Goal: Information Seeking & Learning: Learn about a topic

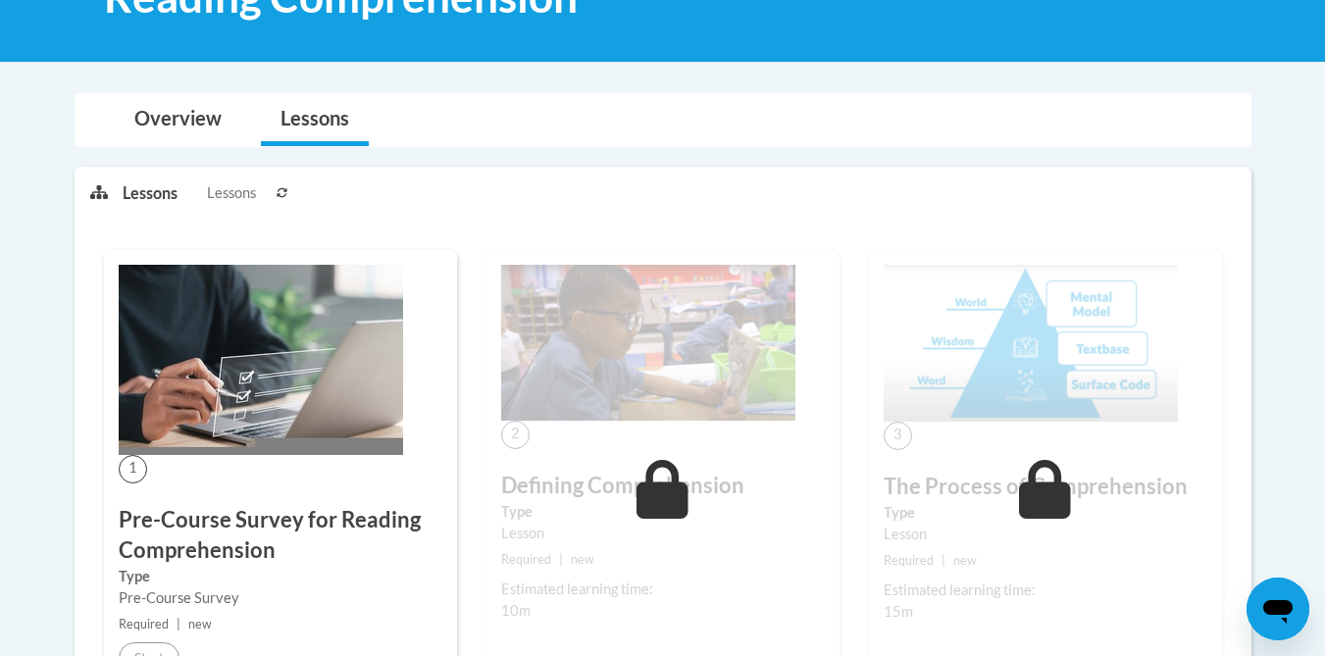
scroll to position [432, 0]
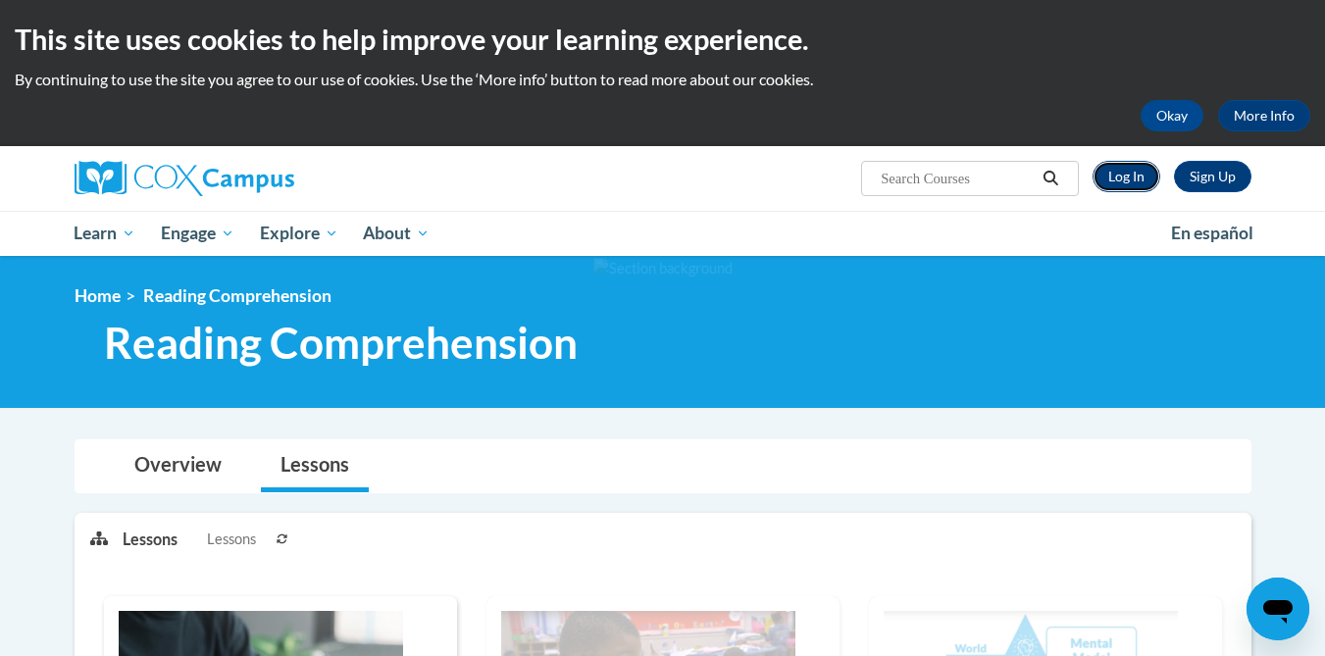
click at [1126, 177] on link "Log In" at bounding box center [1126, 176] width 68 height 31
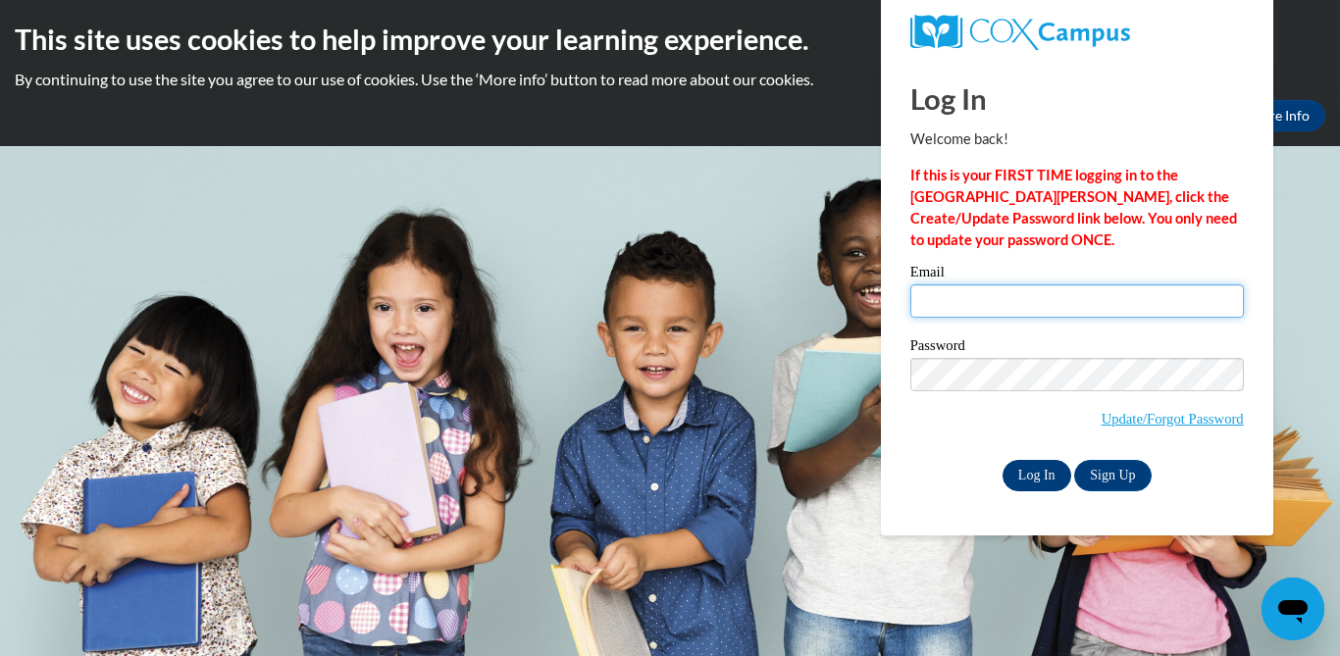
type input "hockenbrockh@ripon.k12.wi.us"
click at [1020, 480] on input "Log In" at bounding box center [1036, 475] width 69 height 31
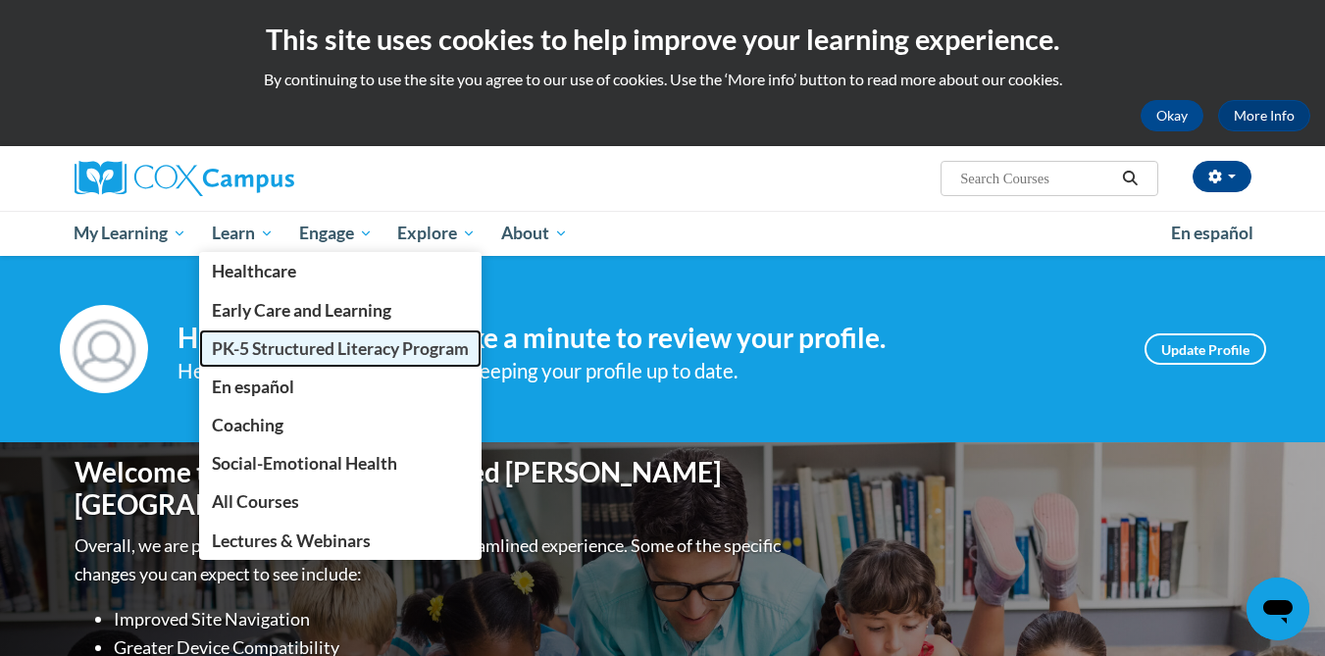
click at [241, 335] on link "PK-5 Structured Literacy Program" at bounding box center [340, 348] width 282 height 38
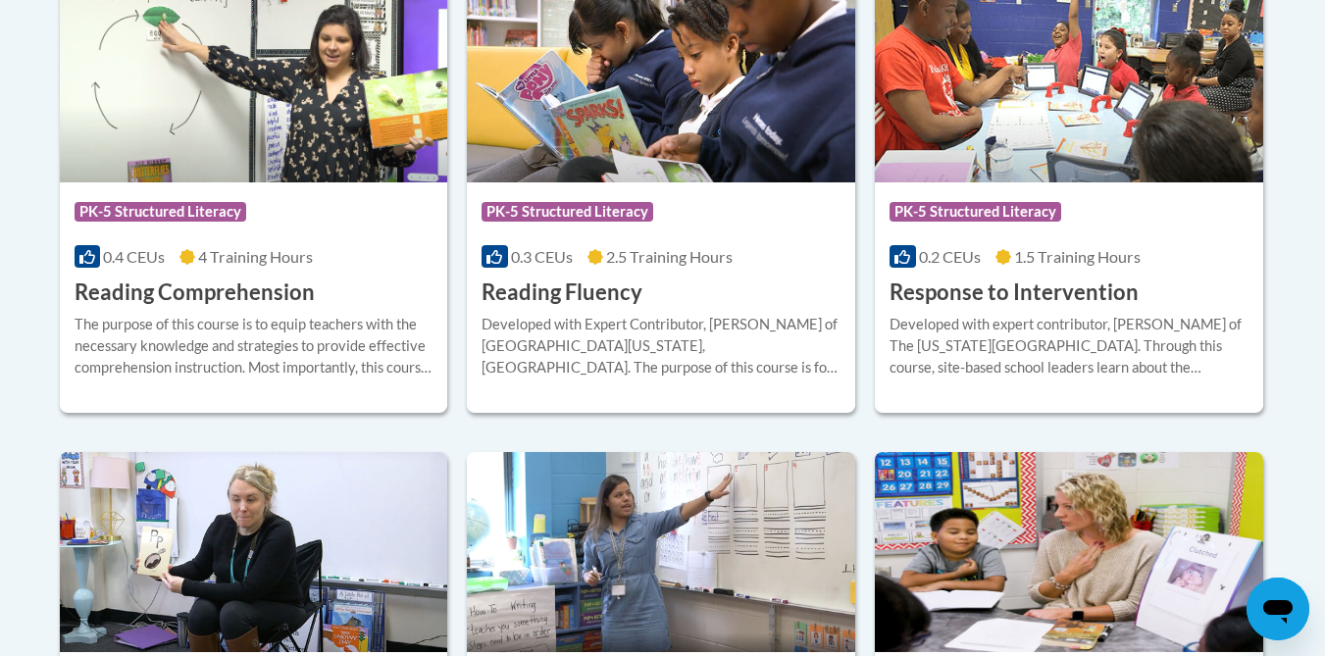
scroll to position [1925, 0]
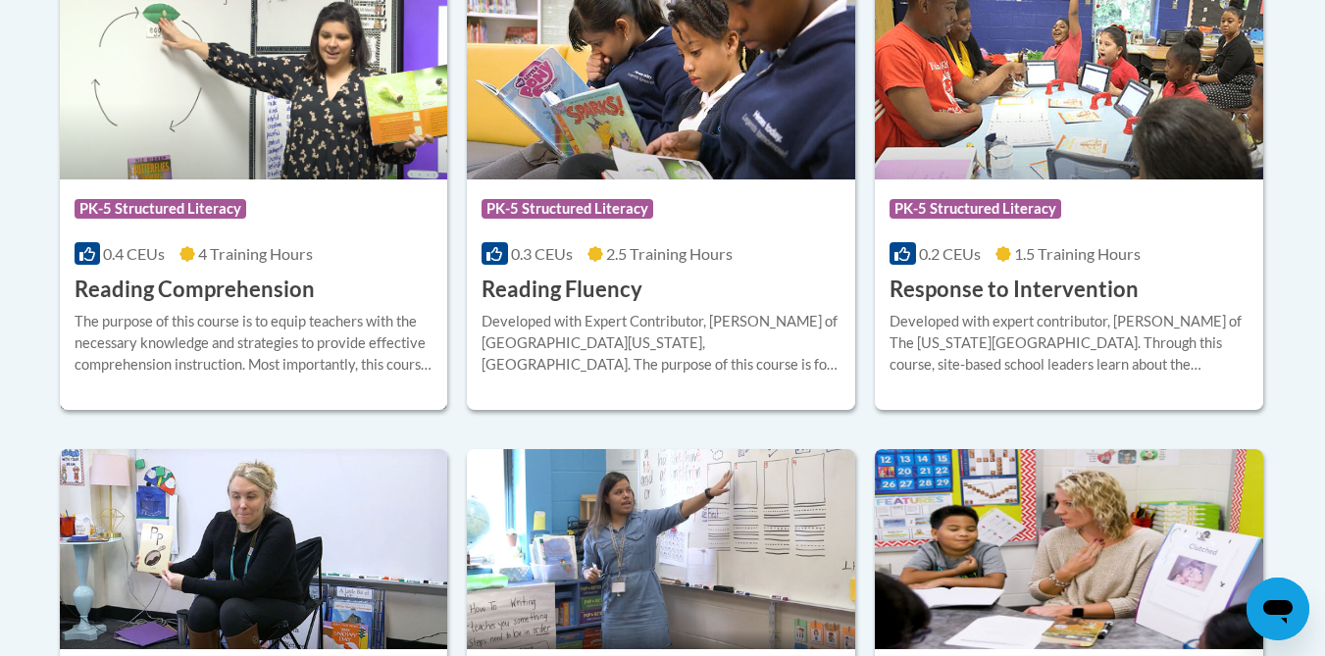
click at [159, 95] on img at bounding box center [254, 79] width 388 height 200
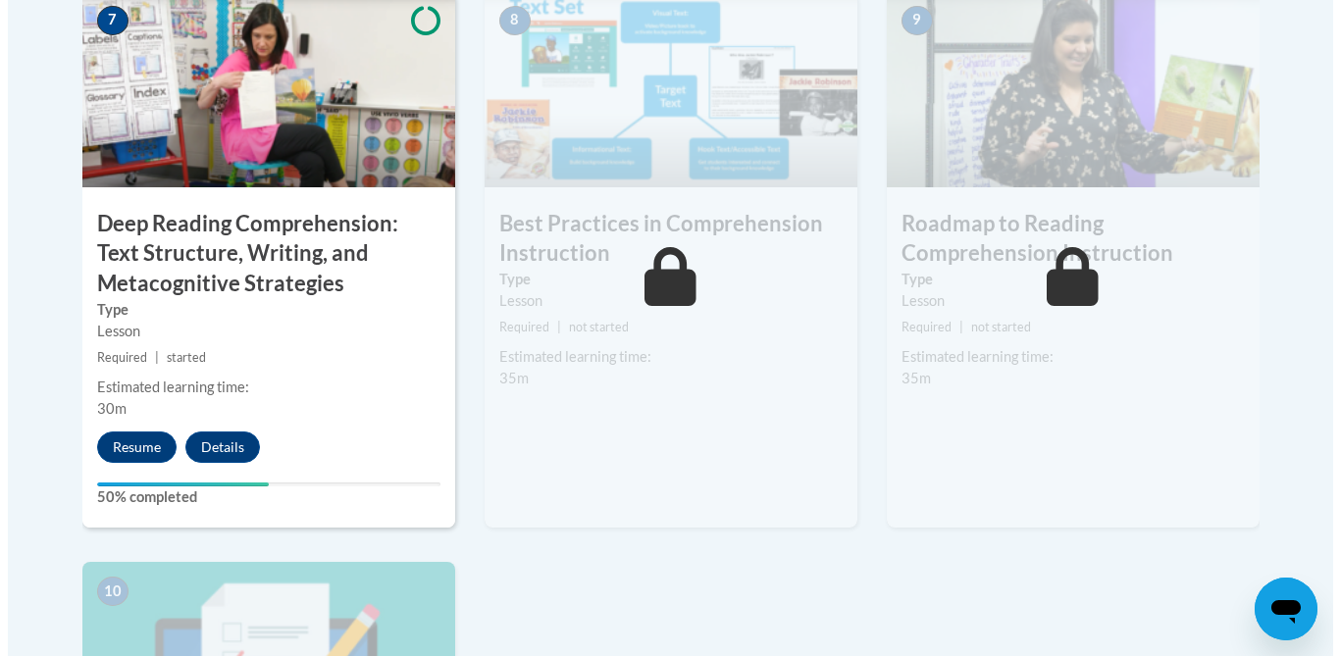
scroll to position [1746, 0]
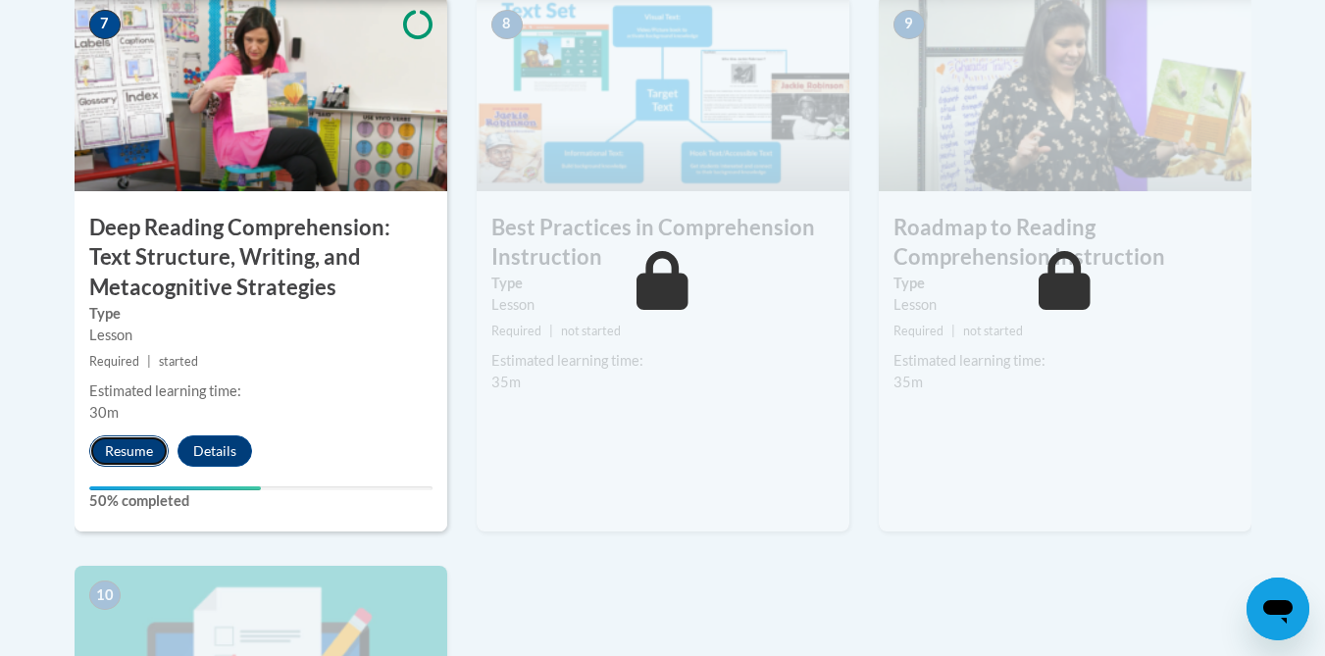
click at [106, 450] on button "Resume" at bounding box center [128, 450] width 79 height 31
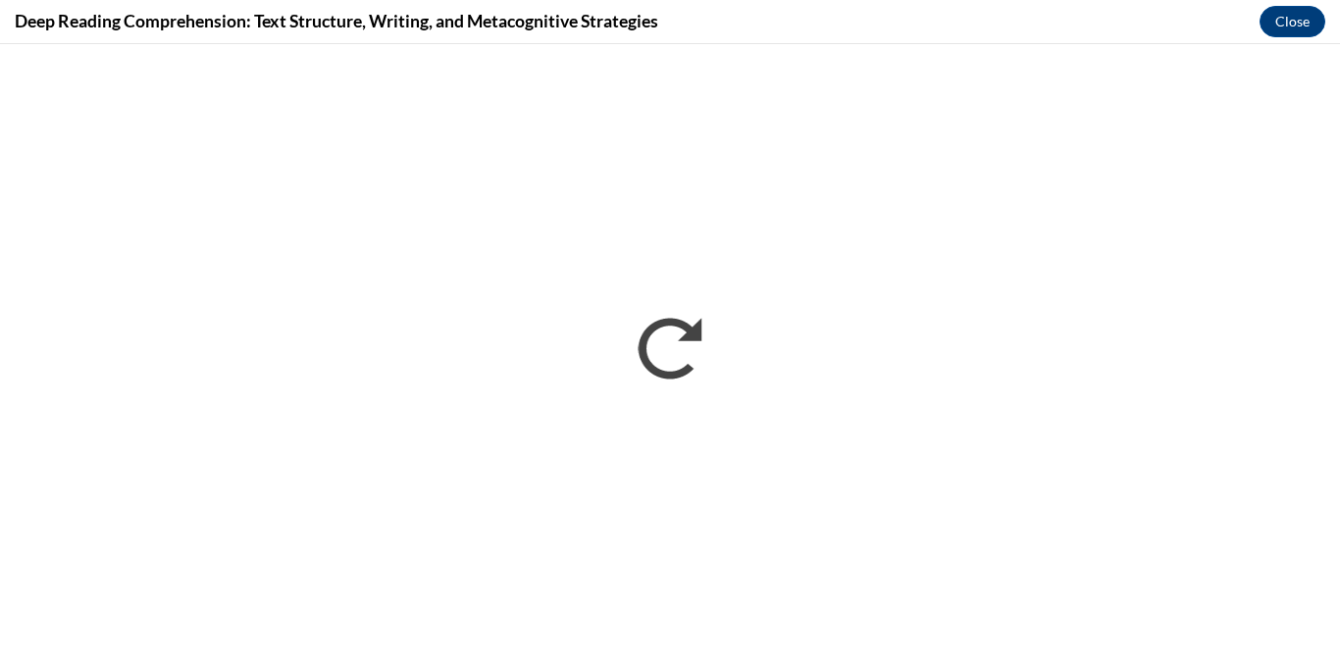
scroll to position [0, 0]
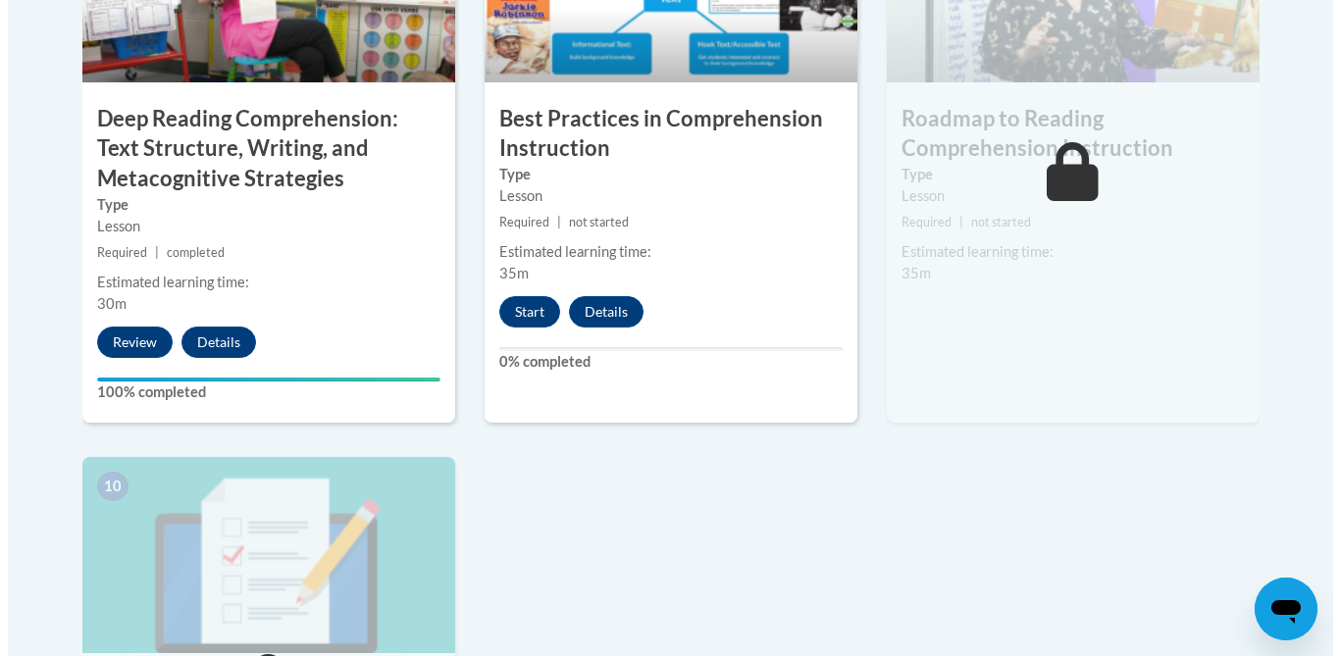
scroll to position [1868, 0]
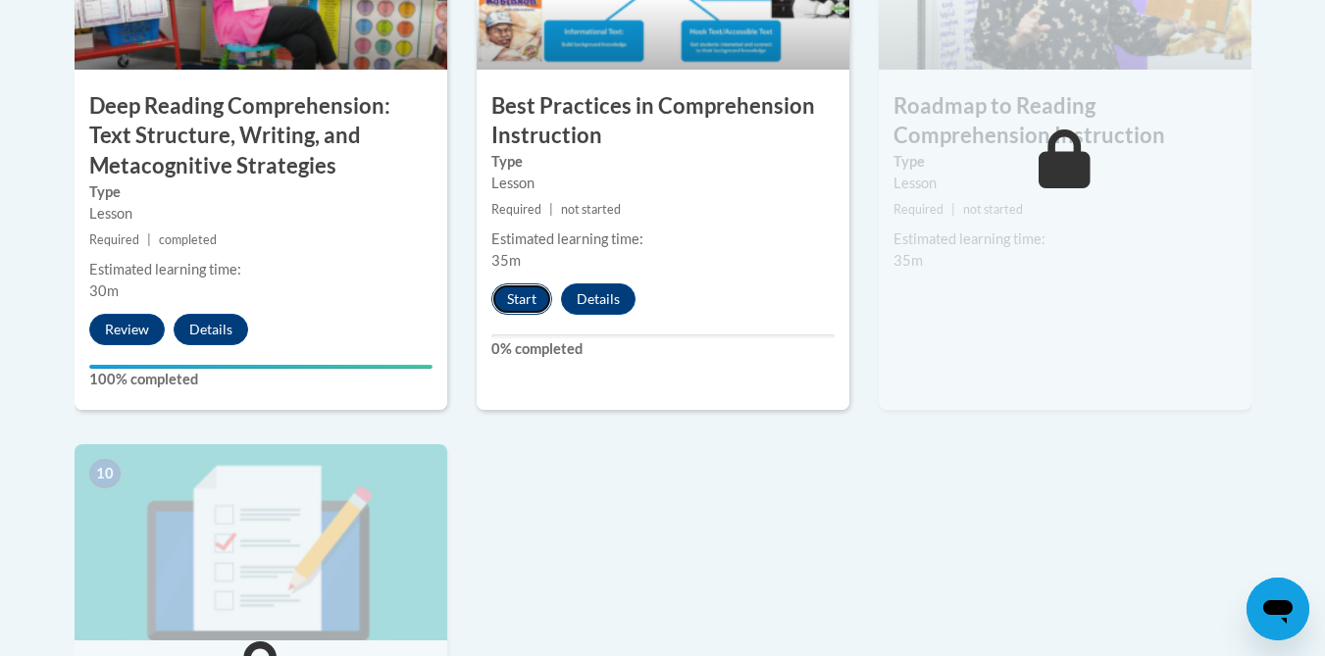
click at [524, 300] on button "Start" at bounding box center [521, 298] width 61 height 31
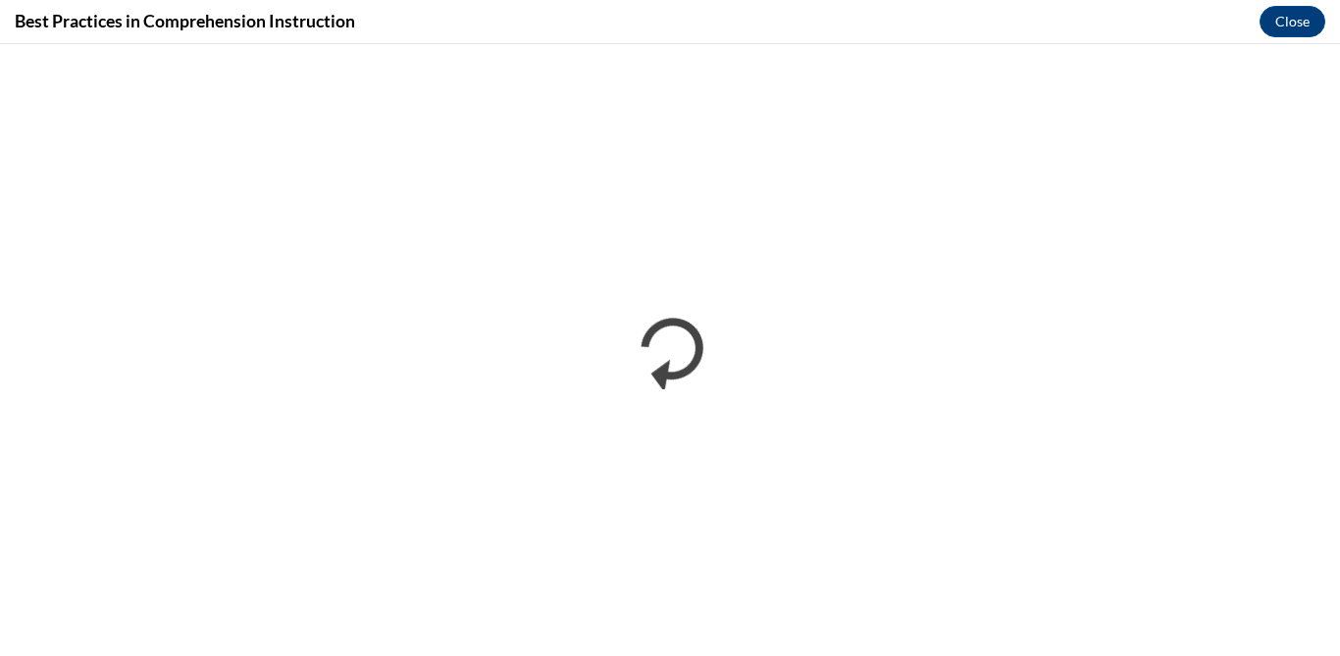
scroll to position [0, 0]
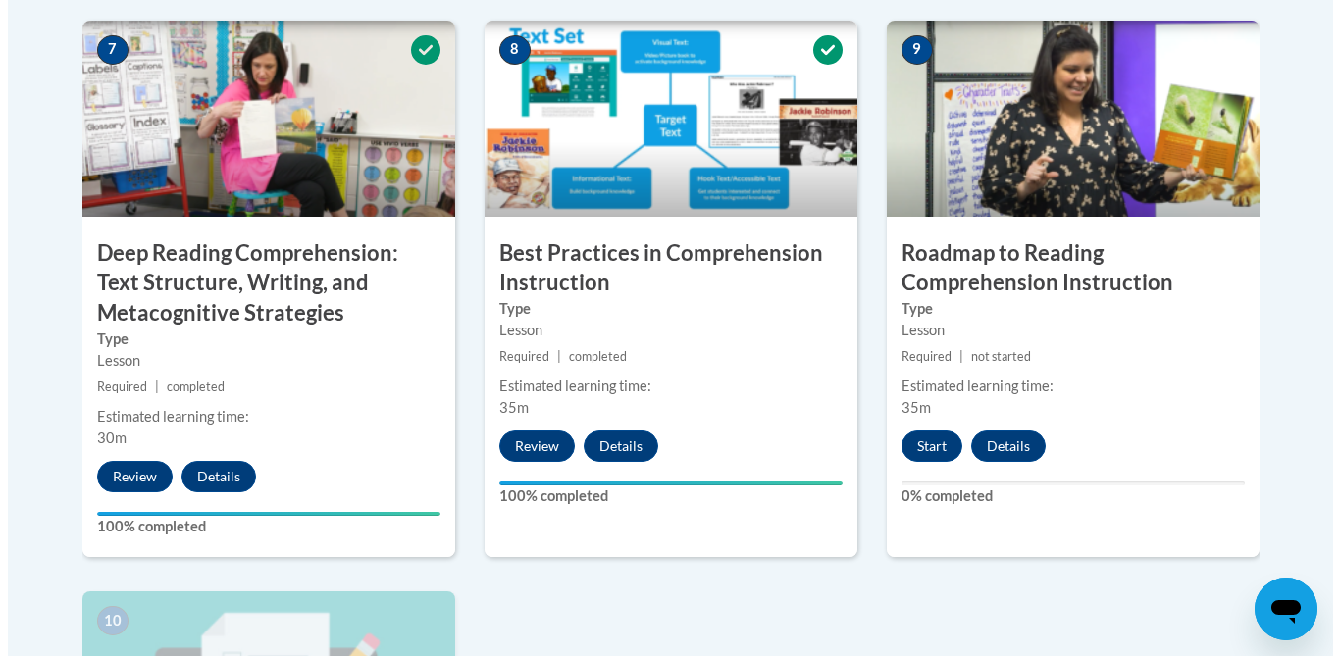
scroll to position [1722, 0]
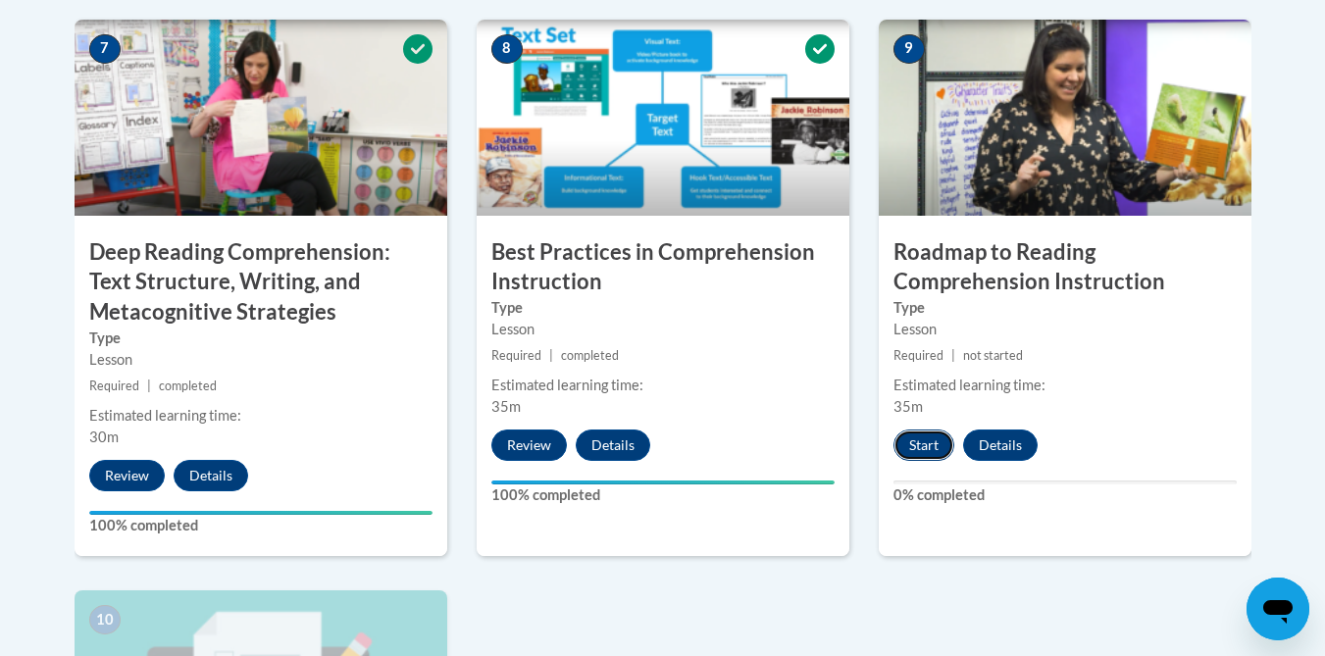
click at [927, 443] on button "Start" at bounding box center [923, 445] width 61 height 31
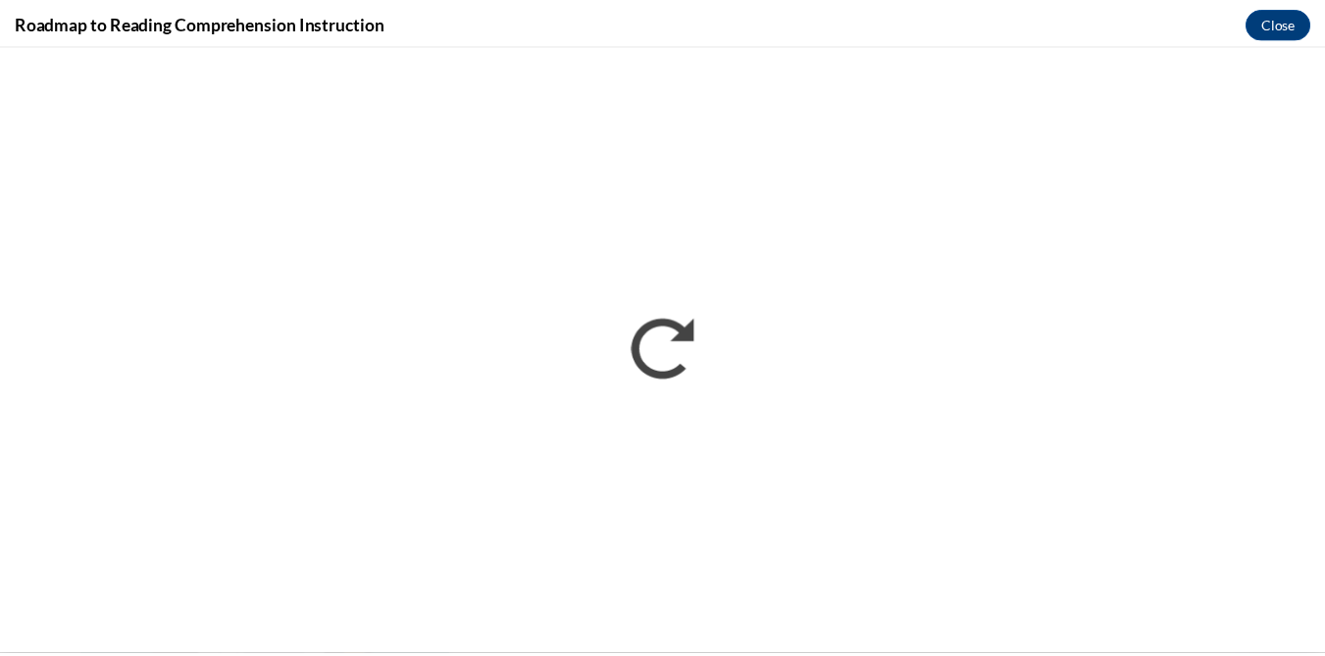
scroll to position [0, 0]
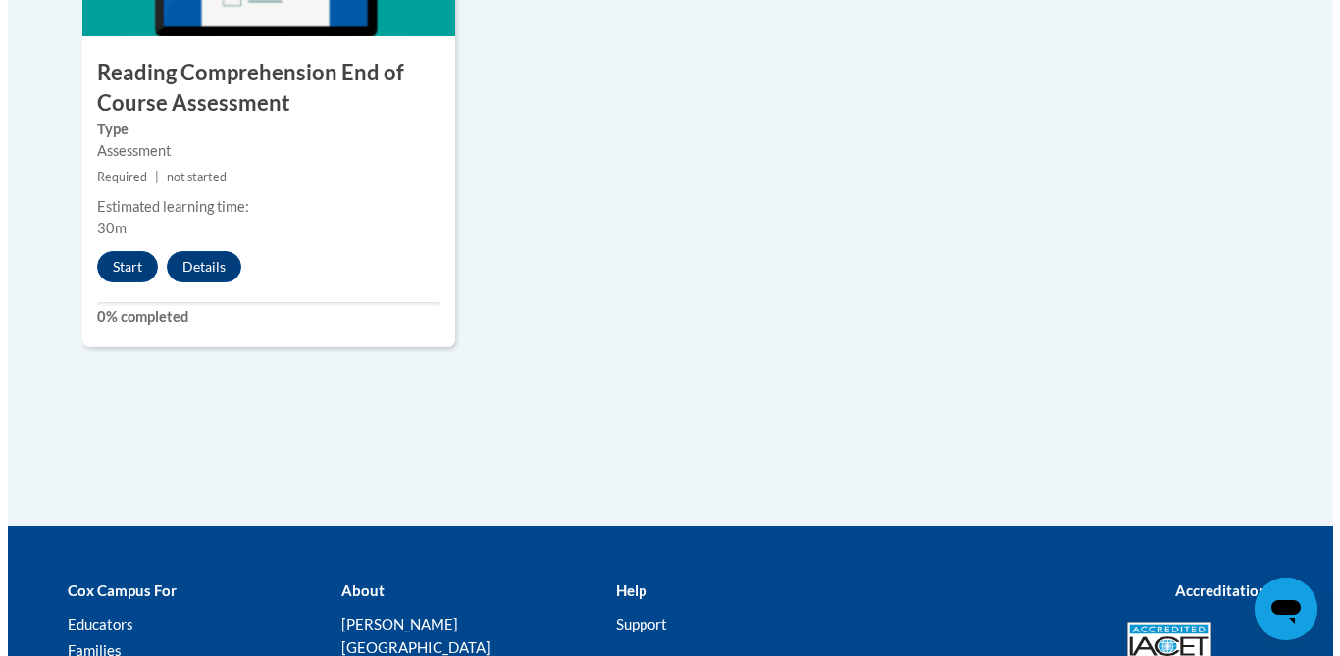
scroll to position [2514, 0]
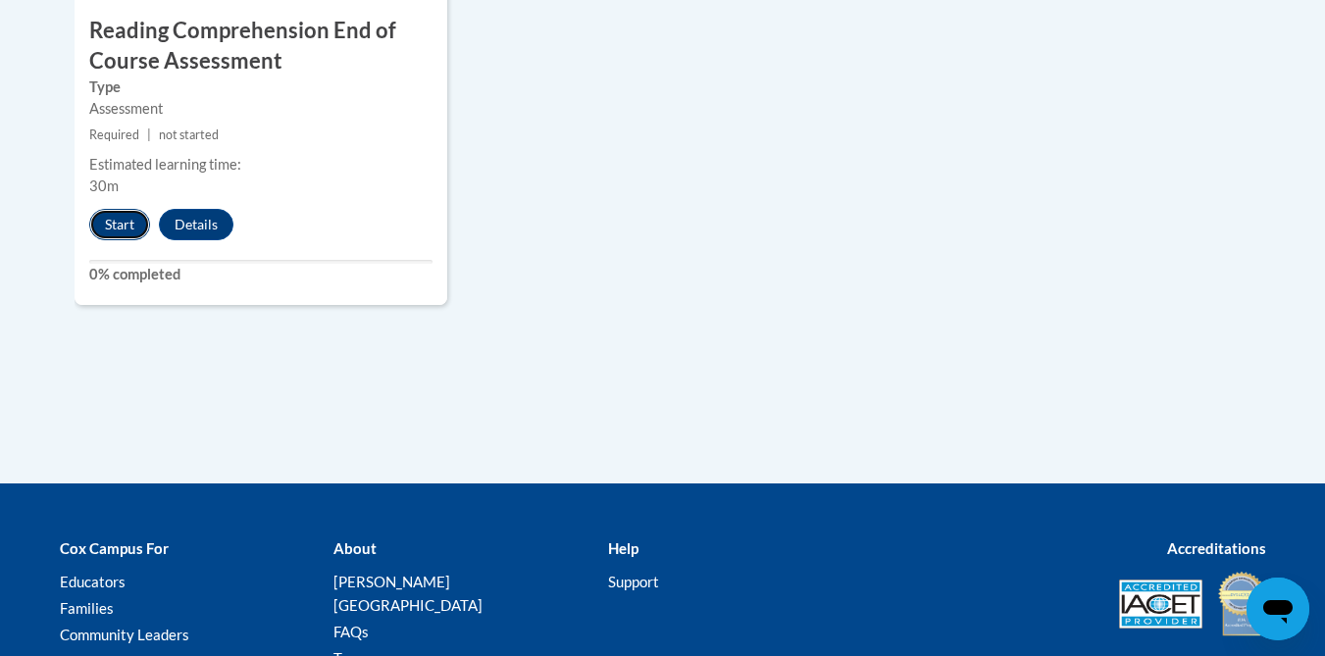
click at [124, 218] on button "Start" at bounding box center [119, 224] width 61 height 31
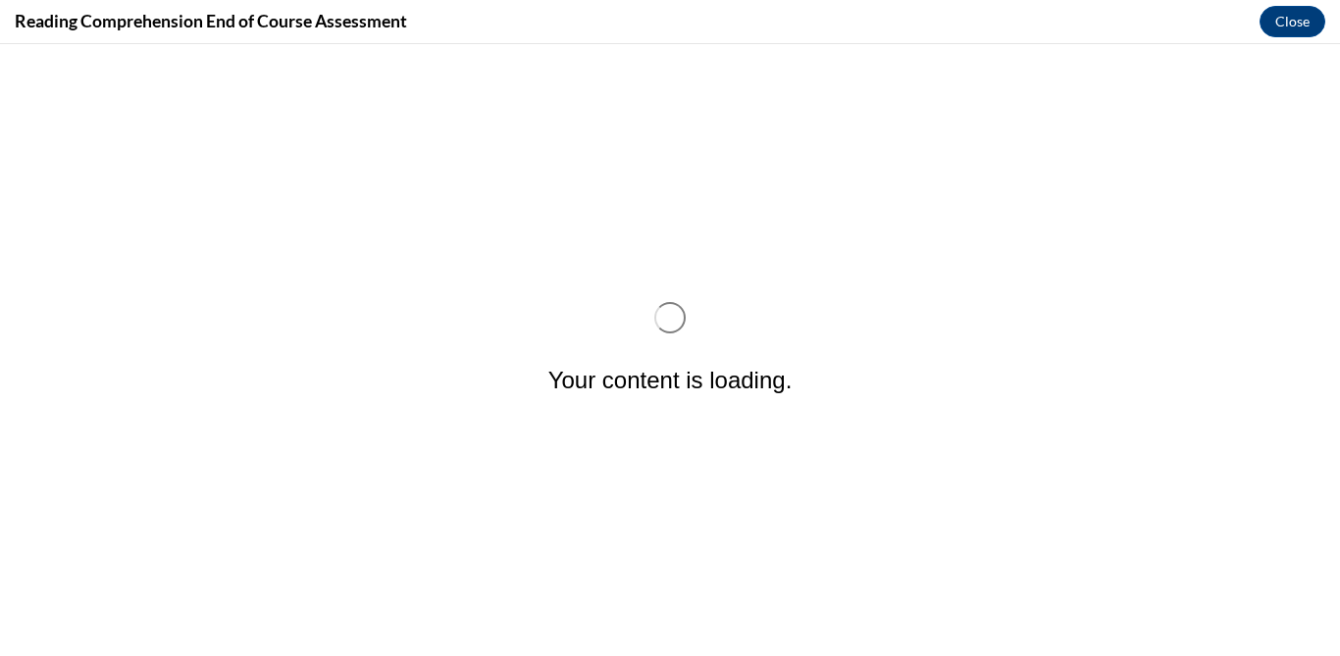
scroll to position [0, 0]
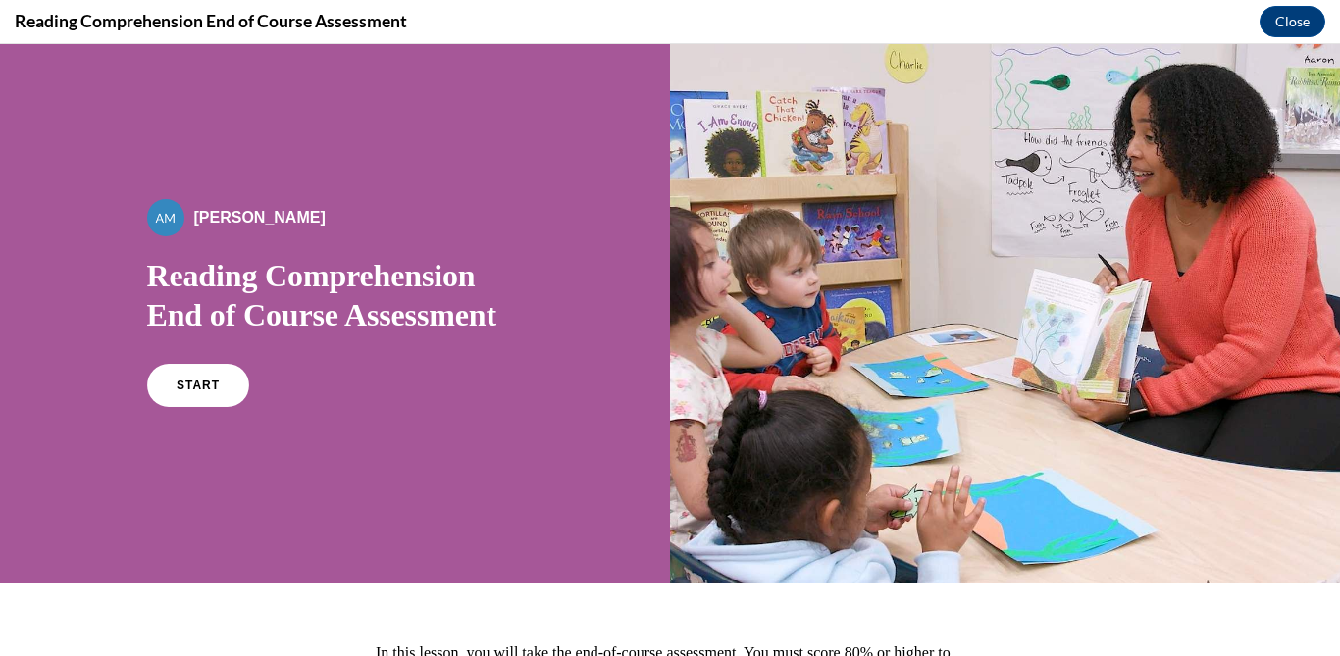
click at [184, 360] on div "By Alexander Mackey Reading Comprehension End of Course Assessment START" at bounding box center [335, 311] width 377 height 225
click at [201, 393] on link "START" at bounding box center [197, 385] width 107 height 45
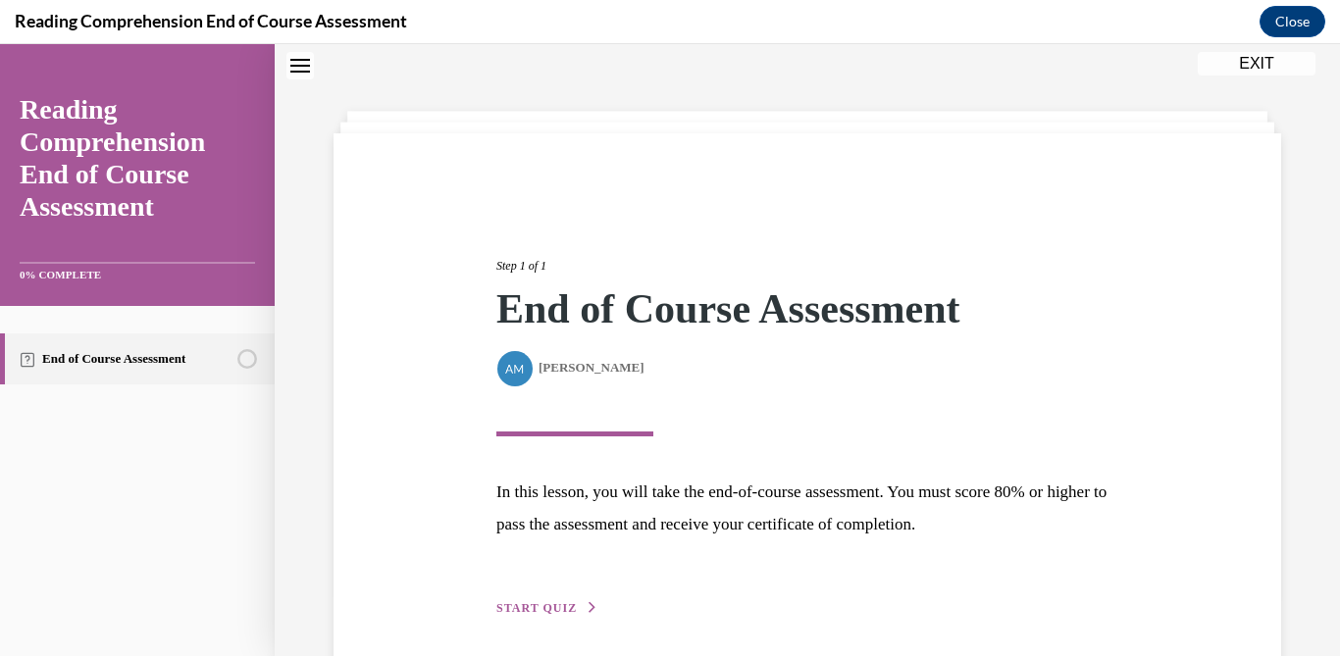
scroll to position [141, 0]
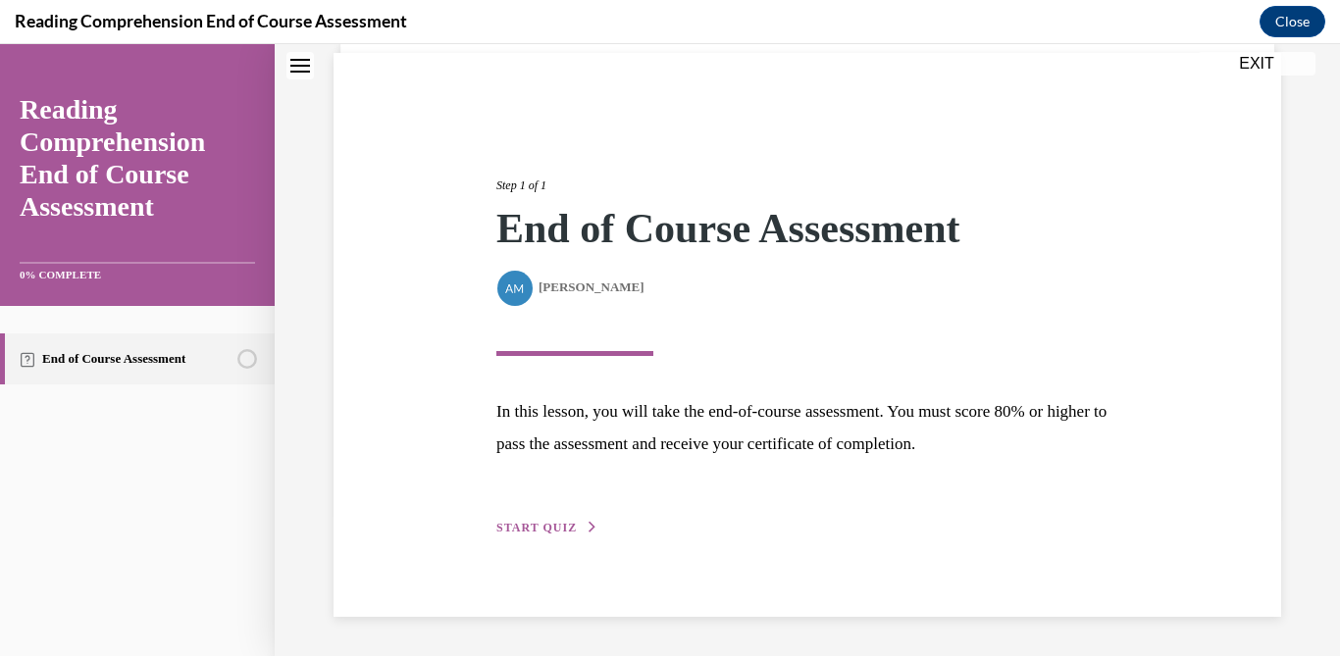
click at [528, 526] on span "START QUIZ" at bounding box center [536, 528] width 80 height 14
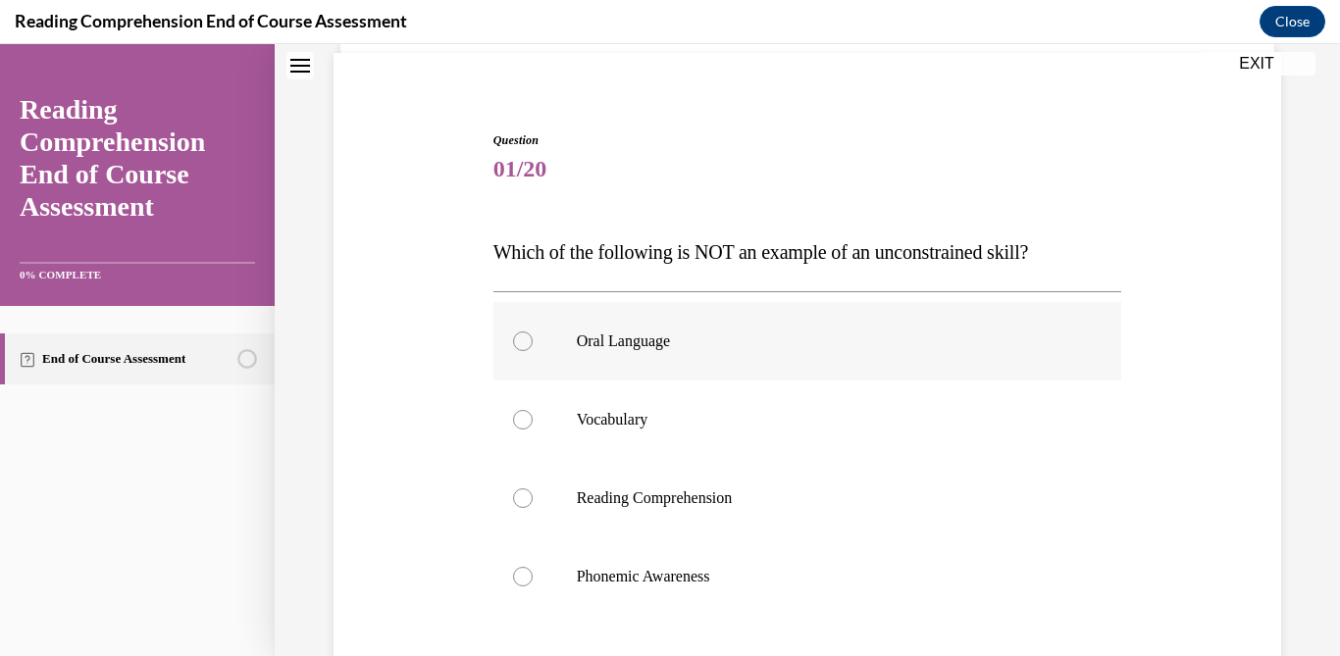
click at [710, 345] on p "Oral Language" at bounding box center [825, 341] width 496 height 20
click at [532, 345] on input "Oral Language" at bounding box center [523, 341] width 20 height 20
radio input "true"
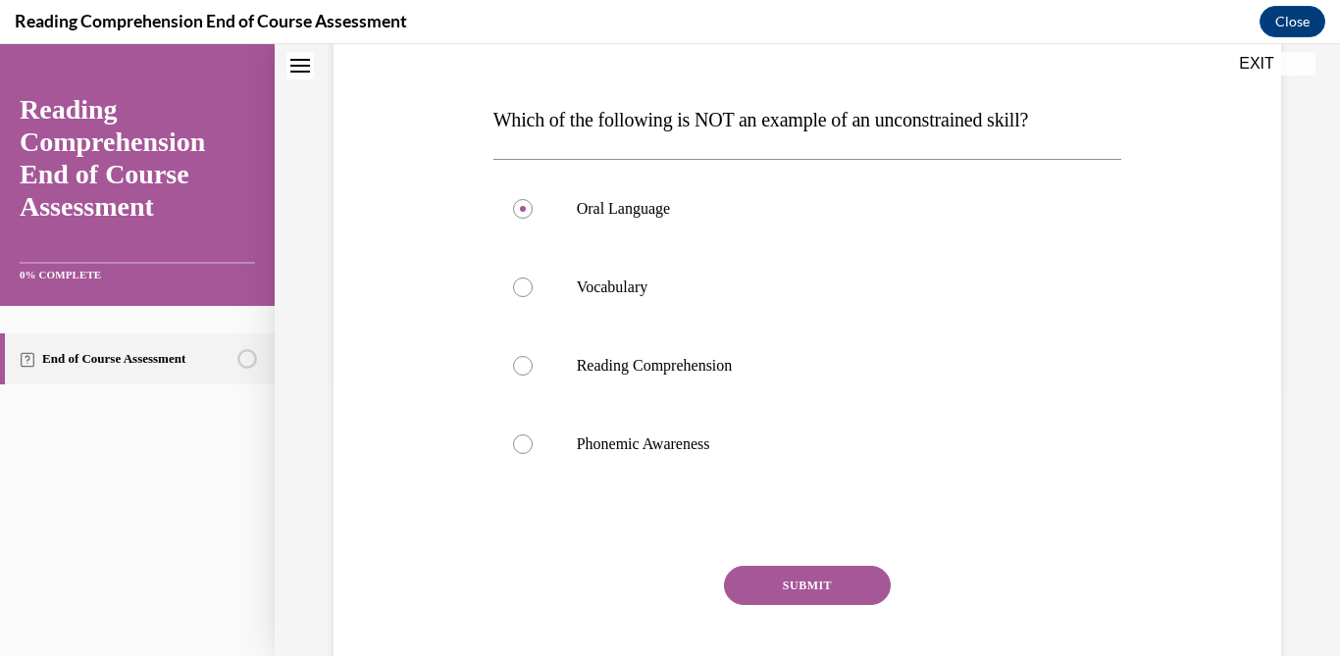
click at [799, 592] on button "SUBMIT" at bounding box center [807, 585] width 167 height 39
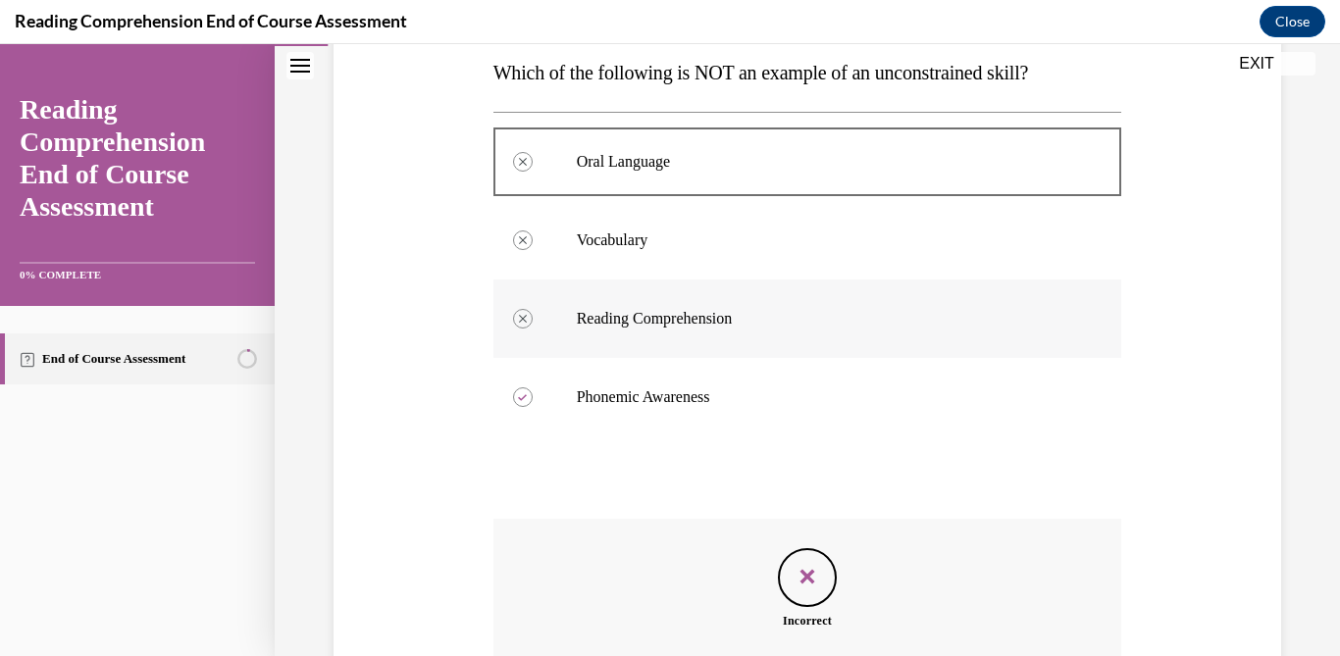
scroll to position [542, 0]
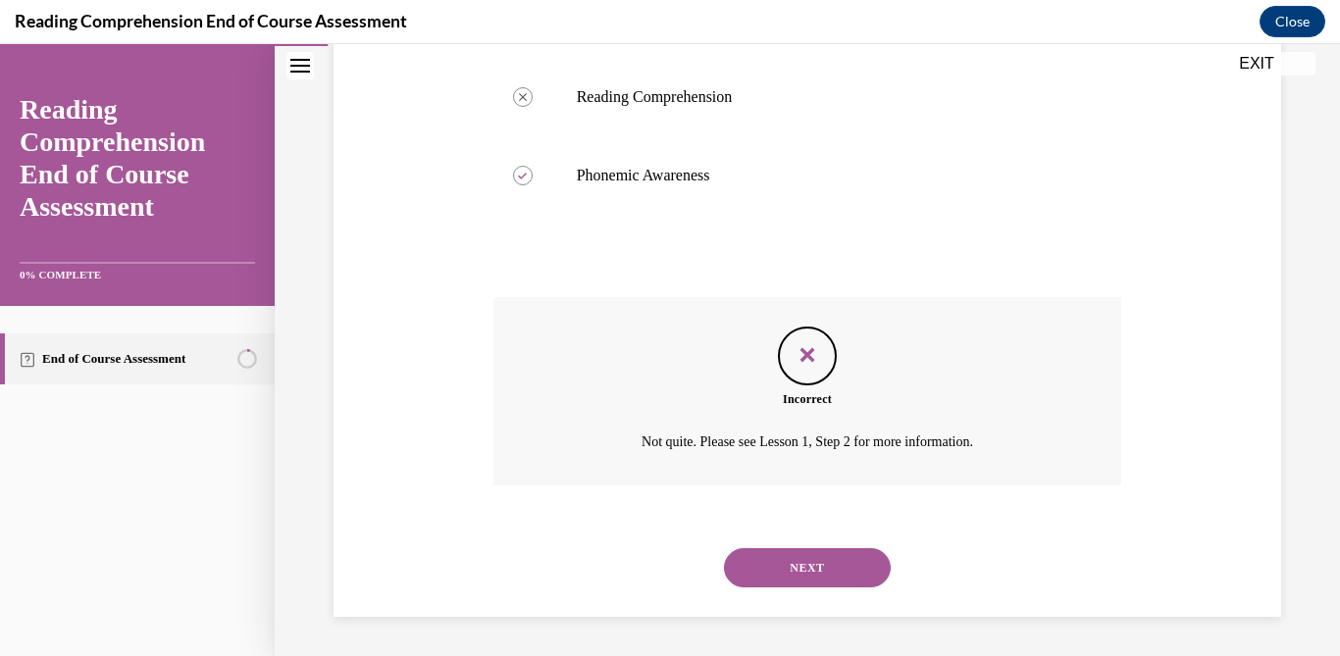
click at [839, 559] on button "NEXT" at bounding box center [807, 567] width 167 height 39
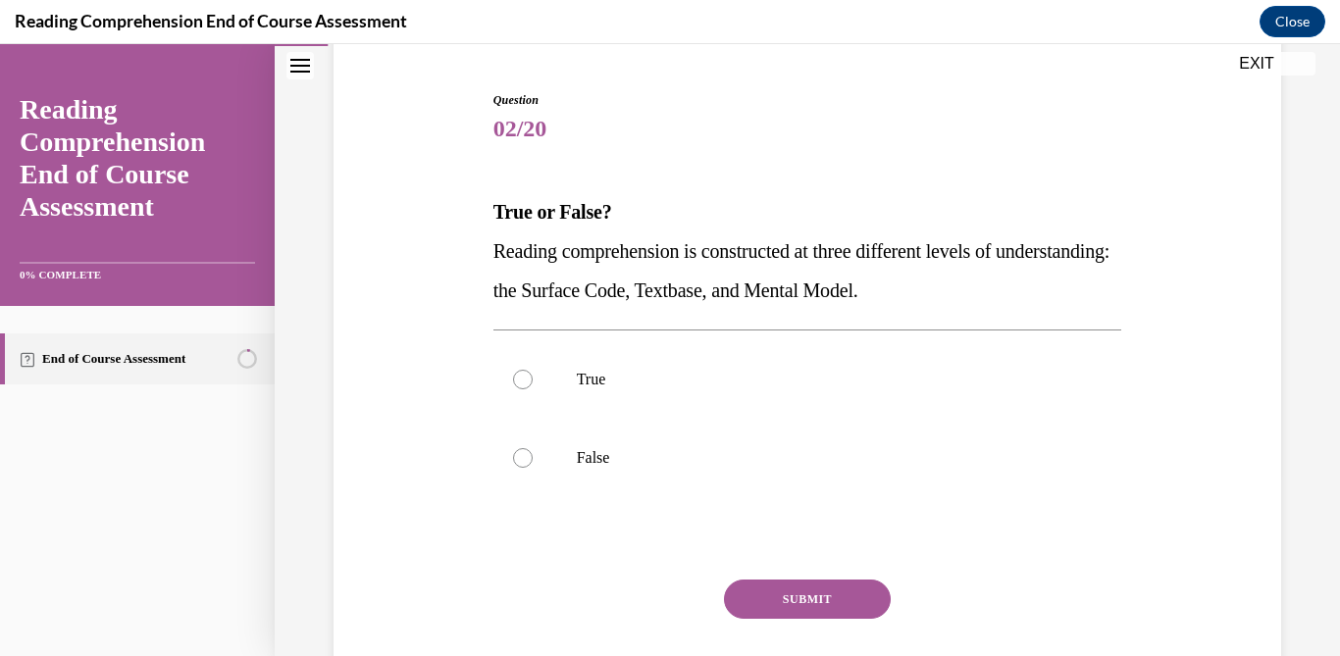
scroll to position [202, 0]
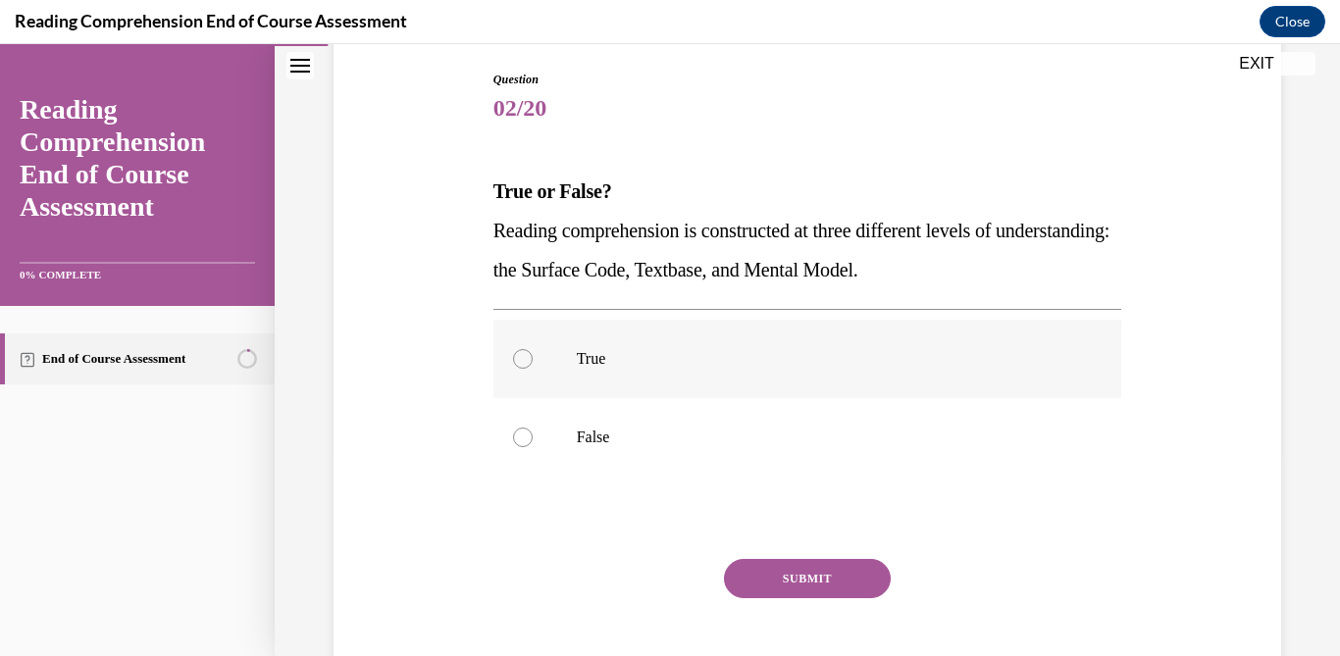
click at [558, 377] on label "True" at bounding box center [807, 359] width 629 height 78
click at [532, 369] on input "True" at bounding box center [523, 359] width 20 height 20
radio input "true"
click at [799, 583] on button "SUBMIT" at bounding box center [807, 578] width 167 height 39
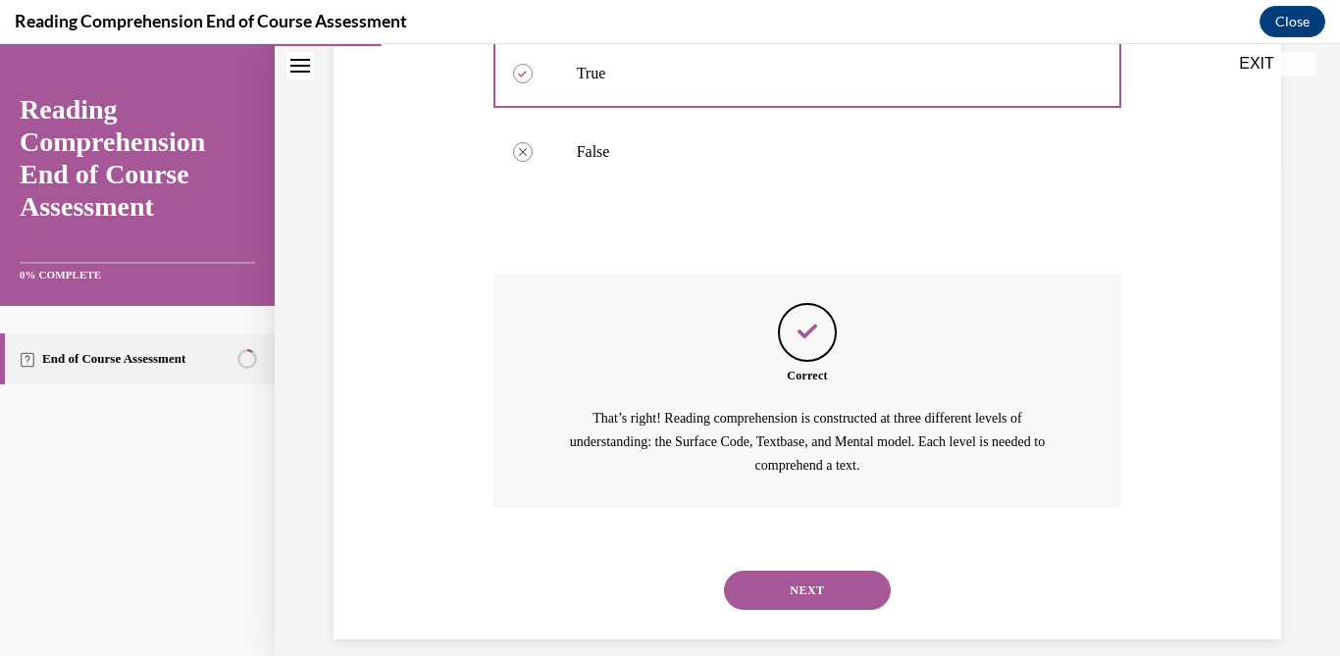
scroll to position [508, 0]
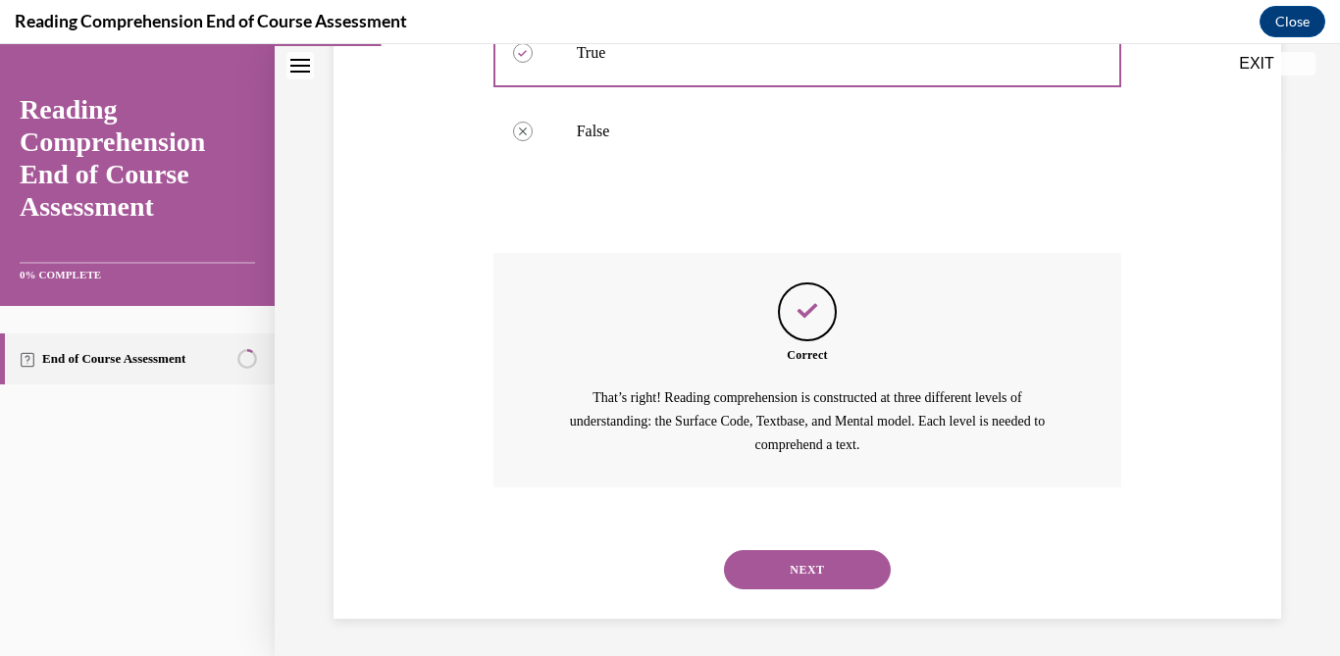
click at [811, 582] on button "NEXT" at bounding box center [807, 569] width 167 height 39
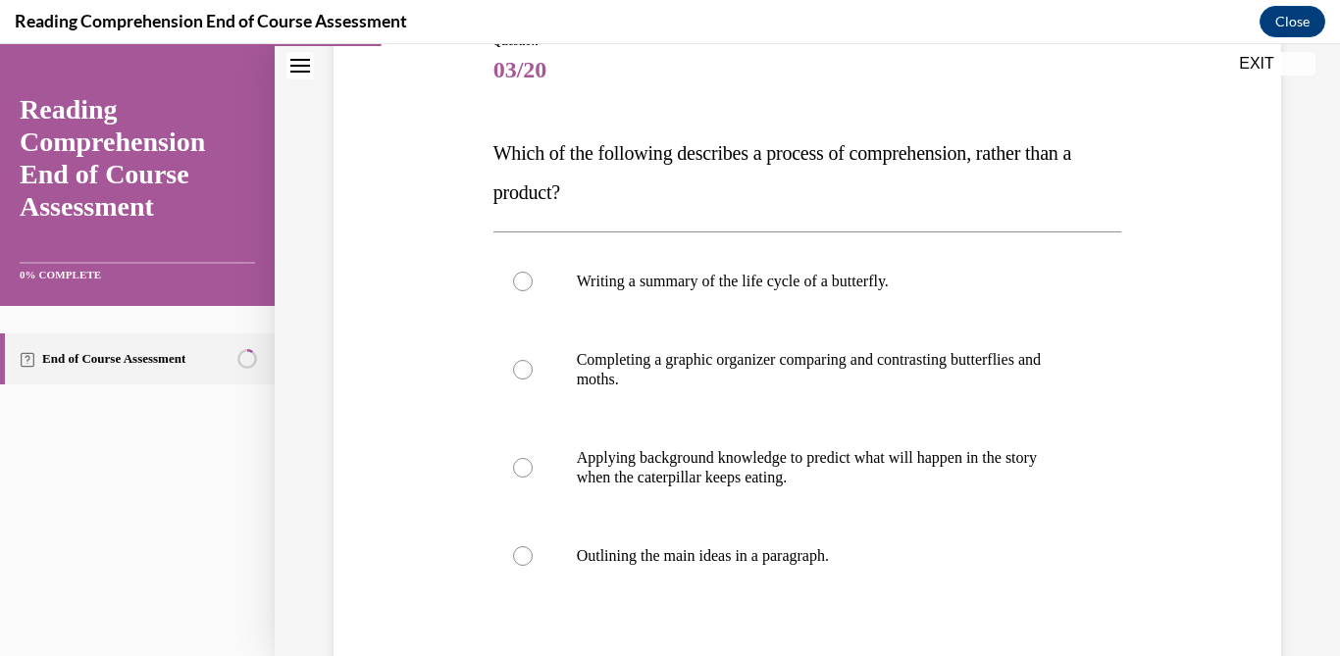
scroll to position [256, 0]
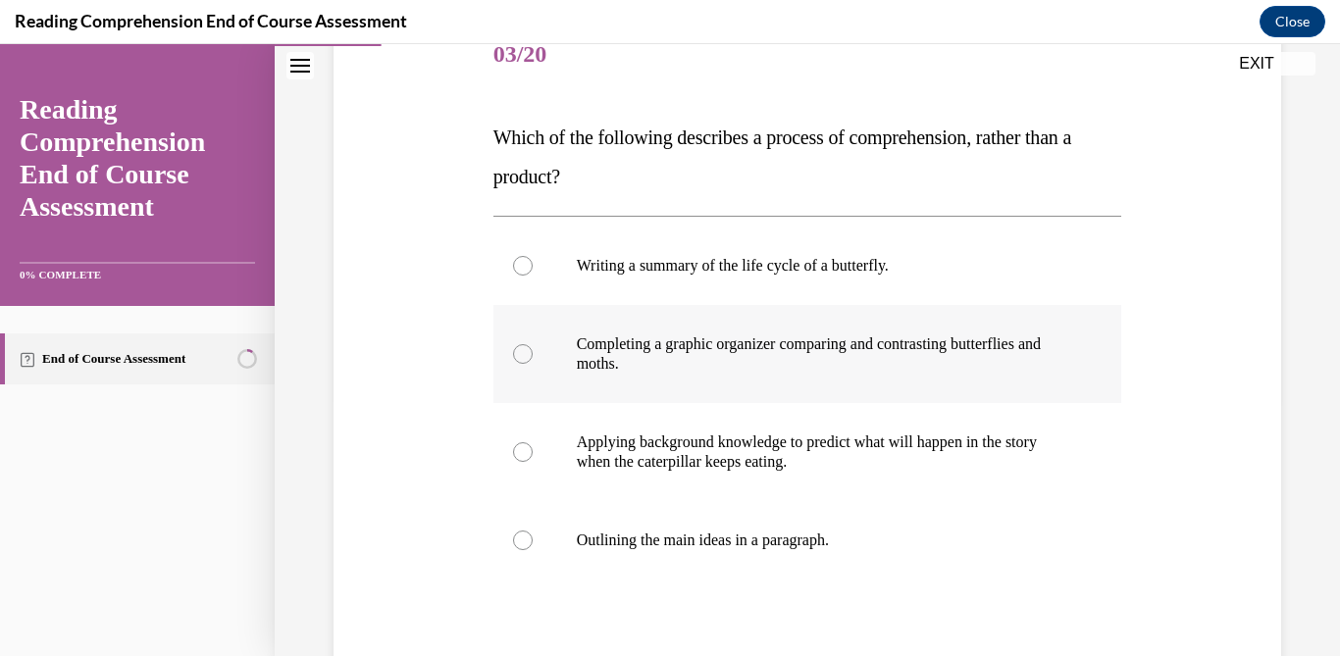
click at [777, 348] on p "Completing a graphic organizer comparing and contrasting butterflies and moths." at bounding box center [825, 353] width 496 height 39
click at [532, 348] on input "Completing a graphic organizer comparing and contrasting butterflies and moths." at bounding box center [523, 354] width 20 height 20
radio input "true"
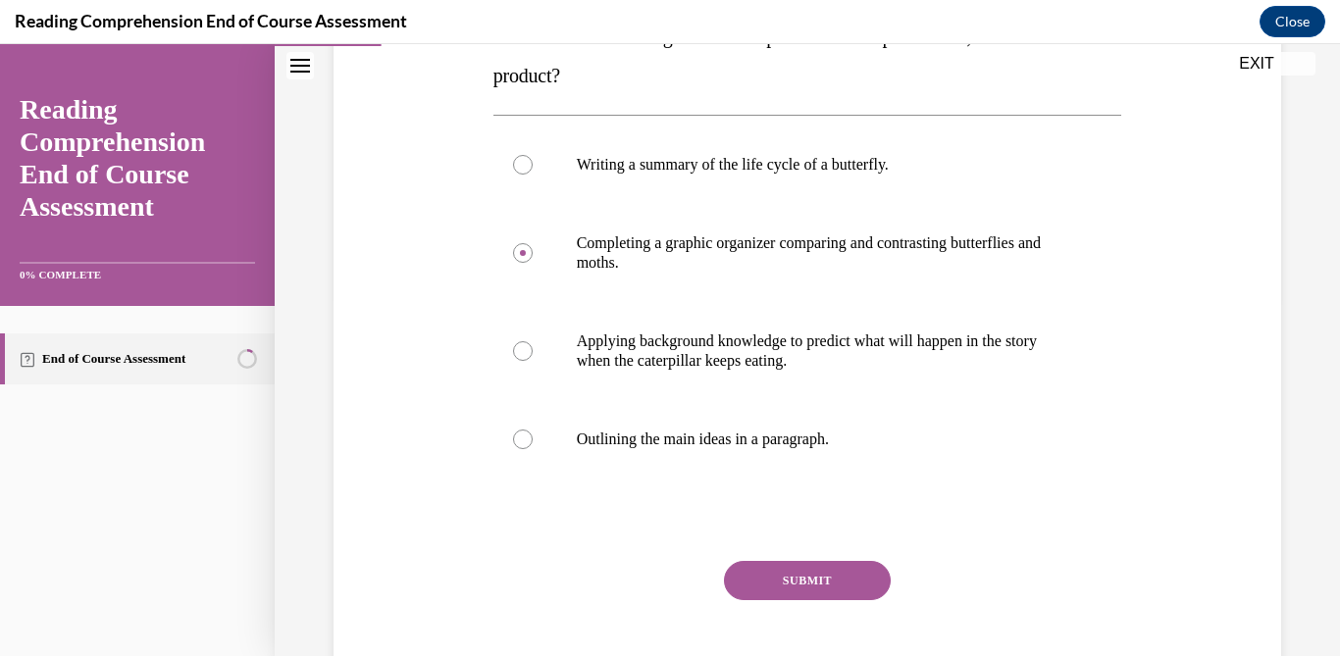
click at [834, 572] on button "SUBMIT" at bounding box center [807, 580] width 167 height 39
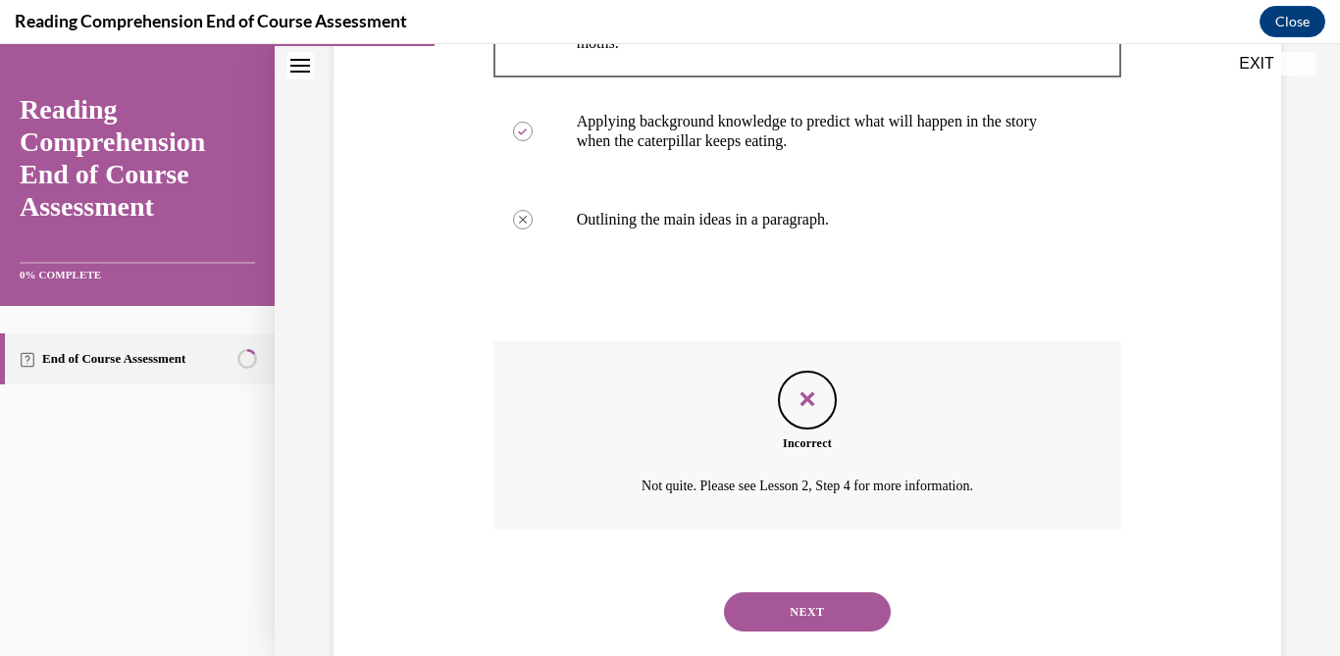
scroll to position [621, 0]
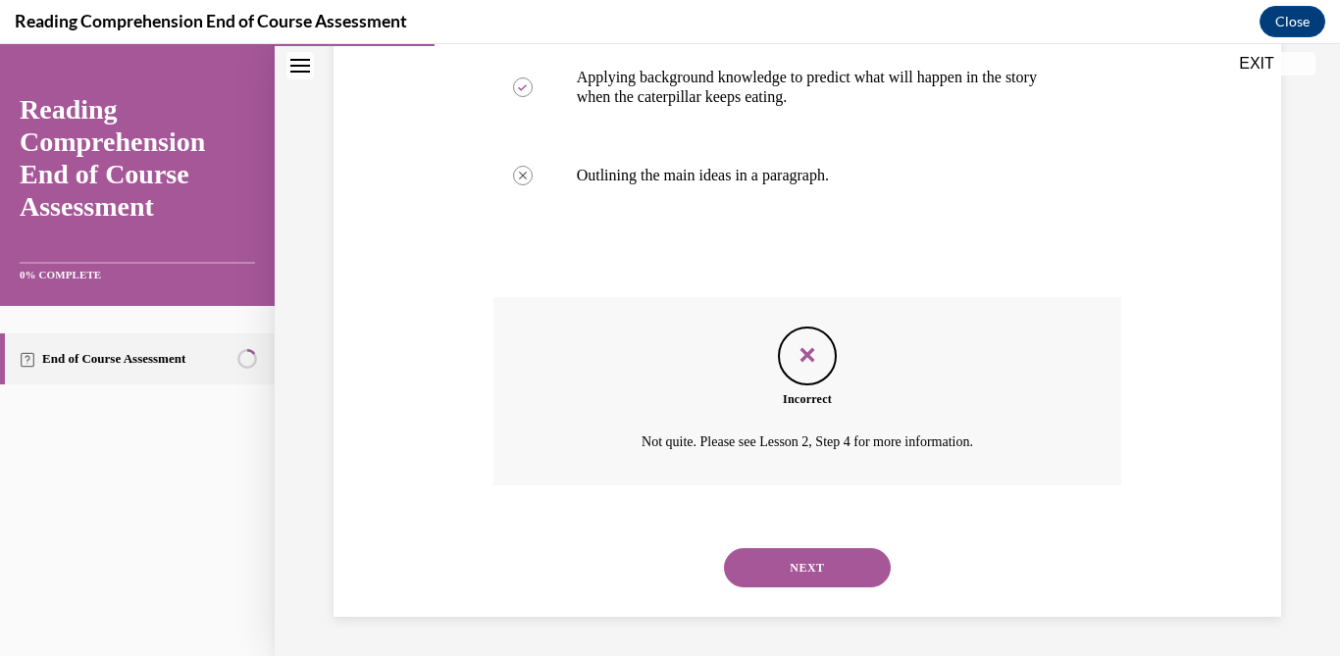
click at [830, 570] on button "NEXT" at bounding box center [807, 567] width 167 height 39
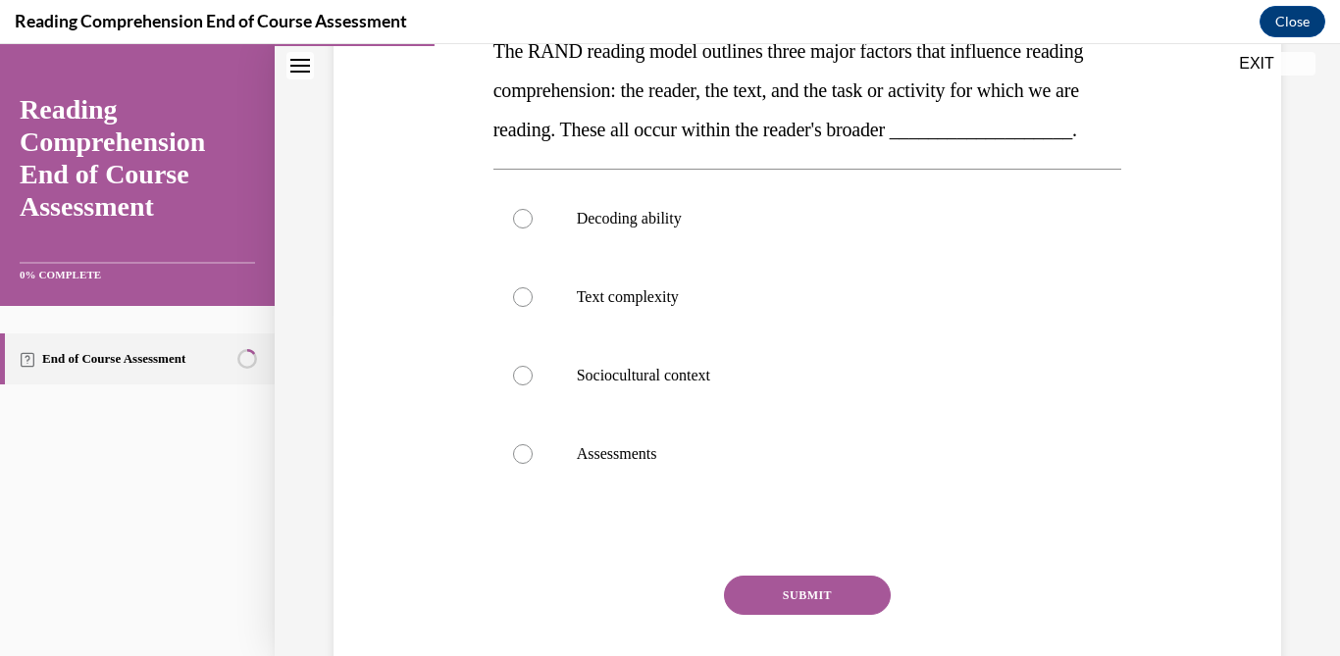
scroll to position [344, 0]
click at [701, 305] on p "Text complexity" at bounding box center [825, 295] width 496 height 20
click at [532, 305] on input "Text complexity" at bounding box center [523, 295] width 20 height 20
radio input "true"
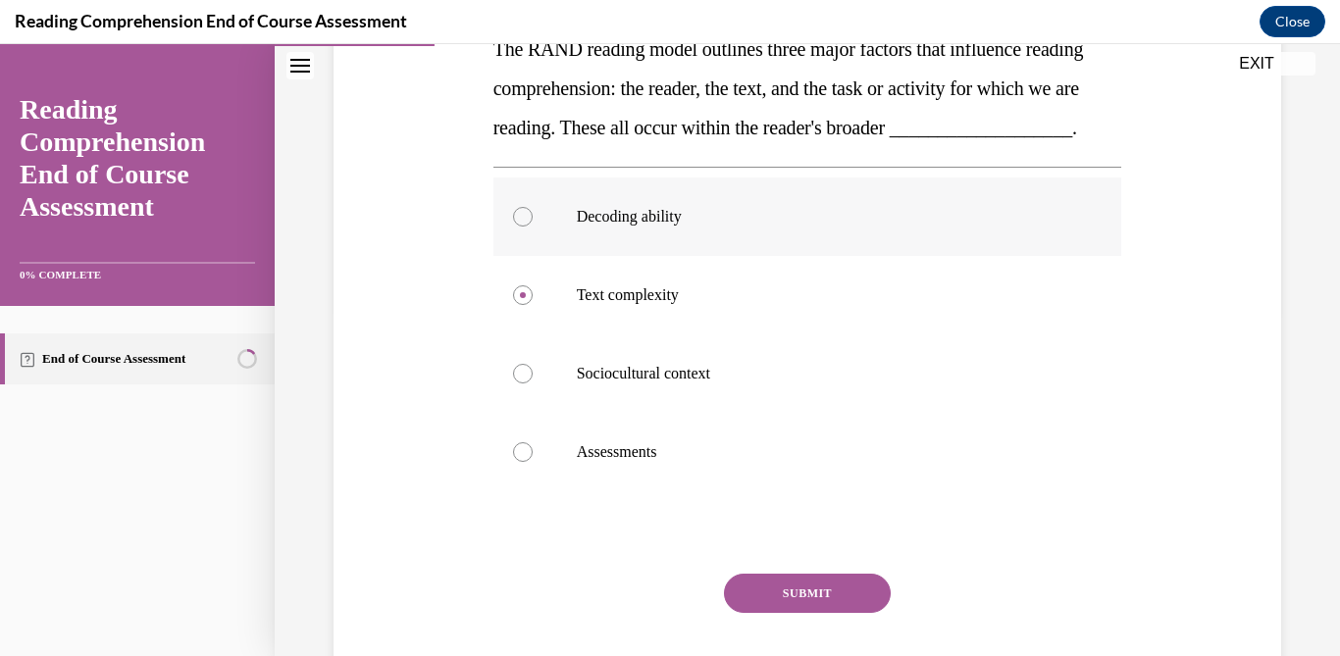
click at [654, 227] on p "Decoding ability" at bounding box center [825, 217] width 496 height 20
click at [532, 227] on input "Decoding ability" at bounding box center [523, 217] width 20 height 20
radio input "true"
click at [815, 613] on button "SUBMIT" at bounding box center [807, 593] width 167 height 39
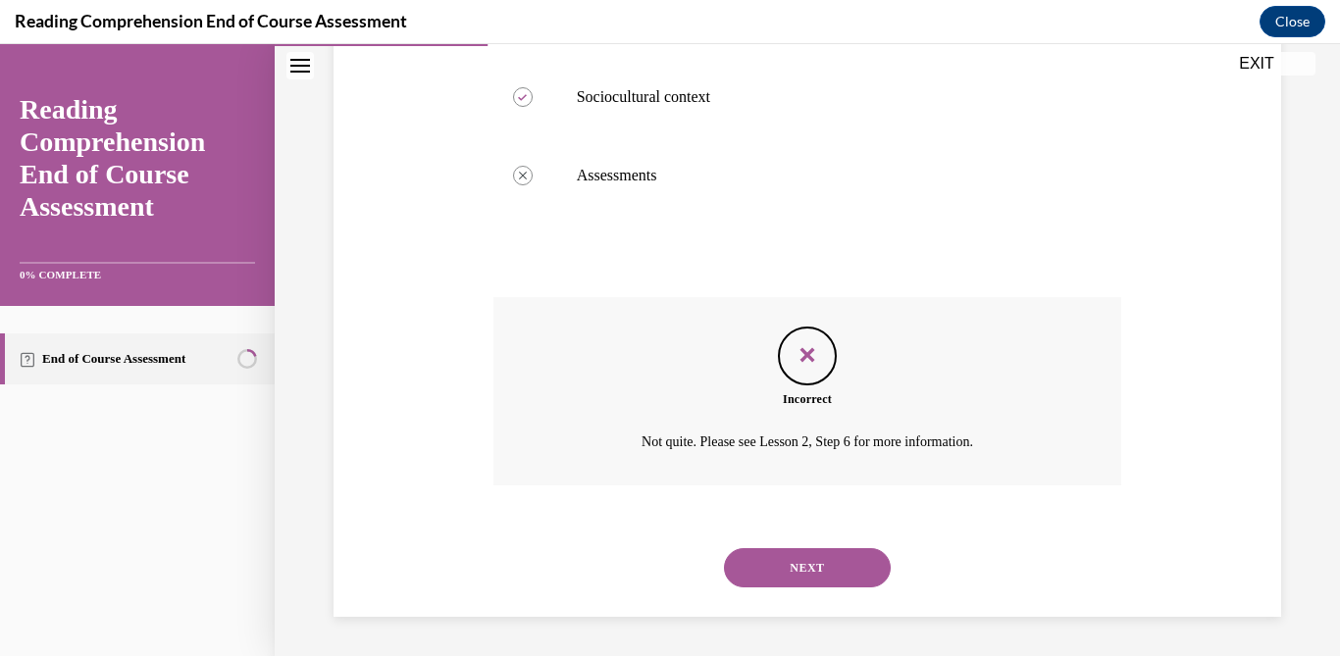
scroll to position [660, 0]
click at [790, 568] on button "NEXT" at bounding box center [807, 567] width 167 height 39
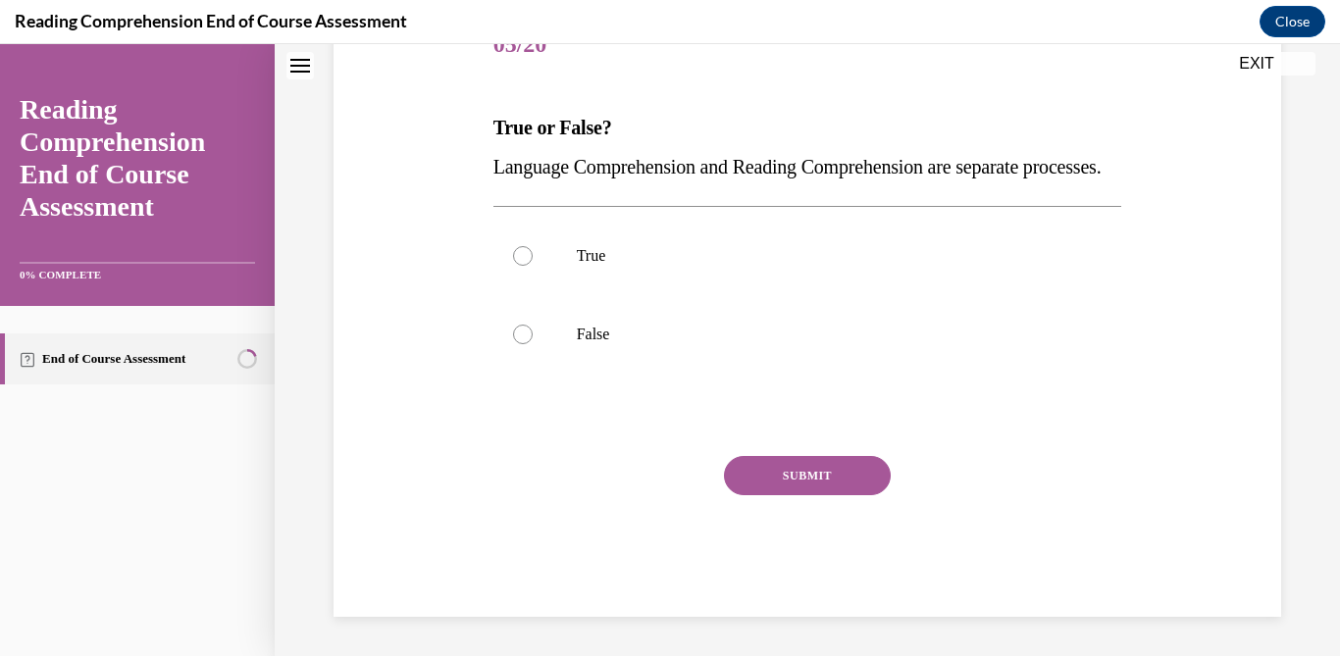
scroll to position [0, 0]
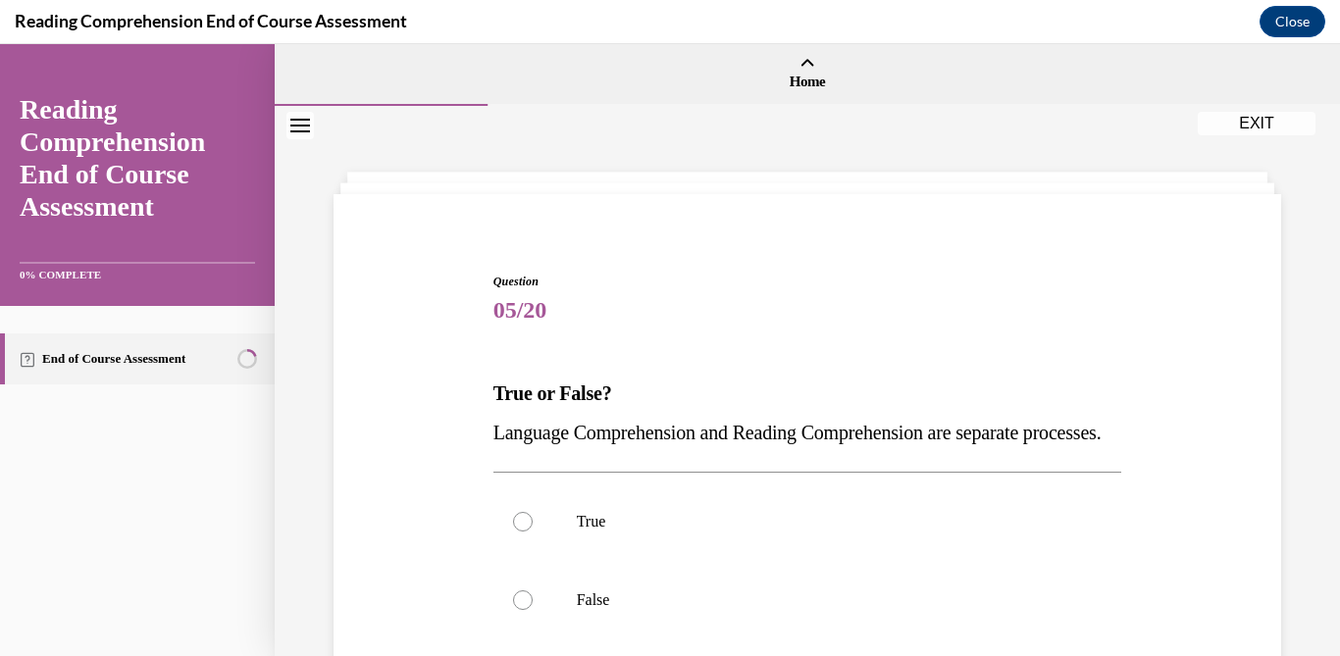
click at [790, 531] on p "True" at bounding box center [825, 522] width 496 height 20
click at [532, 531] on input "True" at bounding box center [523, 522] width 20 height 20
radio input "true"
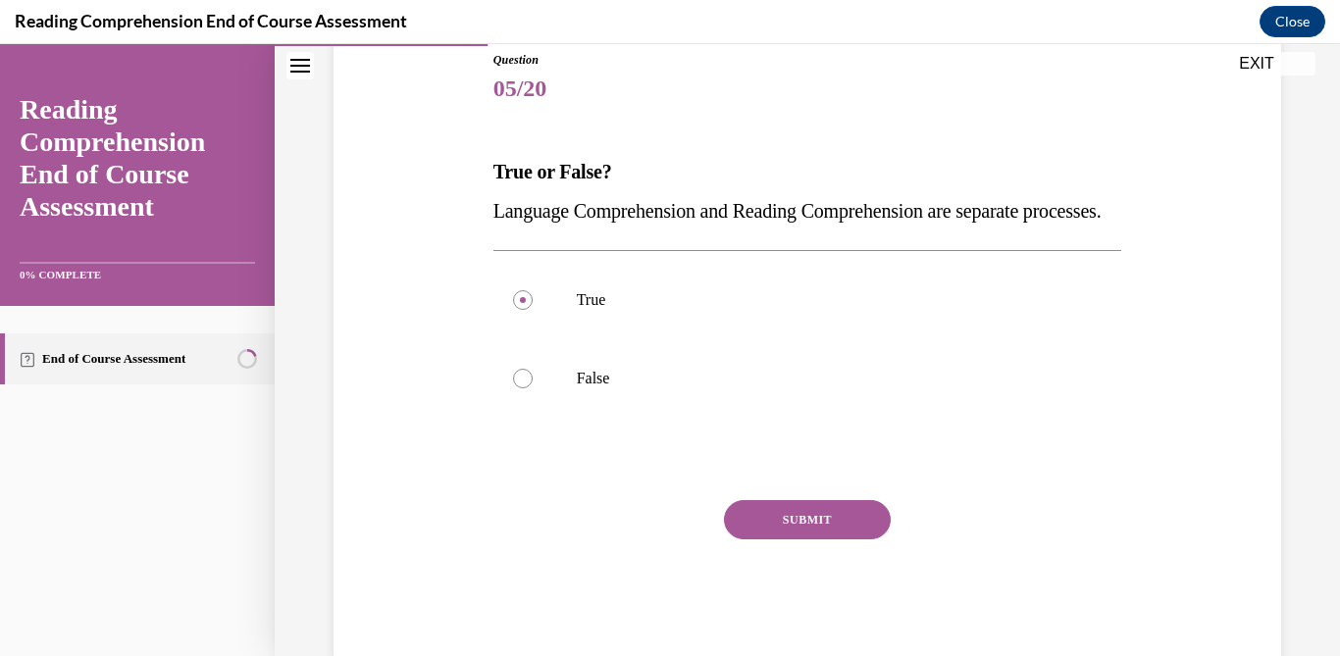
click at [789, 539] on button "SUBMIT" at bounding box center [807, 519] width 167 height 39
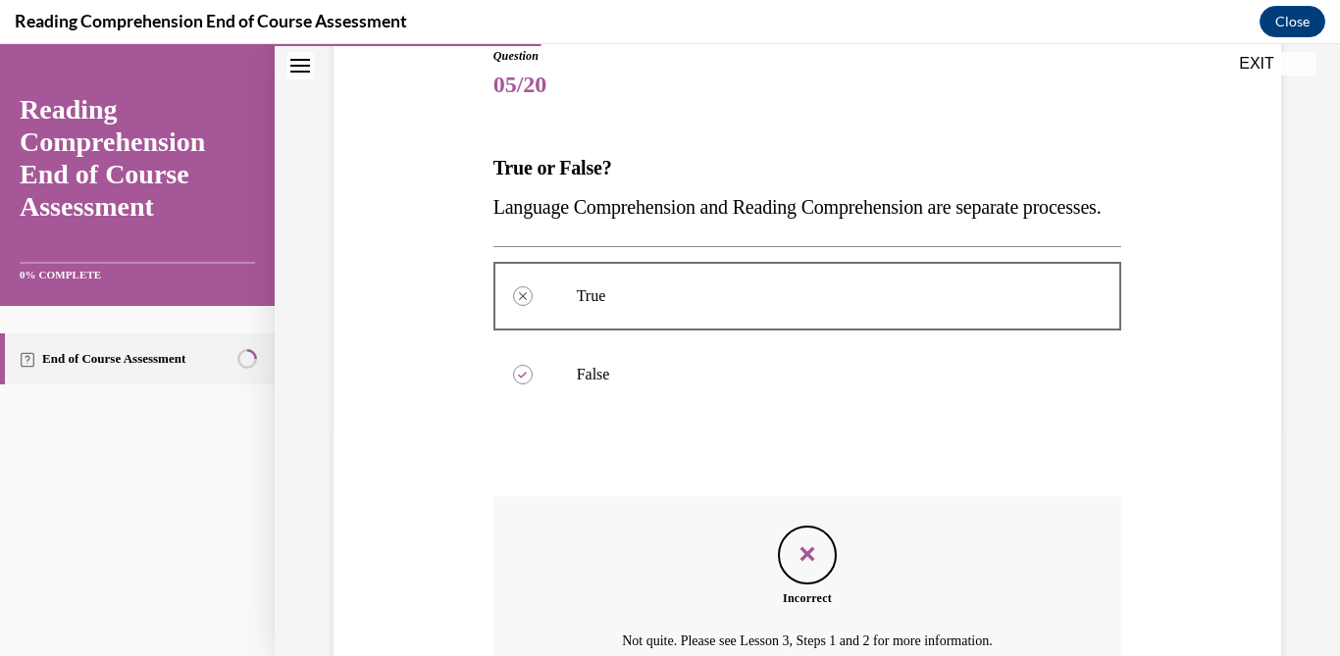
scroll to position [464, 0]
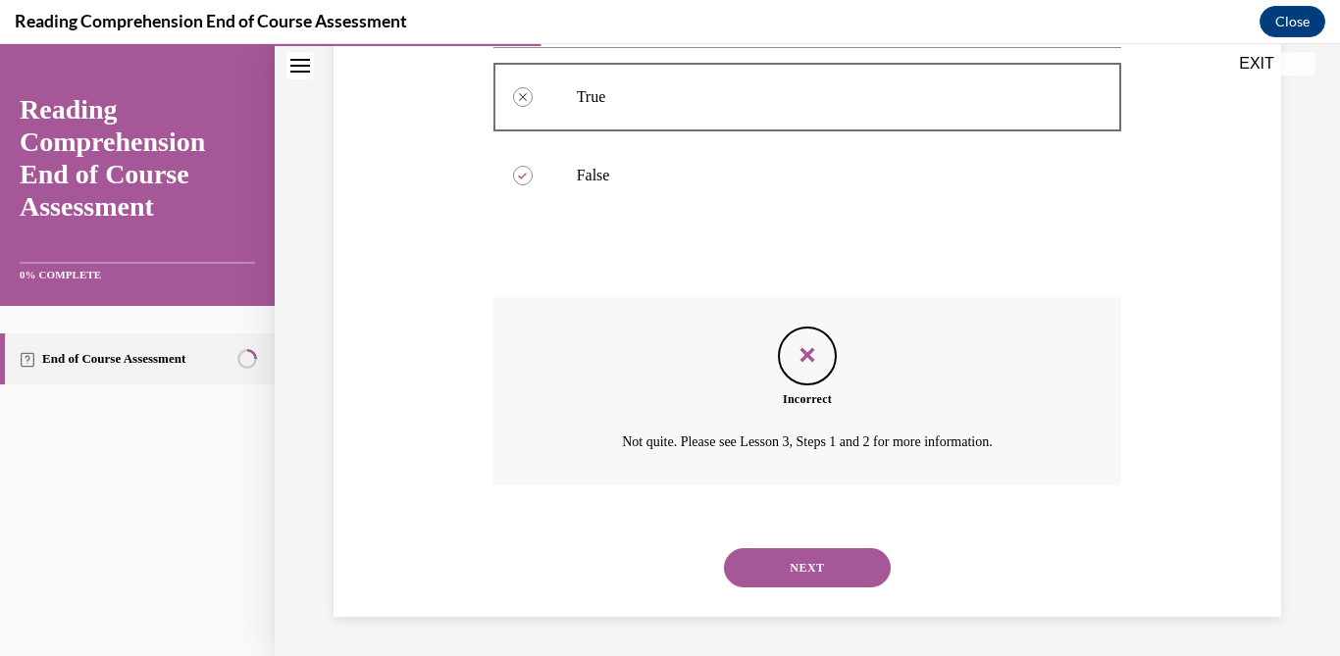
click at [797, 575] on button "NEXT" at bounding box center [807, 567] width 167 height 39
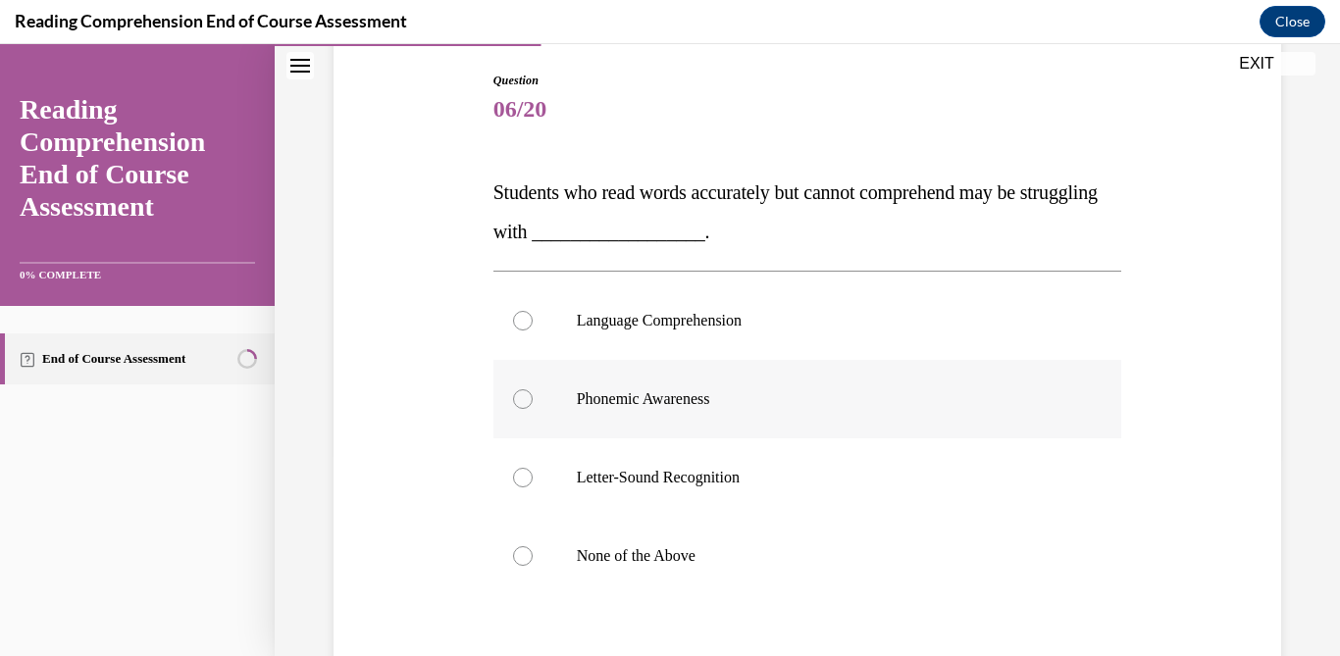
scroll to position [214, 0]
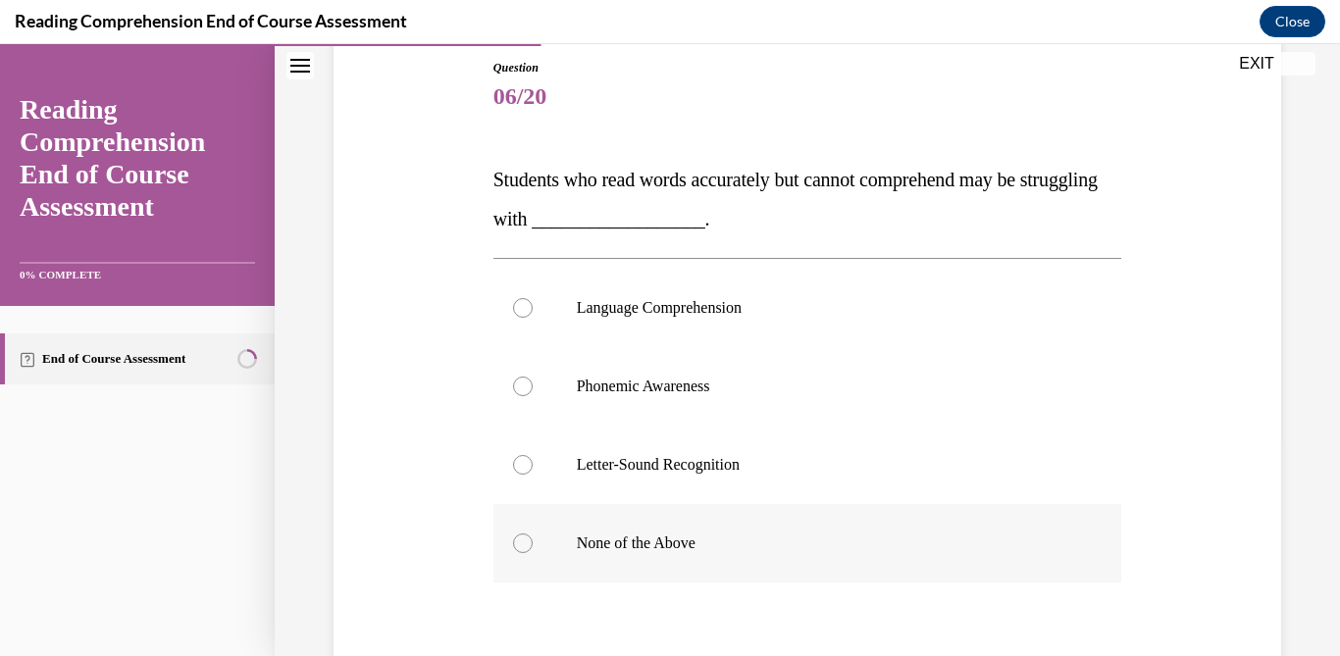
click at [805, 529] on label "None of the Above" at bounding box center [807, 543] width 629 height 78
click at [532, 533] on input "None of the Above" at bounding box center [523, 543] width 20 height 20
radio input "true"
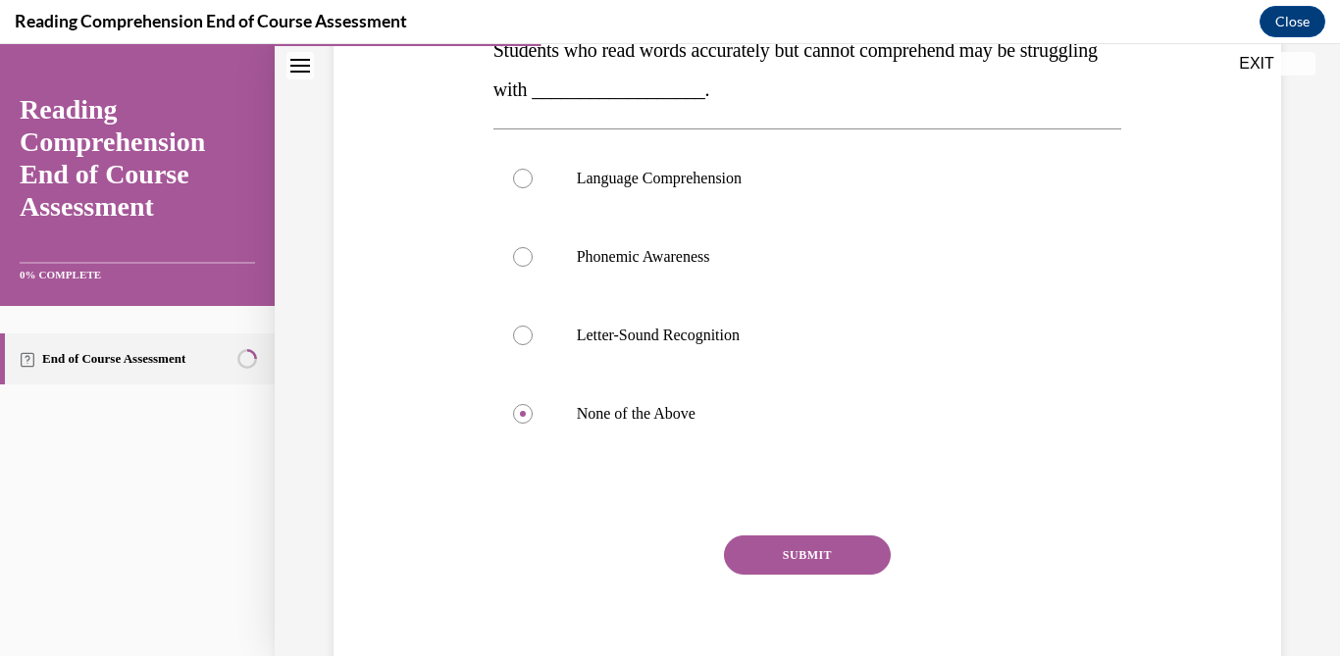
click at [816, 568] on button "SUBMIT" at bounding box center [807, 554] width 167 height 39
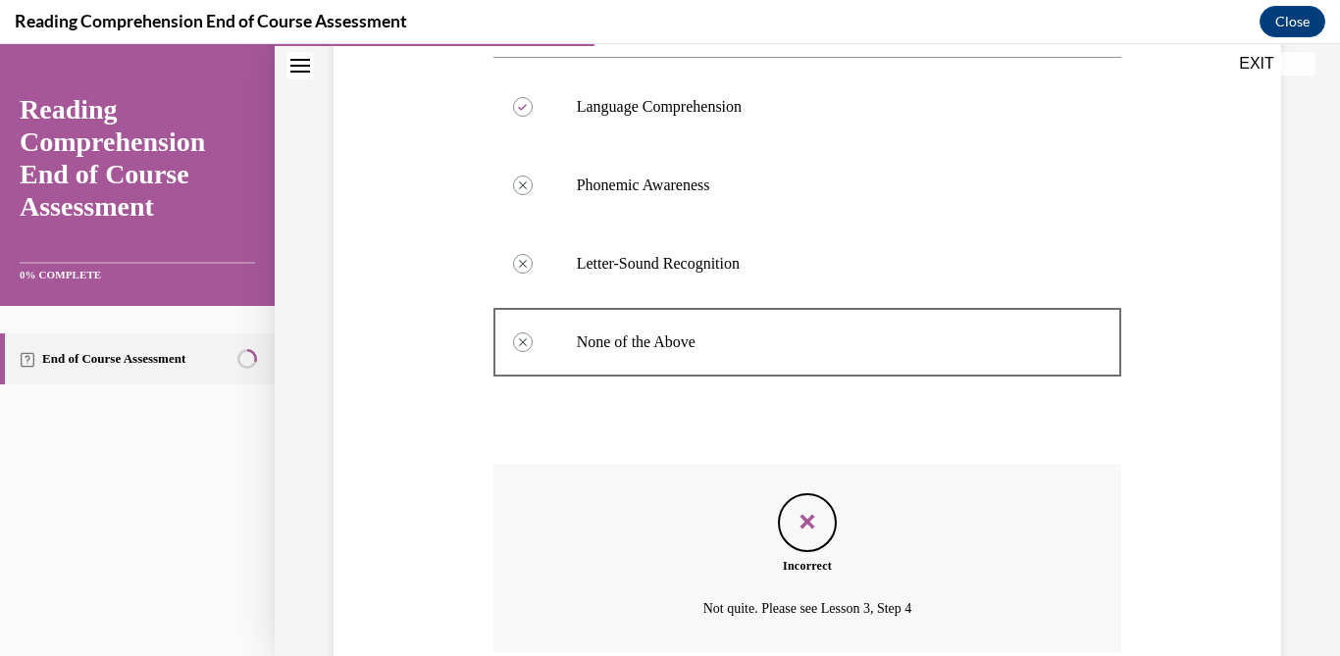
scroll to position [582, 0]
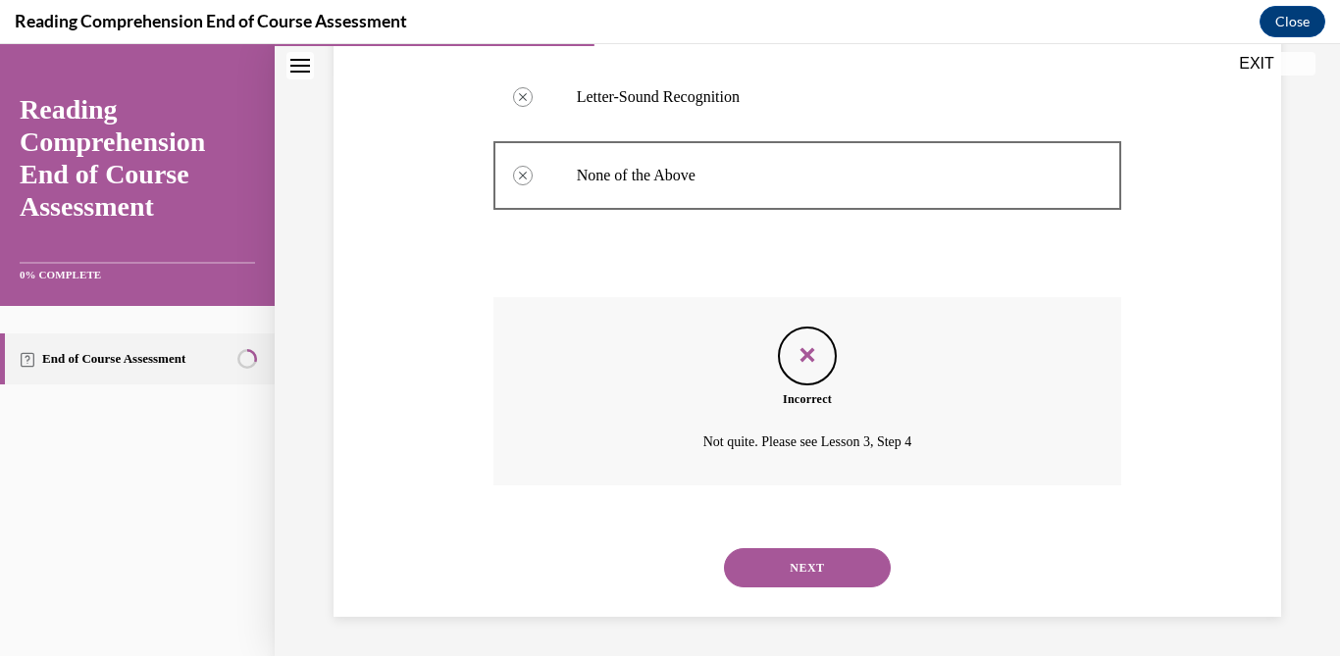
click at [799, 579] on button "NEXT" at bounding box center [807, 567] width 167 height 39
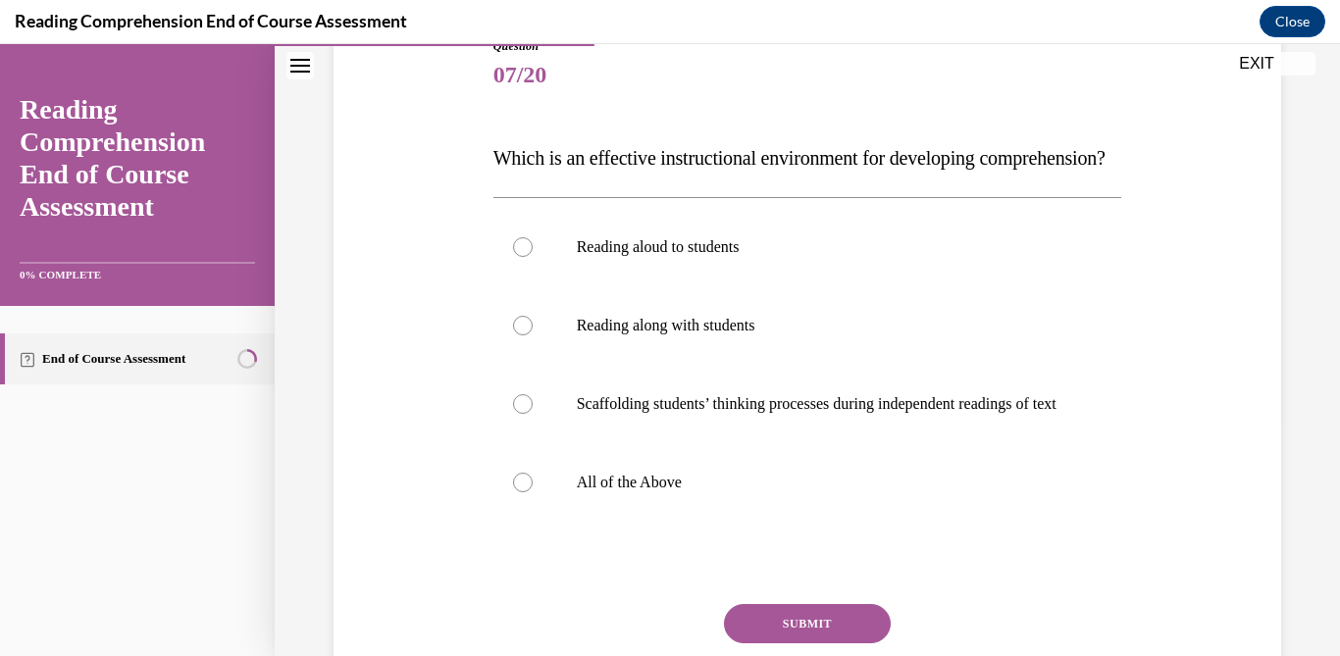
scroll to position [243, 0]
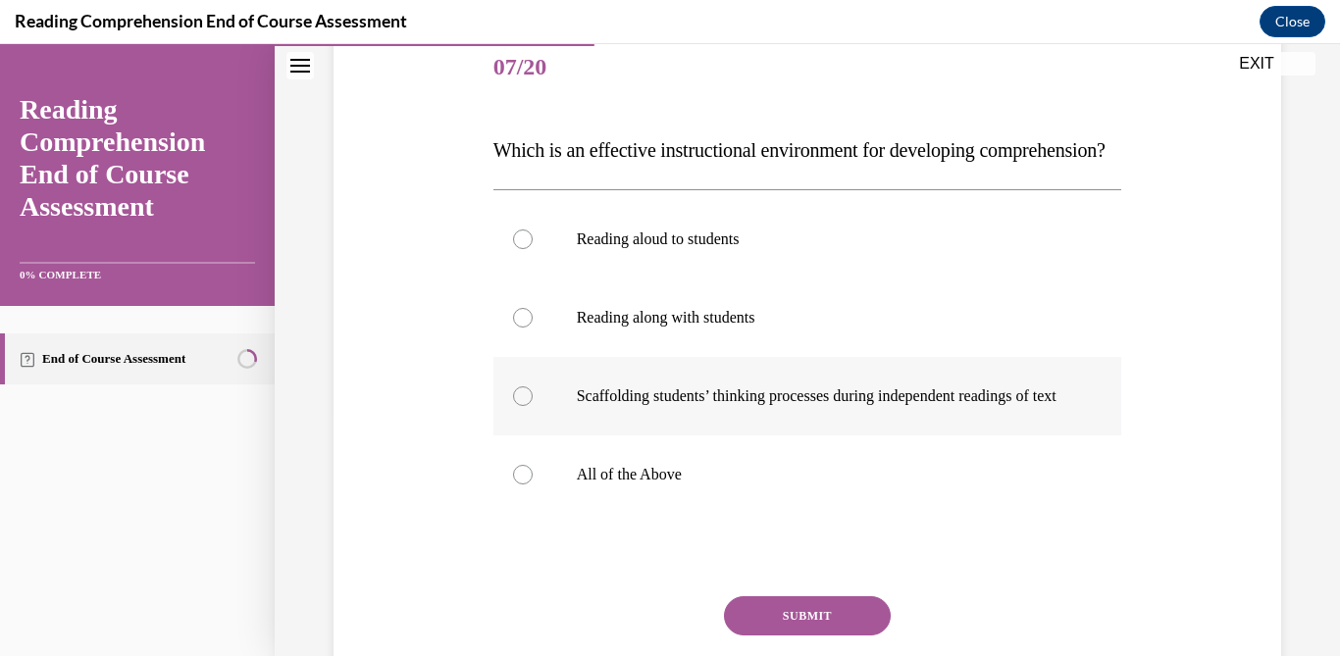
click at [754, 422] on label "Scaffolding students’ thinking processes during independent readings of text" at bounding box center [807, 396] width 629 height 78
click at [532, 406] on input "Scaffolding students’ thinking processes during independent readings of text" at bounding box center [523, 396] width 20 height 20
radio input "true"
click at [806, 484] on p "All of the Above" at bounding box center [825, 475] width 496 height 20
click at [532, 484] on input "All of the Above" at bounding box center [523, 475] width 20 height 20
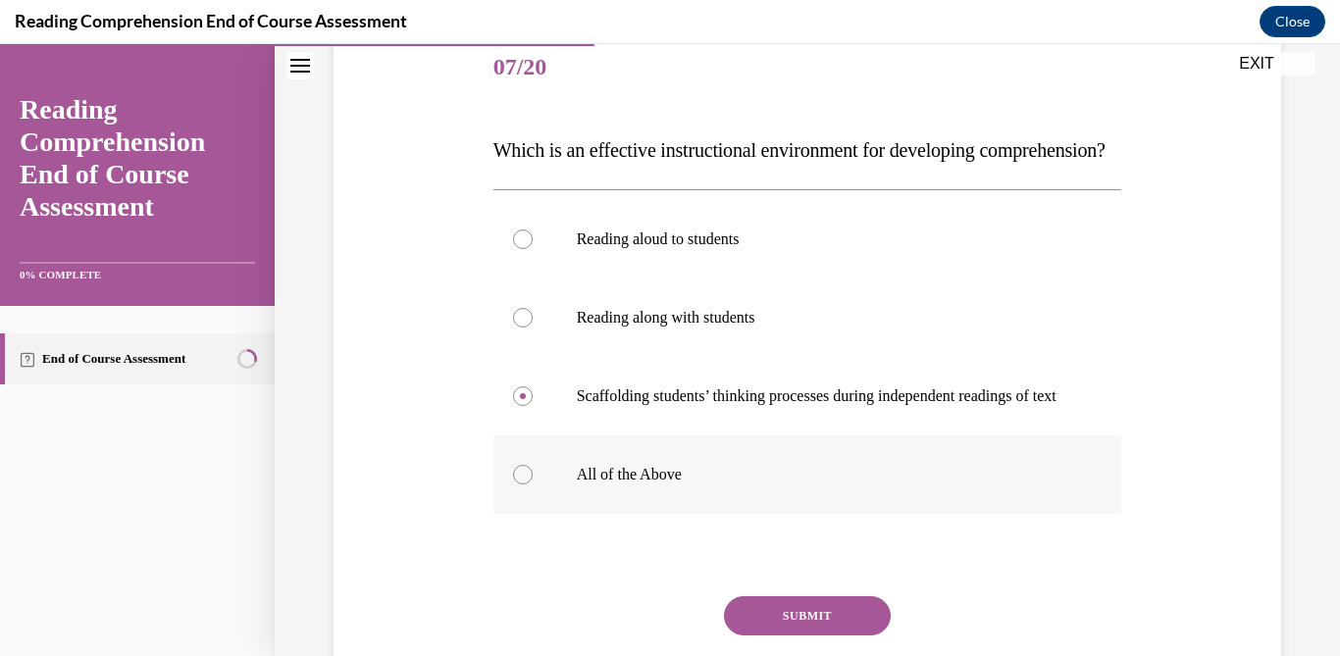
radio input "true"
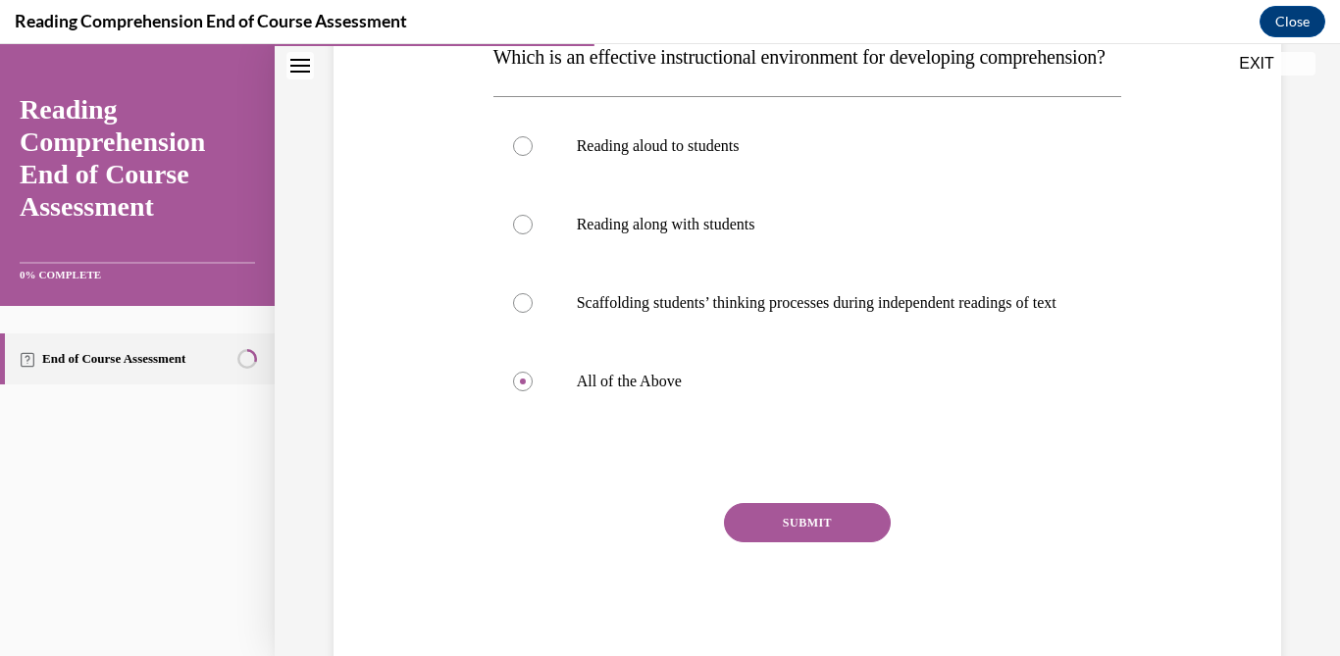
click at [832, 542] on button "SUBMIT" at bounding box center [807, 522] width 167 height 39
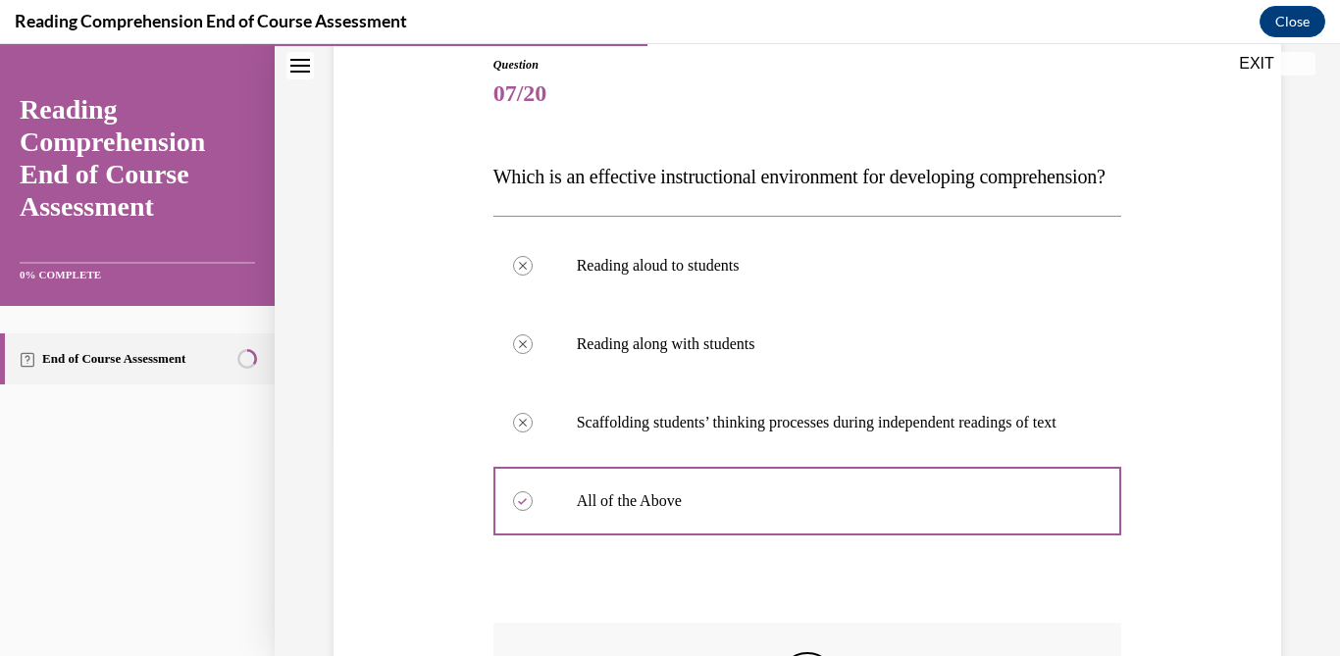
scroll to position [624, 0]
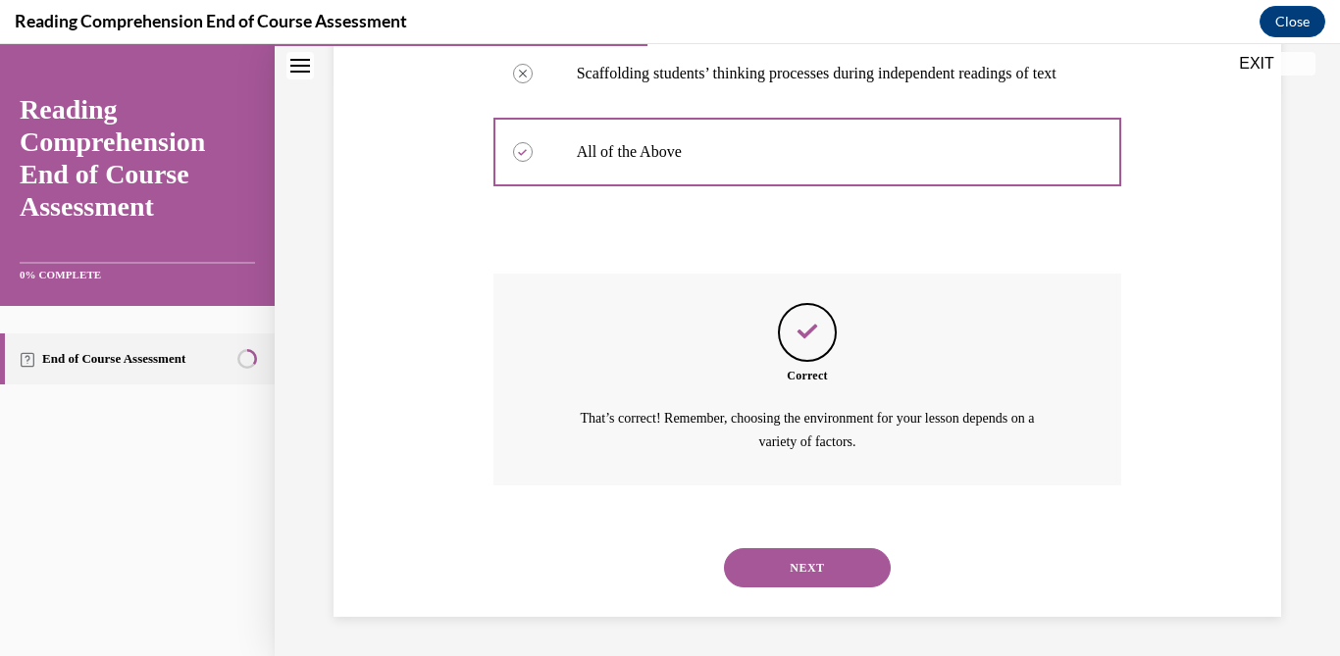
click at [798, 562] on button "NEXT" at bounding box center [807, 567] width 167 height 39
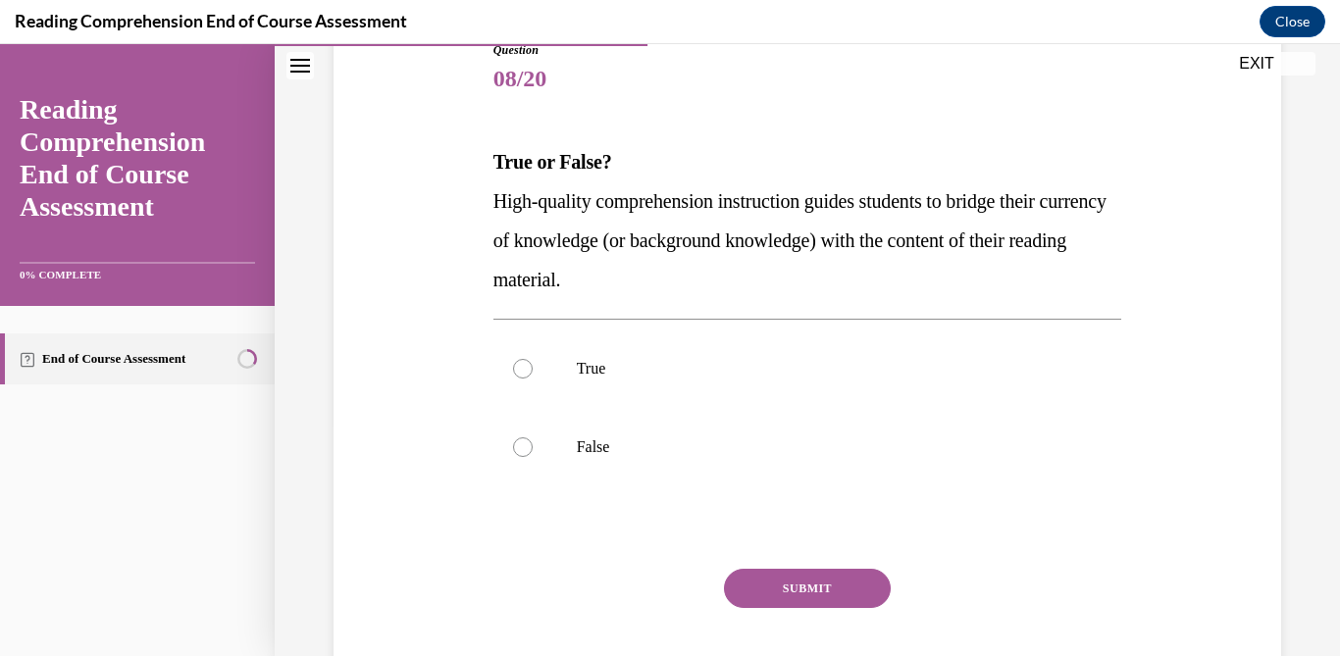
scroll to position [232, 0]
click at [677, 382] on label "True" at bounding box center [807, 368] width 629 height 78
click at [532, 378] on input "True" at bounding box center [523, 368] width 20 height 20
radio input "true"
click at [829, 597] on button "SUBMIT" at bounding box center [807, 587] width 167 height 39
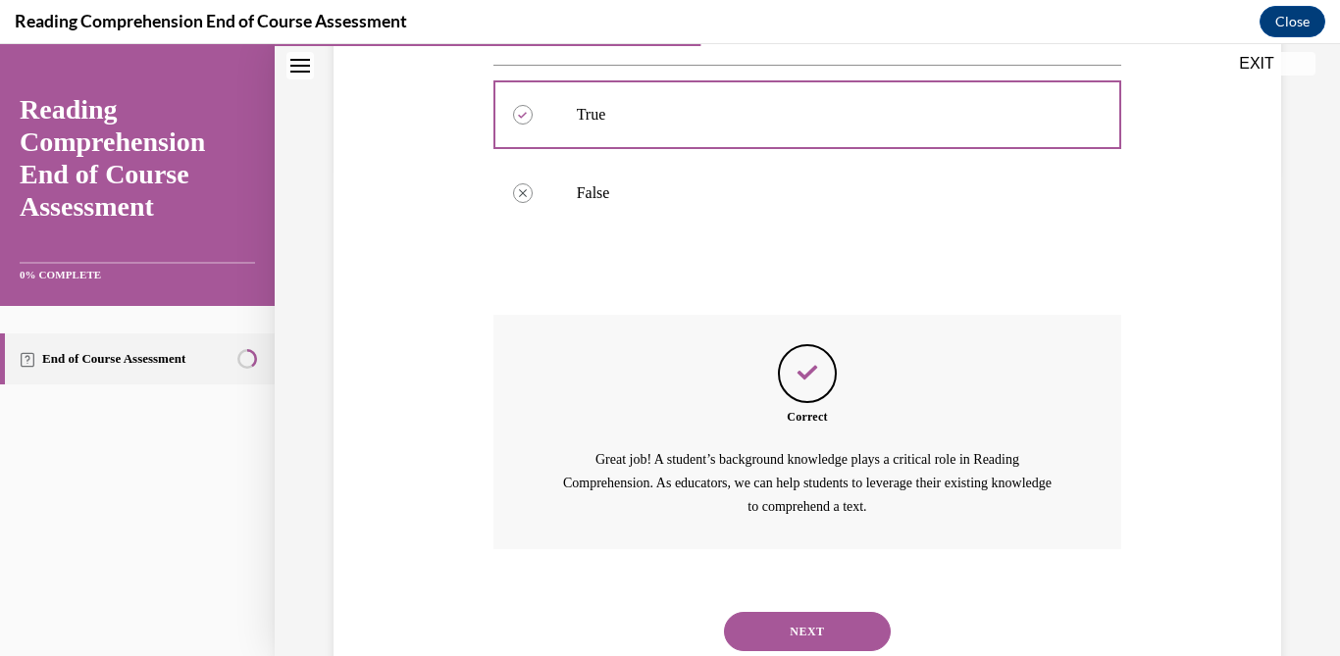
scroll to position [549, 0]
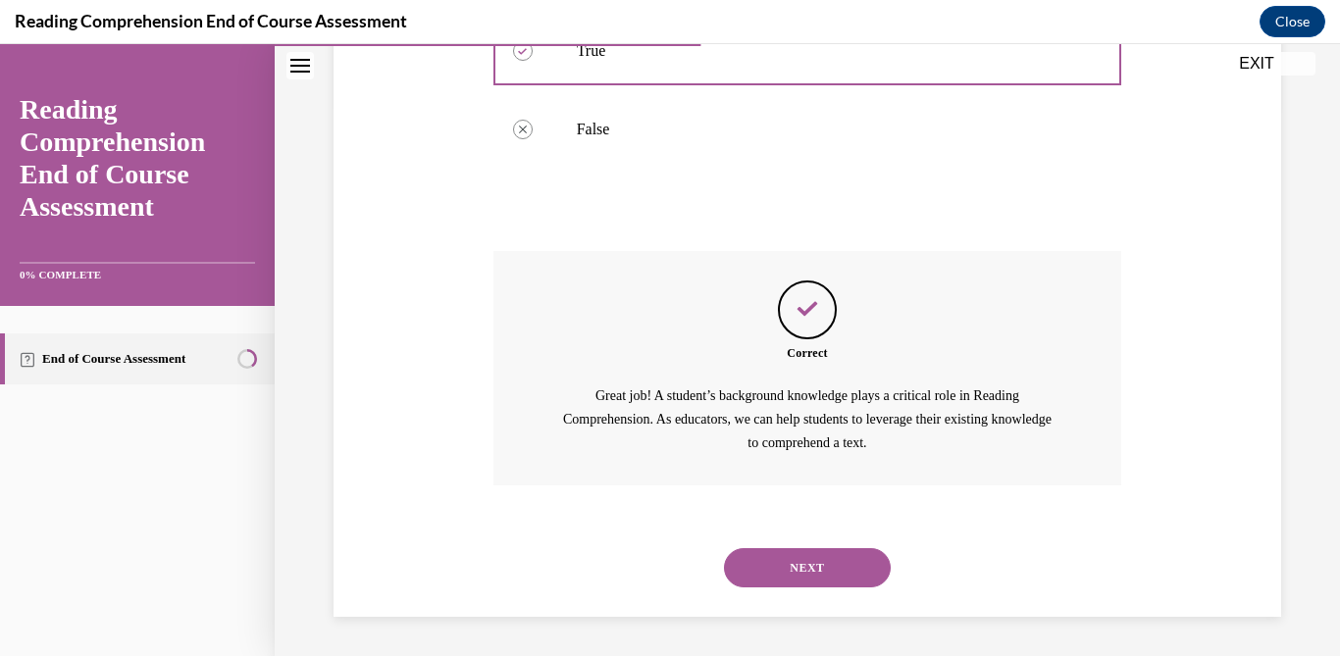
click at [837, 572] on button "NEXT" at bounding box center [807, 567] width 167 height 39
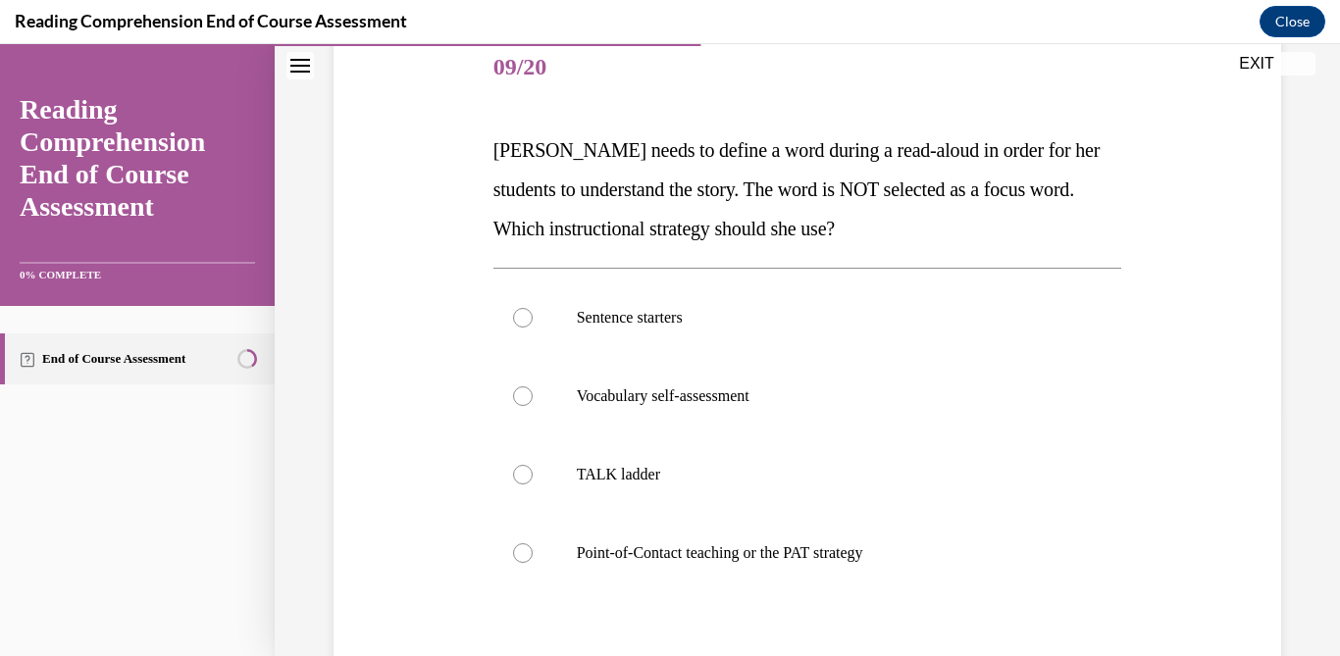
scroll to position [261, 0]
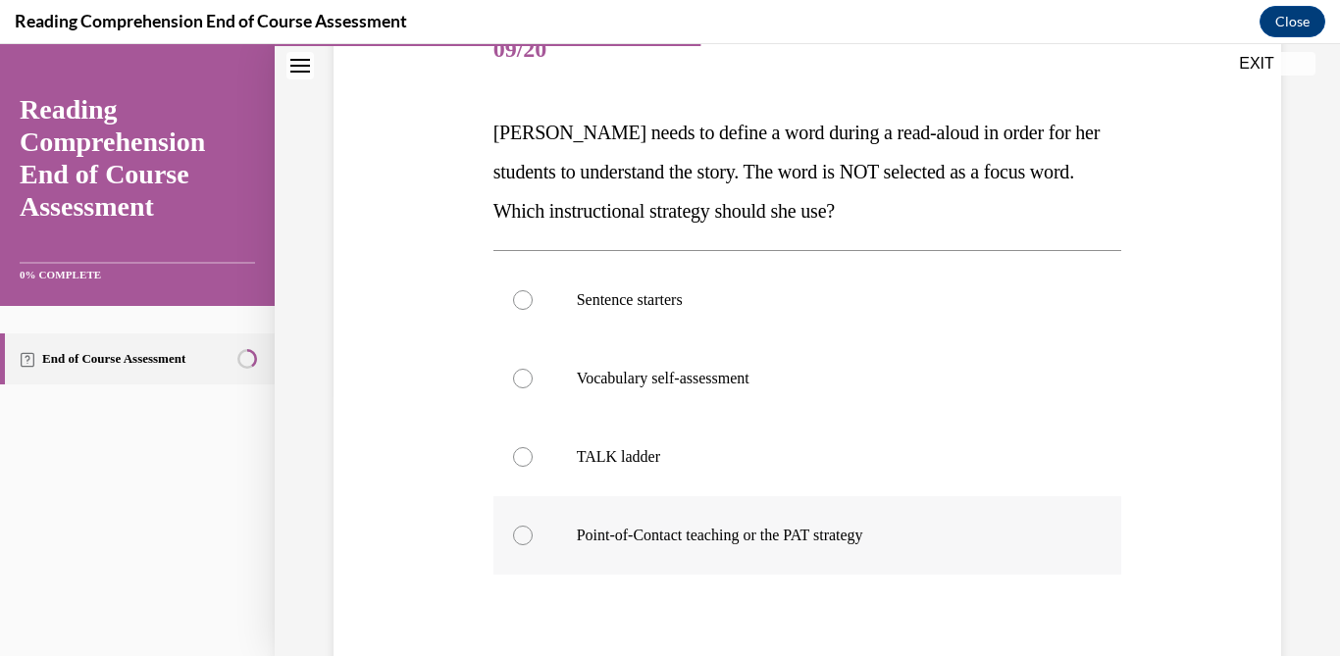
click at [840, 542] on p "Point-of-Contact teaching or the PAT strategy" at bounding box center [825, 536] width 496 height 20
click at [532, 542] on input "Point-of-Contact teaching or the PAT strategy" at bounding box center [523, 536] width 20 height 20
radio input "true"
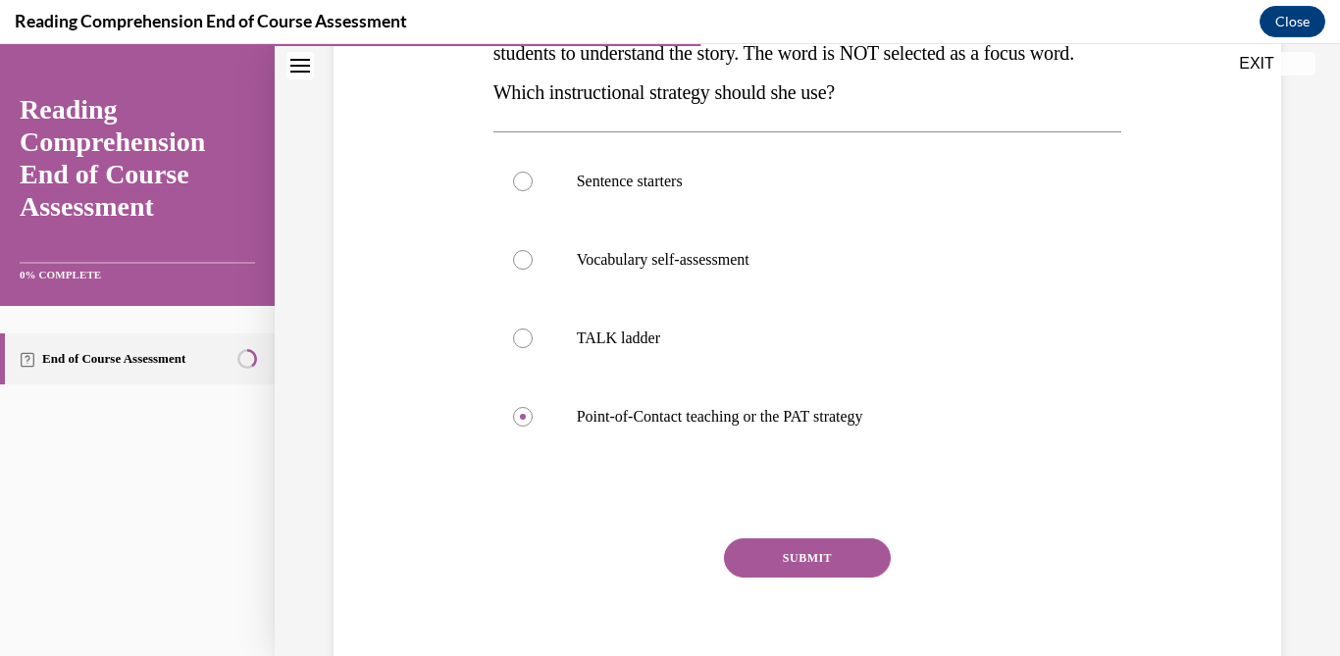
click at [828, 556] on button "SUBMIT" at bounding box center [807, 557] width 167 height 39
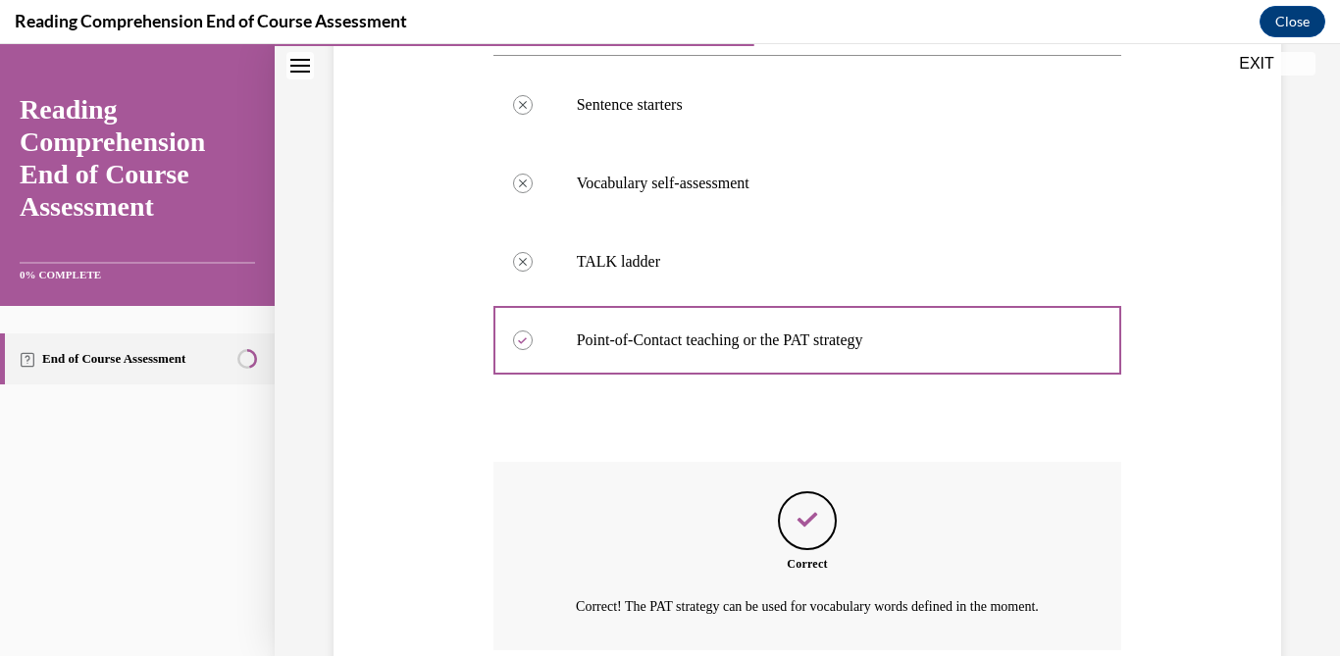
scroll to position [643, 0]
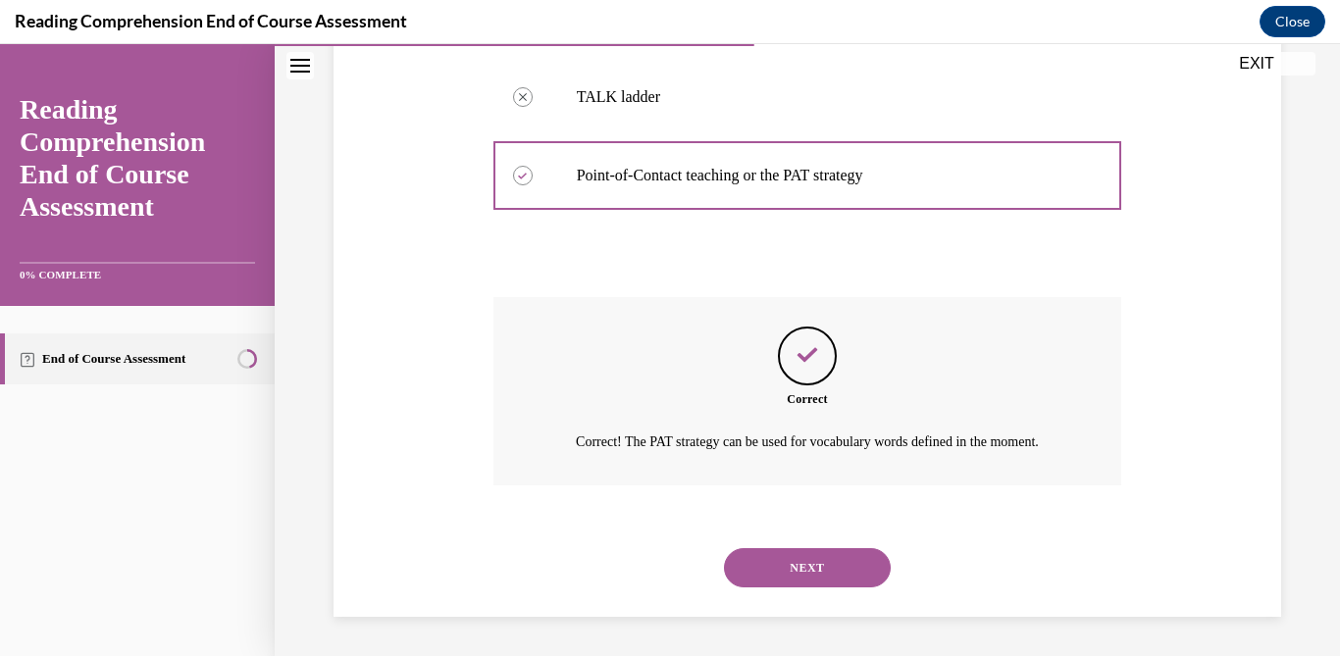
click at [832, 565] on button "NEXT" at bounding box center [807, 567] width 167 height 39
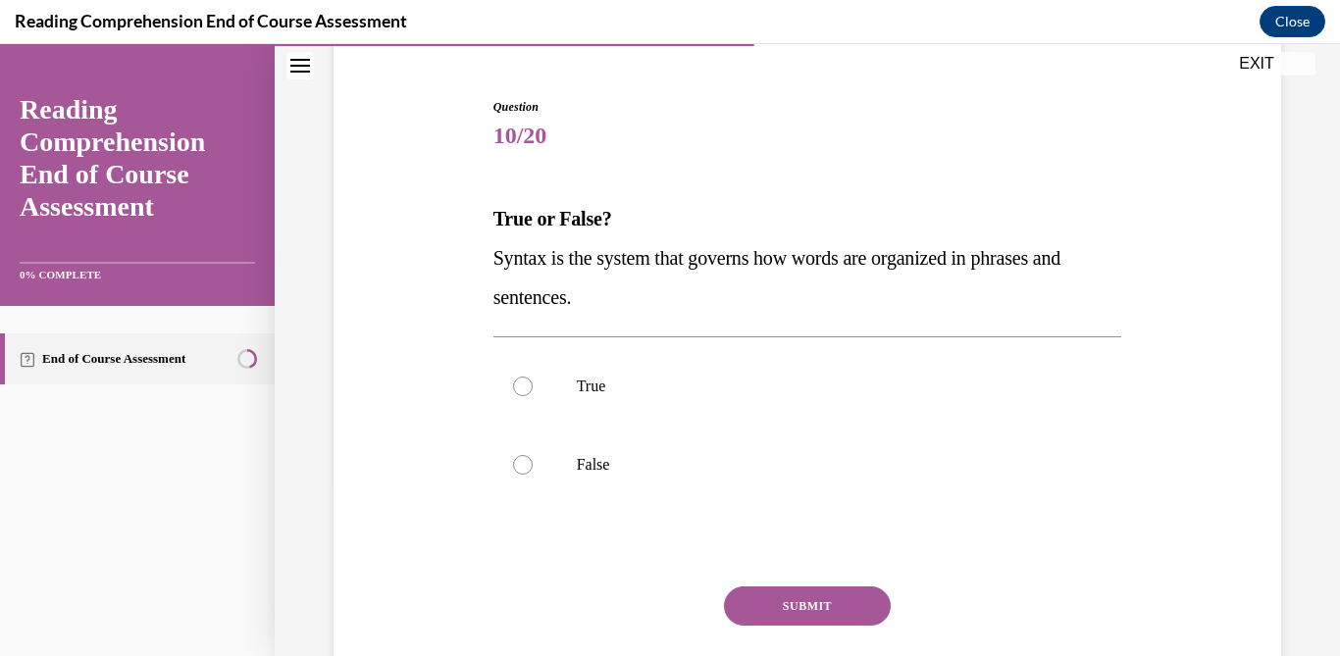
scroll to position [185, 0]
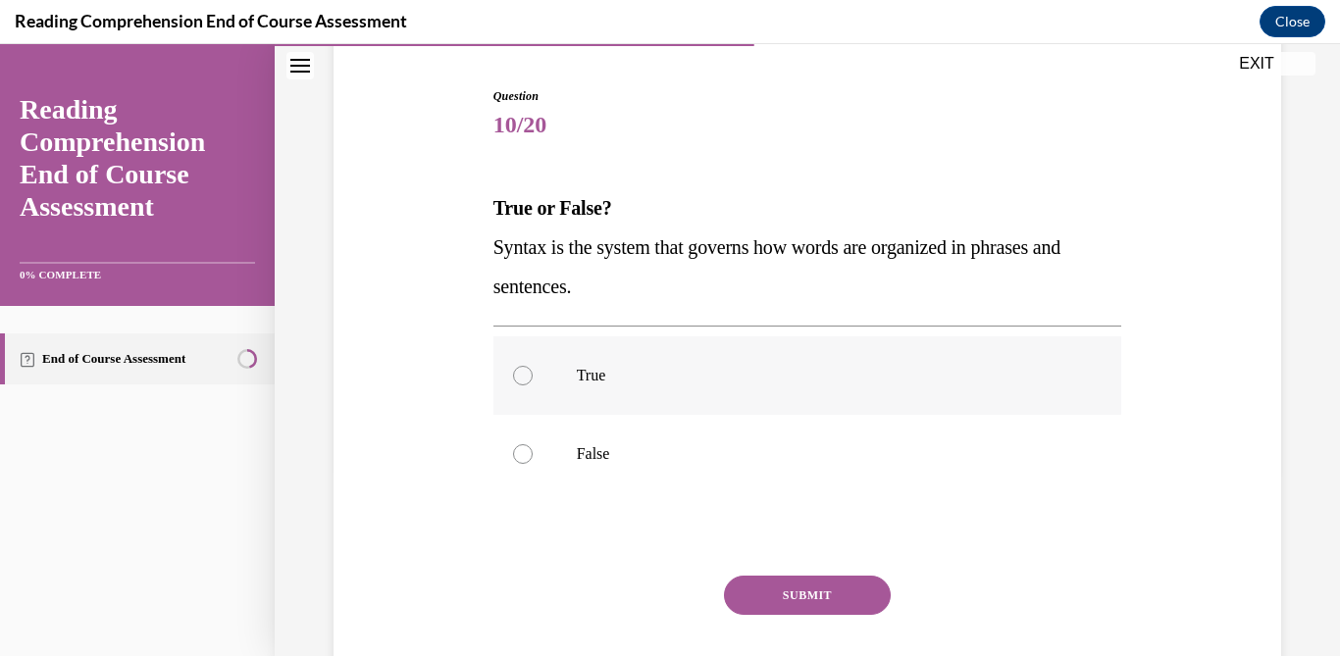
click at [780, 367] on p "True" at bounding box center [825, 376] width 496 height 20
click at [532, 367] on input "True" at bounding box center [523, 376] width 20 height 20
radio input "true"
click at [815, 585] on button "SUBMIT" at bounding box center [807, 595] width 167 height 39
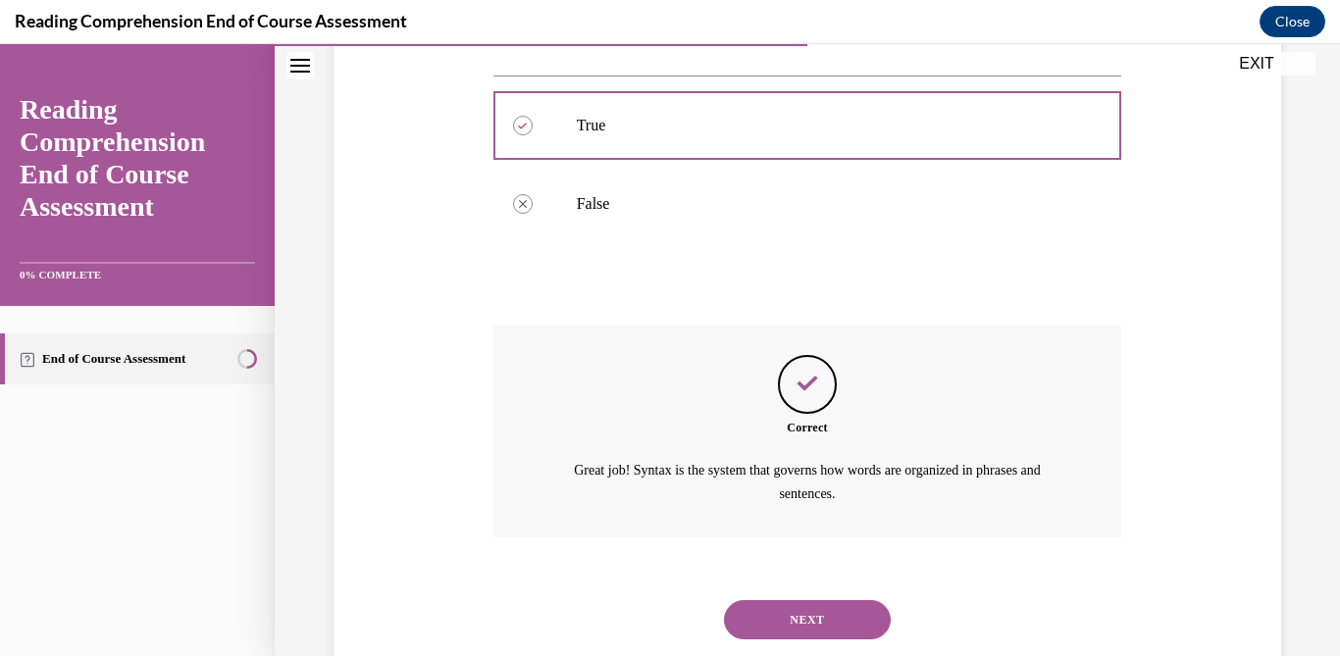
scroll to position [486, 0]
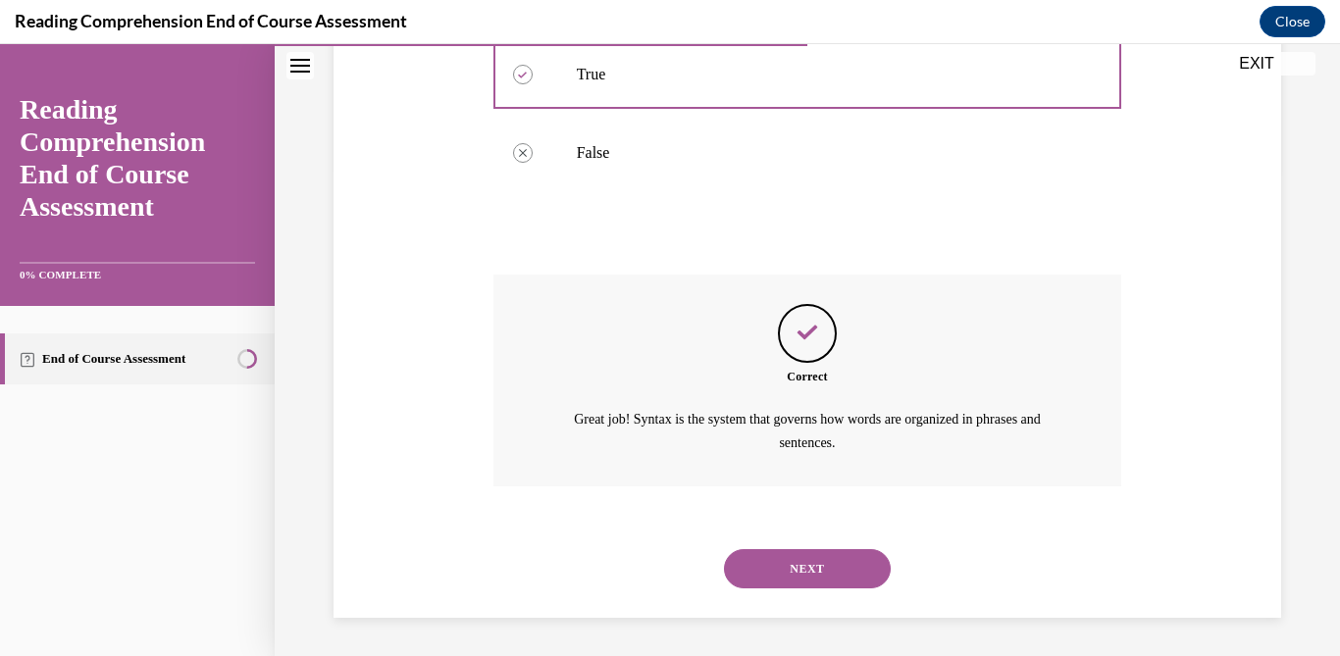
click at [813, 568] on button "NEXT" at bounding box center [807, 568] width 167 height 39
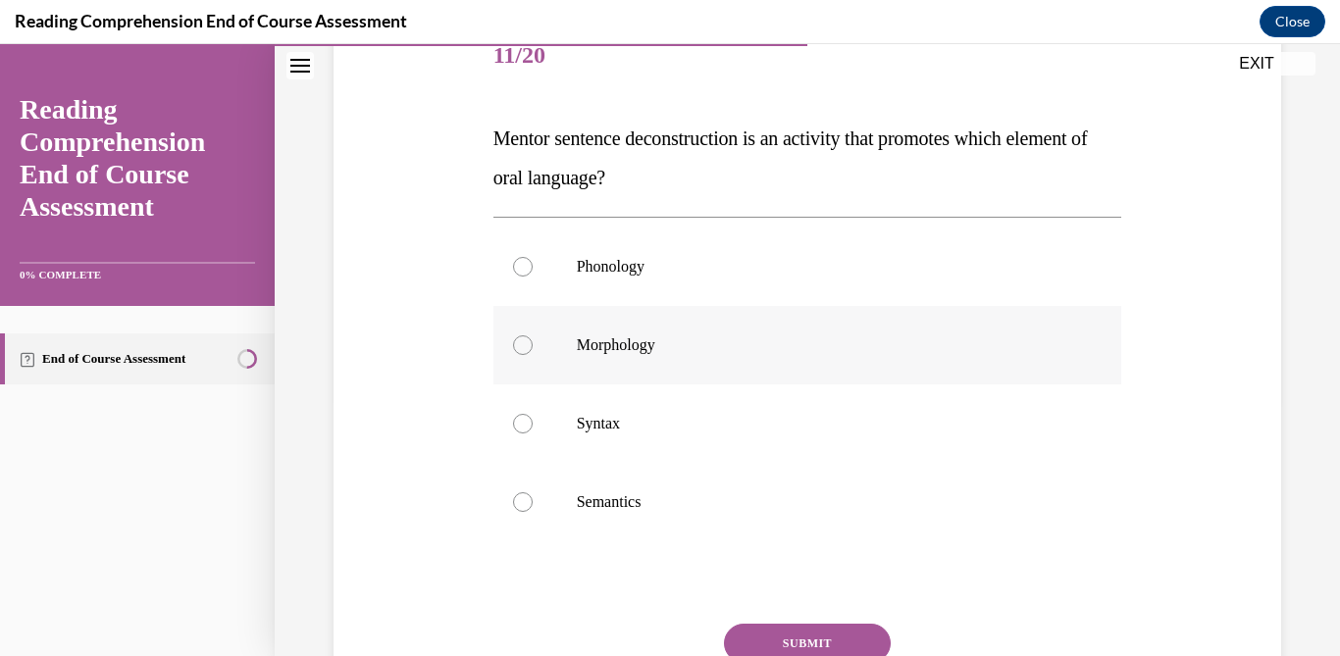
scroll to position [257, 0]
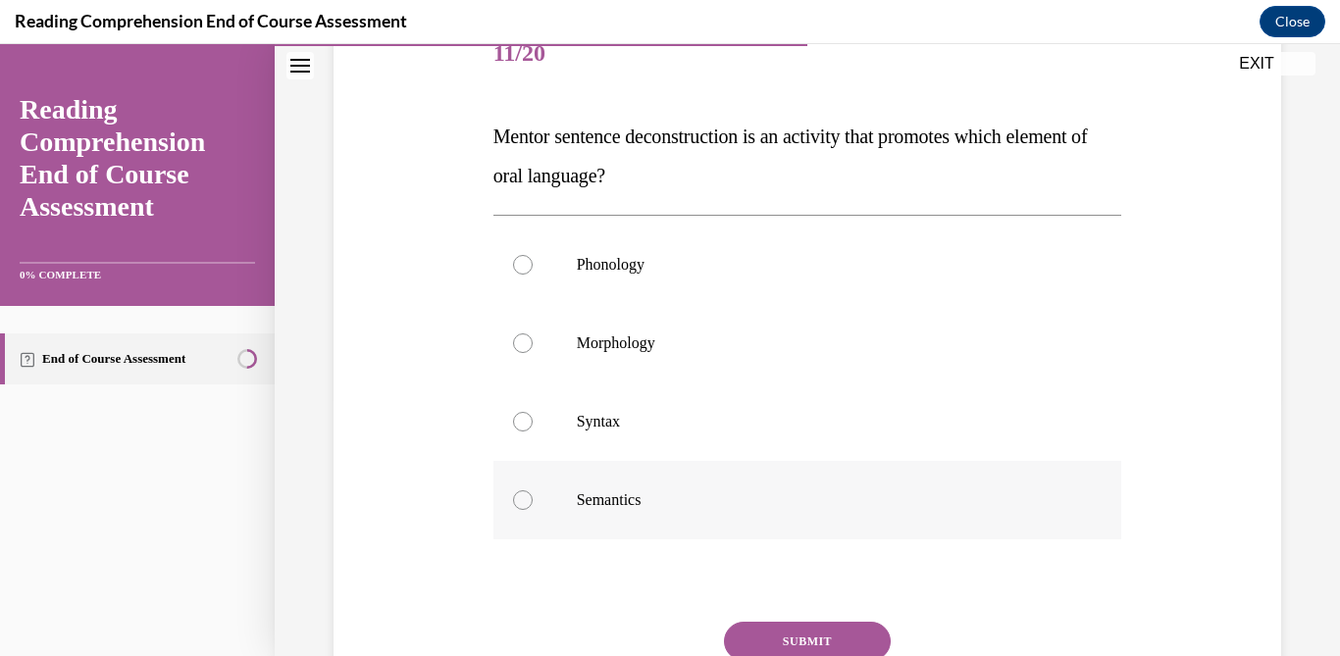
click at [729, 528] on label "Semantics" at bounding box center [807, 500] width 629 height 78
click at [532, 510] on input "Semantics" at bounding box center [523, 500] width 20 height 20
radio input "true"
click at [800, 637] on button "SUBMIT" at bounding box center [807, 641] width 167 height 39
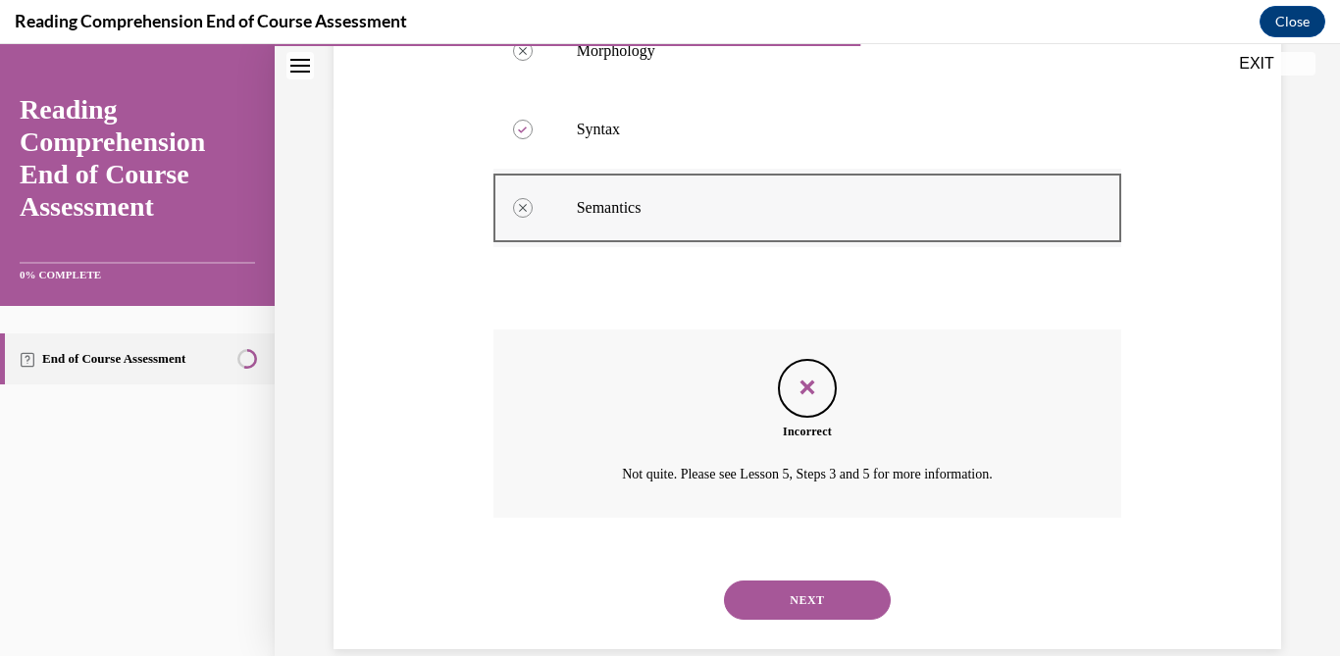
scroll to position [582, 0]
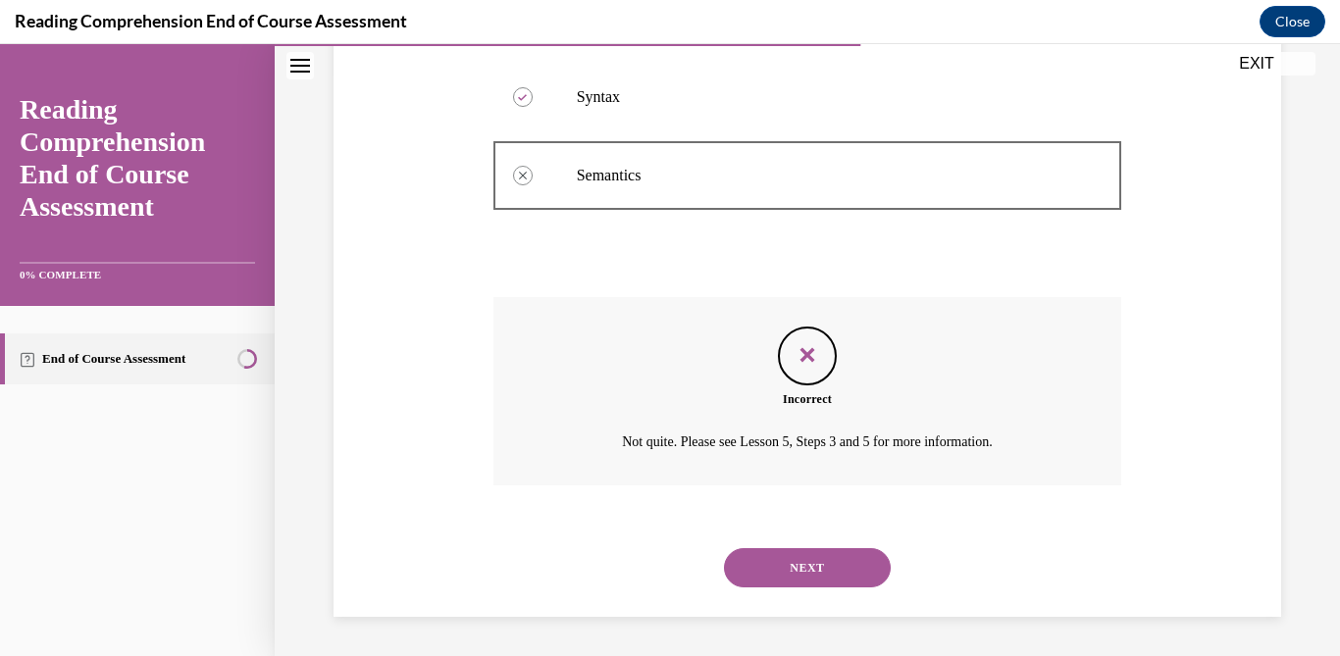
click at [792, 567] on button "NEXT" at bounding box center [807, 567] width 167 height 39
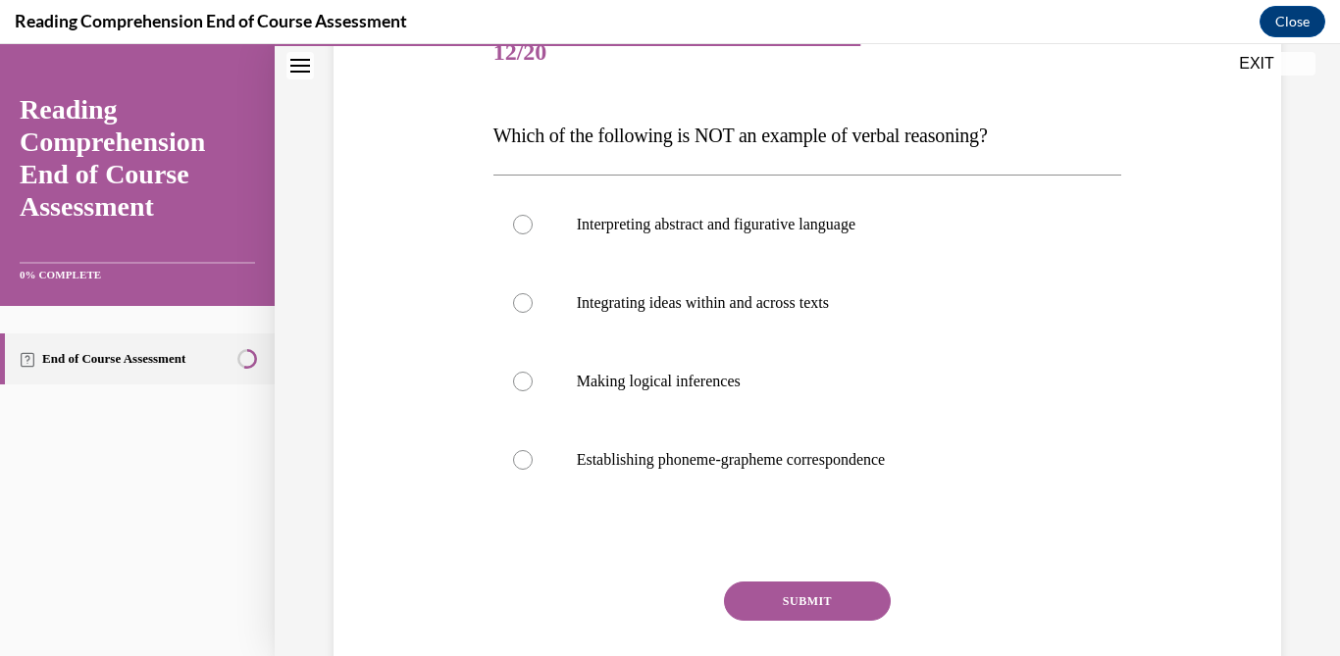
scroll to position [259, 0]
click at [785, 301] on p "Integrating ideas within and across texts" at bounding box center [825, 302] width 496 height 20
click at [532, 301] on input "Integrating ideas within and across texts" at bounding box center [523, 302] width 20 height 20
radio input "true"
click at [775, 389] on p "Making logical inferences" at bounding box center [825, 381] width 496 height 20
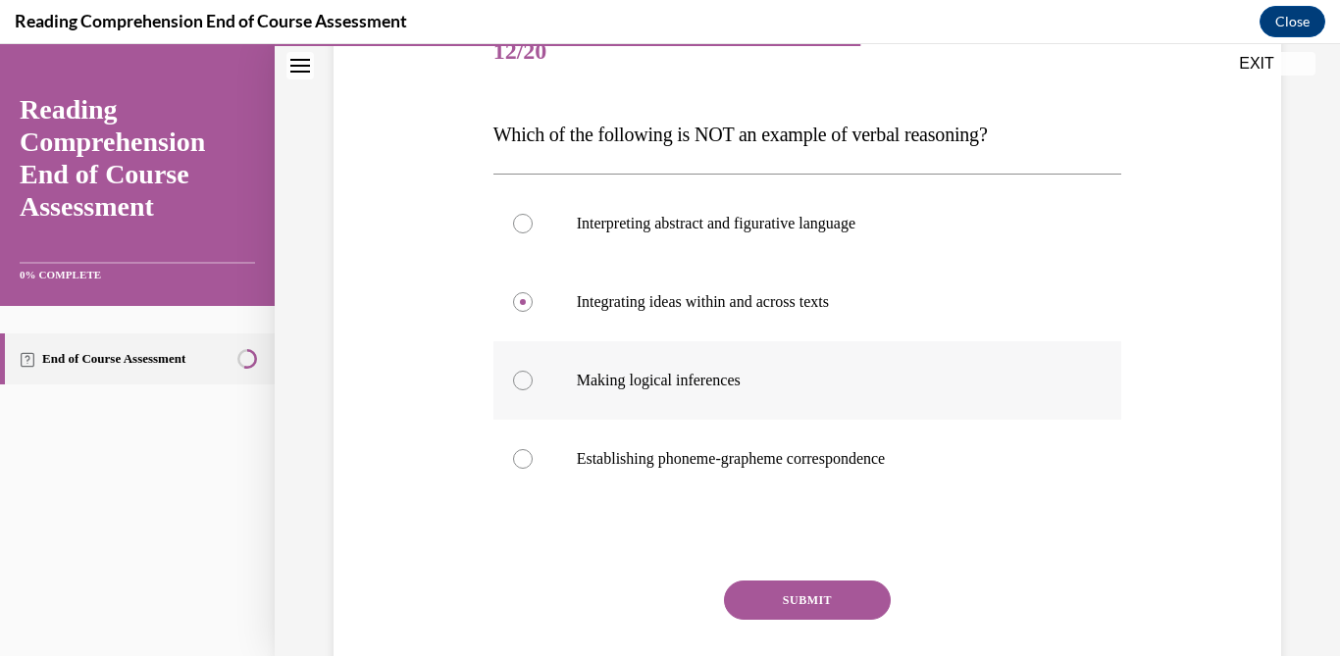
click at [532, 389] on input "Making logical inferences" at bounding box center [523, 381] width 20 height 20
radio input "true"
click at [836, 590] on button "SUBMIT" at bounding box center [807, 600] width 167 height 39
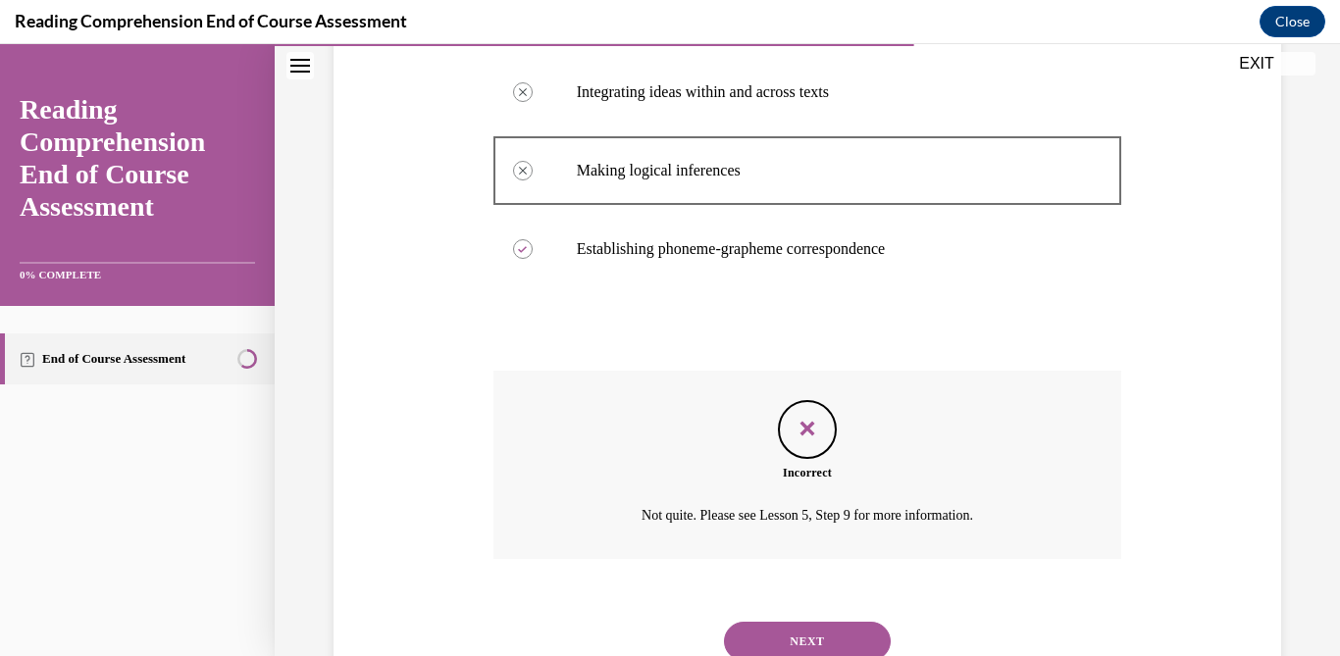
scroll to position [471, 0]
click at [825, 620] on button "NEXT" at bounding box center [807, 639] width 167 height 39
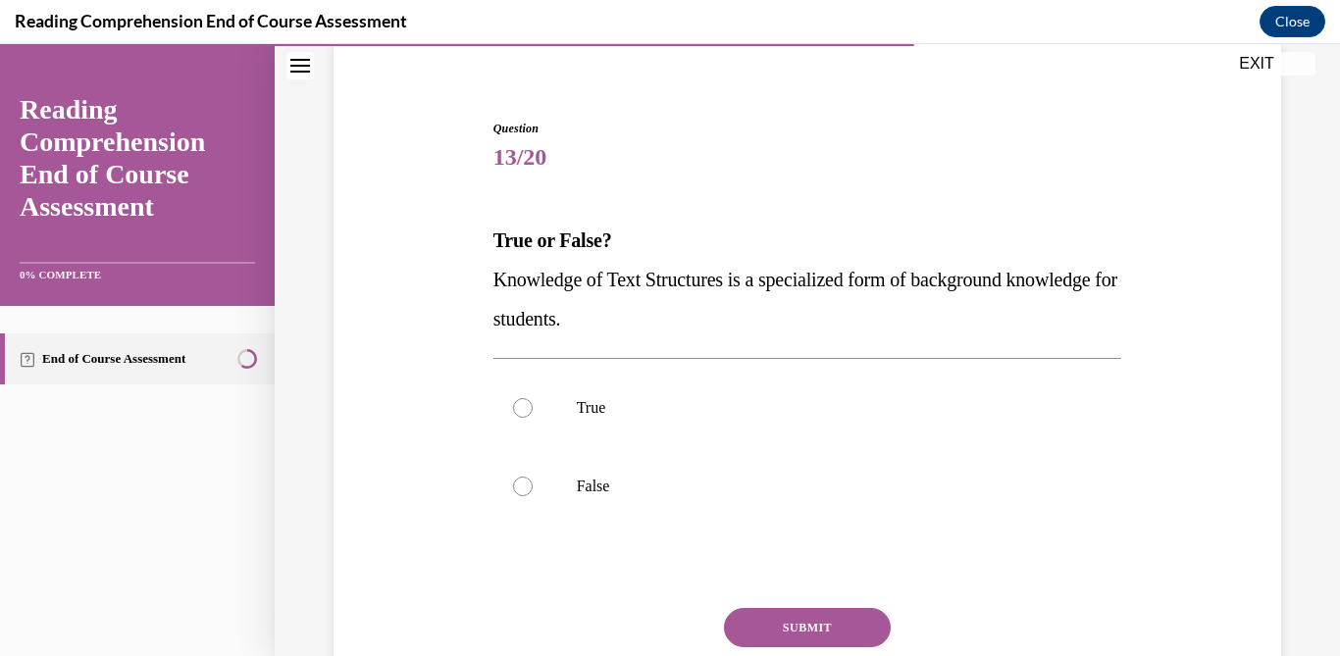
scroll to position [155, 0]
click at [633, 403] on p "True" at bounding box center [825, 406] width 496 height 20
click at [532, 403] on input "True" at bounding box center [523, 406] width 20 height 20
radio input "true"
click at [824, 615] on button "SUBMIT" at bounding box center [807, 625] width 167 height 39
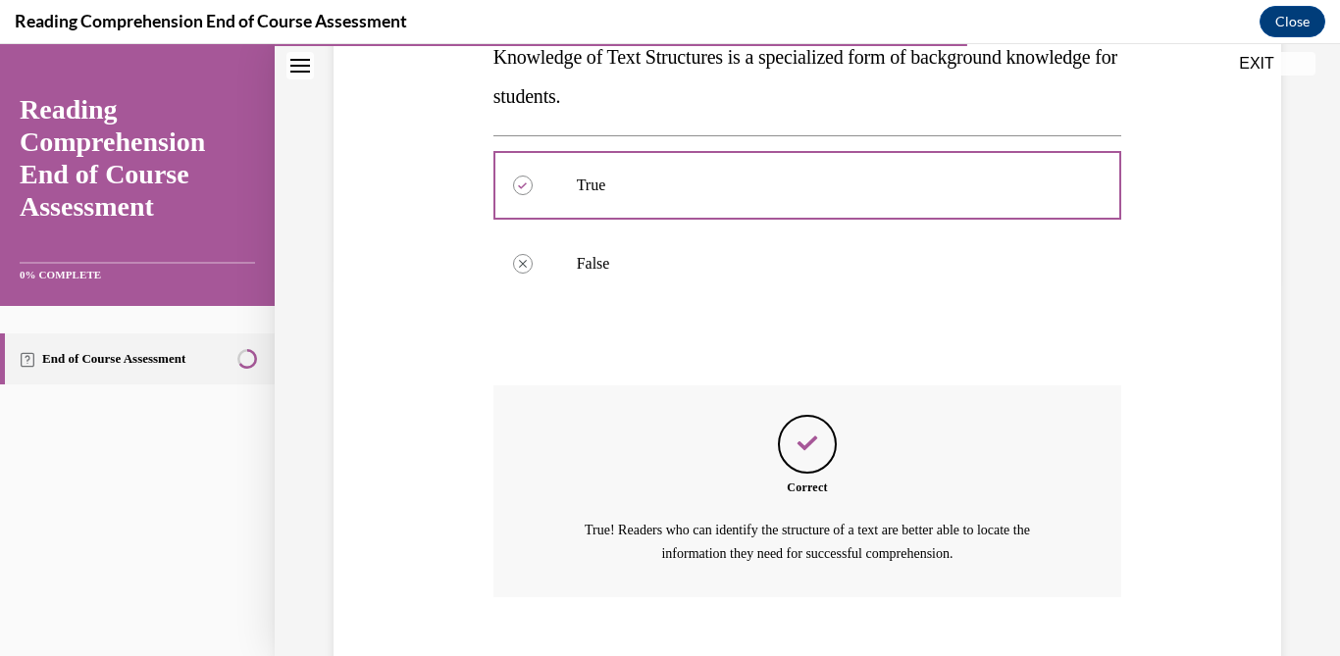
scroll to position [486, 0]
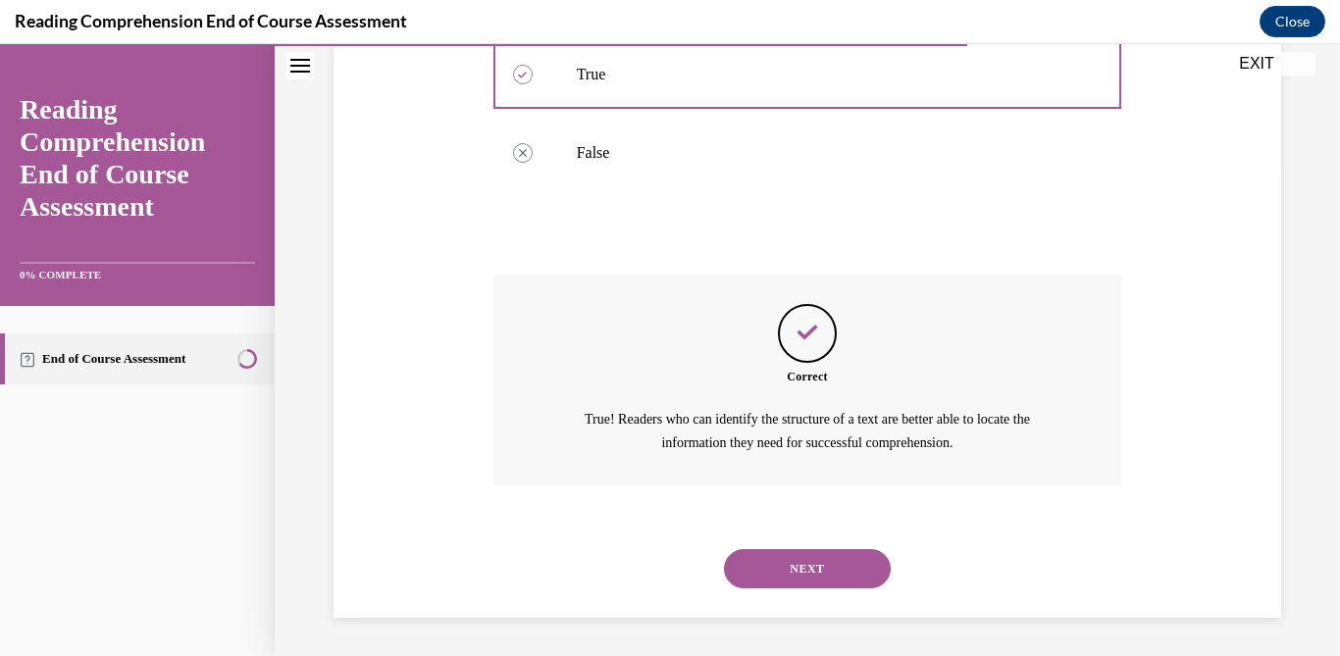
click at [824, 570] on button "NEXT" at bounding box center [807, 568] width 167 height 39
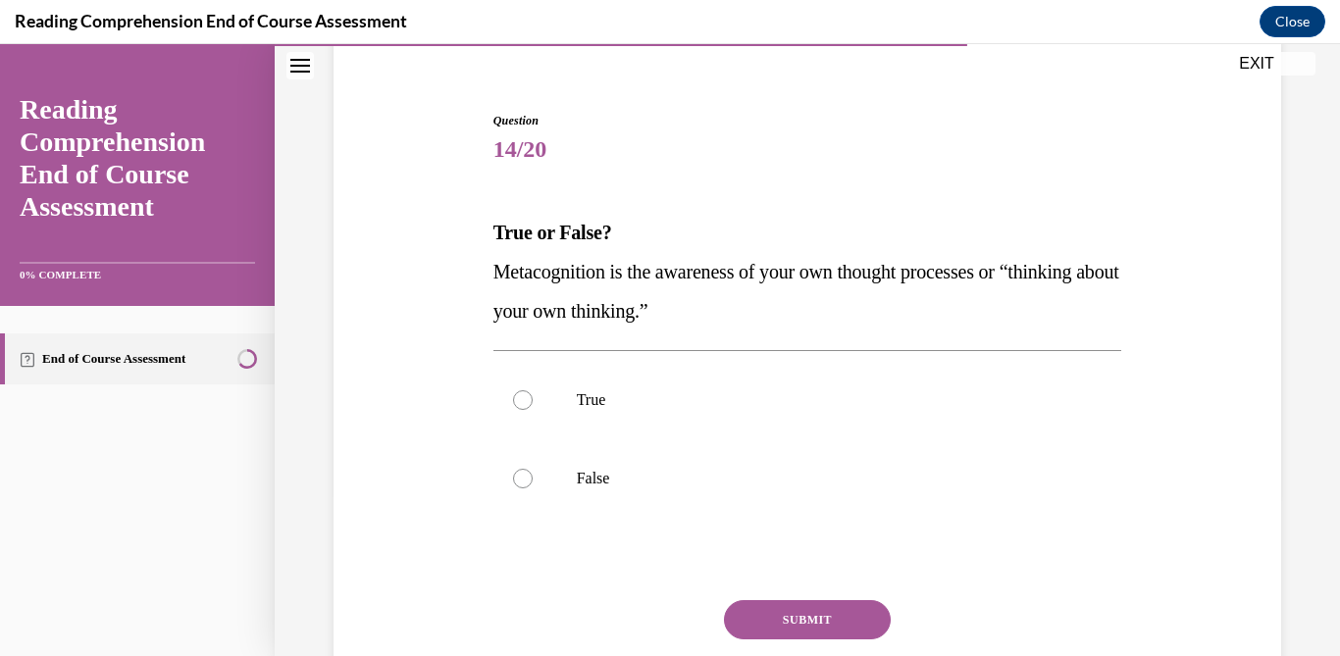
scroll to position [170, 0]
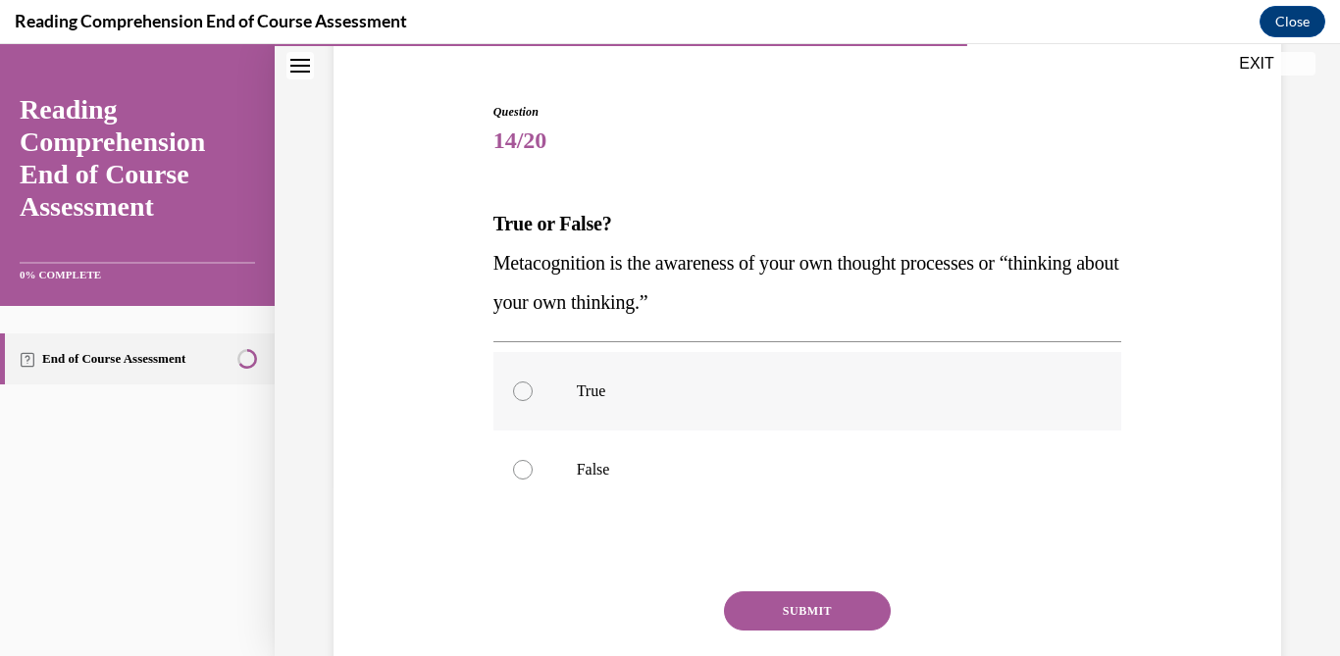
click at [806, 385] on p "True" at bounding box center [825, 391] width 496 height 20
click at [532, 385] on input "True" at bounding box center [523, 391] width 20 height 20
radio input "true"
click at [827, 597] on button "SUBMIT" at bounding box center [807, 610] width 167 height 39
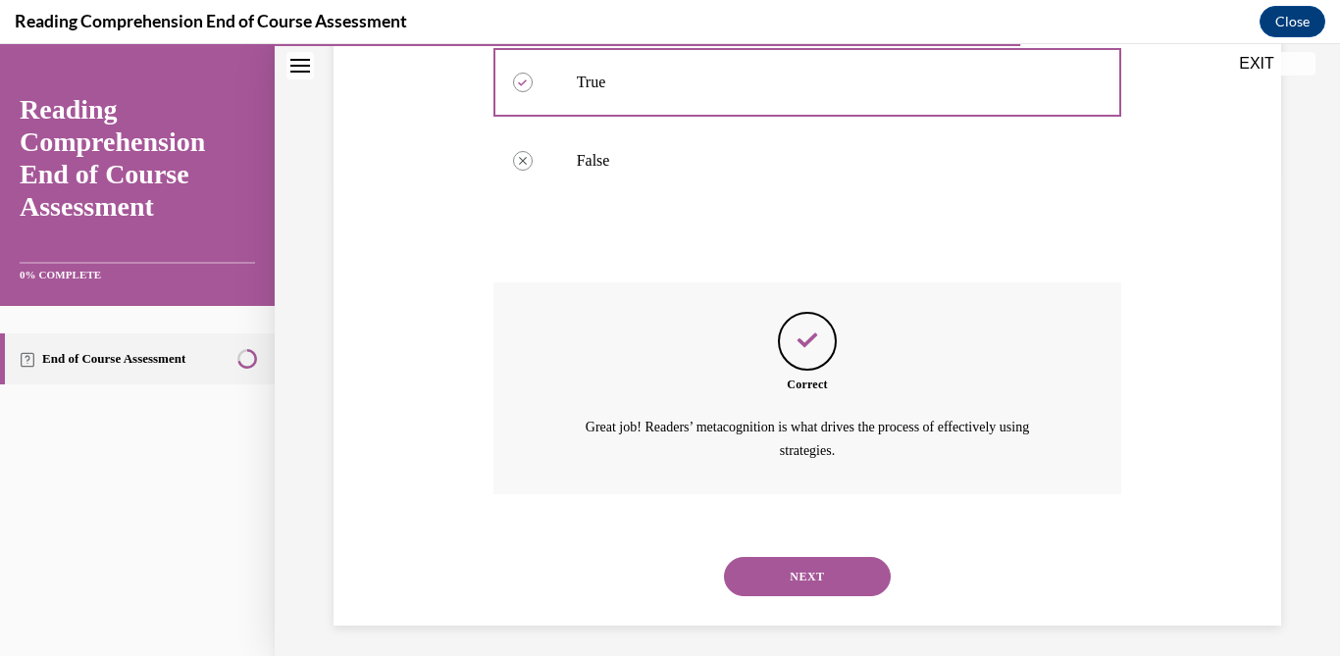
scroll to position [486, 0]
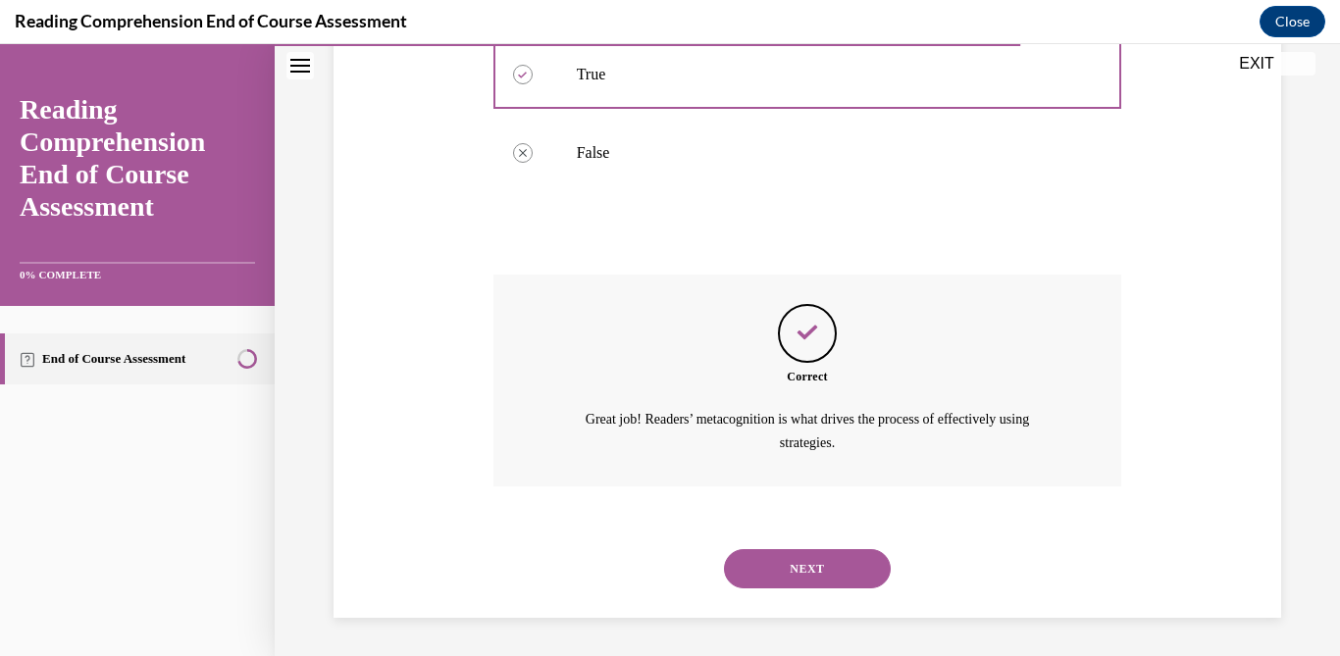
click at [847, 571] on button "NEXT" at bounding box center [807, 568] width 167 height 39
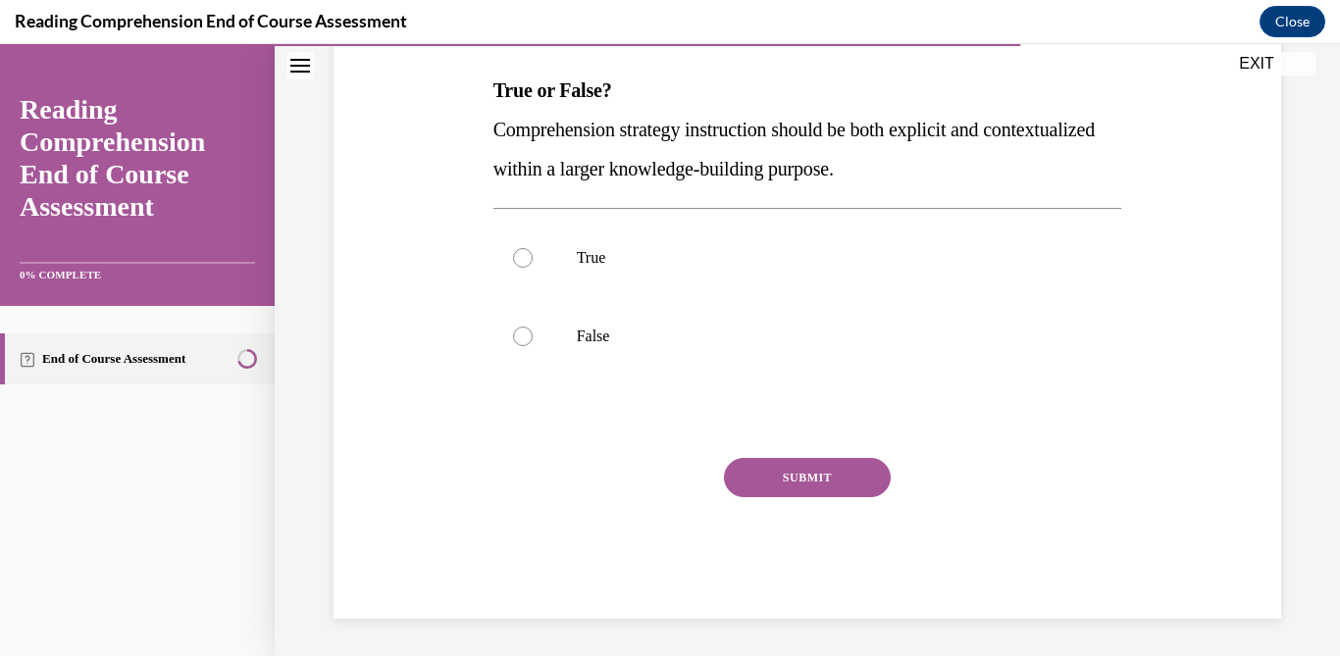
scroll to position [302, 0]
click at [904, 339] on p "False" at bounding box center [825, 338] width 496 height 20
click at [532, 339] on input "False" at bounding box center [523, 338] width 20 height 20
radio input "true"
click at [845, 496] on button "SUBMIT" at bounding box center [807, 478] width 167 height 39
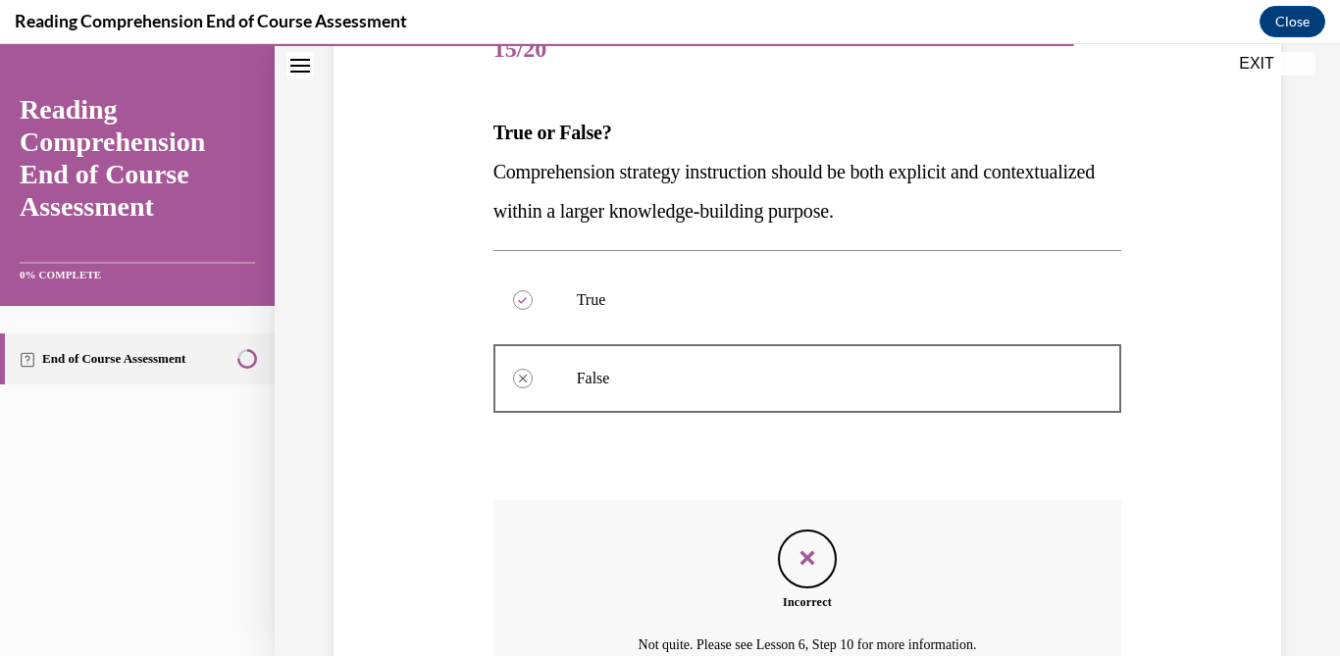
scroll to position [464, 0]
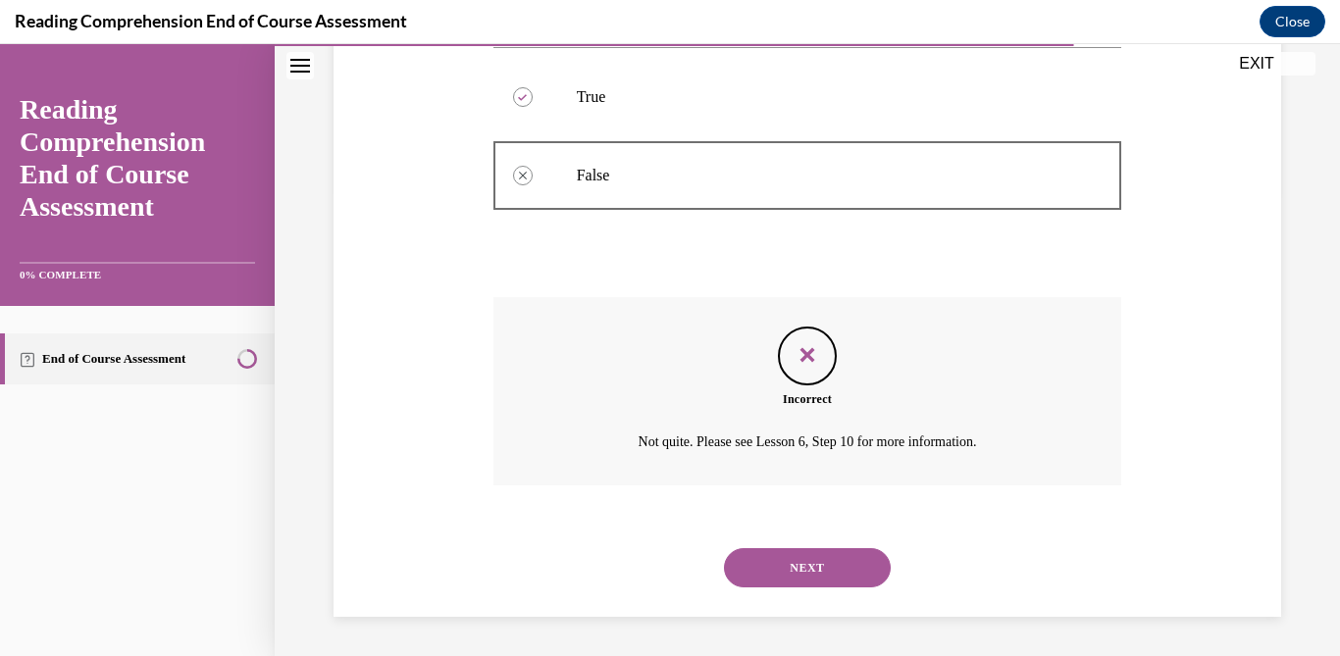
click at [844, 564] on button "NEXT" at bounding box center [807, 567] width 167 height 39
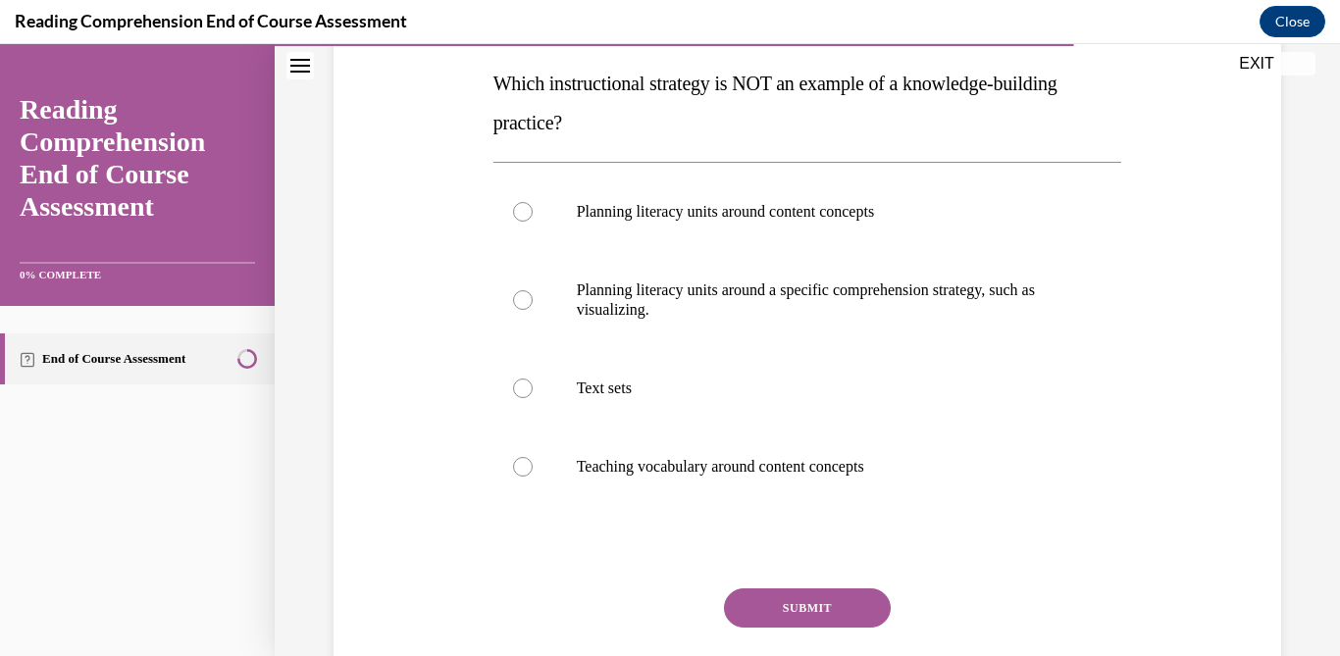
scroll to position [313, 0]
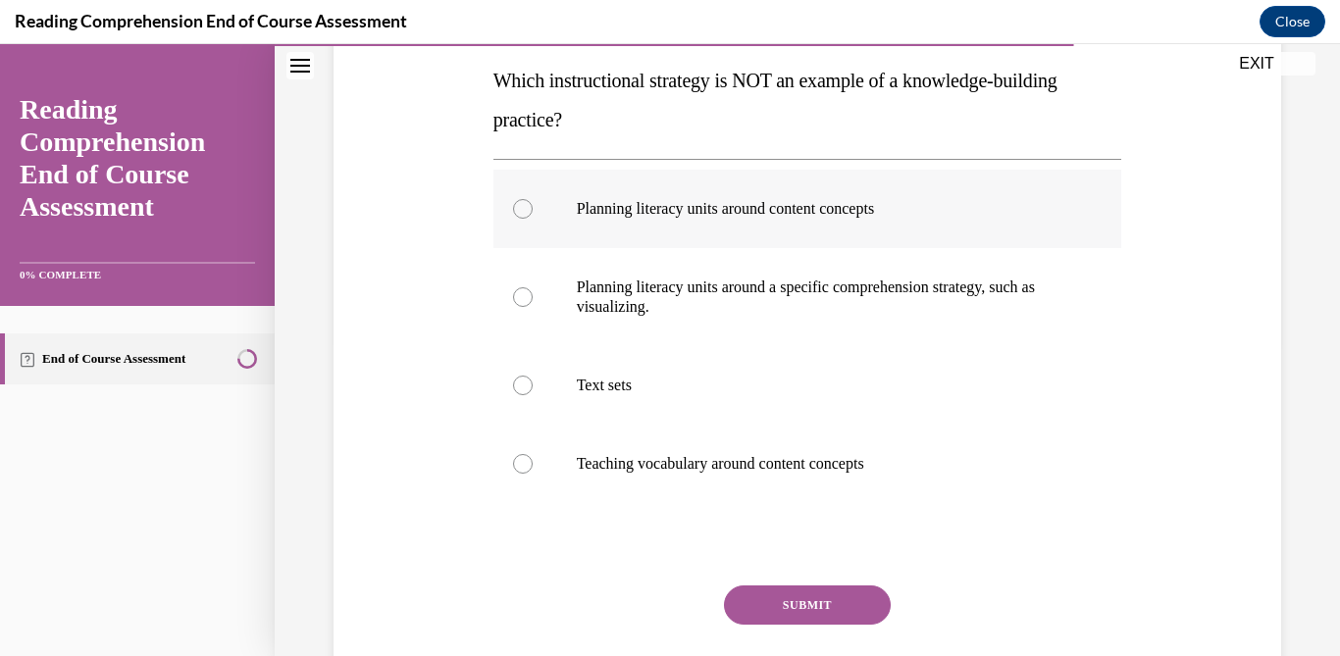
click at [941, 223] on label "Planning literacy units around content concepts" at bounding box center [807, 209] width 629 height 78
click at [532, 219] on input "Planning literacy units around content concepts" at bounding box center [523, 209] width 20 height 20
radio input "true"
click at [835, 600] on button "SUBMIT" at bounding box center [807, 604] width 167 height 39
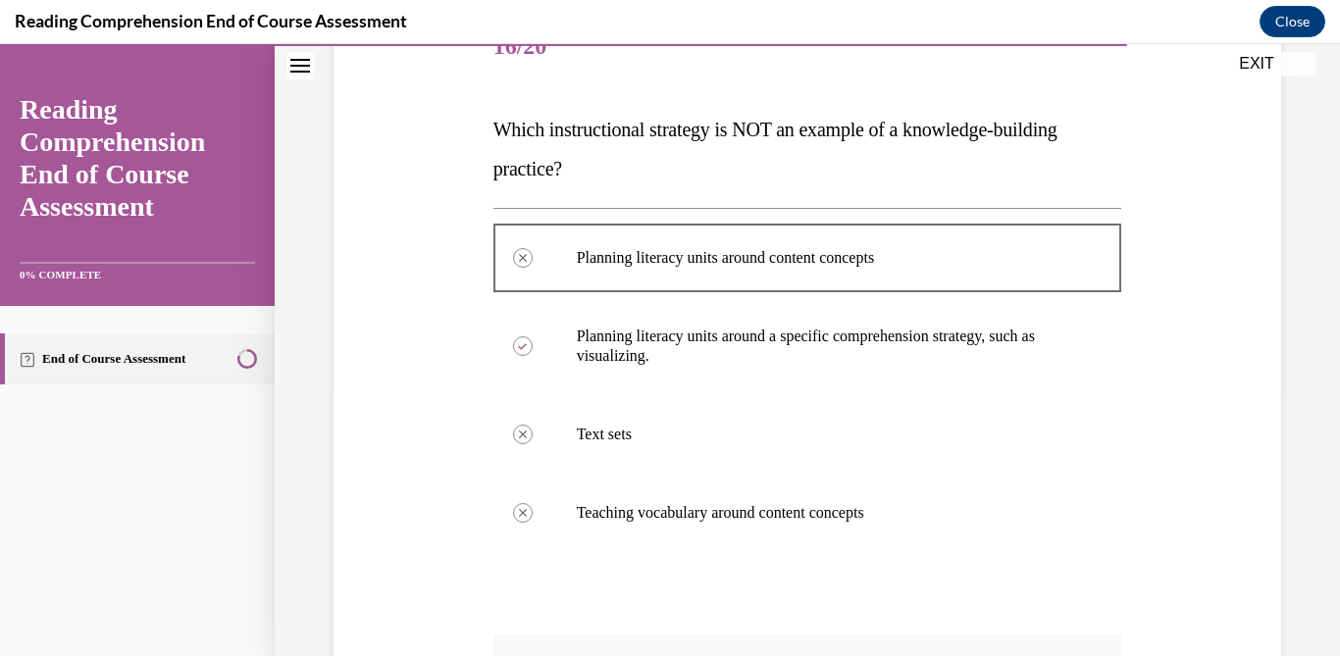
scroll to position [601, 0]
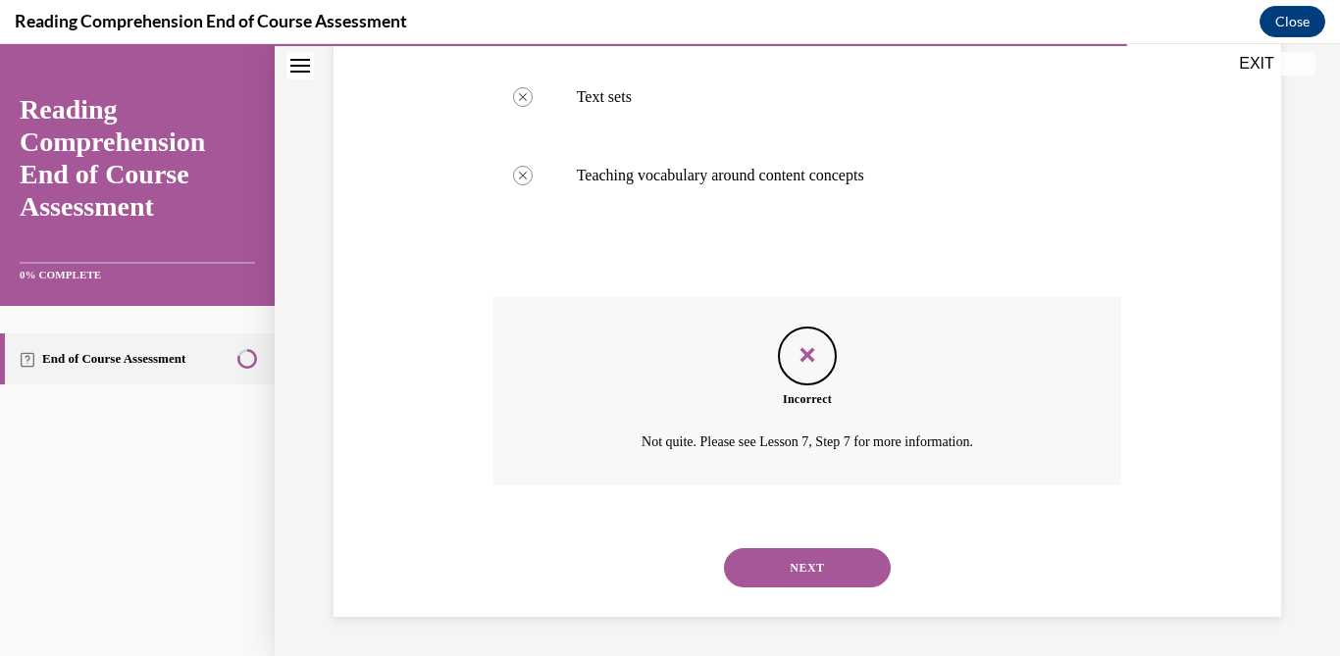
click at [828, 583] on button "NEXT" at bounding box center [807, 567] width 167 height 39
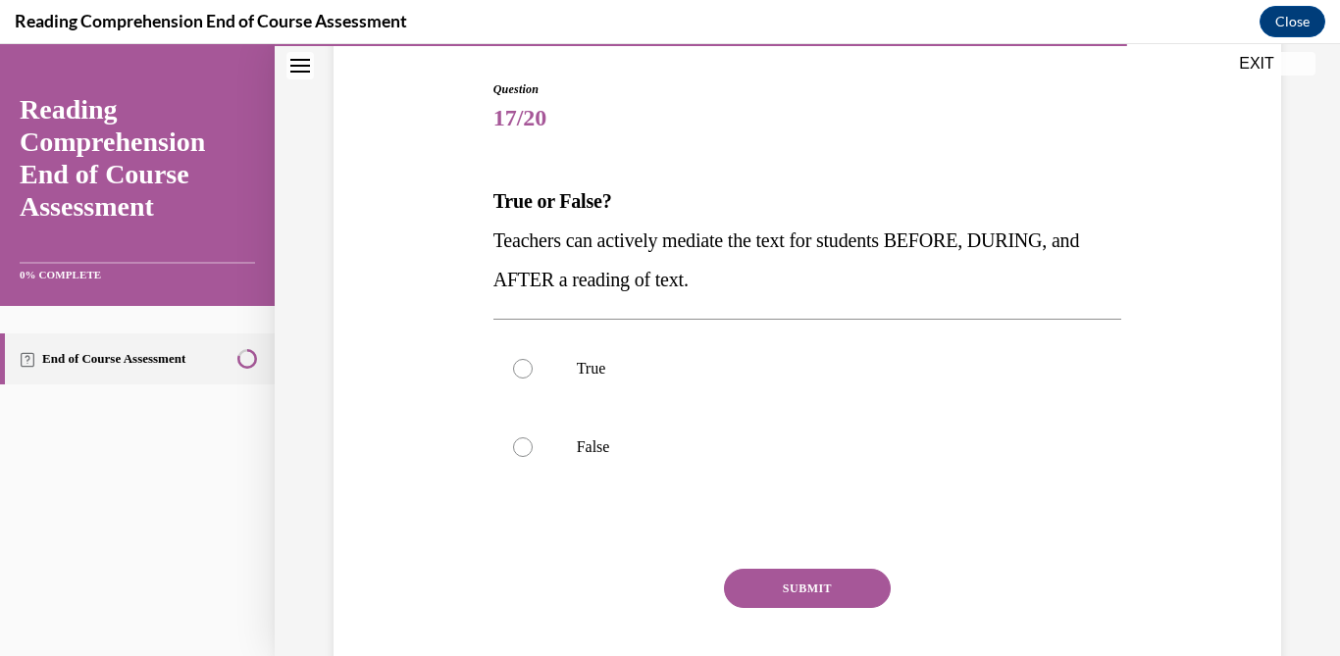
scroll to position [196, 0]
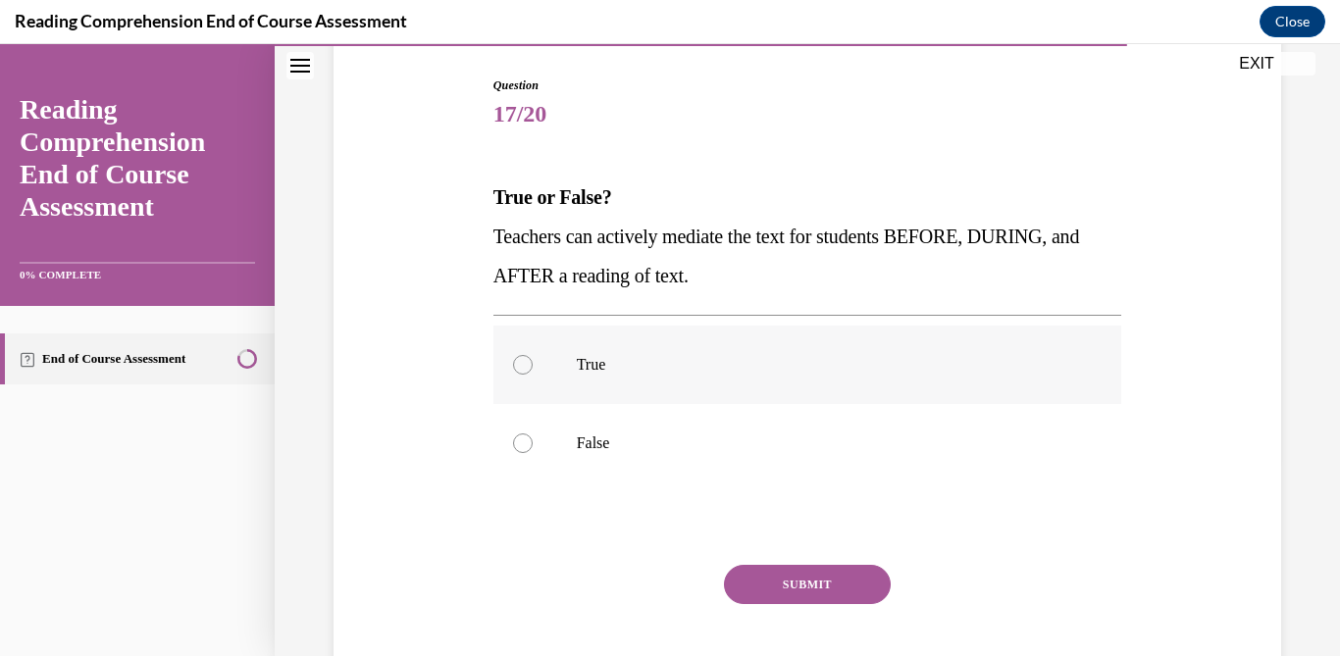
click at [687, 377] on label "True" at bounding box center [807, 365] width 629 height 78
click at [532, 375] on input "True" at bounding box center [523, 365] width 20 height 20
radio input "true"
click at [801, 586] on button "SUBMIT" at bounding box center [807, 584] width 167 height 39
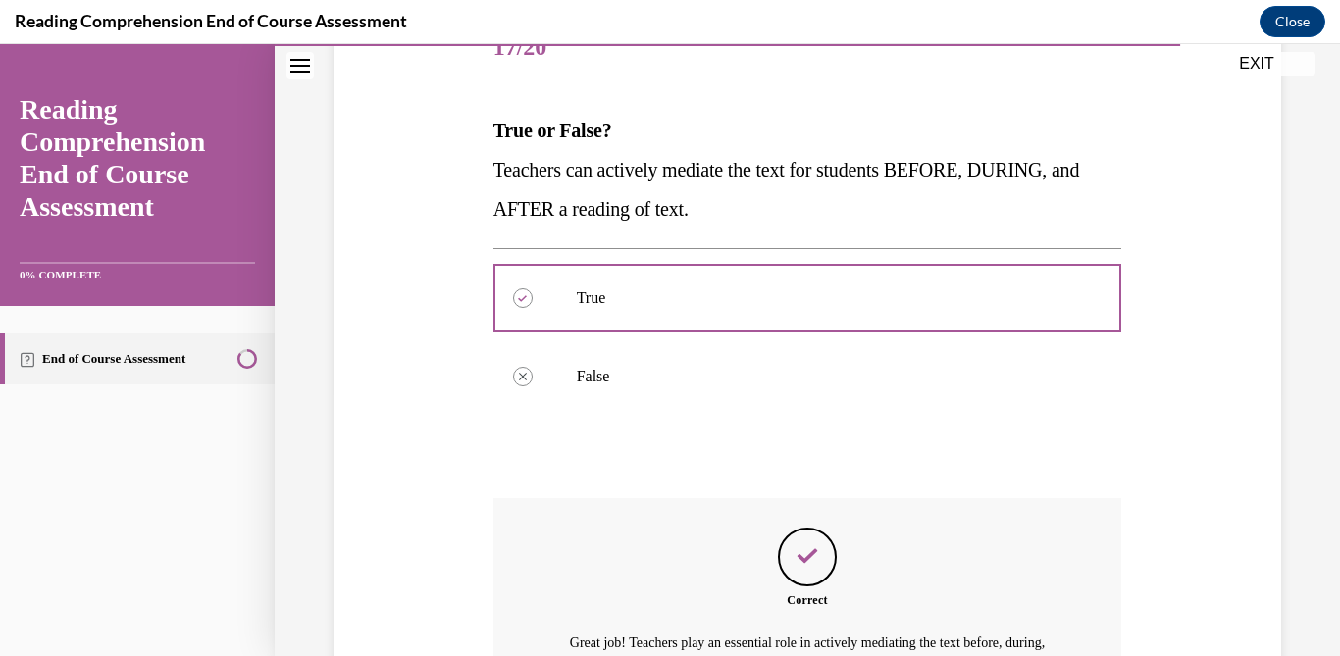
scroll to position [486, 0]
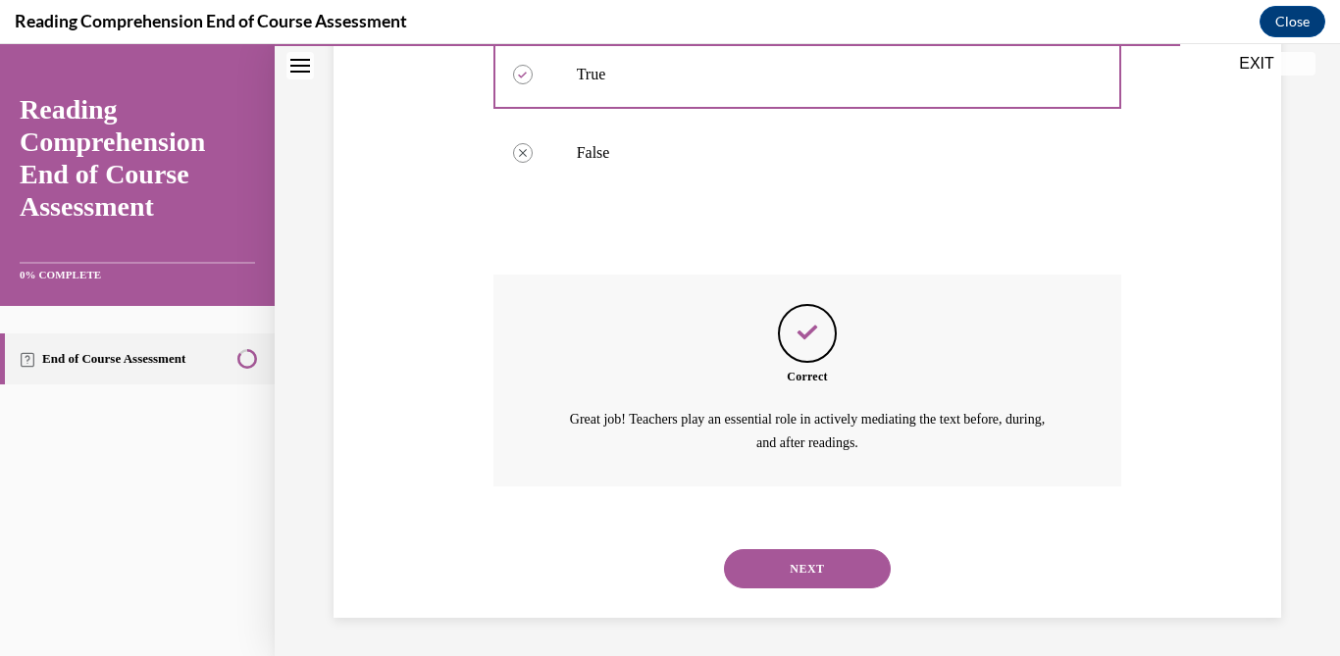
click at [854, 557] on button "NEXT" at bounding box center [807, 568] width 167 height 39
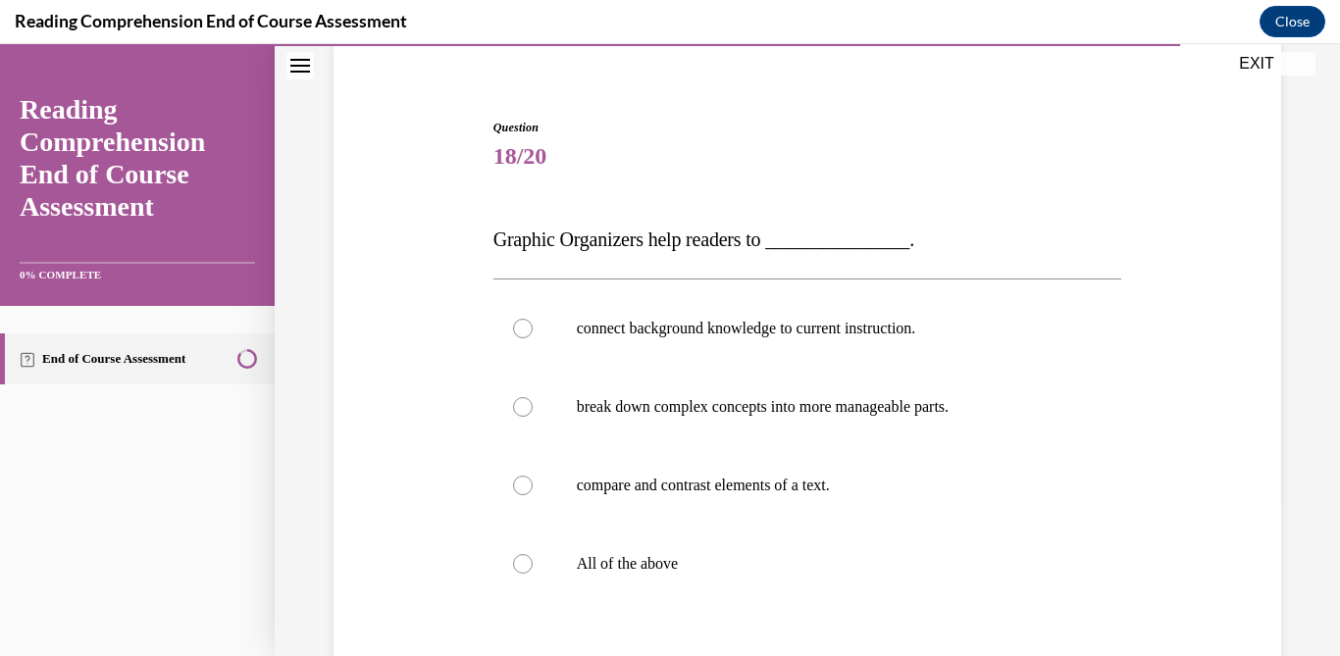
scroll to position [169, 0]
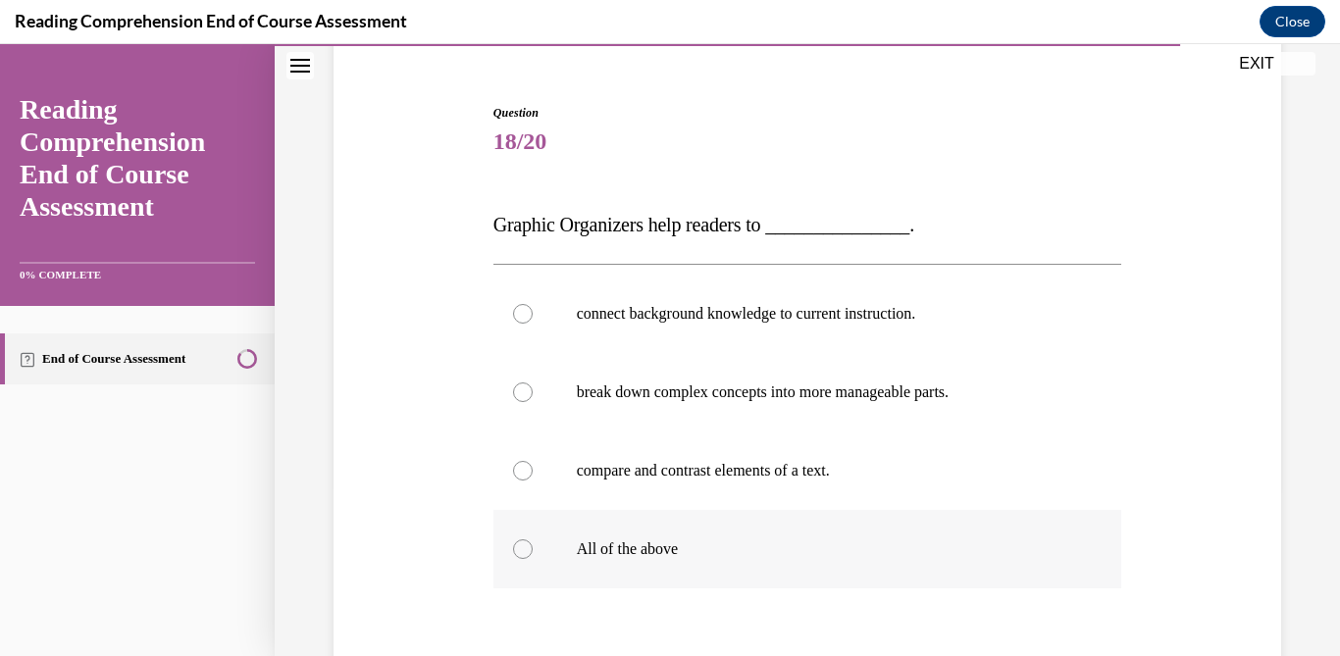
click at [660, 537] on label "All of the above" at bounding box center [807, 549] width 629 height 78
click at [532, 539] on input "All of the above" at bounding box center [523, 549] width 20 height 20
radio input "true"
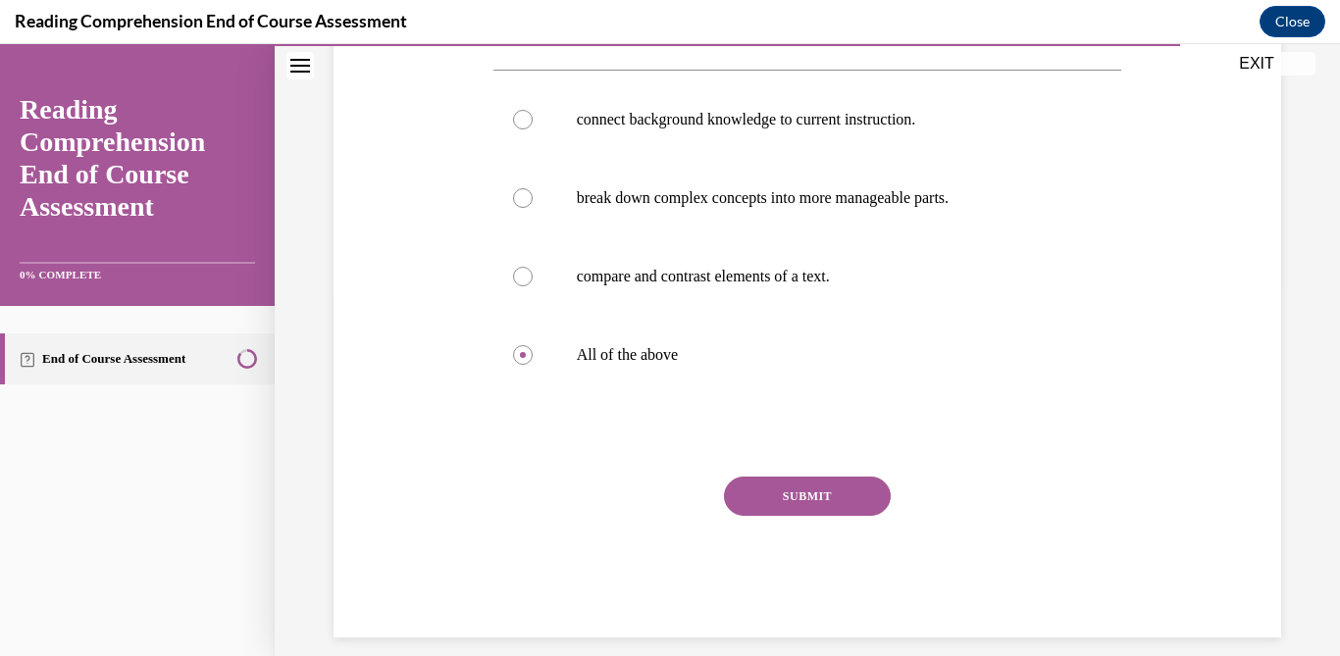
click at [812, 511] on button "SUBMIT" at bounding box center [807, 496] width 167 height 39
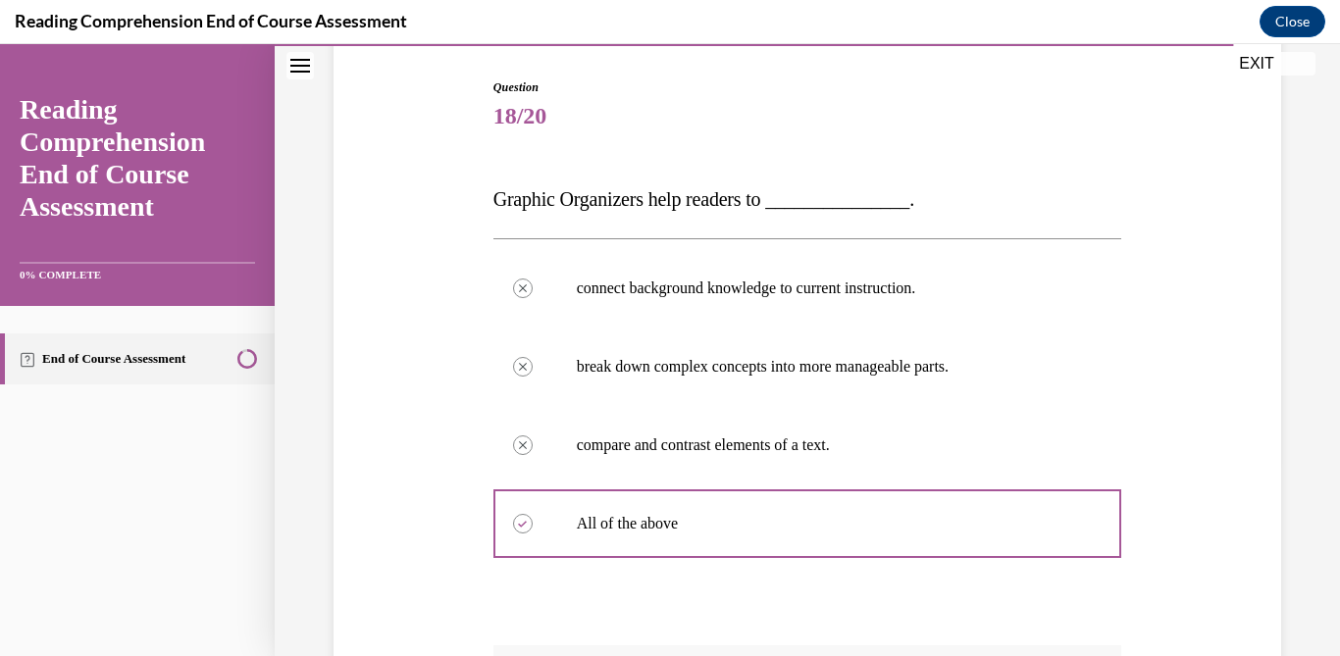
scroll to position [565, 0]
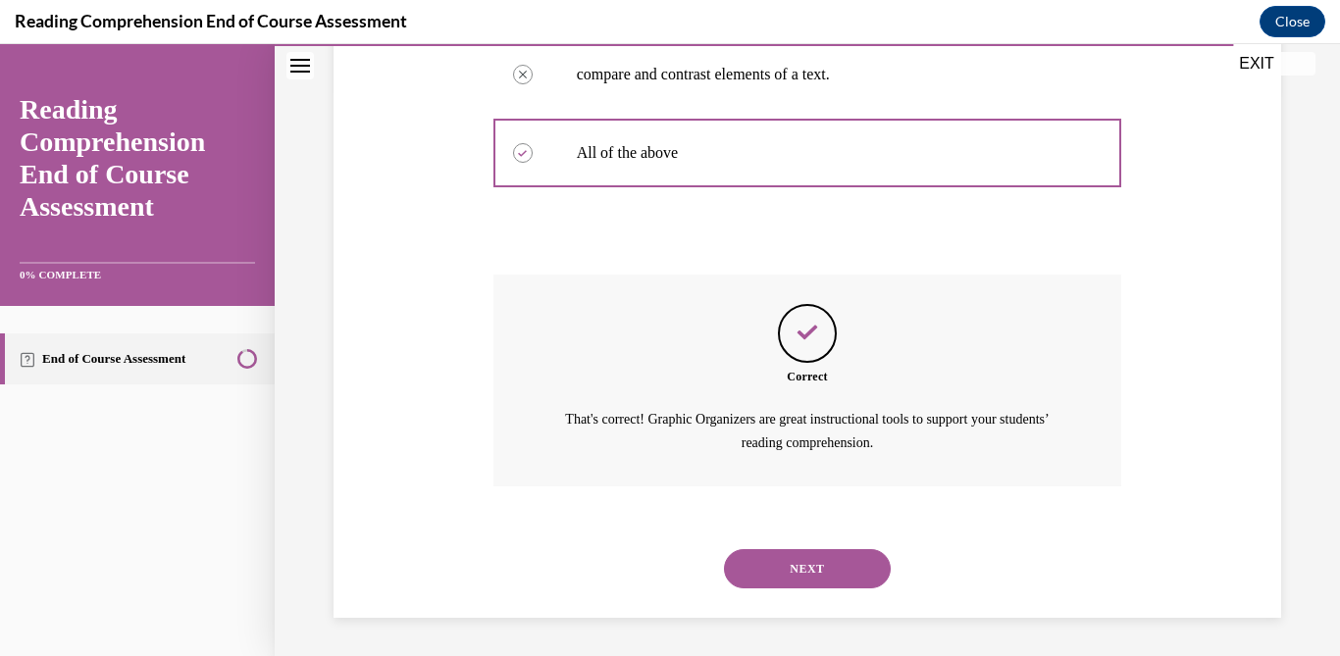
click at [842, 546] on div "NEXT" at bounding box center [807, 569] width 629 height 78
click at [842, 576] on button "NEXT" at bounding box center [807, 568] width 167 height 39
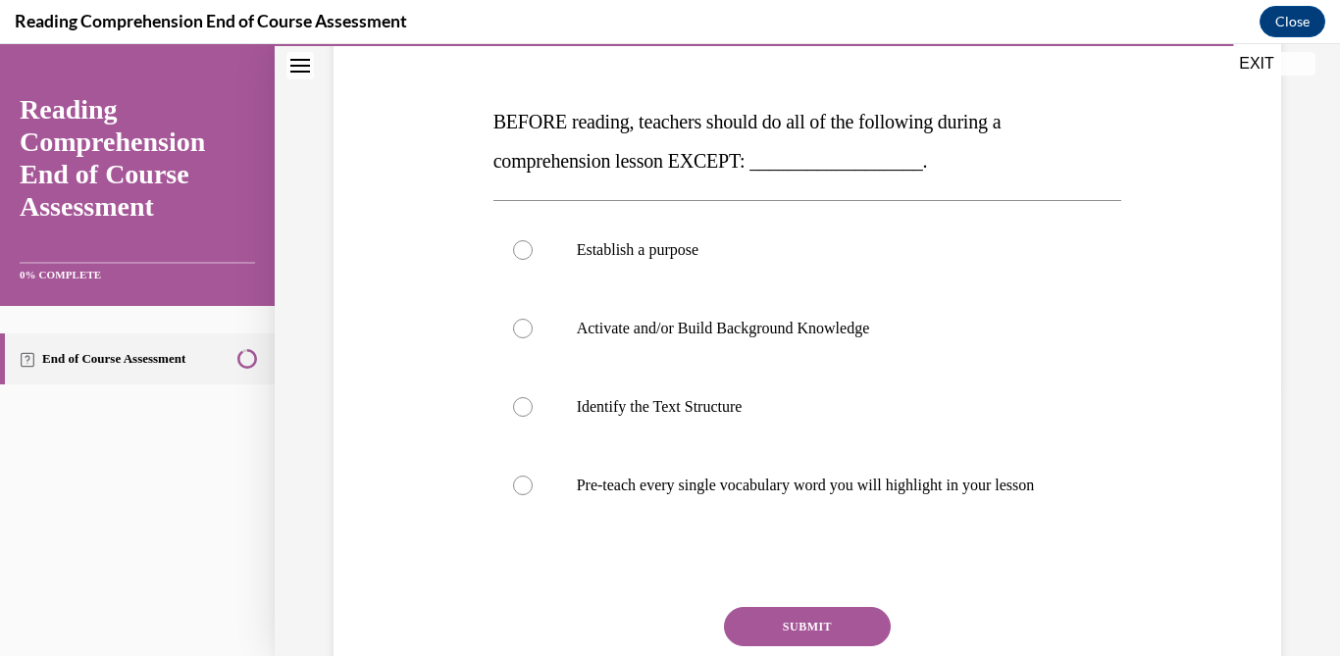
scroll to position [291, 0]
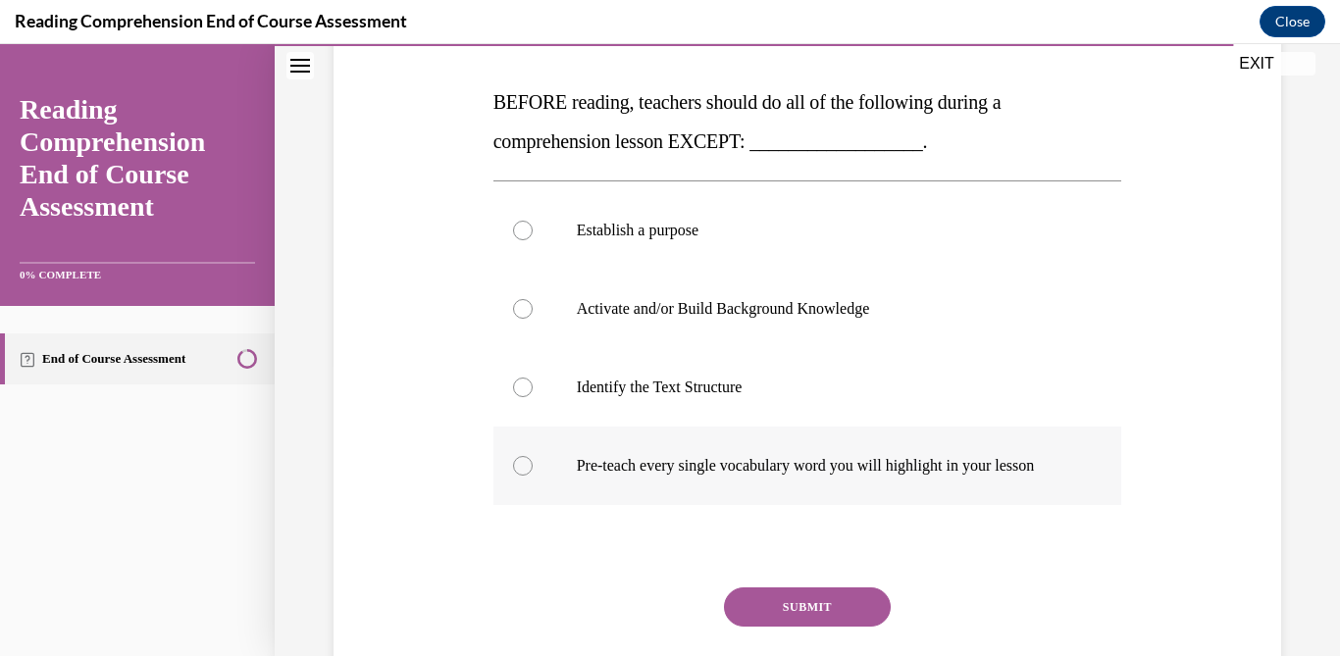
click at [914, 460] on p "Pre-teach every single vocabulary word you will highlight in your lesson" at bounding box center [825, 466] width 496 height 20
click at [532, 460] on input "Pre-teach every single vocabulary word you will highlight in your lesson" at bounding box center [523, 466] width 20 height 20
radio input "true"
click at [835, 627] on button "SUBMIT" at bounding box center [807, 606] width 167 height 39
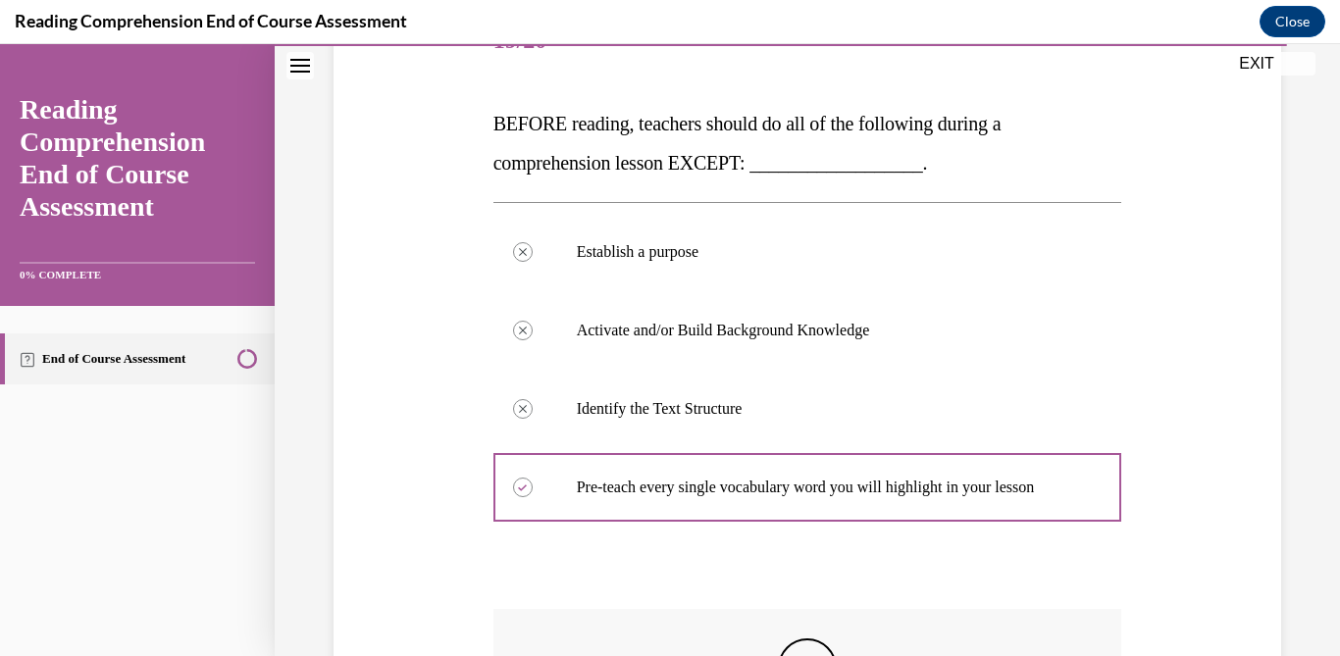
scroll to position [624, 0]
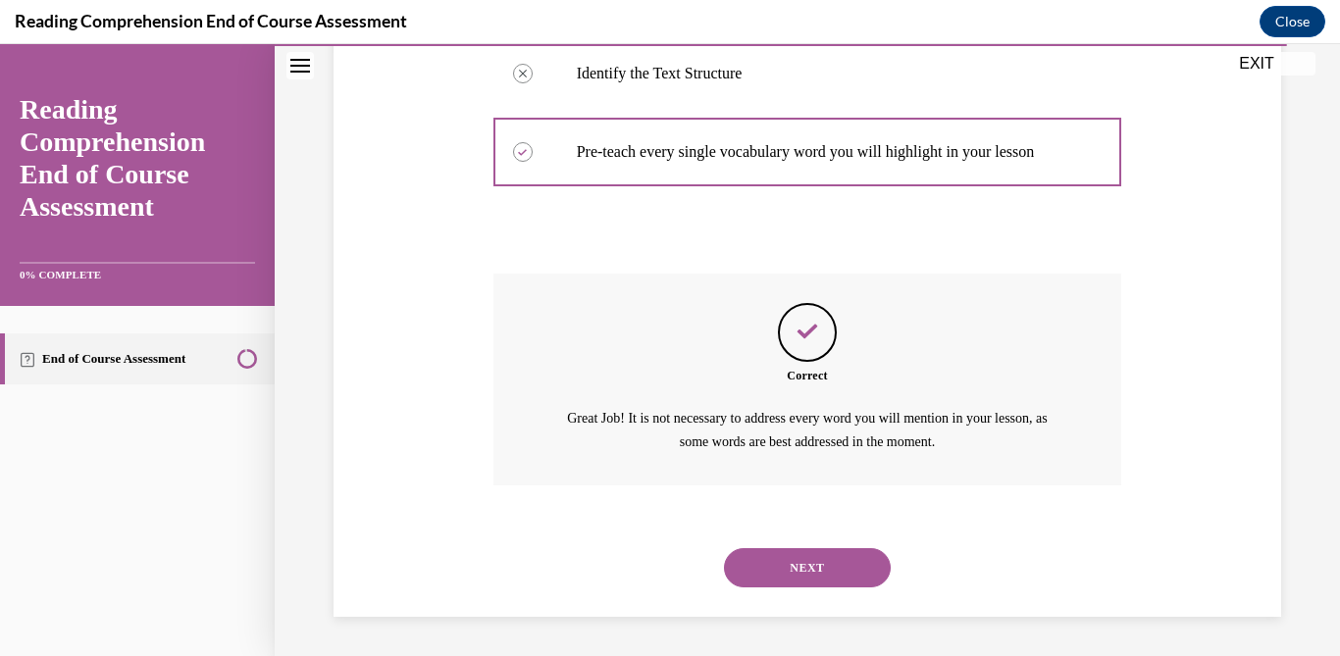
click at [799, 571] on button "NEXT" at bounding box center [807, 567] width 167 height 39
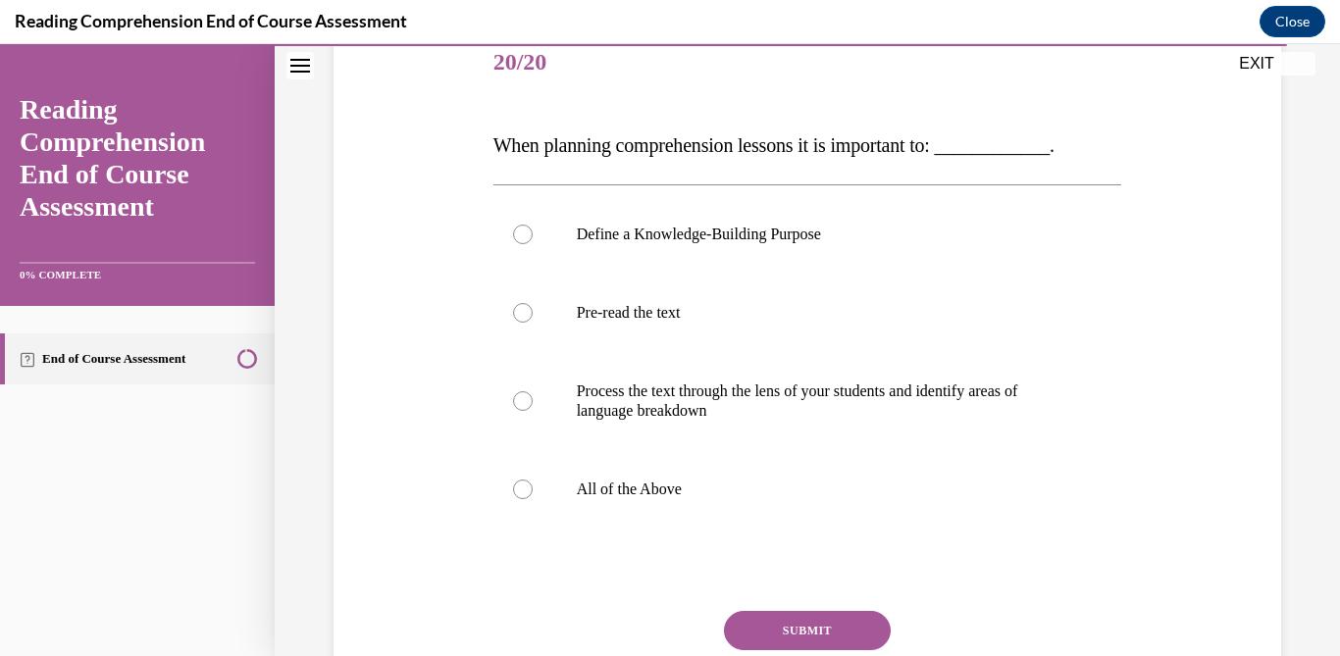
scroll to position [254, 0]
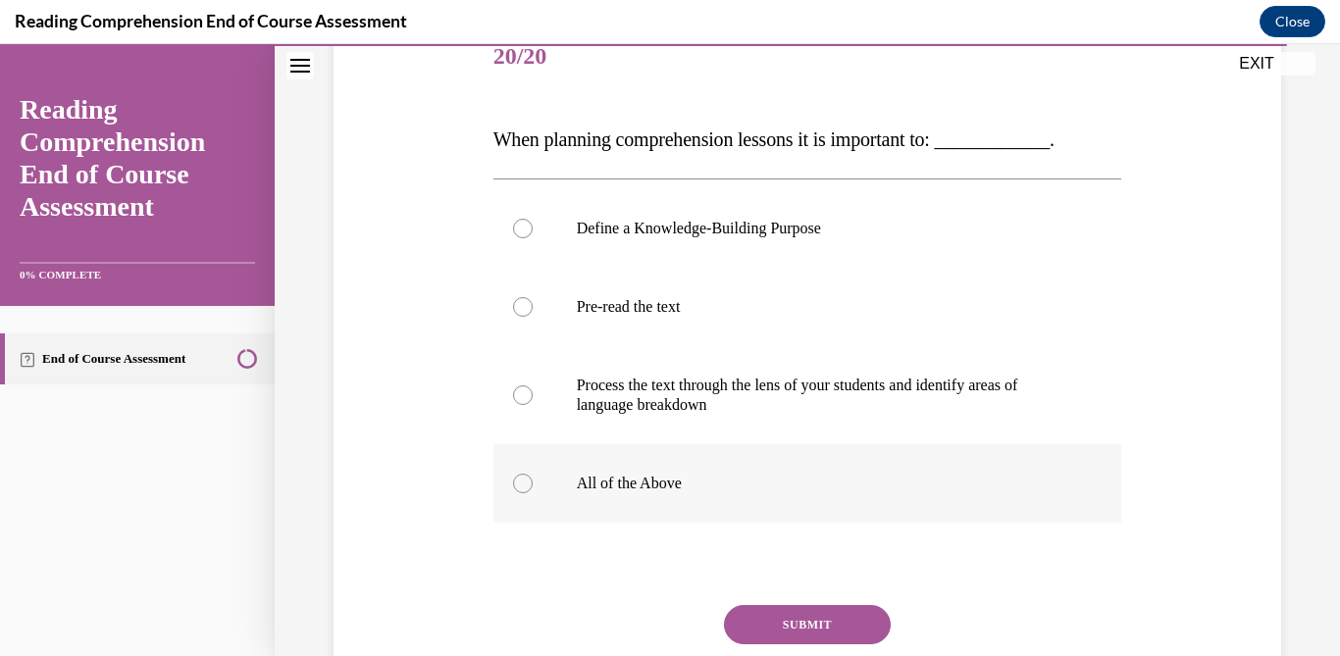
click at [740, 519] on label "All of the Above" at bounding box center [807, 483] width 629 height 78
click at [532, 493] on input "All of the Above" at bounding box center [523, 484] width 20 height 20
radio input "true"
click at [821, 619] on button "SUBMIT" at bounding box center [807, 624] width 167 height 39
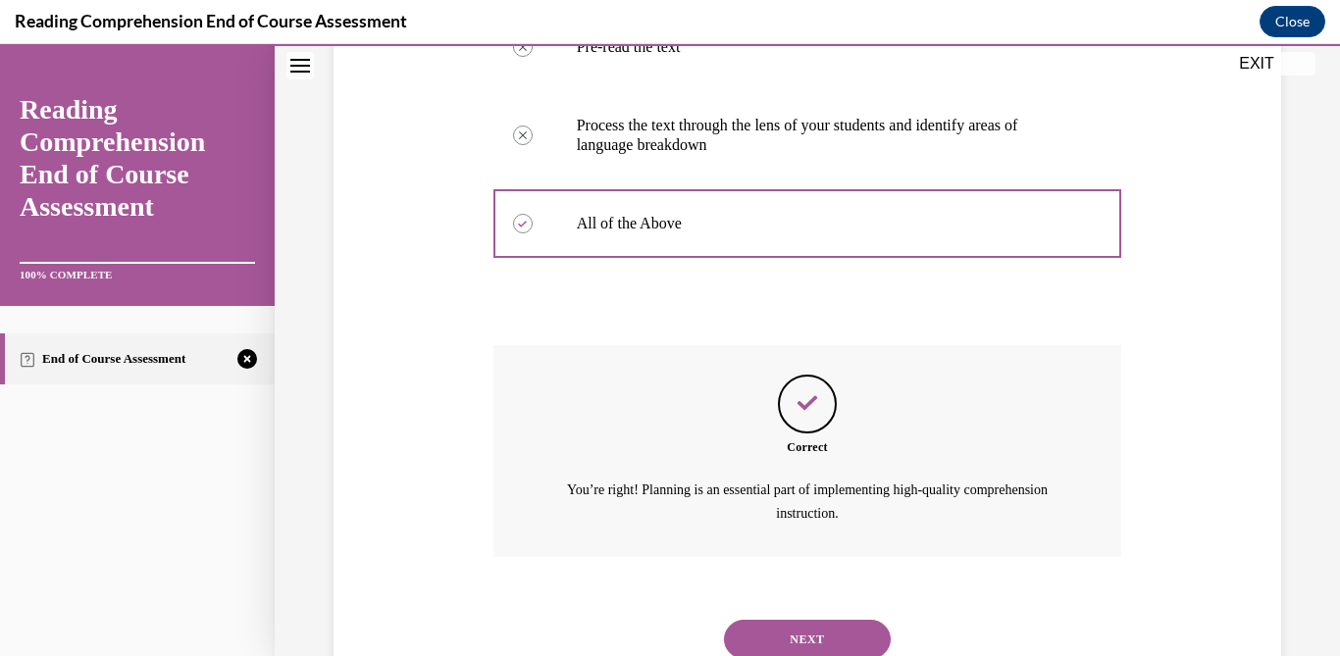
scroll to position [584, 0]
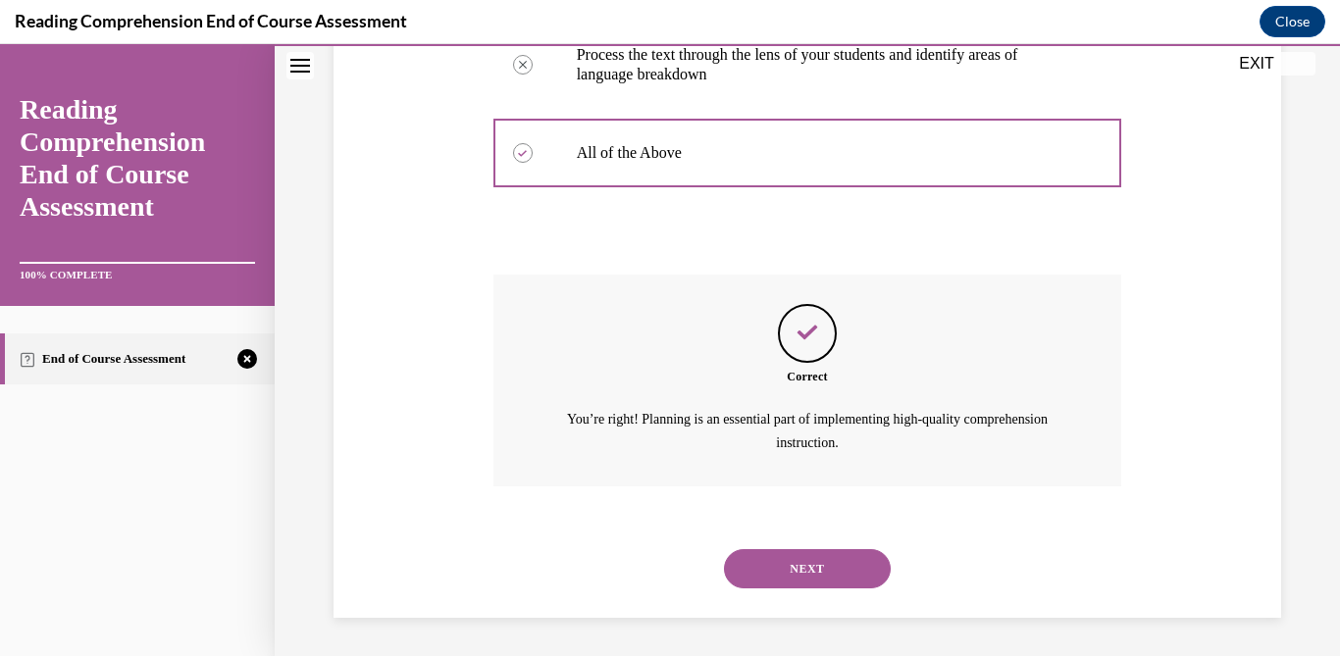
click at [806, 569] on button "NEXT" at bounding box center [807, 568] width 167 height 39
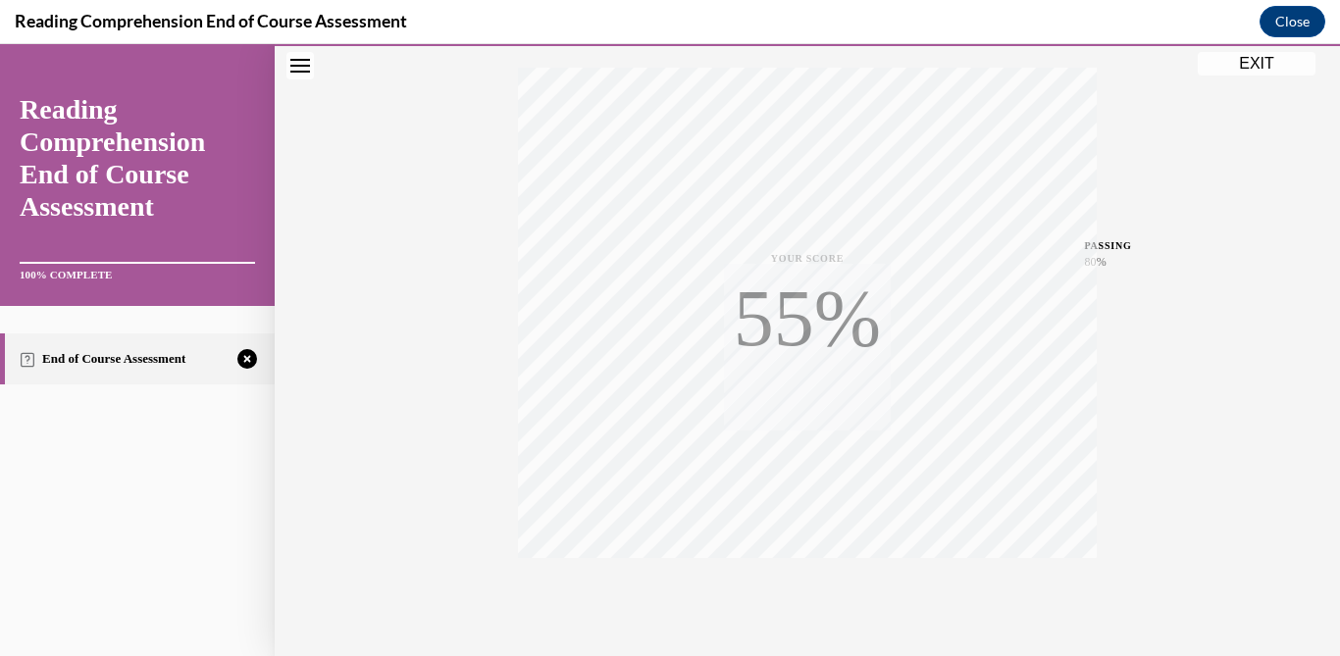
scroll to position [393, 0]
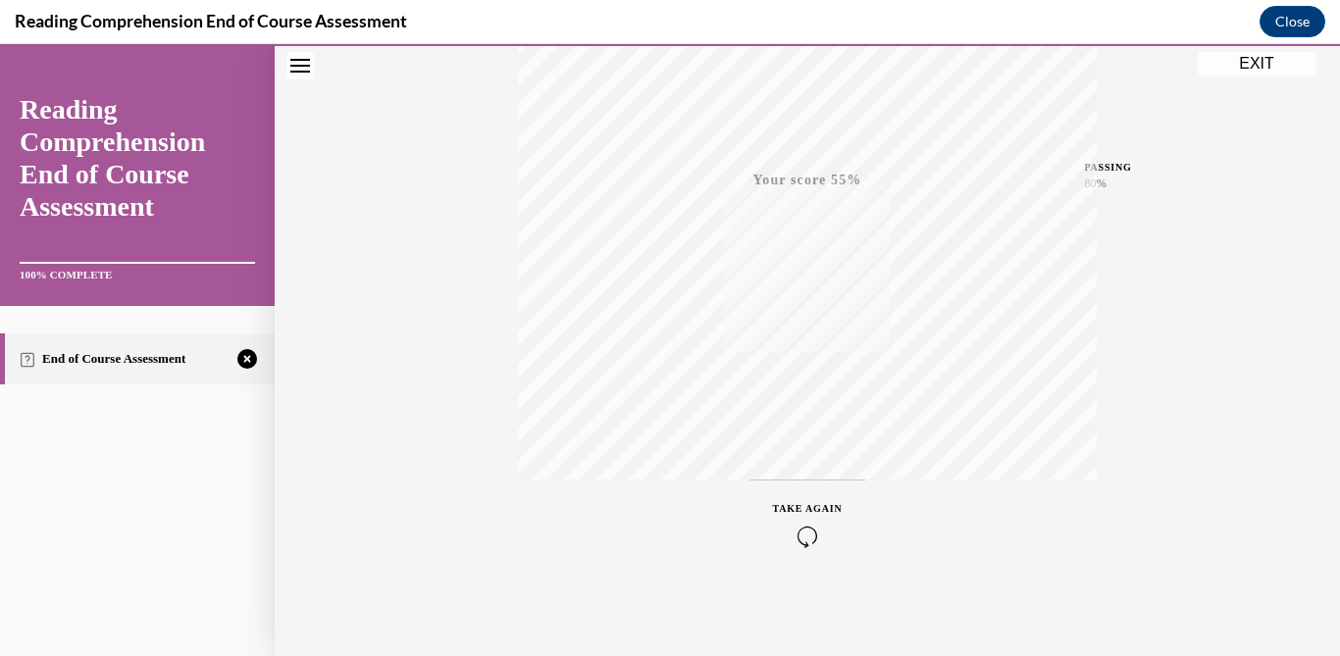
click at [805, 500] on button "TAKE AGAIN" at bounding box center [807, 524] width 117 height 88
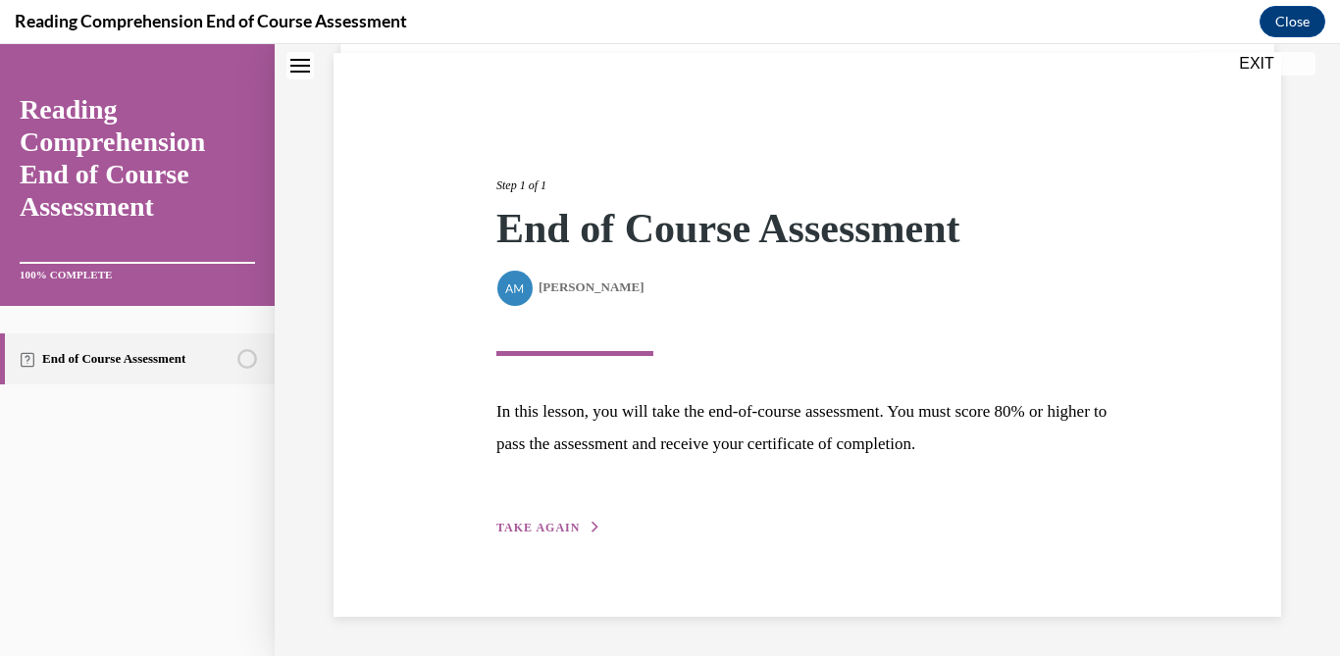
click at [563, 532] on span "TAKE AGAIN" at bounding box center [537, 528] width 83 height 14
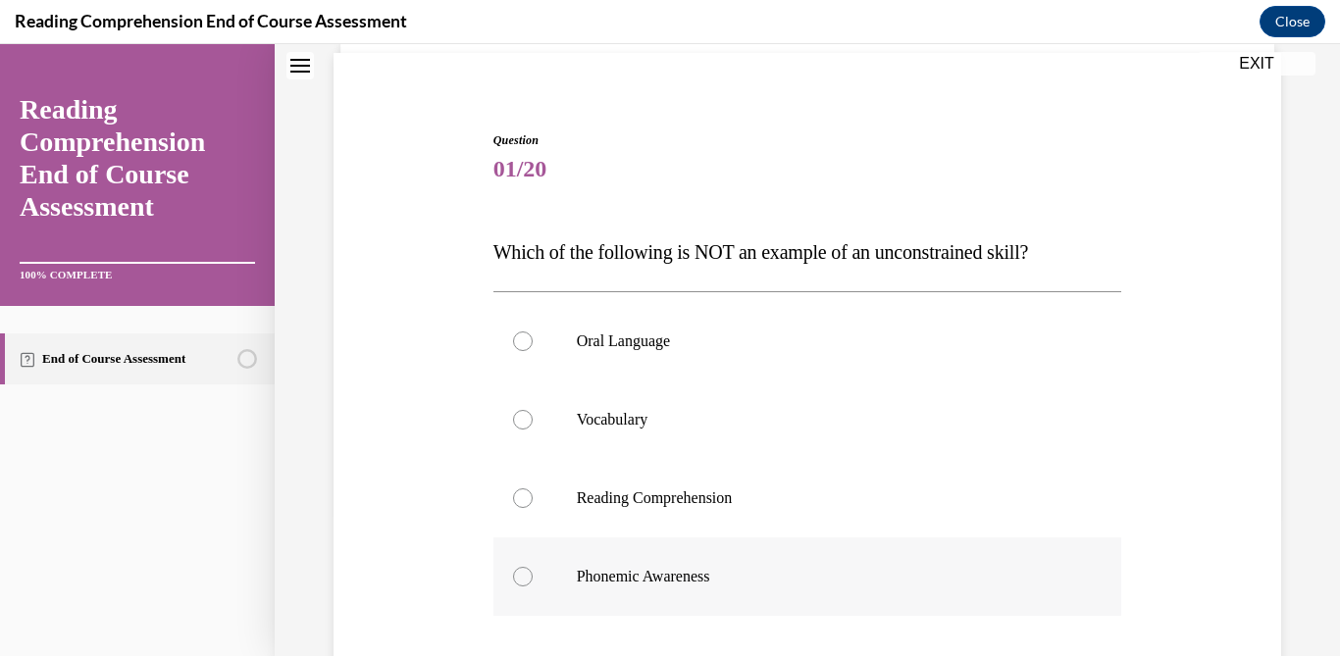
click at [678, 586] on label "Phonemic Awareness" at bounding box center [807, 576] width 629 height 78
click at [532, 586] on input "Phonemic Awareness" at bounding box center [523, 577] width 20 height 20
radio input "true"
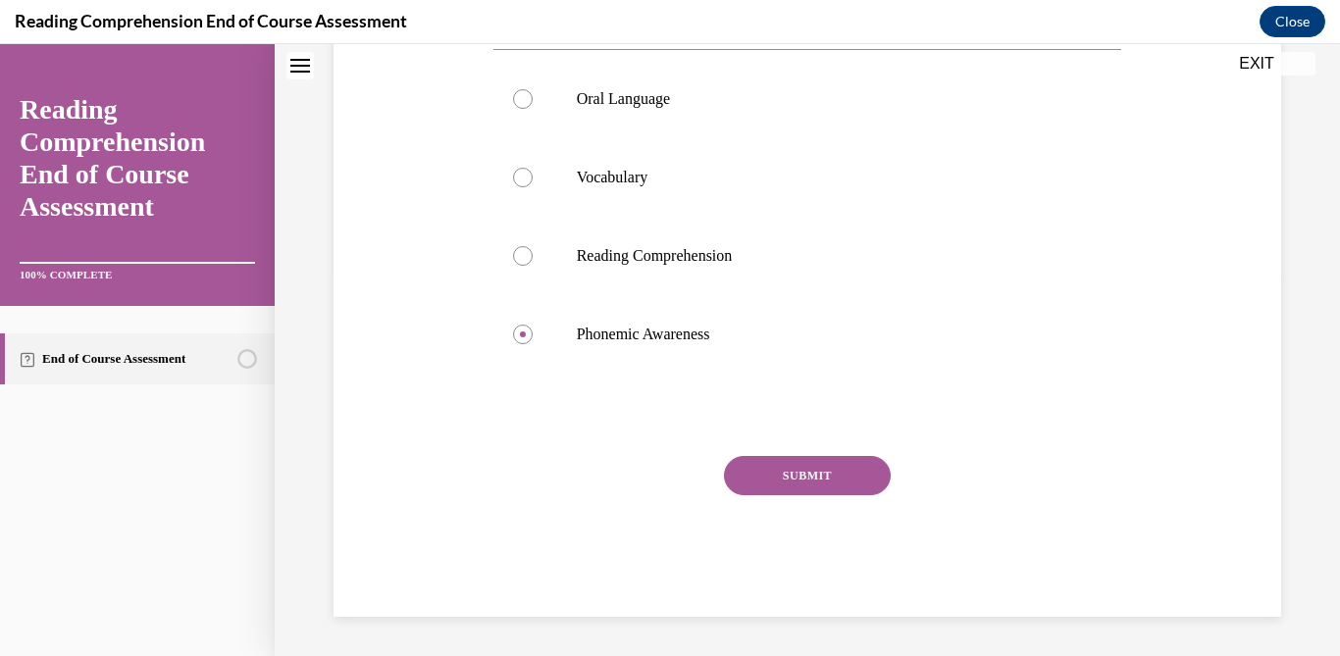
click at [778, 477] on button "SUBMIT" at bounding box center [807, 475] width 167 height 39
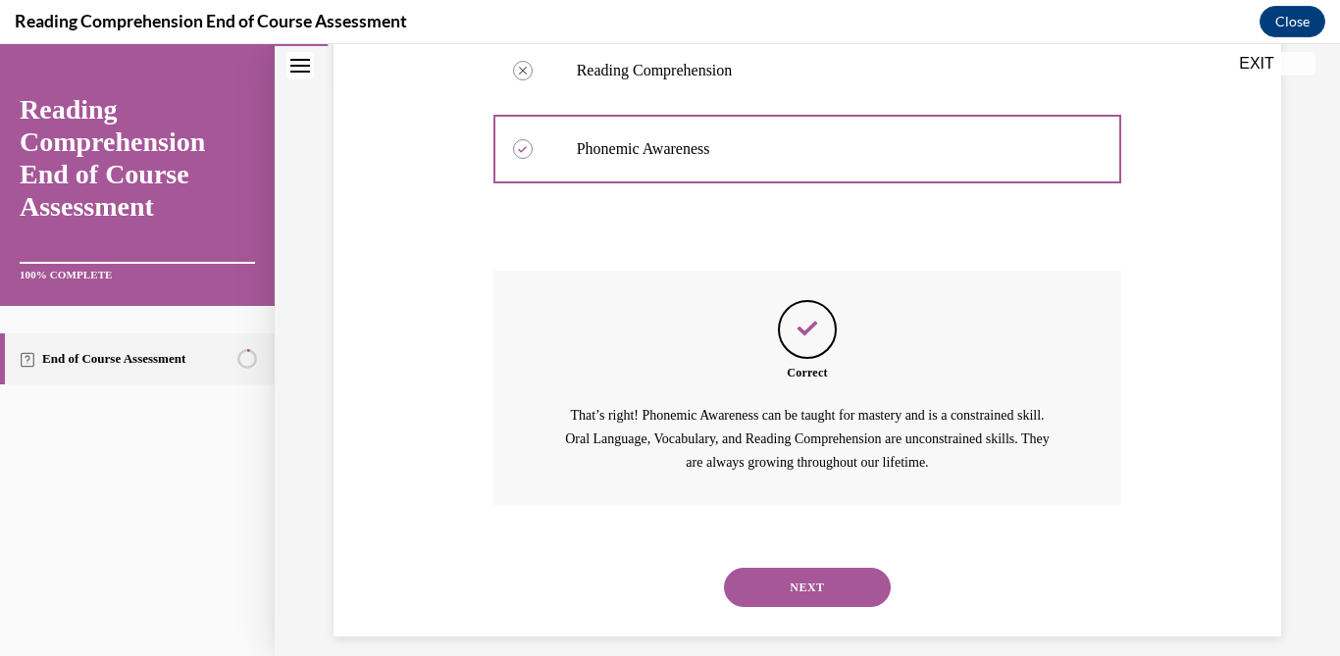
scroll to position [588, 0]
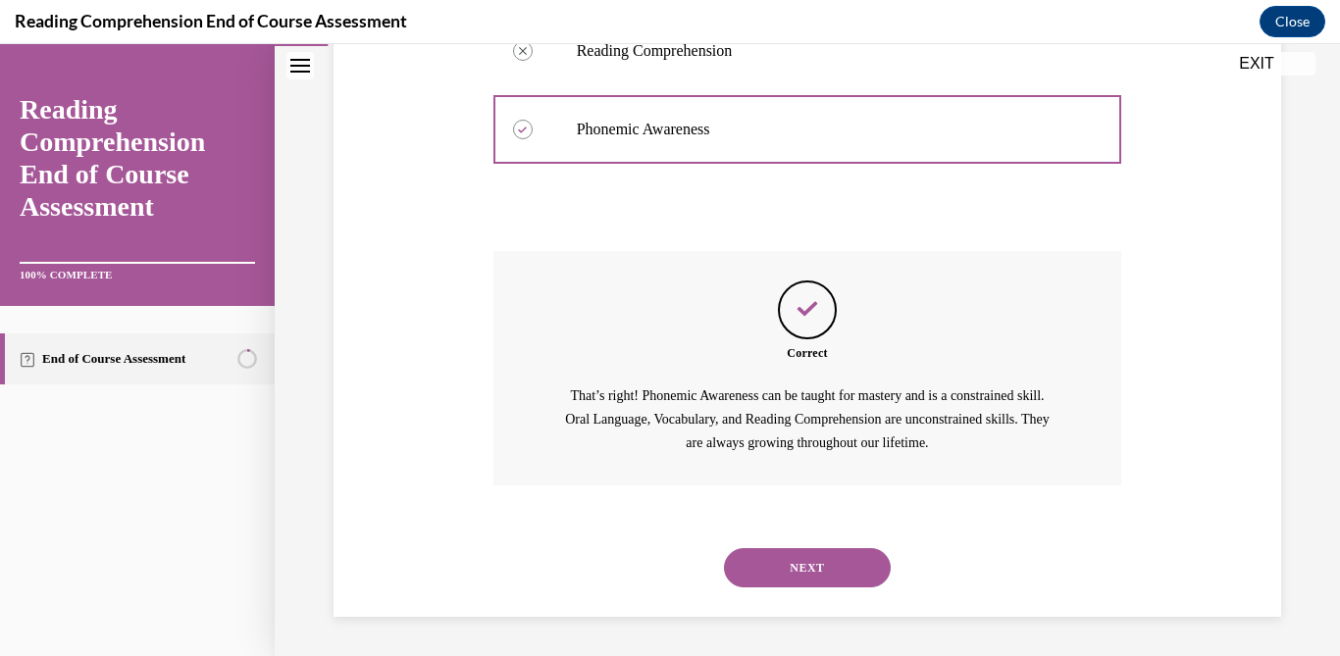
click at [802, 580] on button "NEXT" at bounding box center [807, 567] width 167 height 39
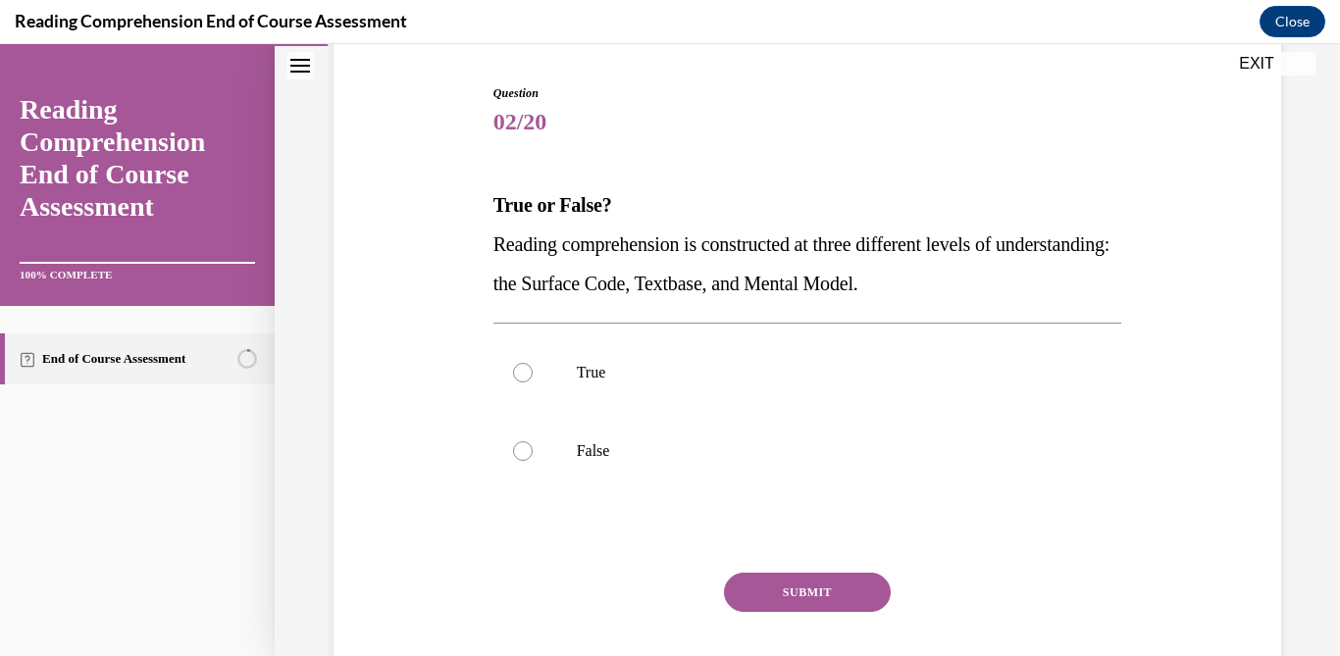
scroll to position [194, 0]
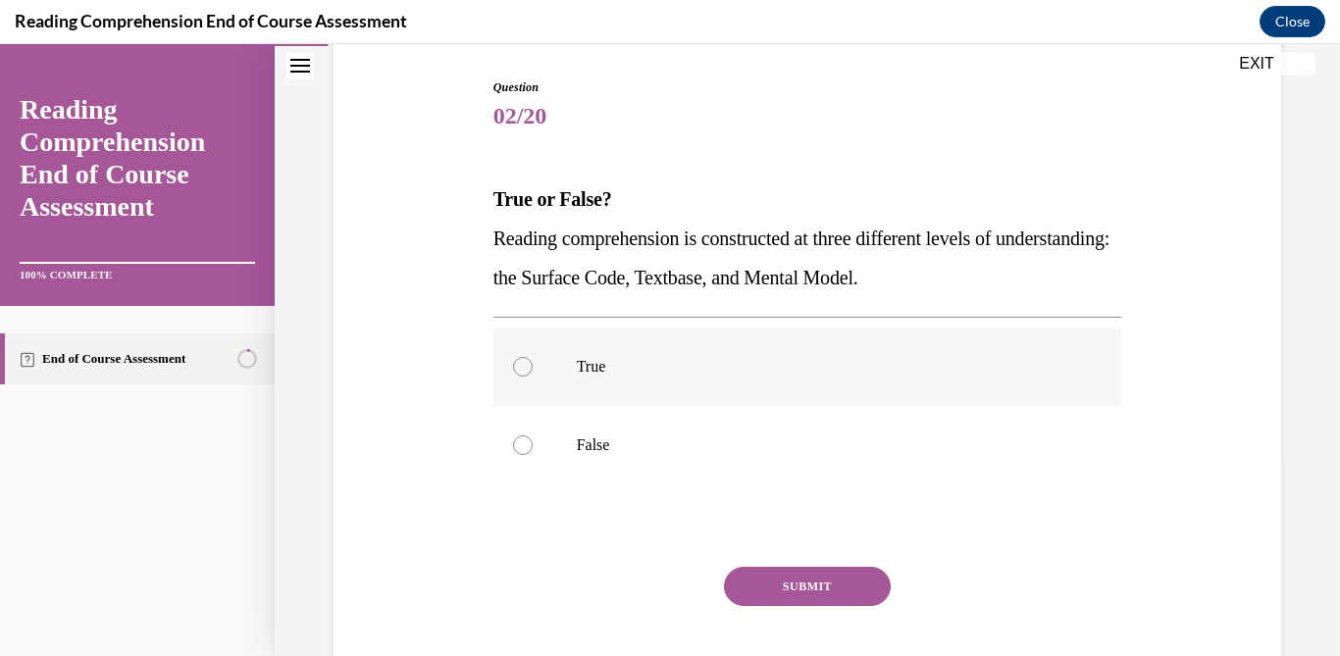
click at [703, 387] on label "True" at bounding box center [807, 367] width 629 height 78
click at [532, 377] on input "True" at bounding box center [523, 367] width 20 height 20
radio input "true"
click at [804, 588] on button "SUBMIT" at bounding box center [807, 586] width 167 height 39
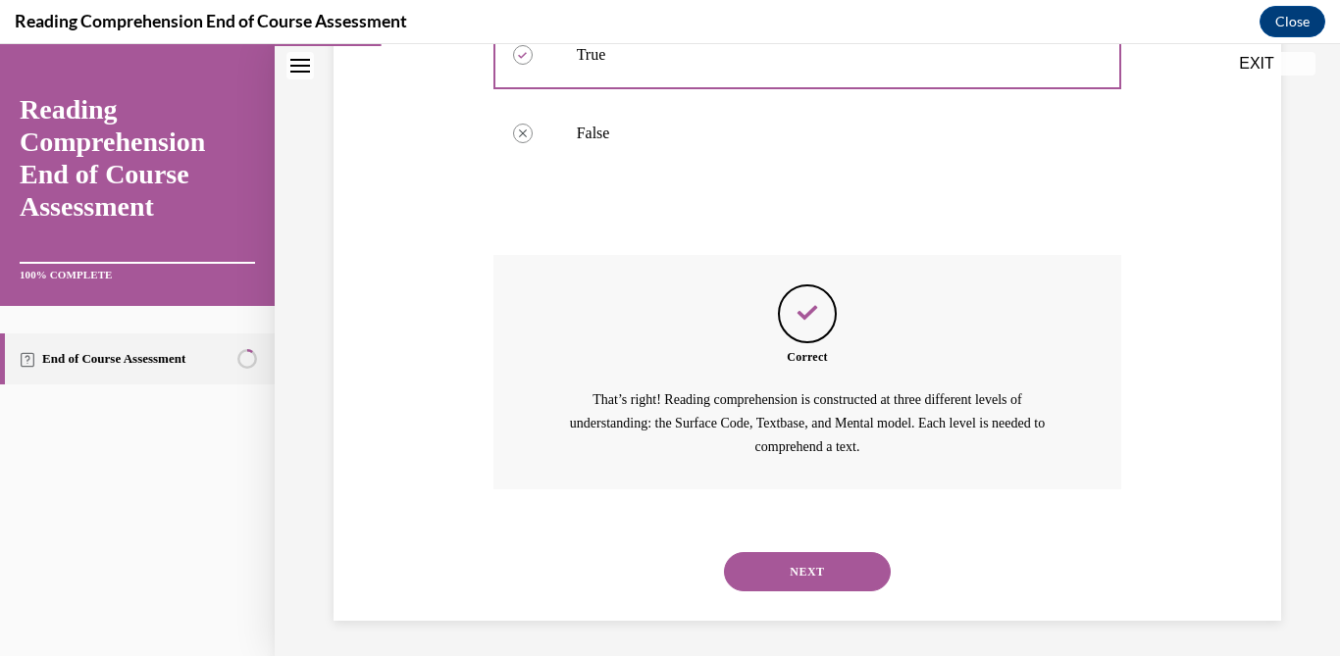
scroll to position [510, 0]
click at [845, 559] on button "NEXT" at bounding box center [807, 567] width 167 height 39
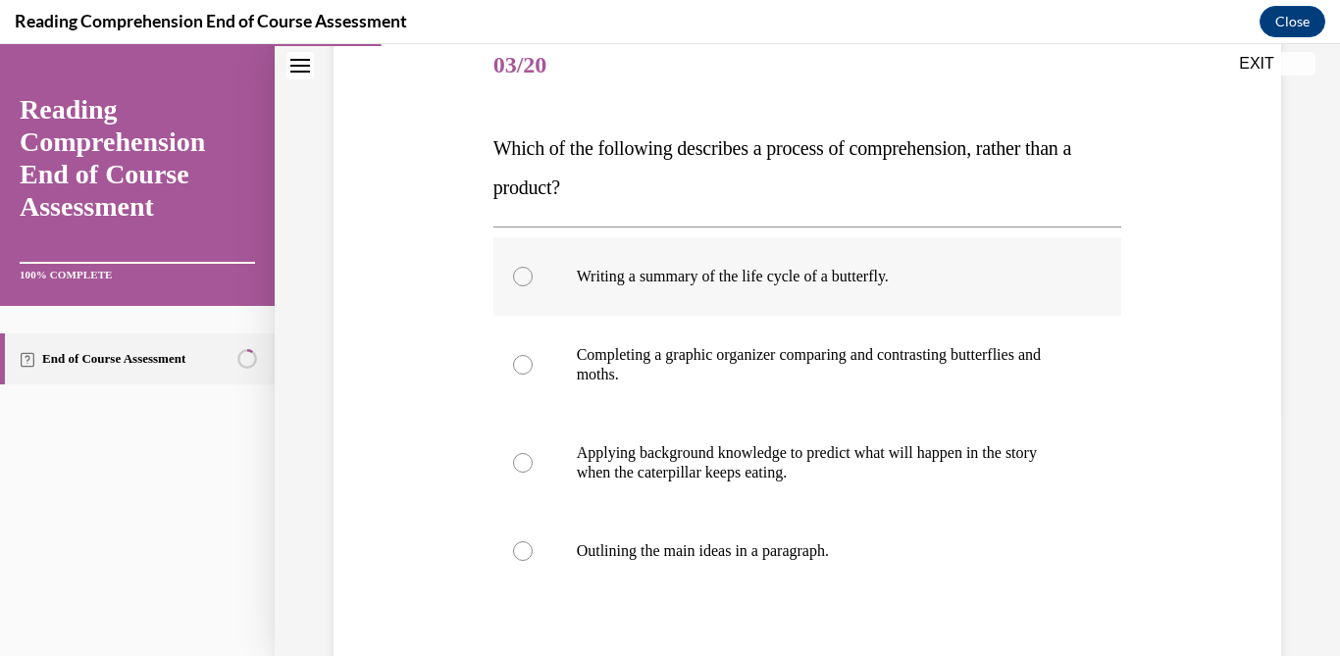
scroll to position [277, 0]
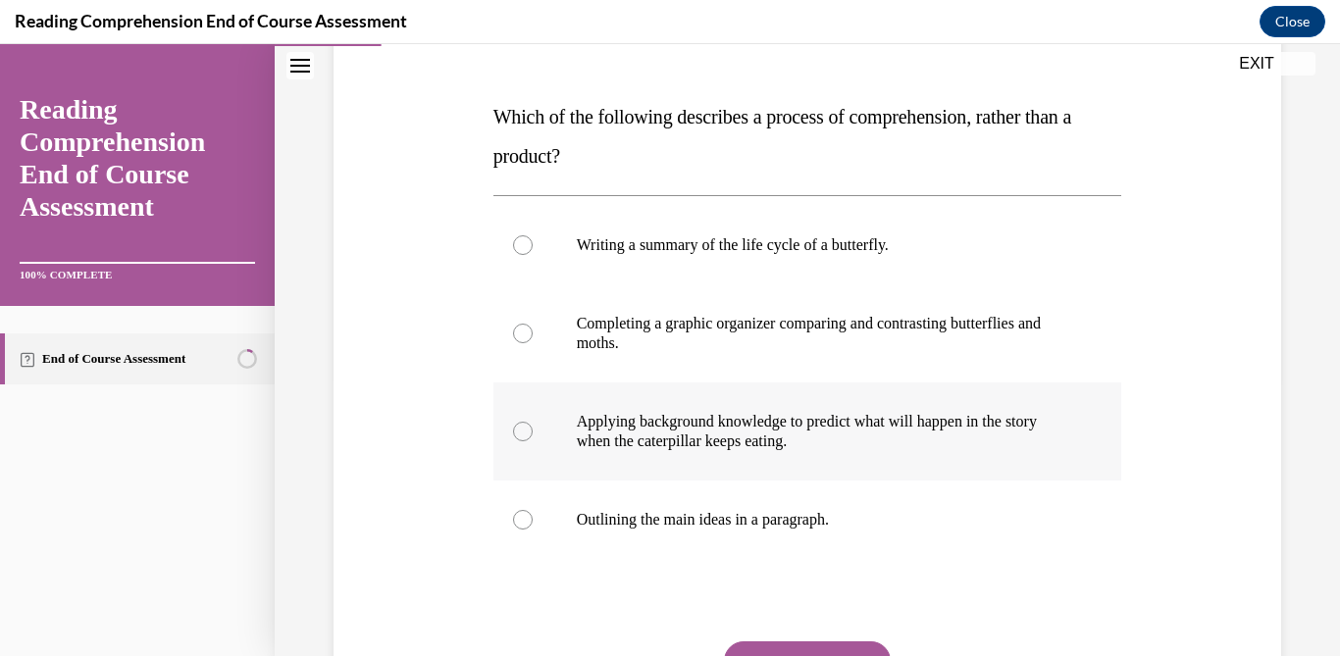
click at [805, 446] on p "Applying background knowledge to predict what will happen in the story when the…" at bounding box center [825, 431] width 496 height 39
click at [532, 441] on input "Applying background knowledge to predict what will happen in the story when the…" at bounding box center [523, 432] width 20 height 20
radio input "true"
click at [819, 643] on button "SUBMIT" at bounding box center [807, 660] width 167 height 39
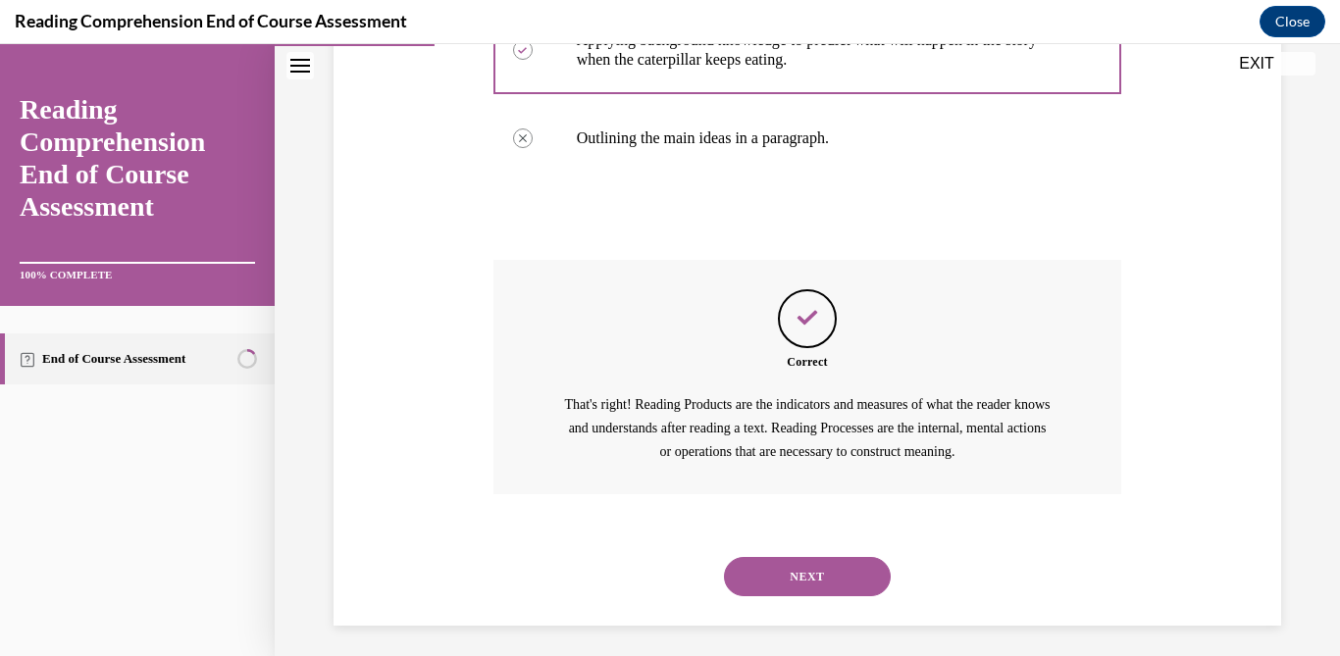
scroll to position [667, 0]
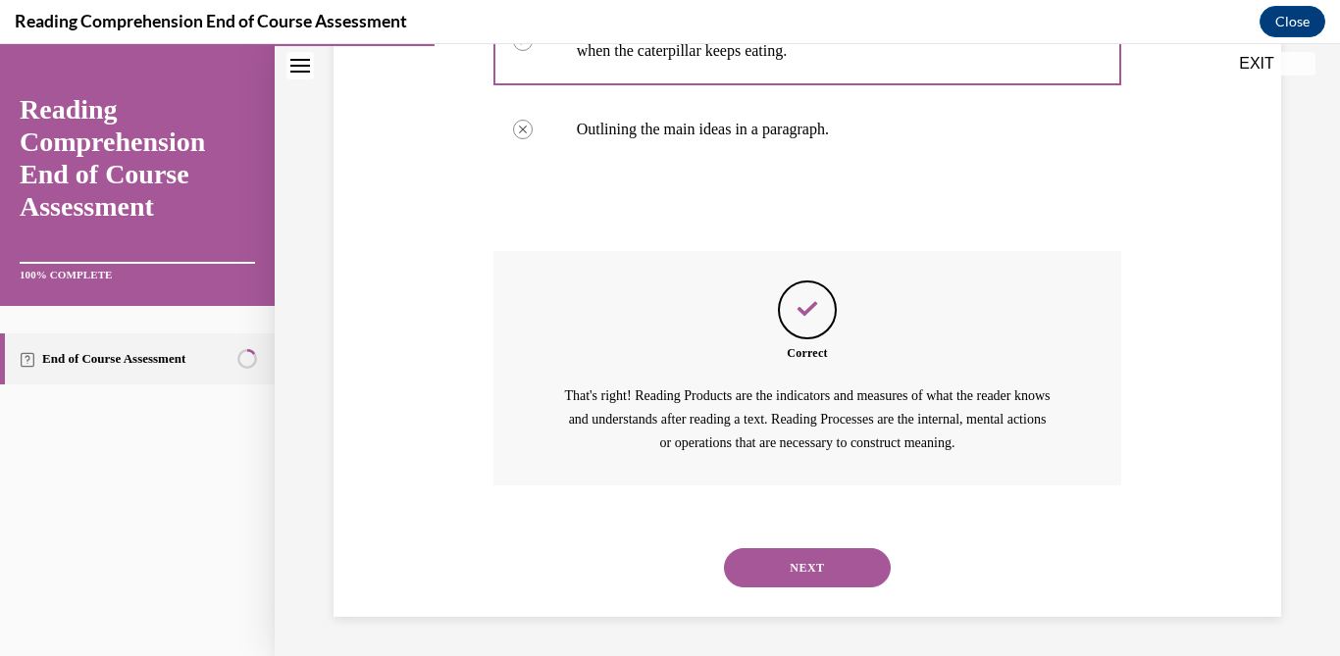
click at [787, 568] on button "NEXT" at bounding box center [807, 567] width 167 height 39
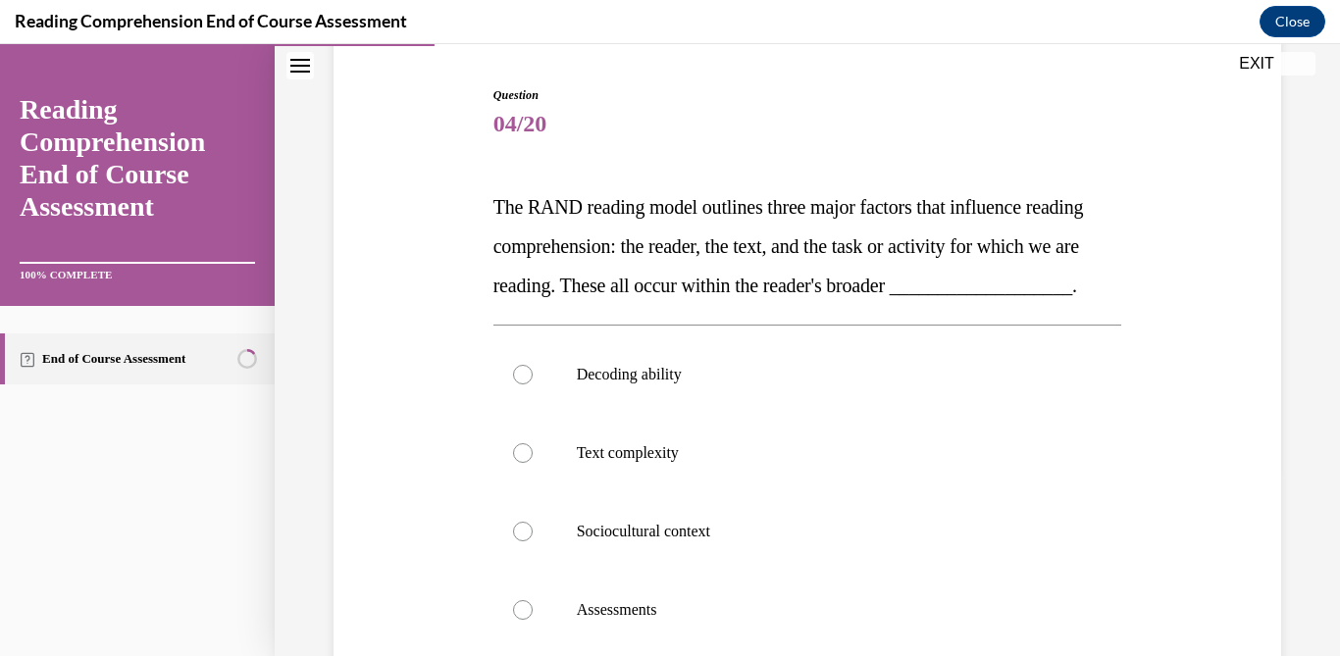
scroll to position [191, 0]
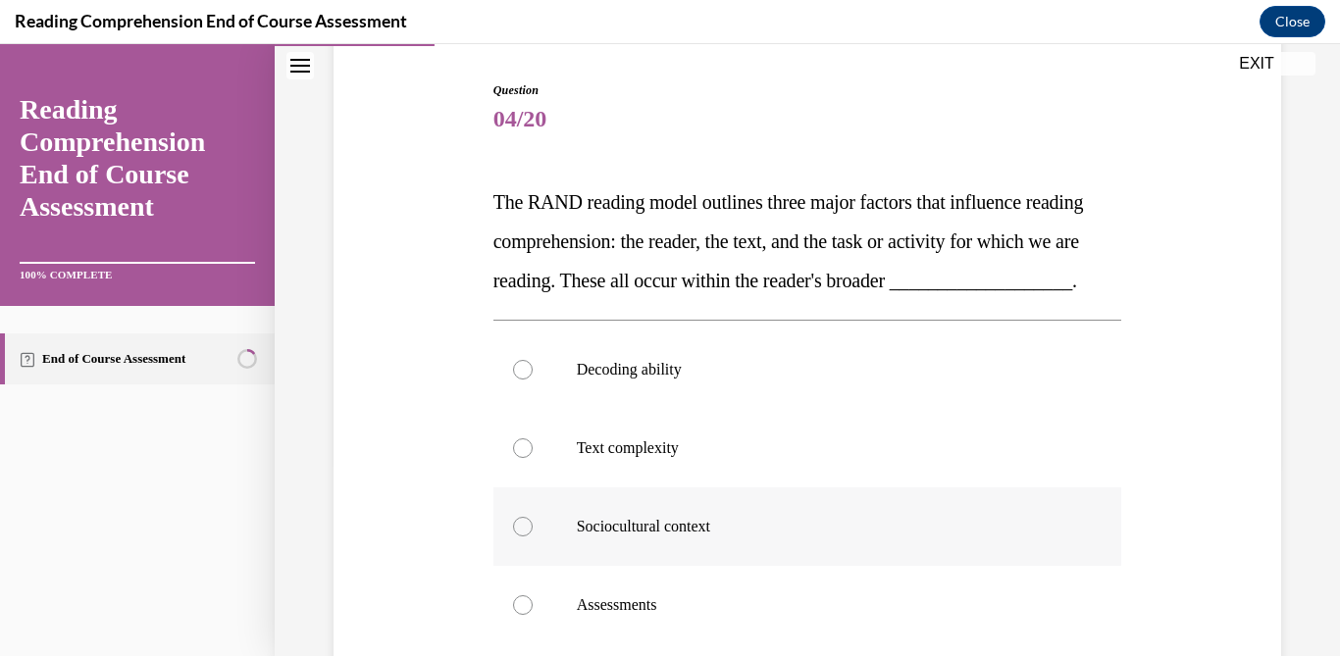
click at [712, 566] on label "Sociocultural context" at bounding box center [807, 526] width 629 height 78
click at [532, 536] on input "Sociocultural context" at bounding box center [523, 527] width 20 height 20
radio input "true"
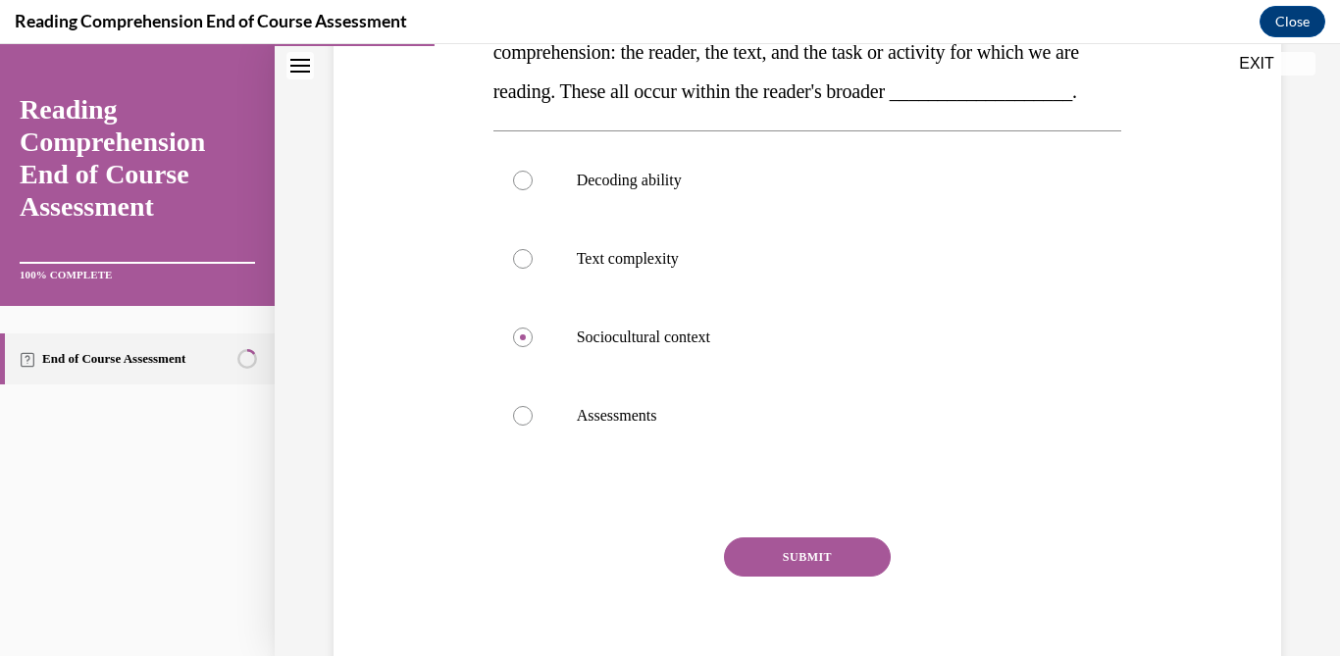
click at [771, 577] on button "SUBMIT" at bounding box center [807, 556] width 167 height 39
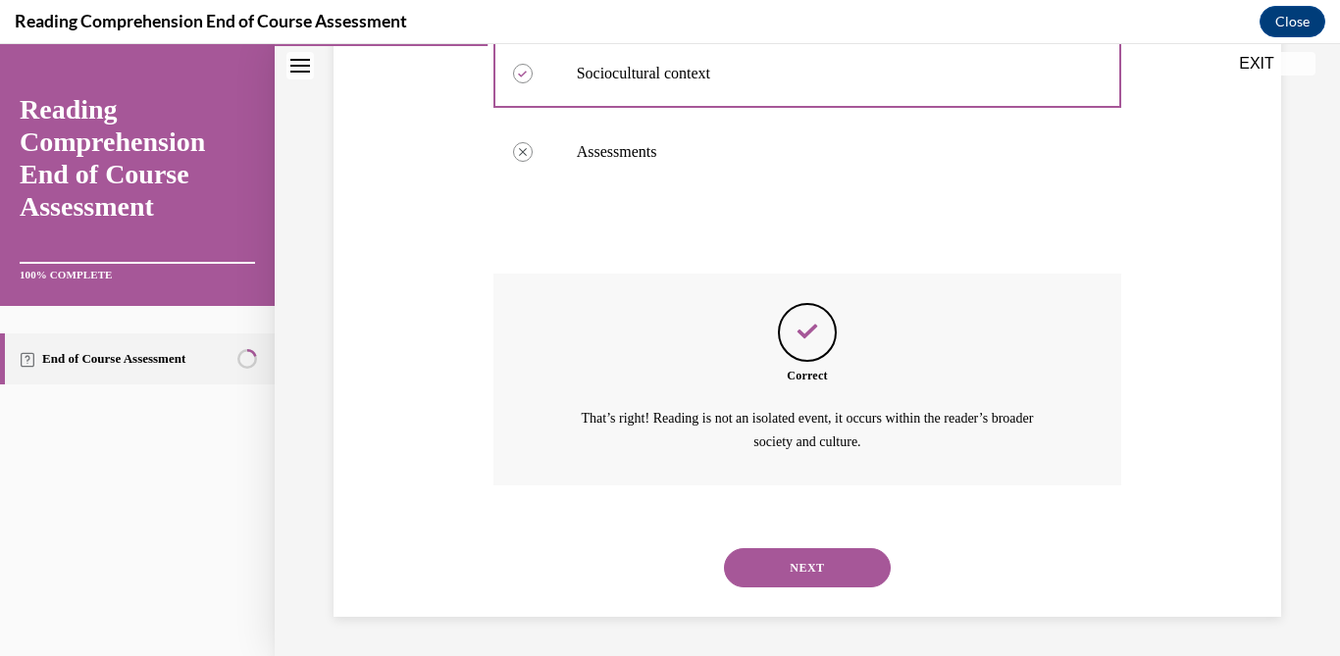
scroll to position [683, 0]
click at [819, 580] on button "NEXT" at bounding box center [807, 567] width 167 height 39
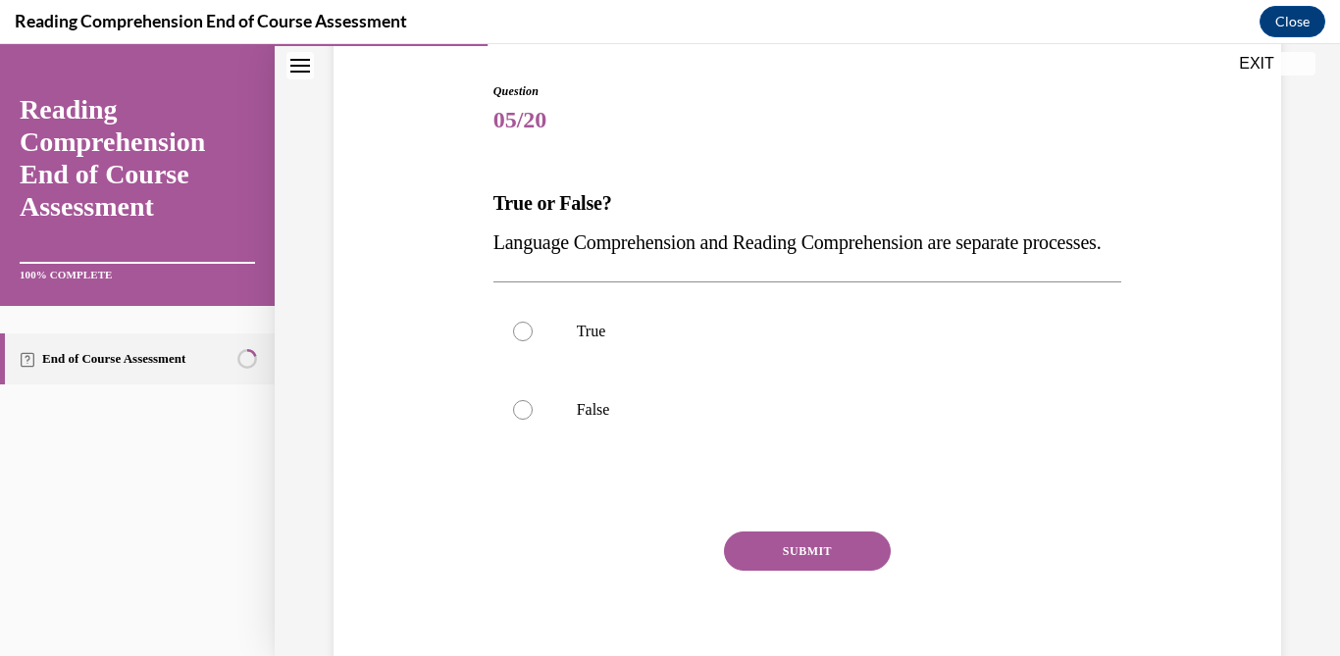
scroll to position [196, 0]
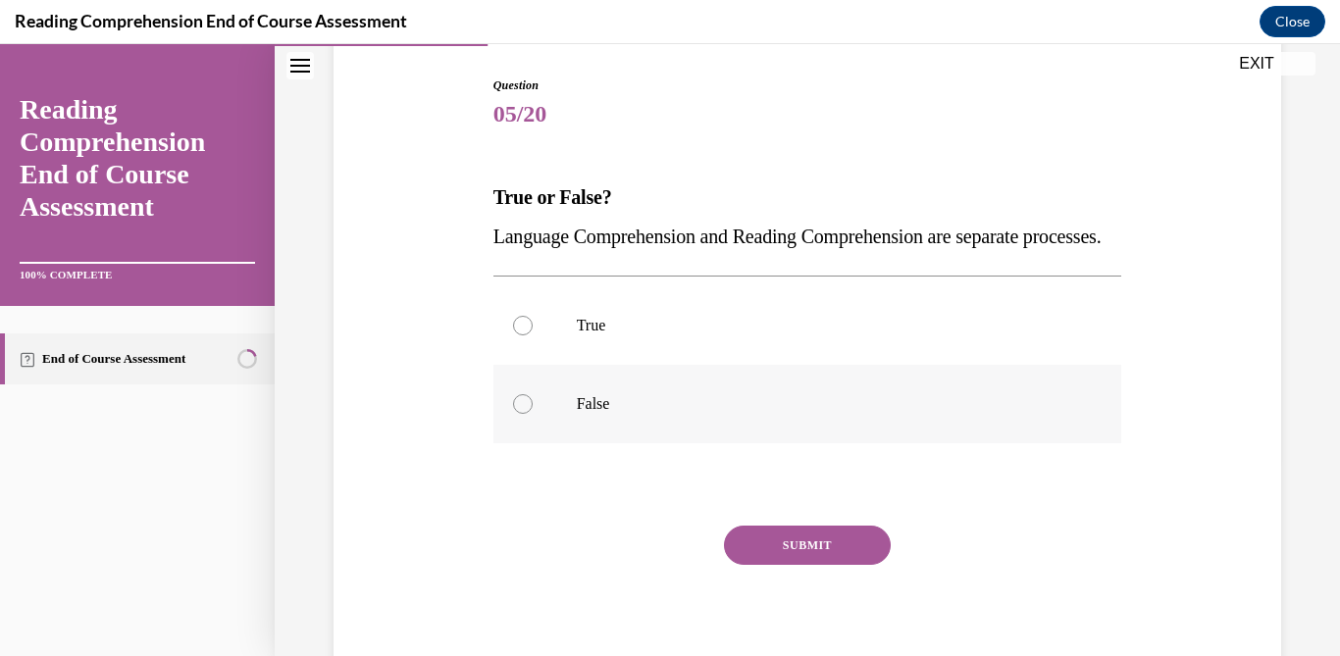
click at [803, 429] on label "False" at bounding box center [807, 404] width 629 height 78
click at [532, 414] on input "False" at bounding box center [523, 404] width 20 height 20
radio input "true"
click at [825, 565] on button "SUBMIT" at bounding box center [807, 545] width 167 height 39
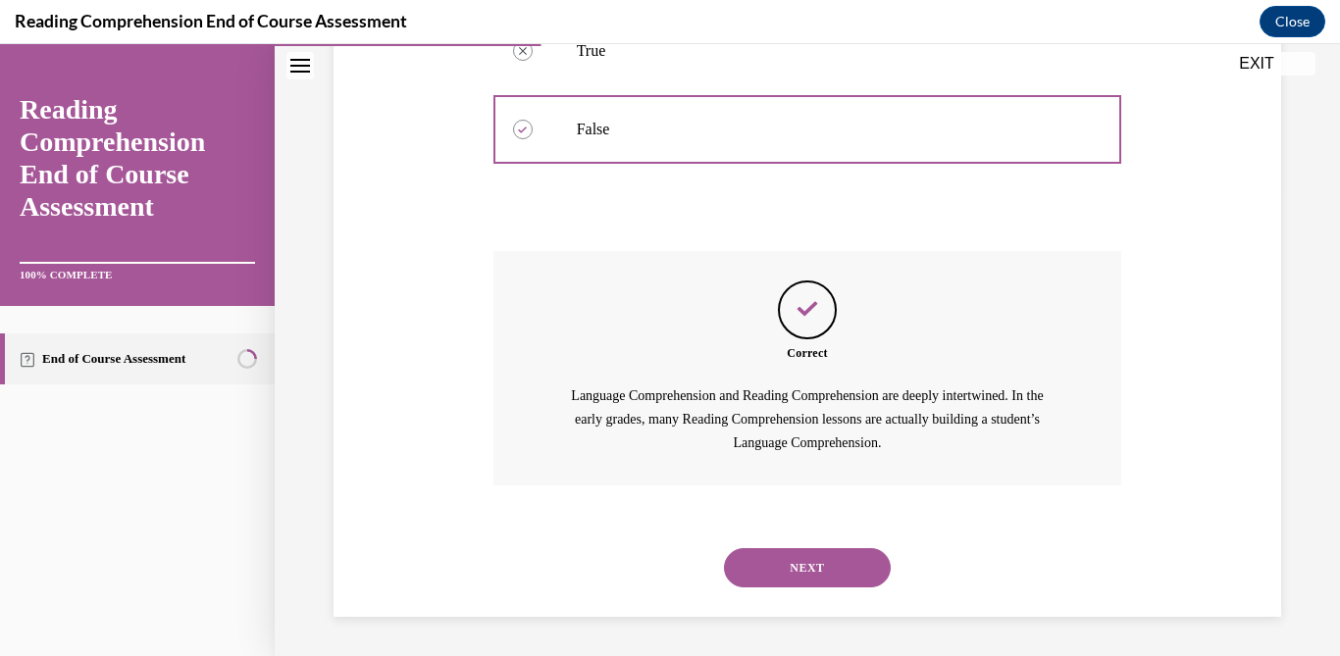
scroll to position [510, 0]
click at [848, 568] on button "NEXT" at bounding box center [807, 567] width 167 height 39
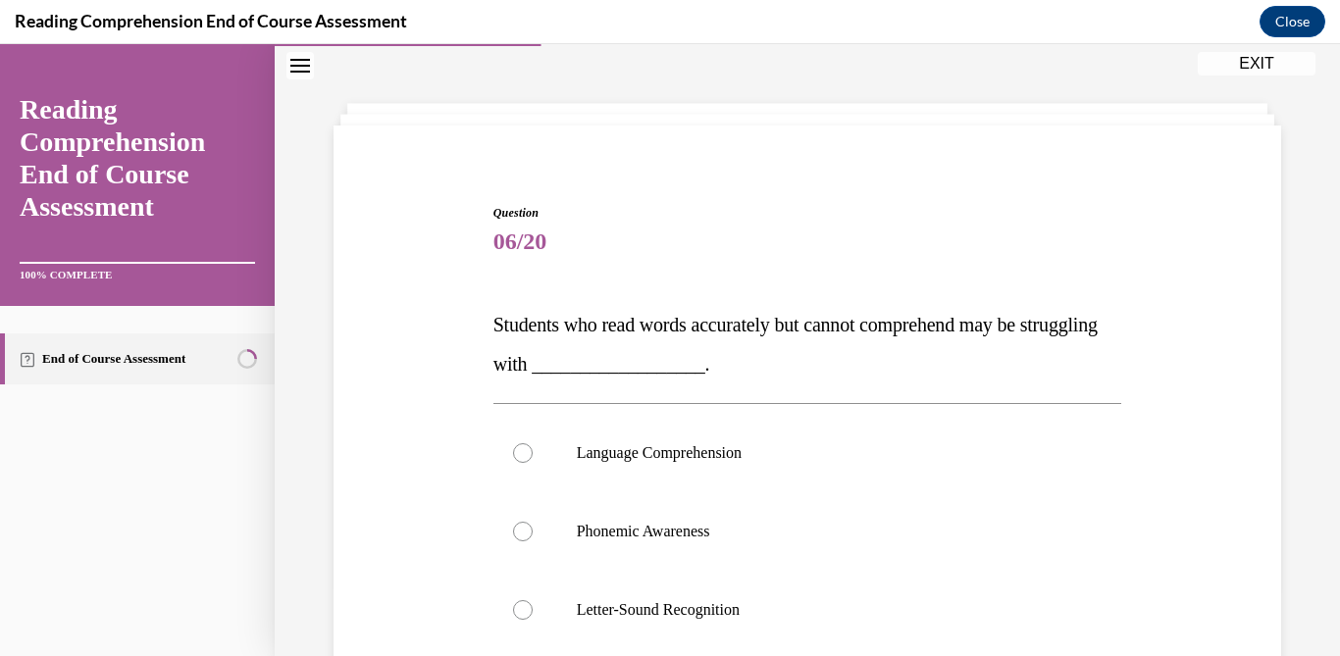
scroll to position [70, 0]
click at [746, 490] on label "Language Comprehension" at bounding box center [807, 452] width 629 height 78
click at [532, 462] on input "Language Comprehension" at bounding box center [523, 452] width 20 height 20
radio input "true"
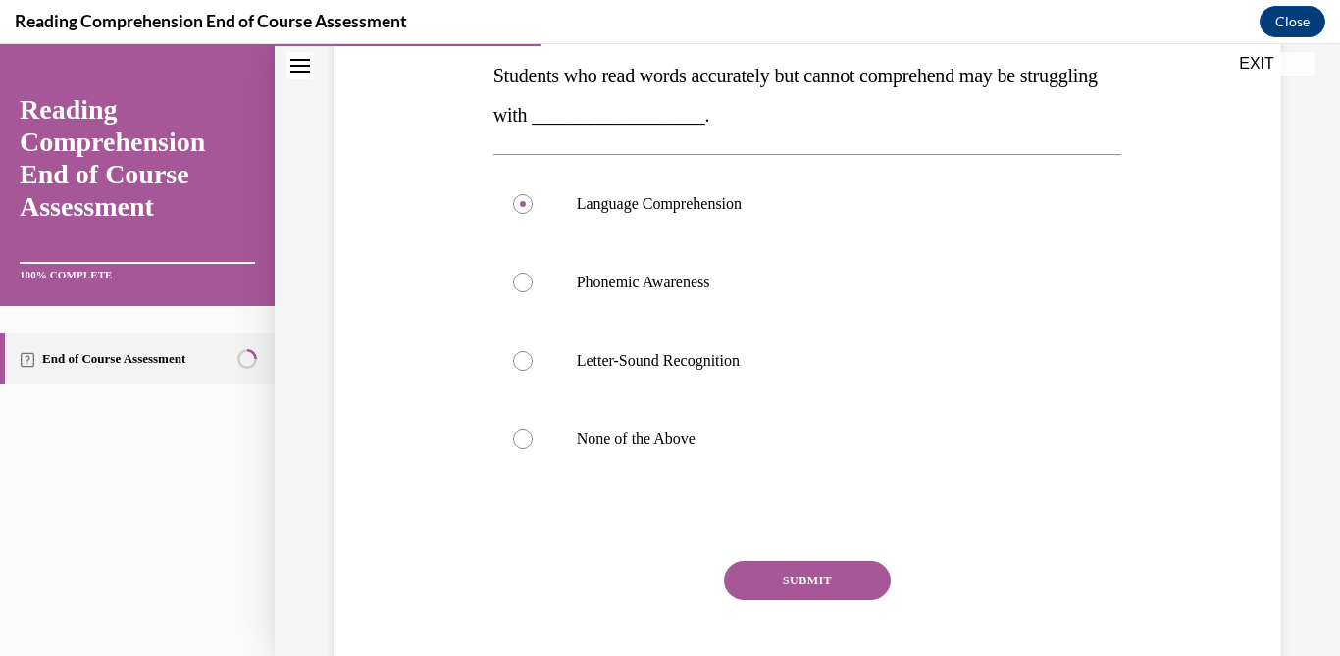
scroll to position [423, 0]
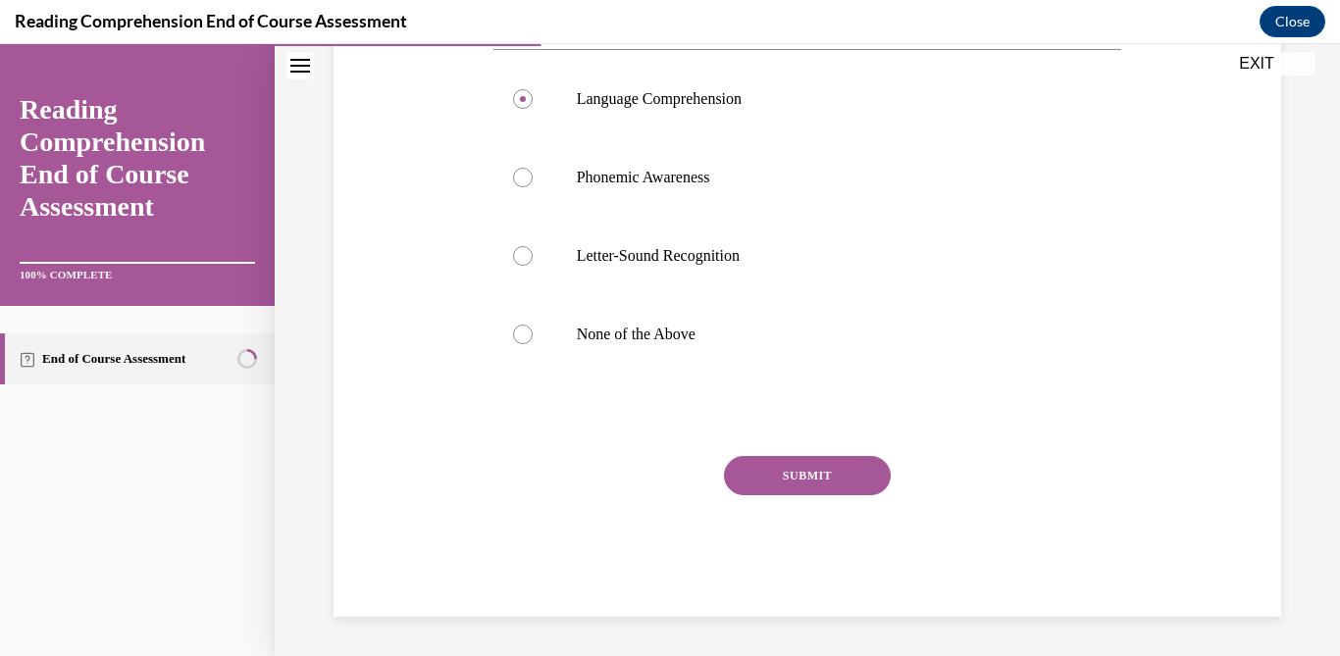
click at [816, 464] on button "SUBMIT" at bounding box center [807, 475] width 167 height 39
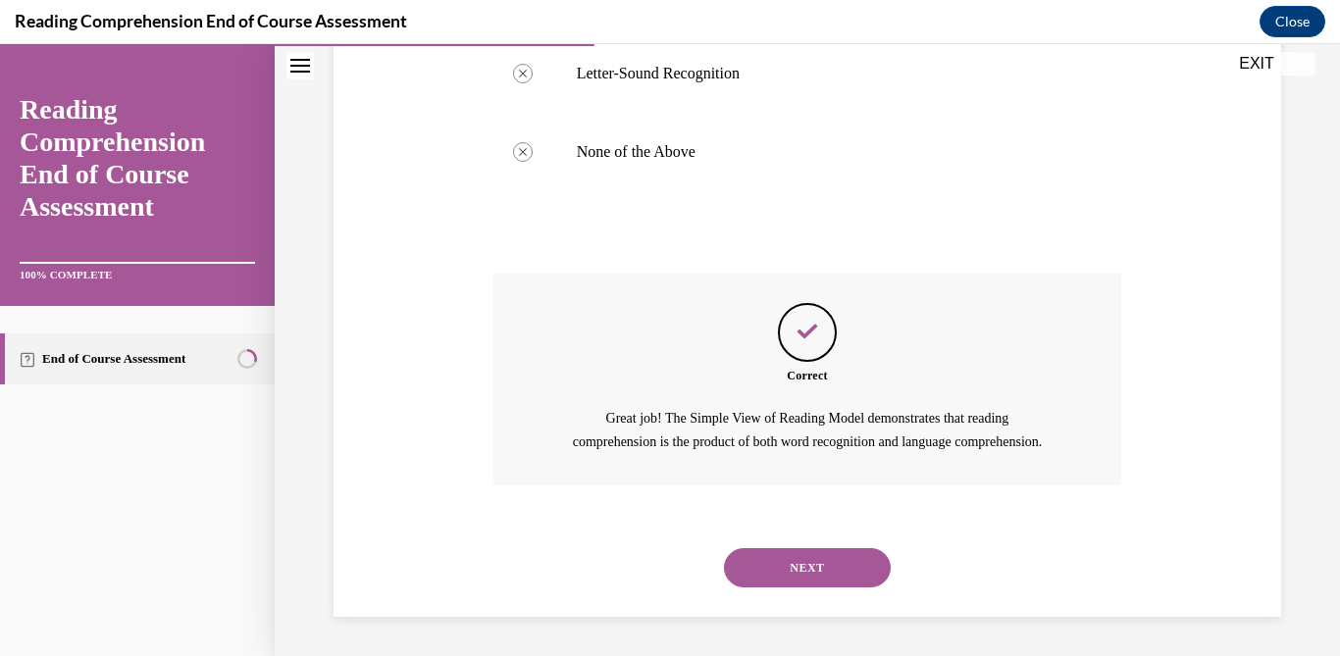
scroll to position [628, 0]
click at [820, 562] on button "NEXT" at bounding box center [807, 567] width 167 height 39
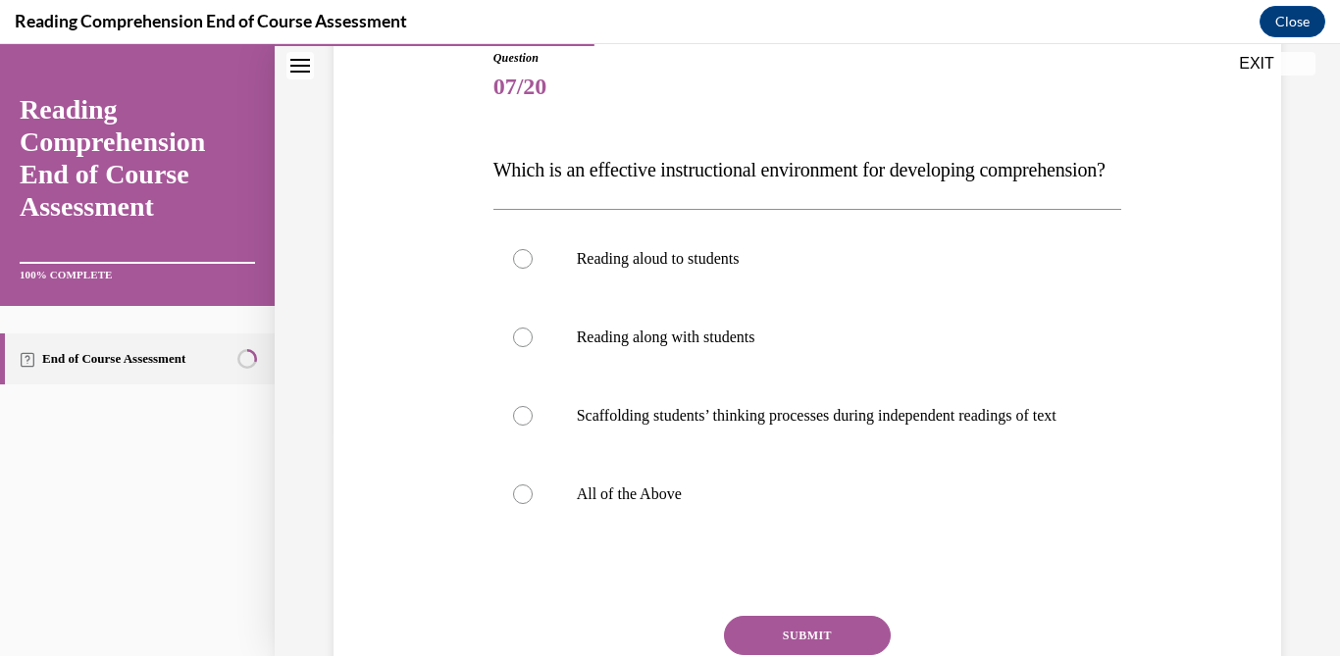
scroll to position [230, 0]
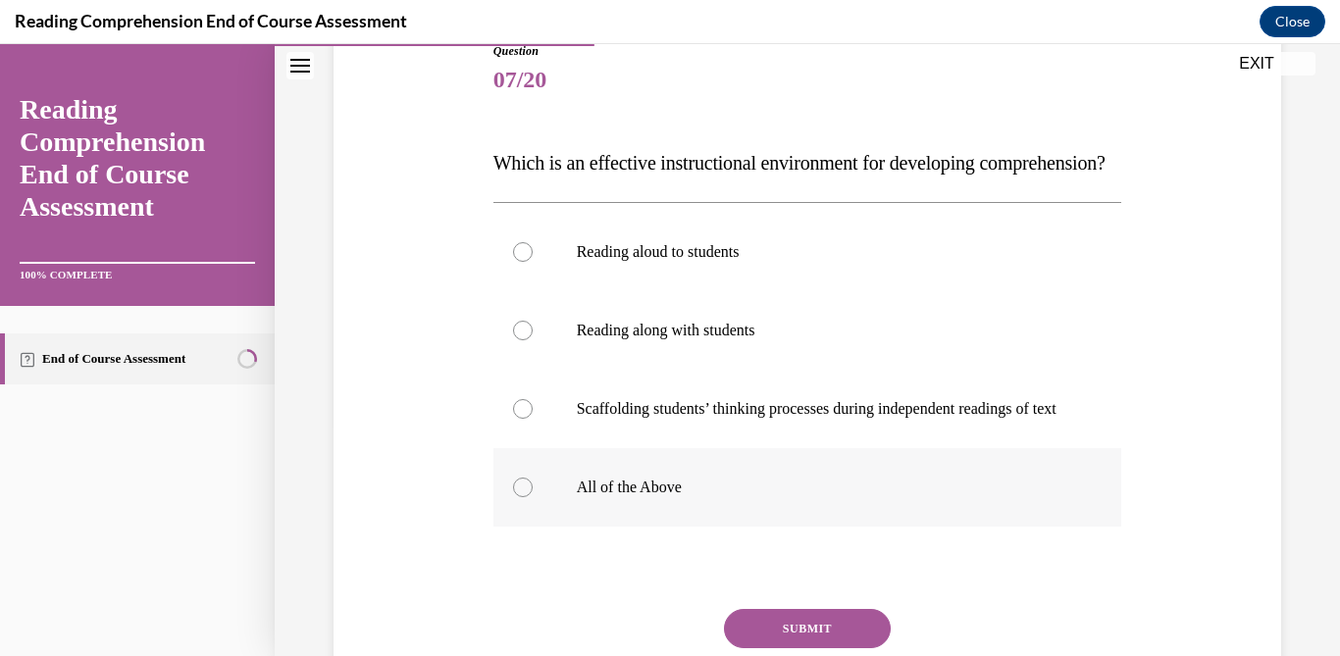
click at [654, 497] on p "All of the Above" at bounding box center [825, 488] width 496 height 20
click at [532, 497] on input "All of the Above" at bounding box center [523, 488] width 20 height 20
radio input "true"
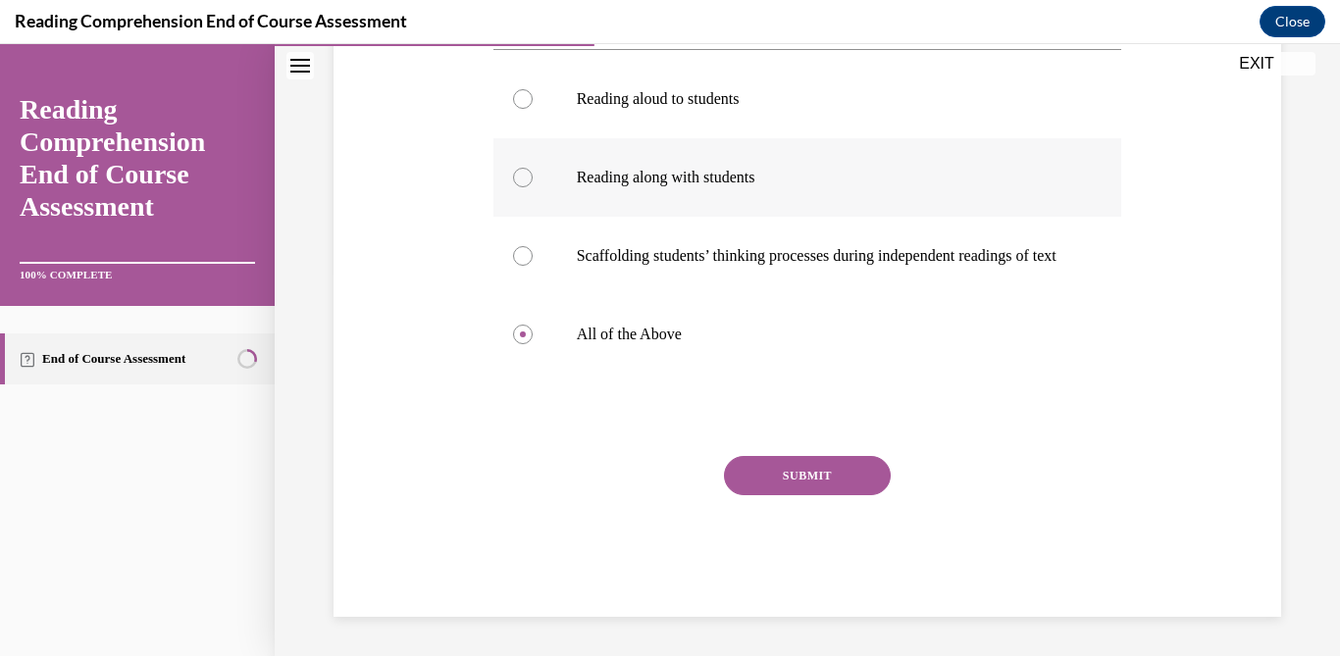
scroll to position [442, 0]
click at [849, 483] on button "SUBMIT" at bounding box center [807, 475] width 167 height 39
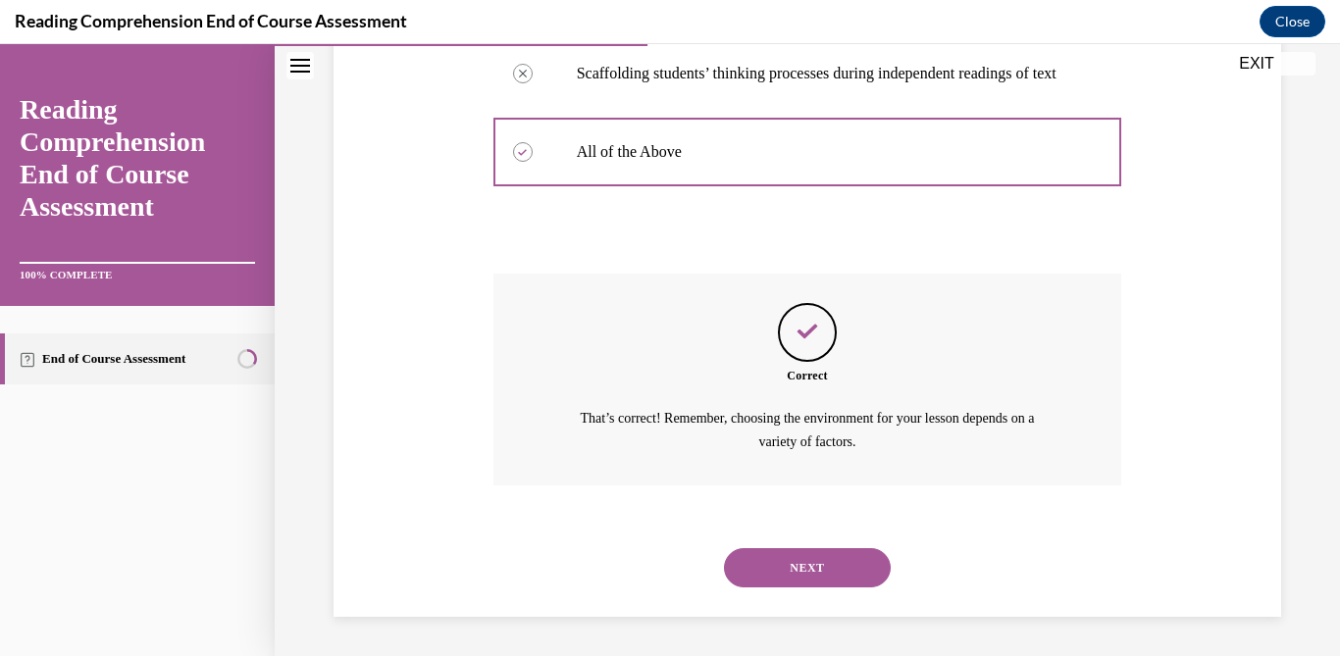
scroll to position [624, 0]
click at [825, 557] on button "NEXT" at bounding box center [807, 567] width 167 height 39
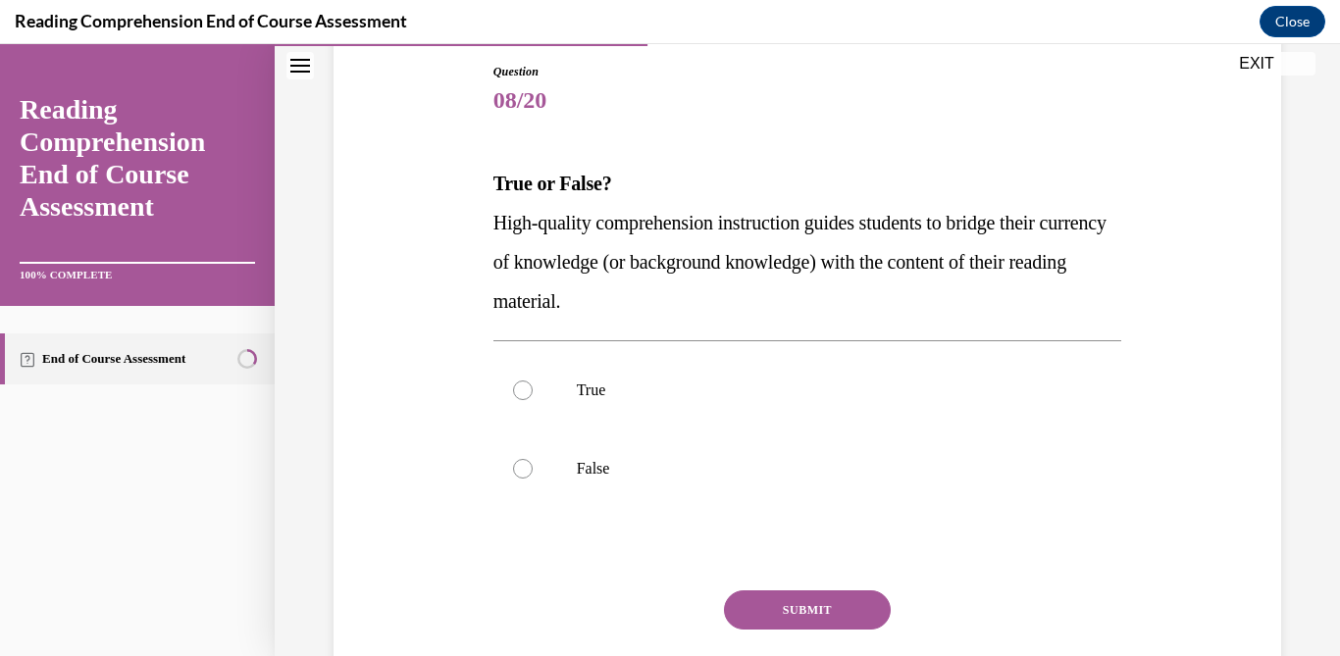
scroll to position [218, 0]
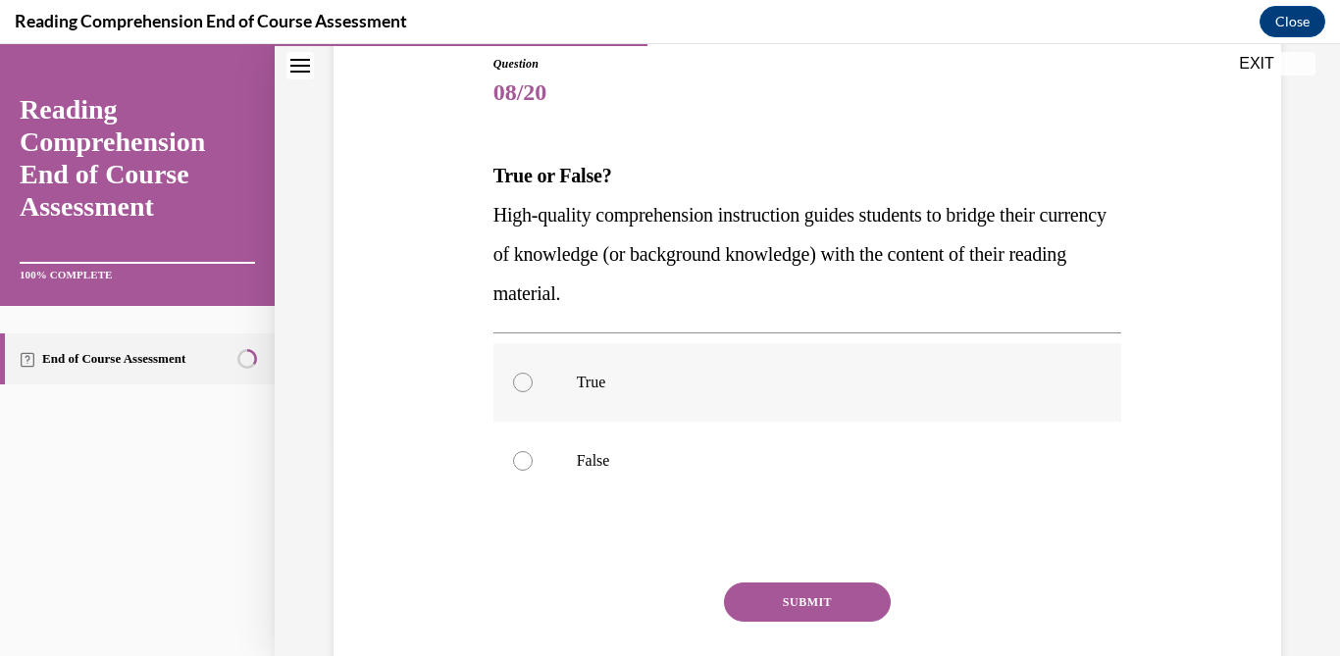
click at [704, 364] on label "True" at bounding box center [807, 382] width 629 height 78
click at [532, 373] on input "True" at bounding box center [523, 383] width 20 height 20
radio input "true"
click at [836, 606] on button "SUBMIT" at bounding box center [807, 601] width 167 height 39
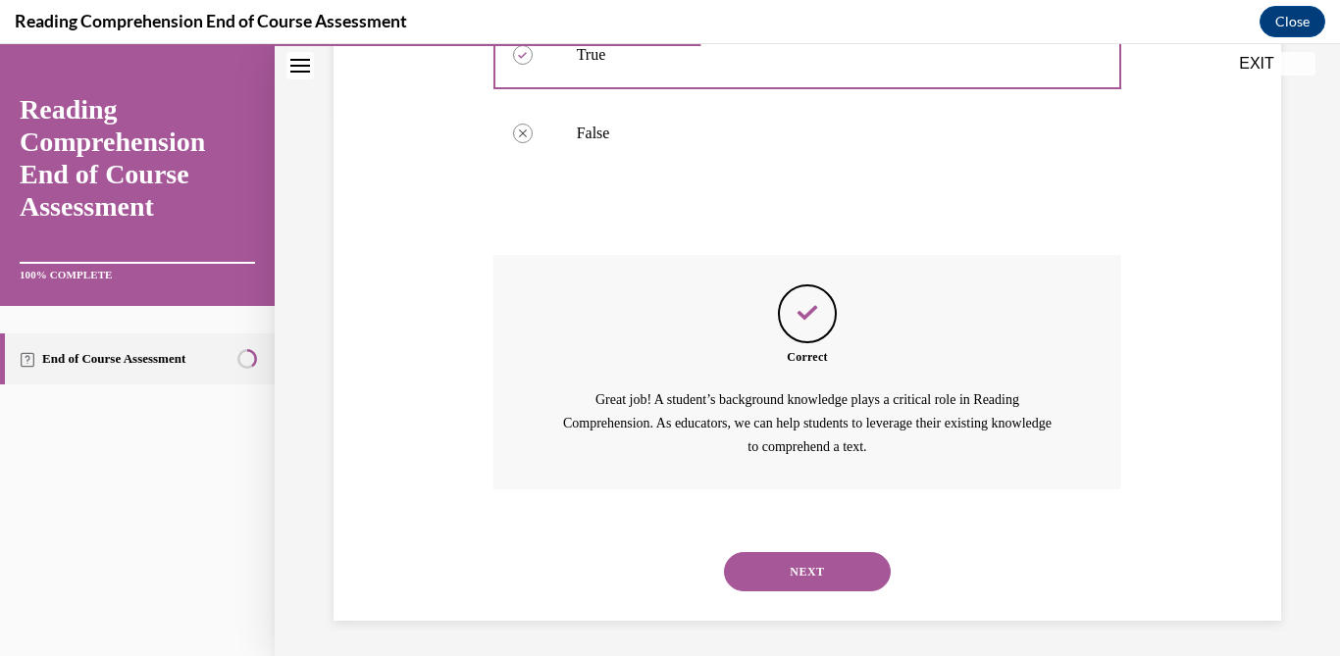
scroll to position [549, 0]
click at [829, 563] on button "NEXT" at bounding box center [807, 567] width 167 height 39
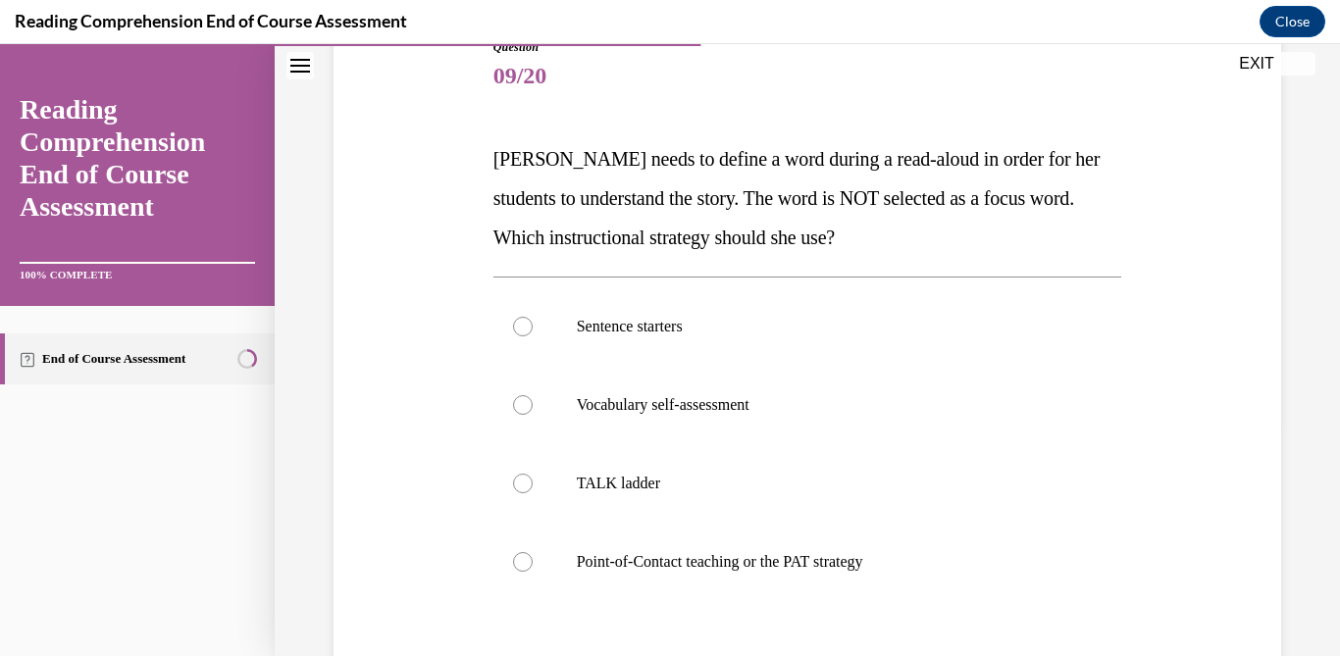
scroll to position [237, 0]
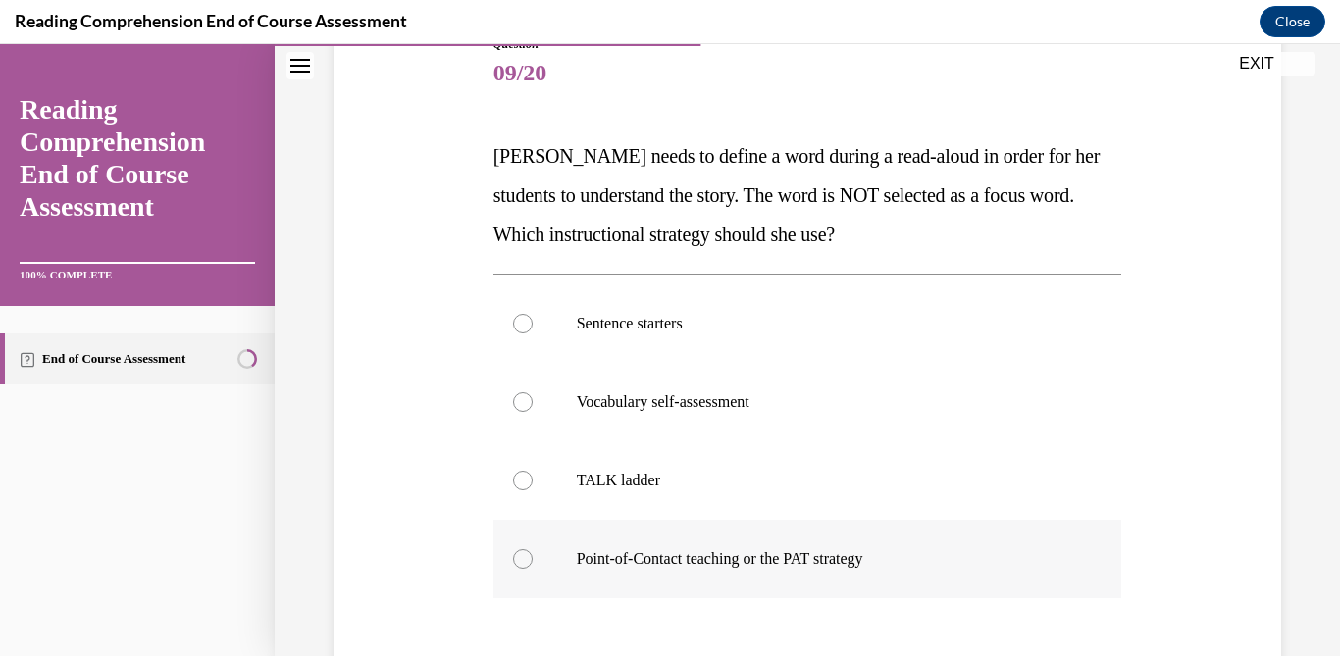
click at [828, 560] on p "Point-of-Contact teaching or the PAT strategy" at bounding box center [825, 559] width 496 height 20
click at [532, 560] on input "Point-of-Contact teaching or the PAT strategy" at bounding box center [523, 559] width 20 height 20
radio input "true"
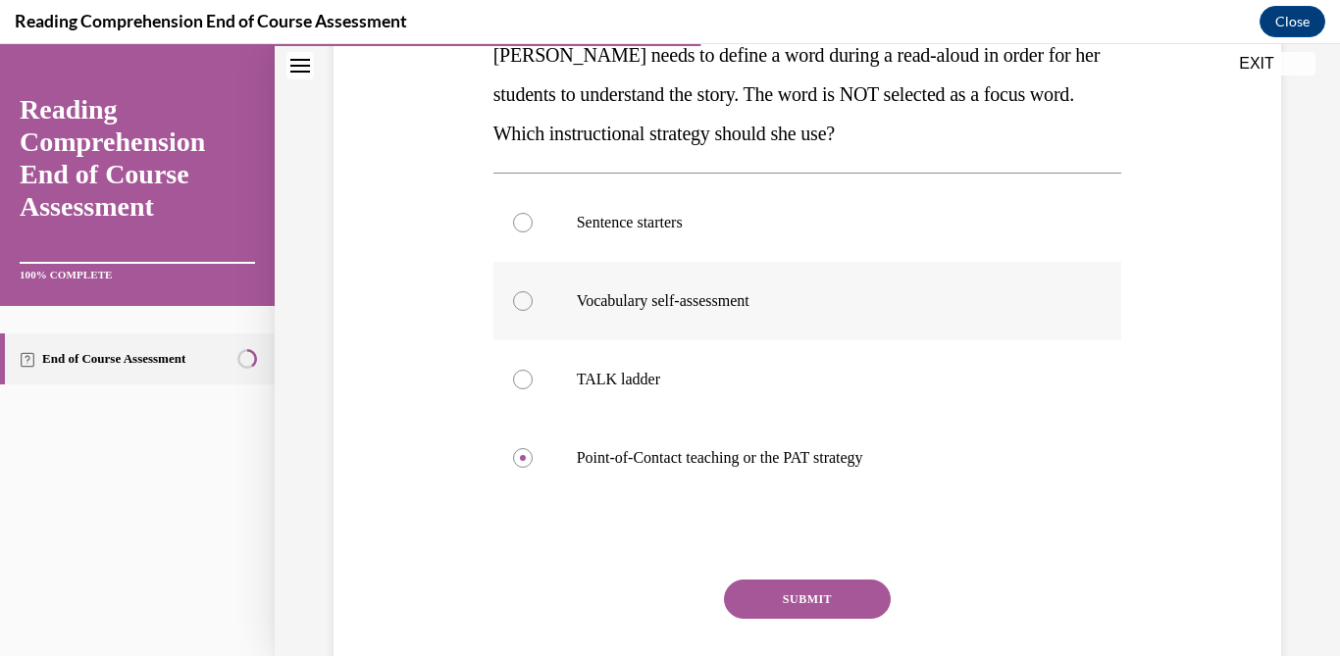
scroll to position [462, 0]
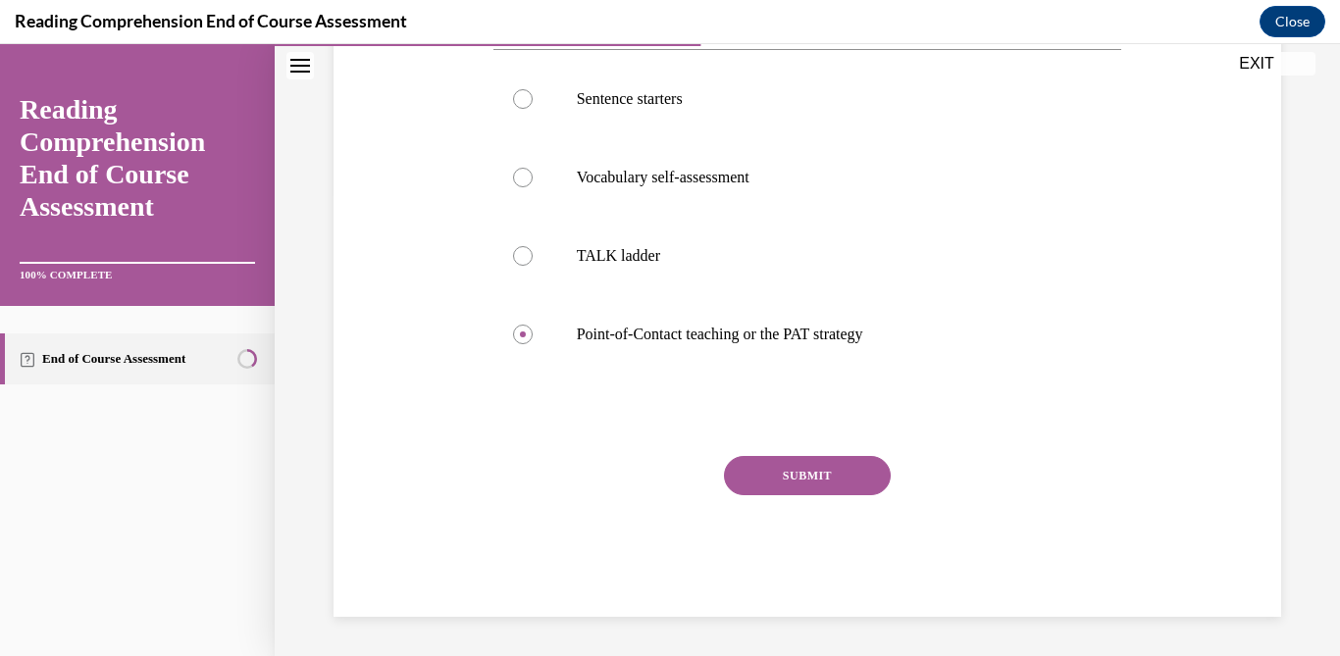
click at [839, 473] on button "SUBMIT" at bounding box center [807, 475] width 167 height 39
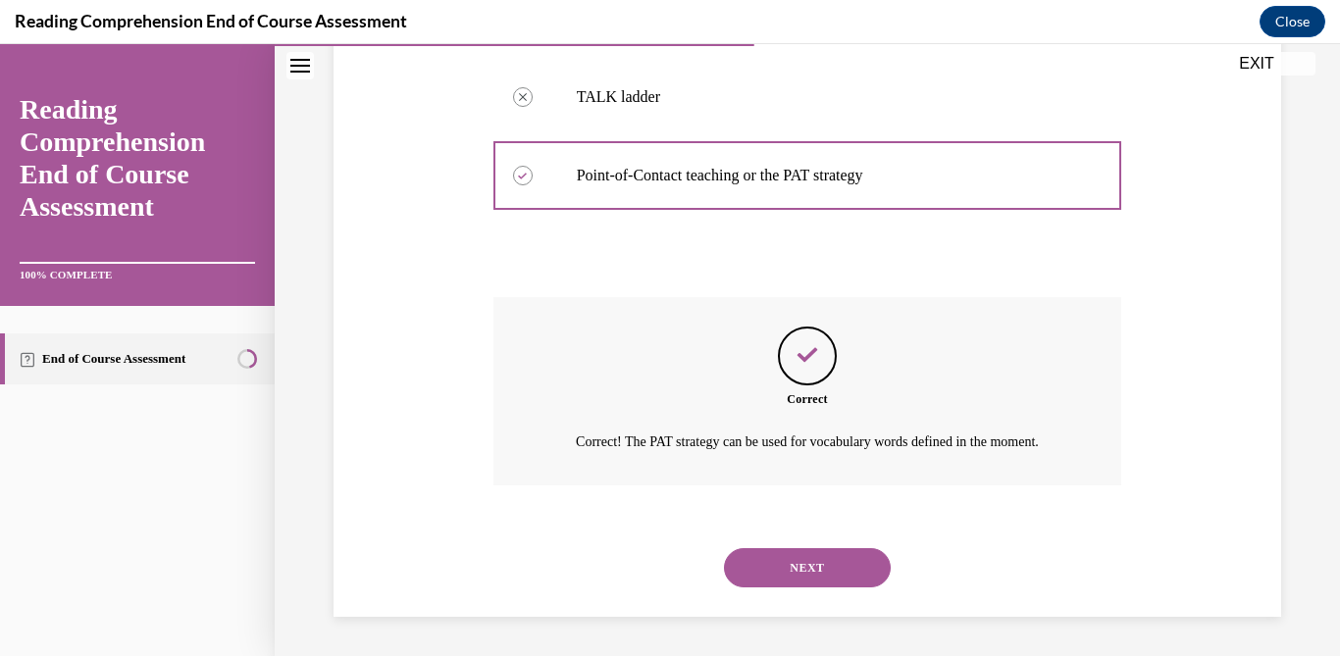
scroll to position [643, 0]
click at [845, 576] on button "NEXT" at bounding box center [807, 567] width 167 height 39
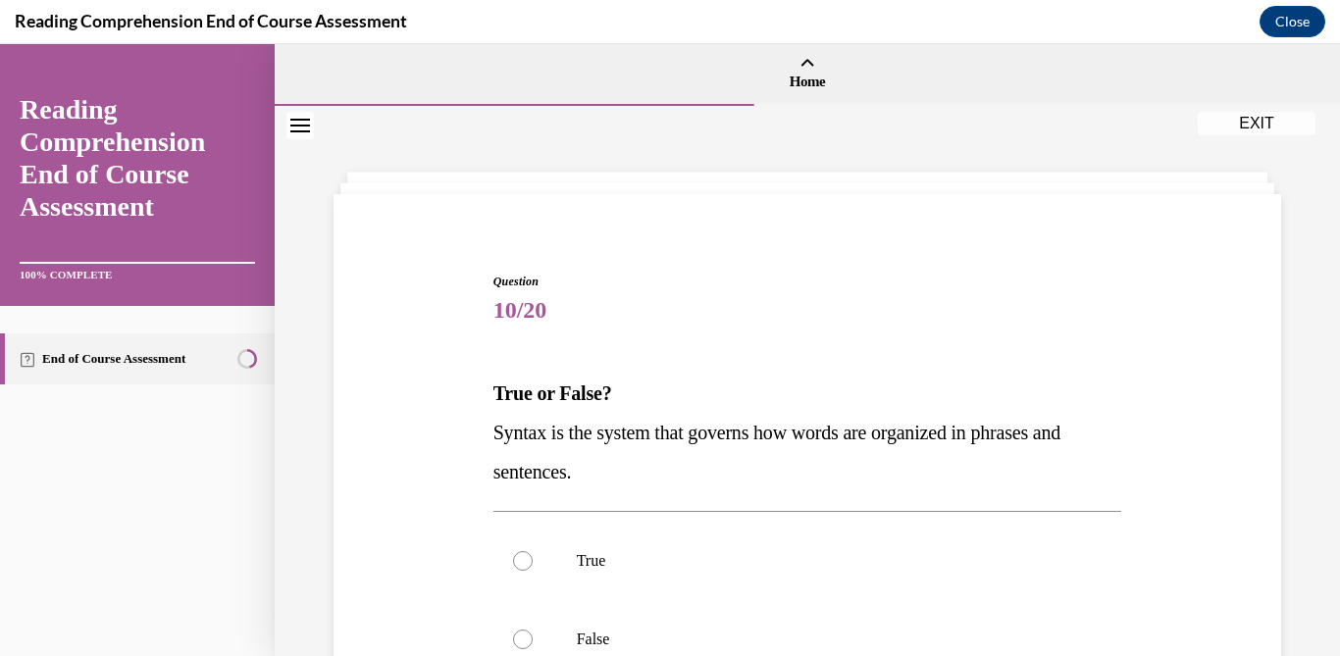
click at [845, 576] on label "True" at bounding box center [807, 561] width 629 height 78
click at [532, 571] on input "True" at bounding box center [523, 561] width 20 height 20
radio input "true"
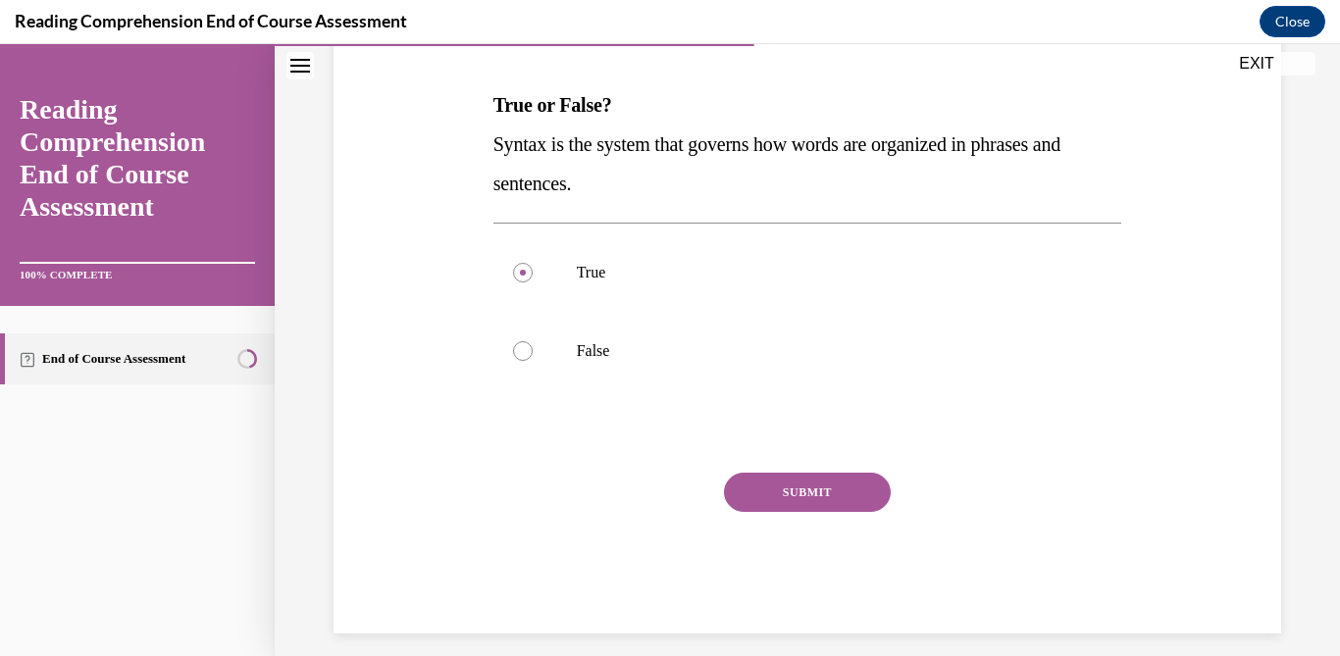
scroll to position [305, 0]
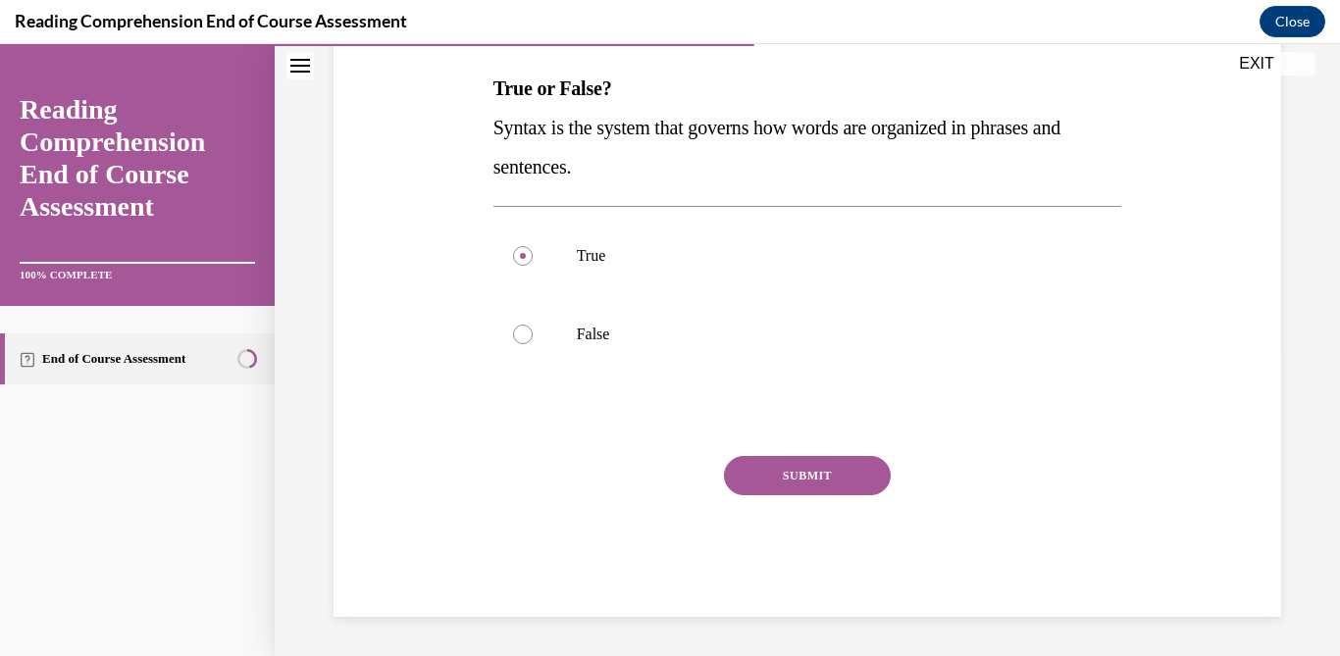
click at [830, 486] on button "SUBMIT" at bounding box center [807, 475] width 167 height 39
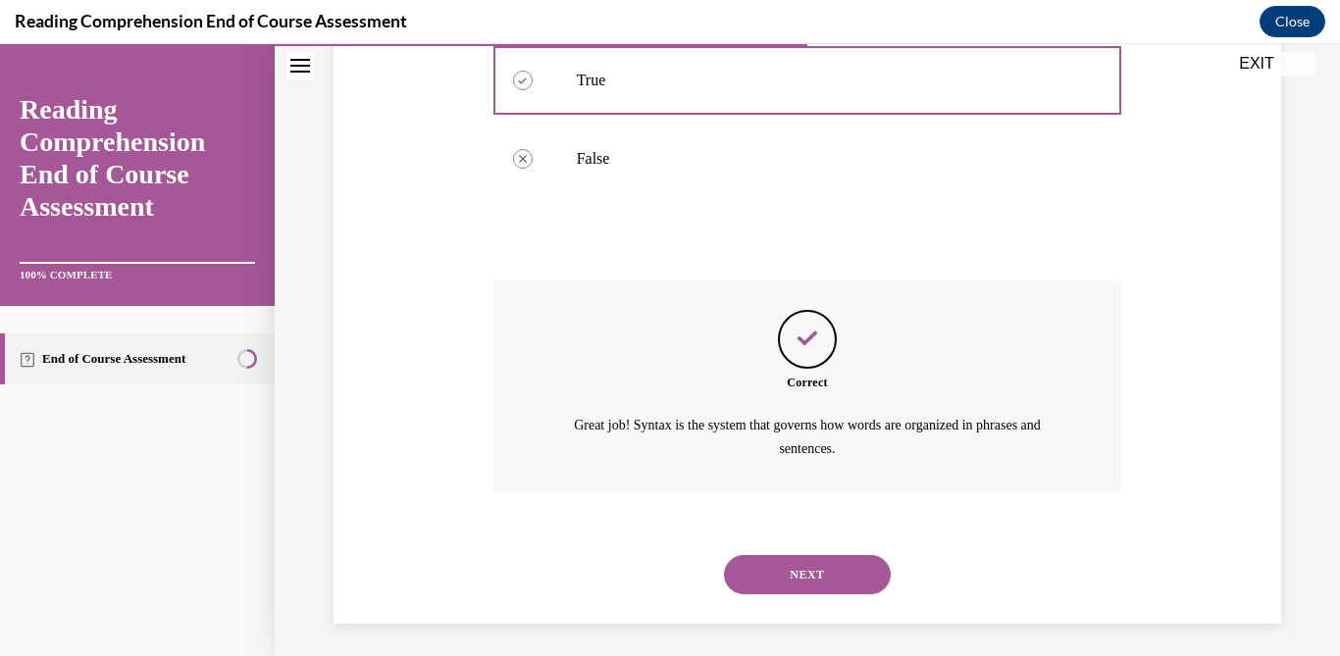
scroll to position [486, 0]
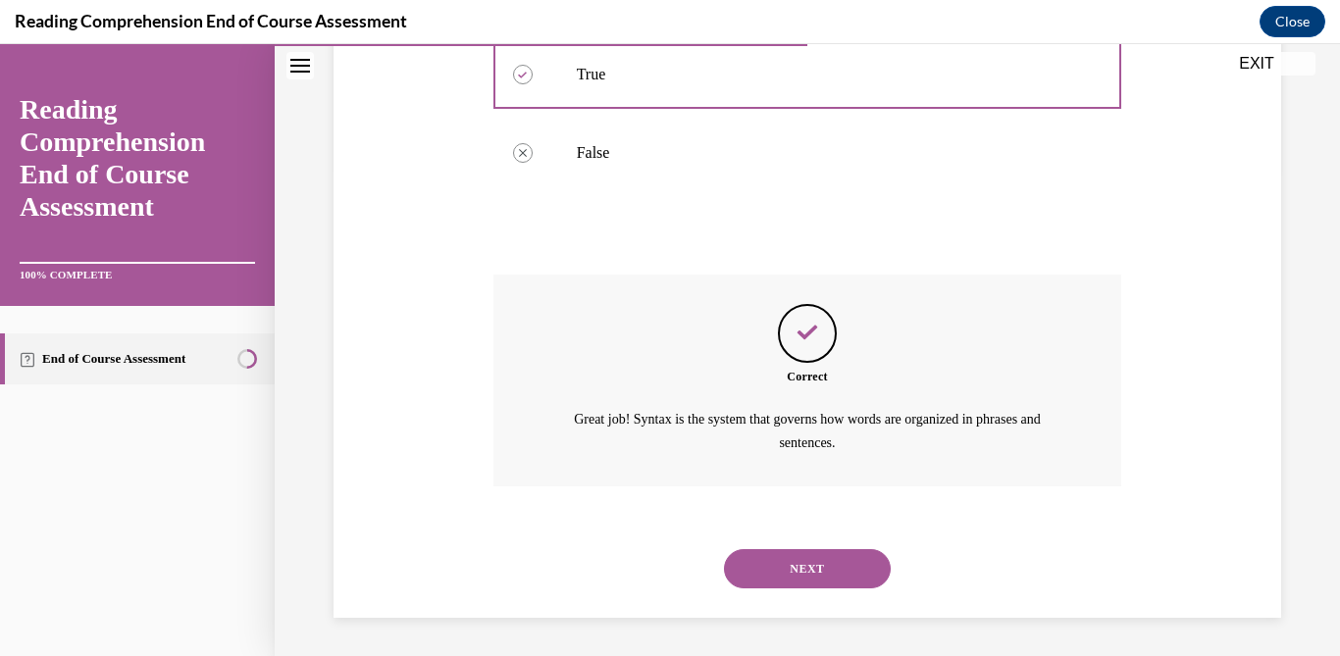
click at [833, 566] on button "NEXT" at bounding box center [807, 568] width 167 height 39
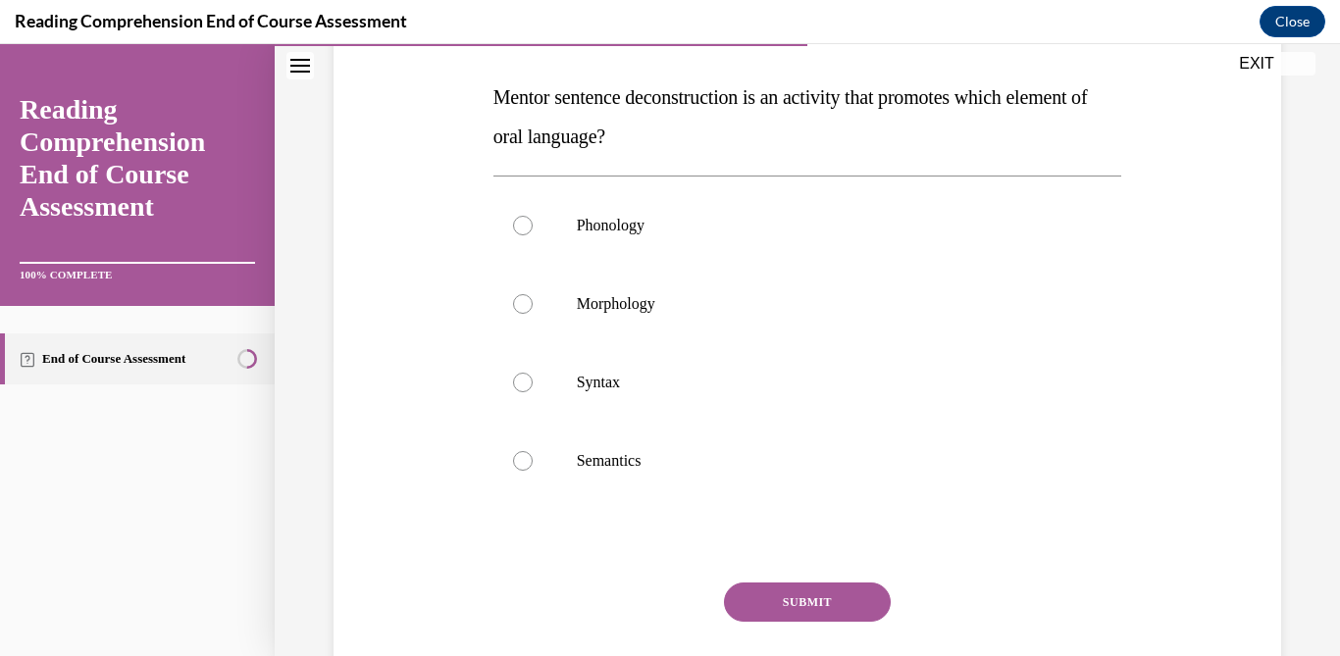
scroll to position [319, 0]
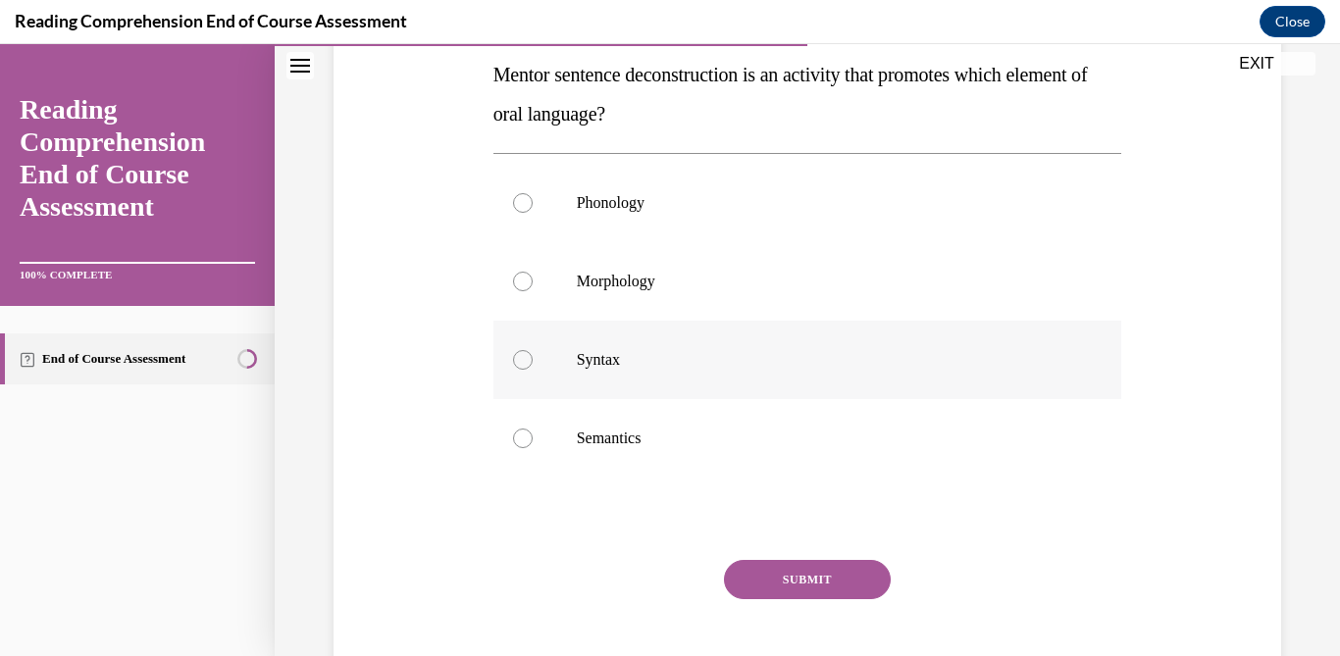
click at [711, 362] on p "Syntax" at bounding box center [825, 360] width 496 height 20
click at [532, 362] on input "Syntax" at bounding box center [523, 360] width 20 height 20
radio input "true"
click at [827, 584] on button "SUBMIT" at bounding box center [807, 579] width 167 height 39
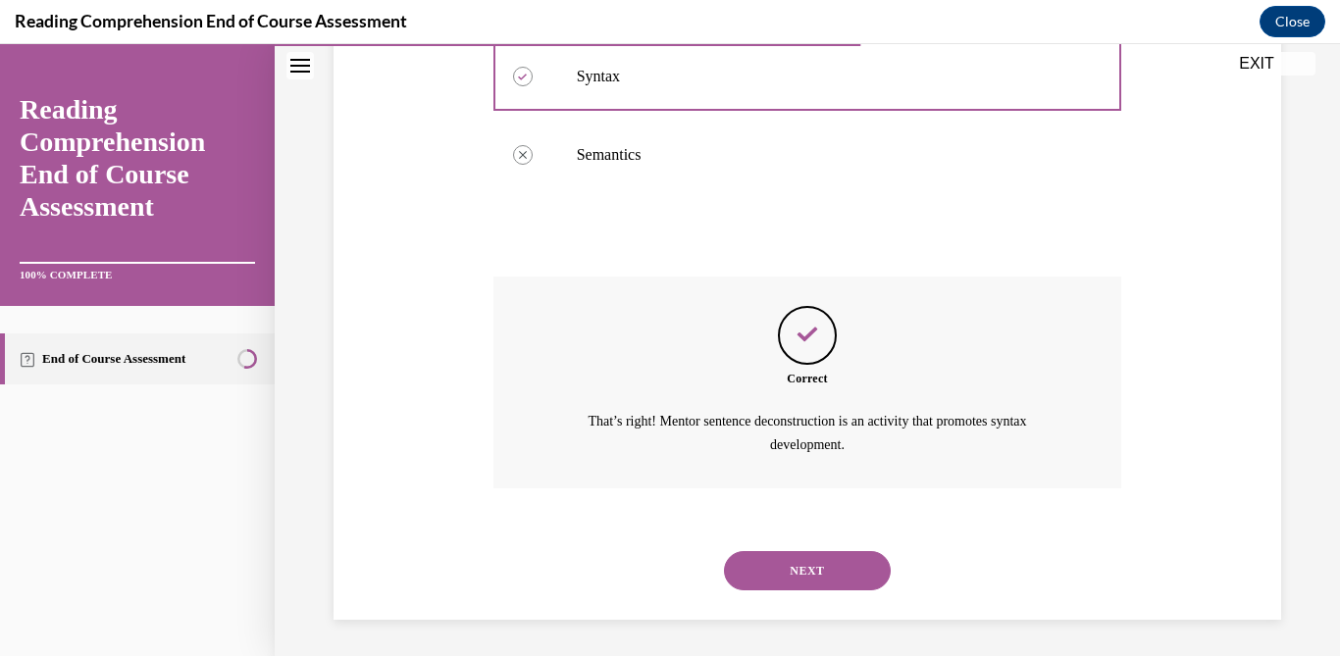
scroll to position [604, 0]
click at [808, 557] on button "NEXT" at bounding box center [807, 568] width 167 height 39
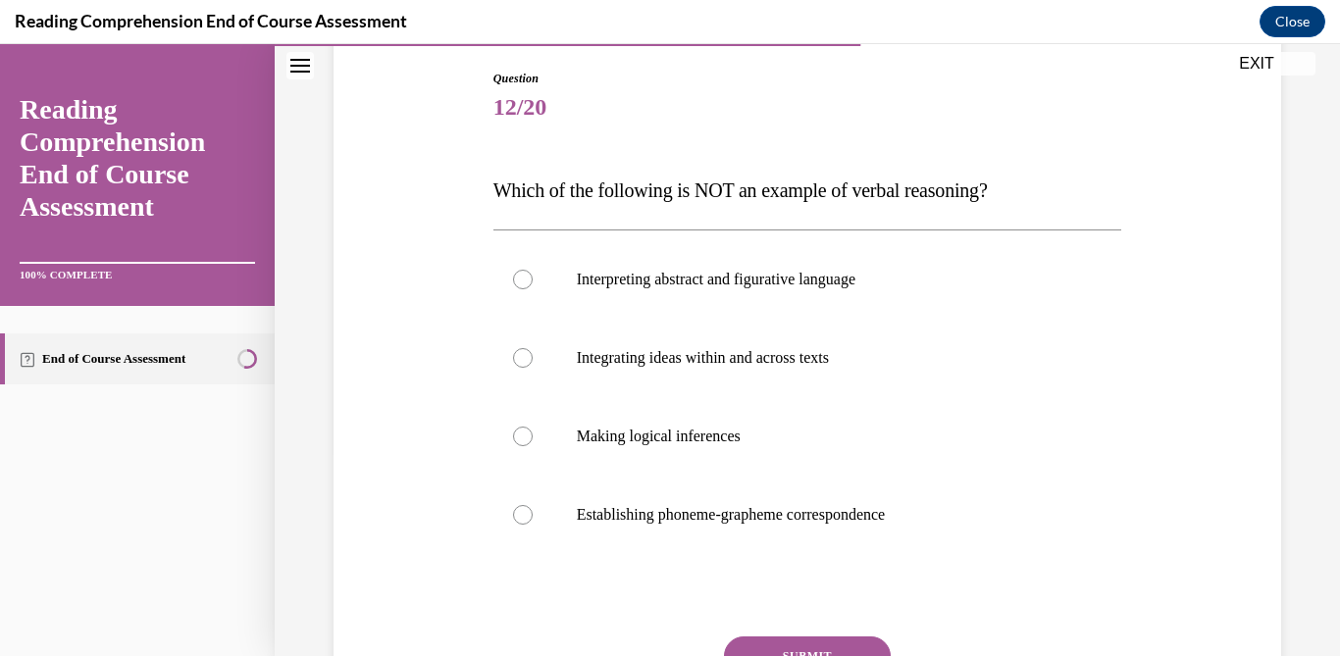
scroll to position [219, 0]
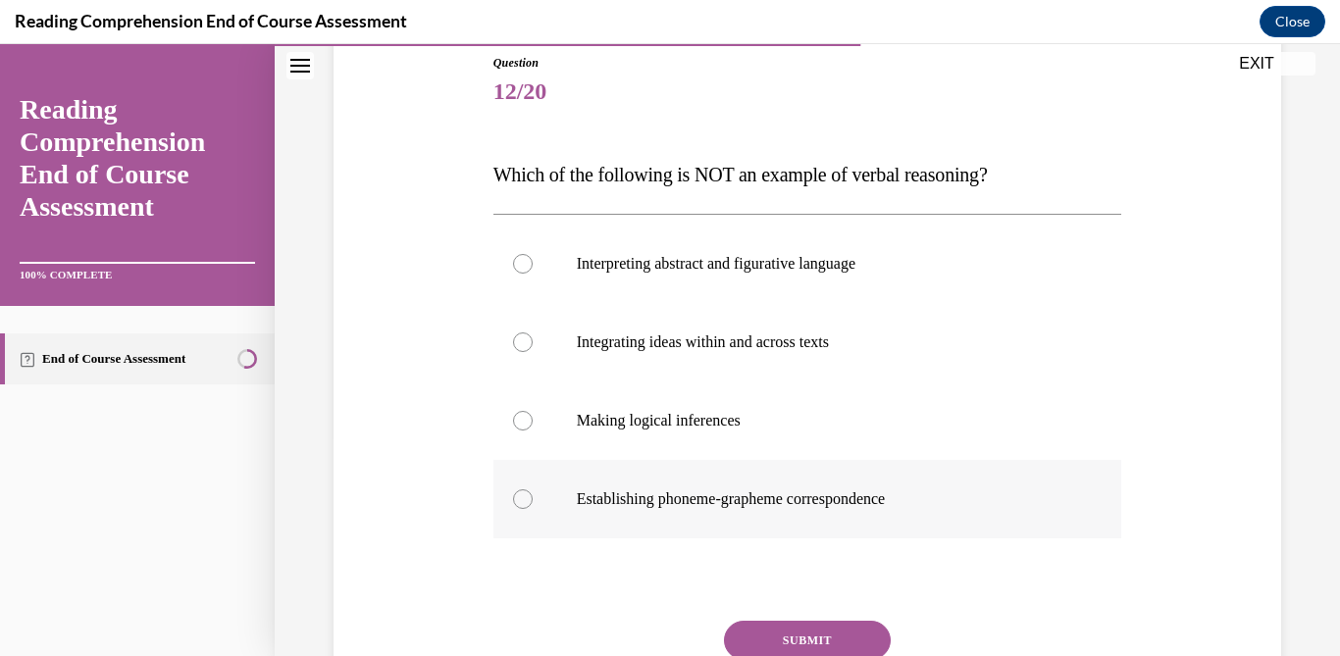
click at [766, 491] on p "Establishing phoneme-grapheme correspondence" at bounding box center [825, 499] width 496 height 20
click at [532, 491] on input "Establishing phoneme-grapheme correspondence" at bounding box center [523, 499] width 20 height 20
radio input "true"
click at [801, 644] on button "SUBMIT" at bounding box center [807, 640] width 167 height 39
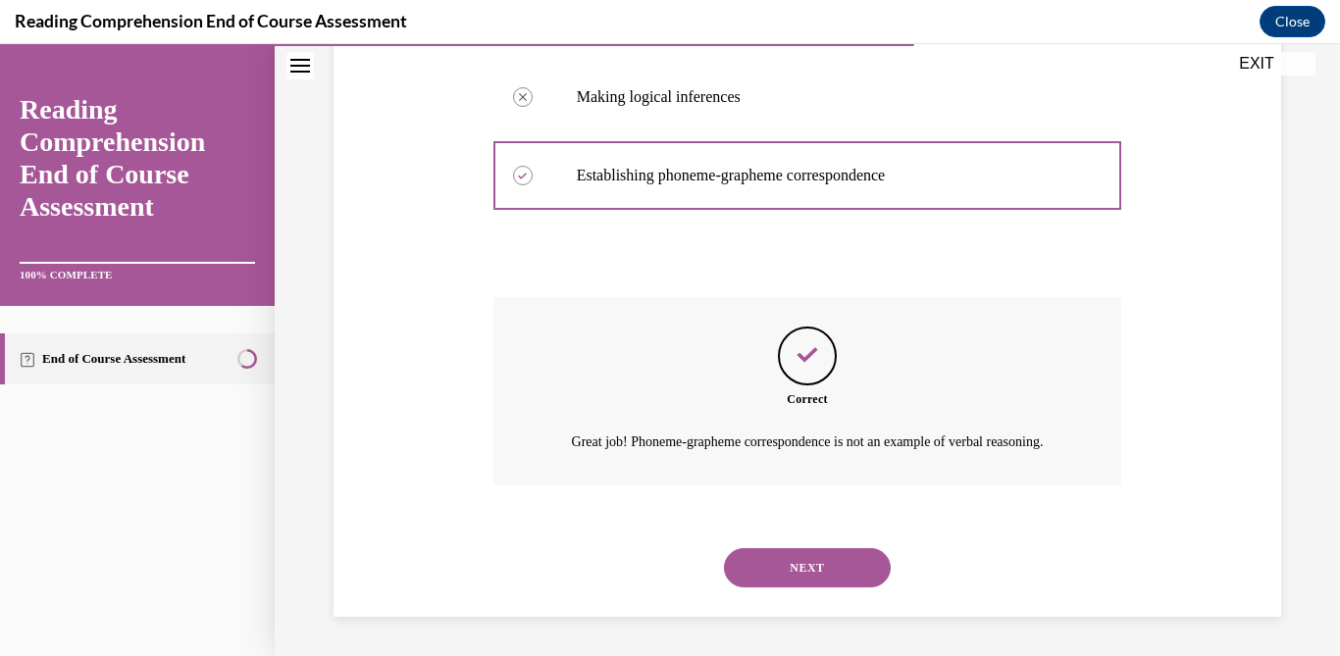
scroll to position [565, 0]
click at [822, 580] on button "NEXT" at bounding box center [807, 567] width 167 height 39
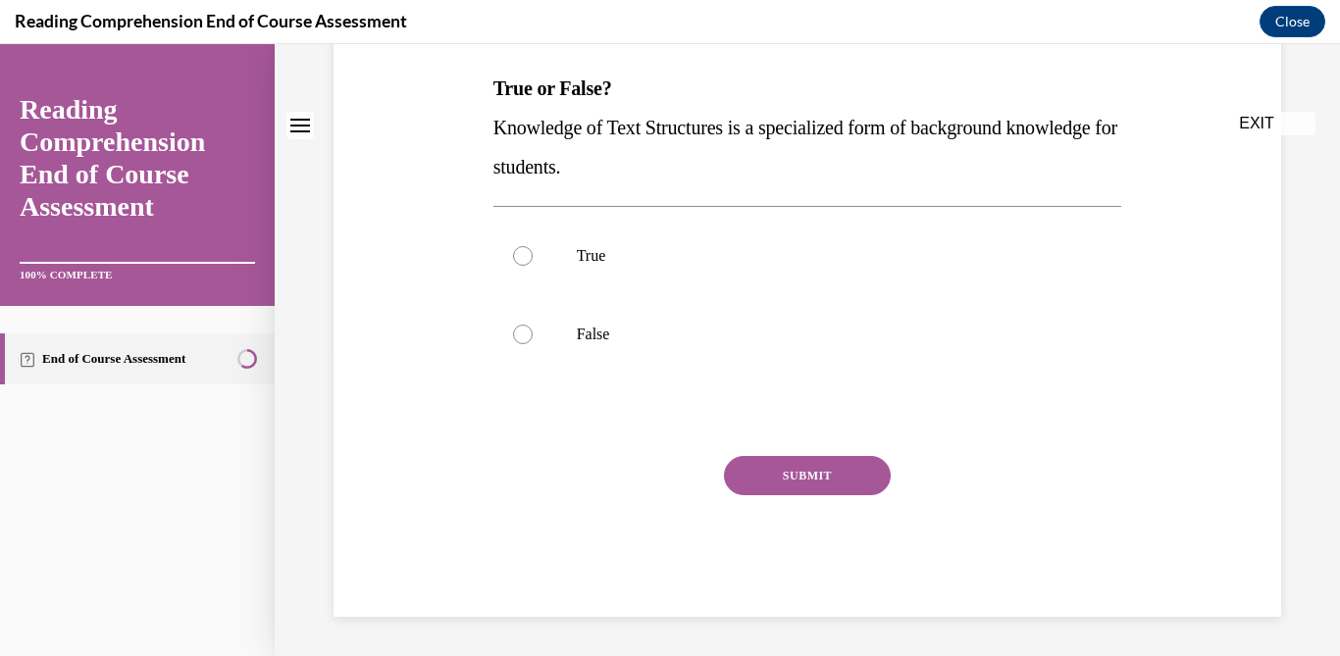
scroll to position [0, 0]
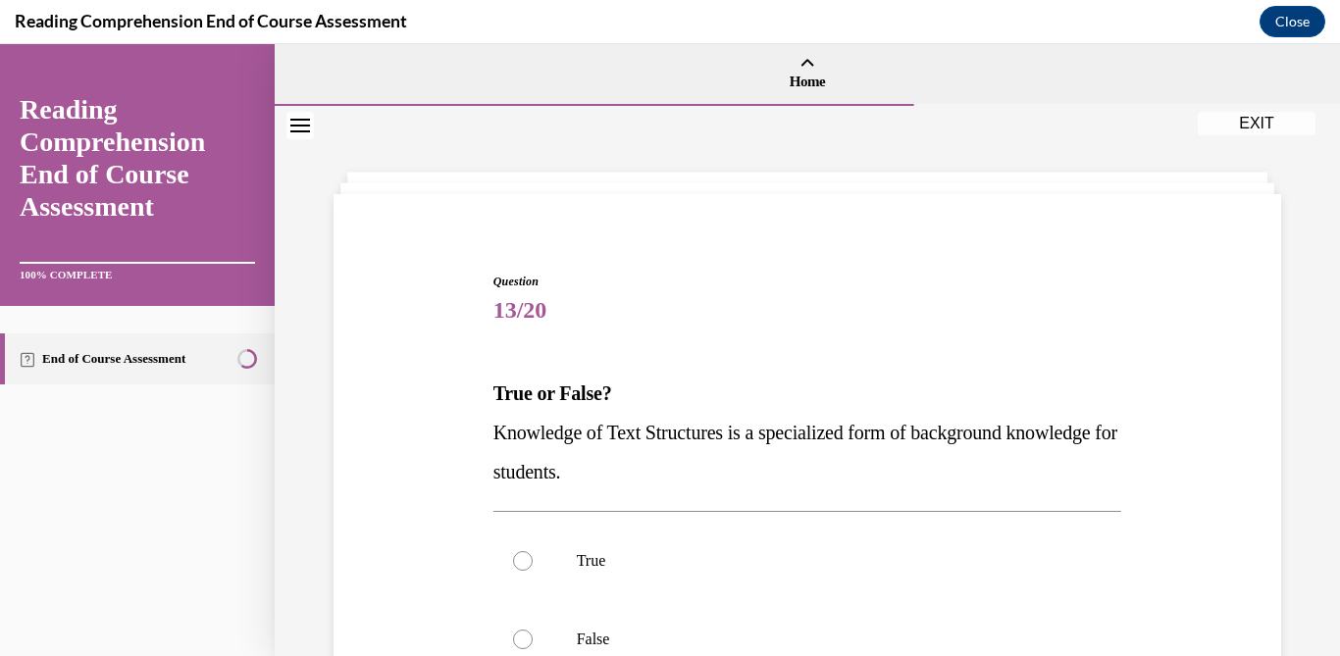
click at [822, 580] on label "True" at bounding box center [807, 561] width 629 height 78
click at [532, 571] on input "True" at bounding box center [523, 561] width 20 height 20
radio input "true"
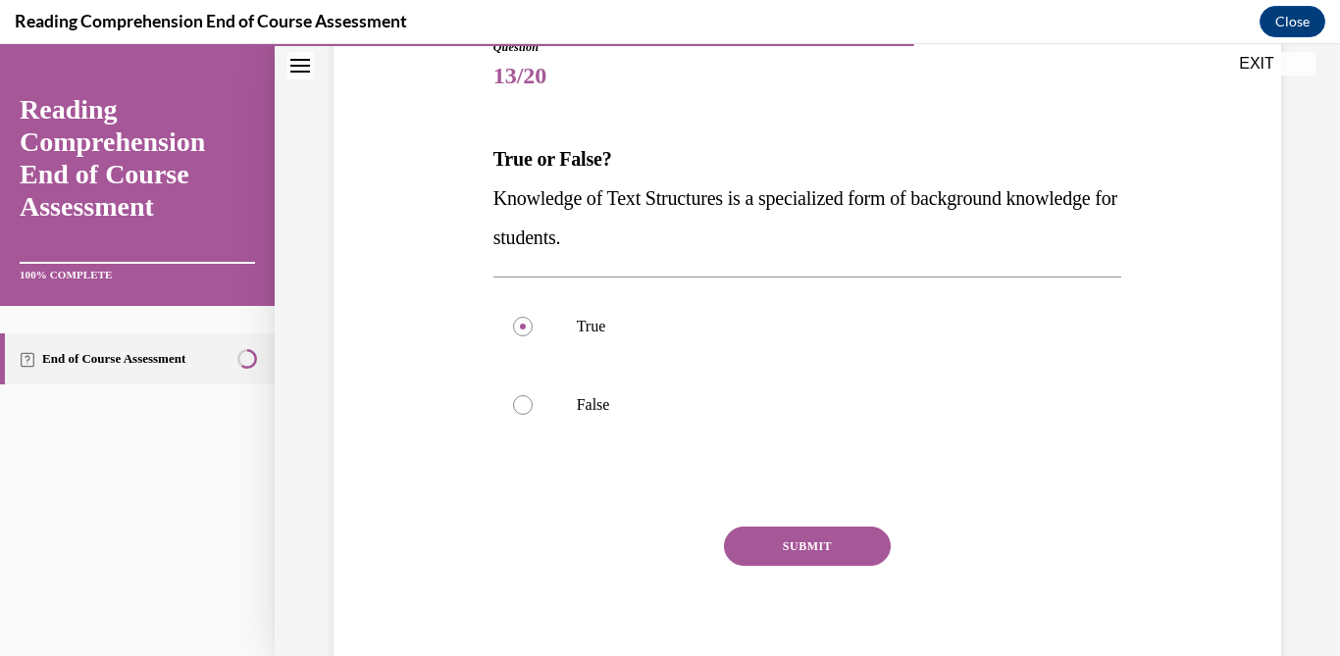
scroll to position [277, 0]
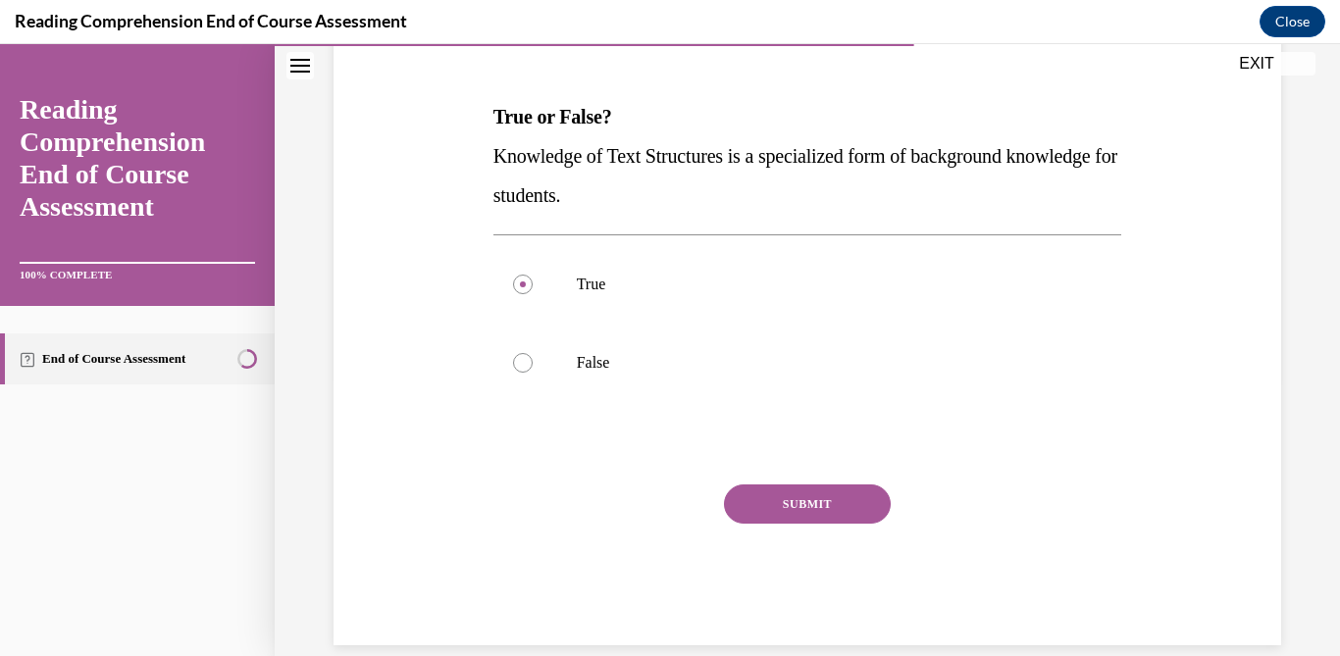
click at [820, 510] on button "SUBMIT" at bounding box center [807, 503] width 167 height 39
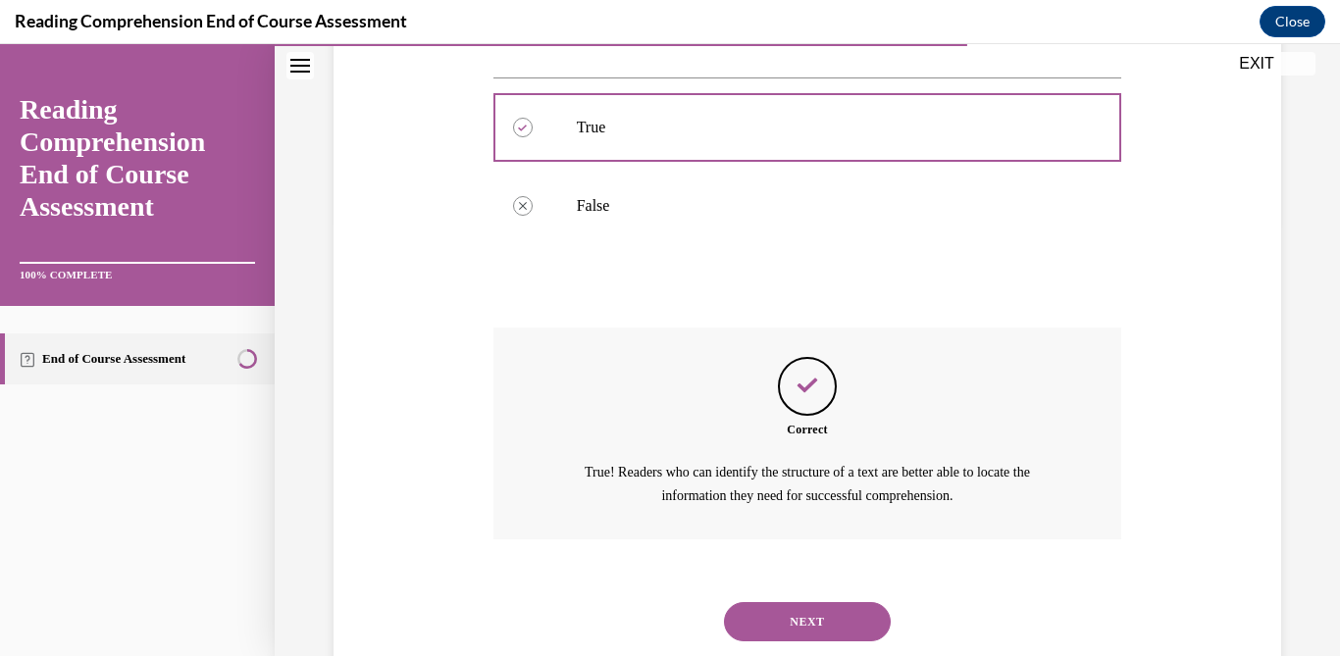
scroll to position [486, 0]
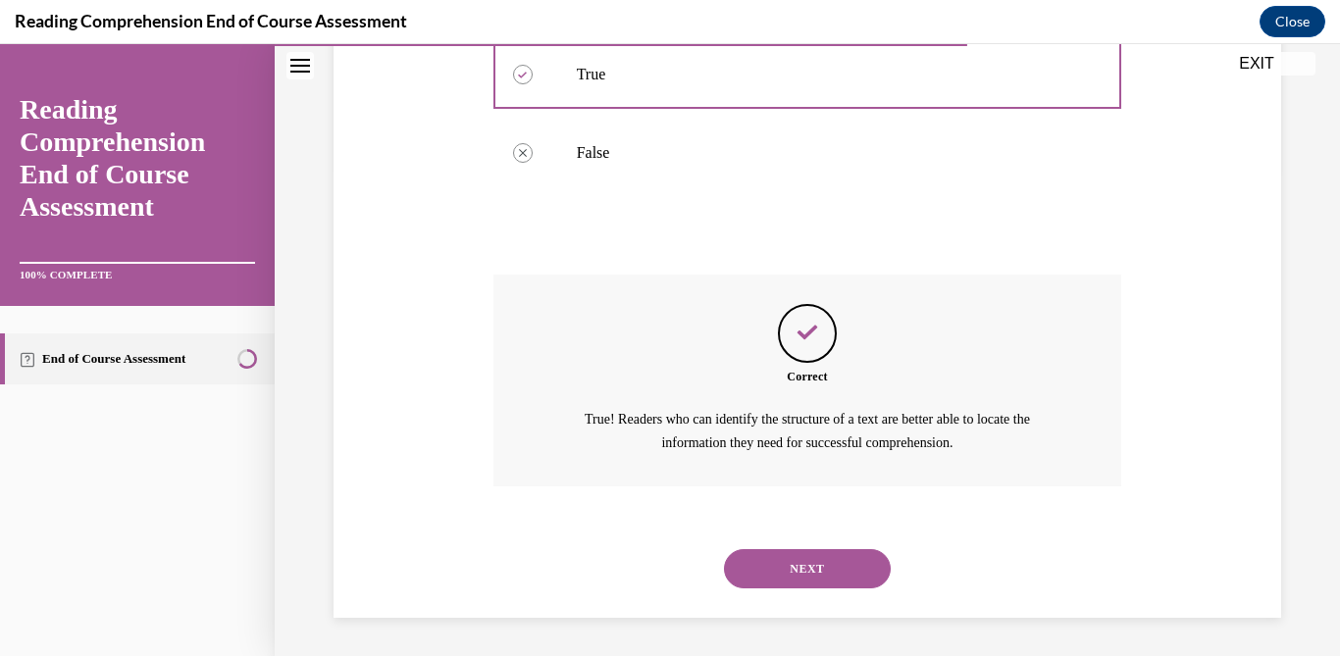
click at [775, 556] on button "NEXT" at bounding box center [807, 568] width 167 height 39
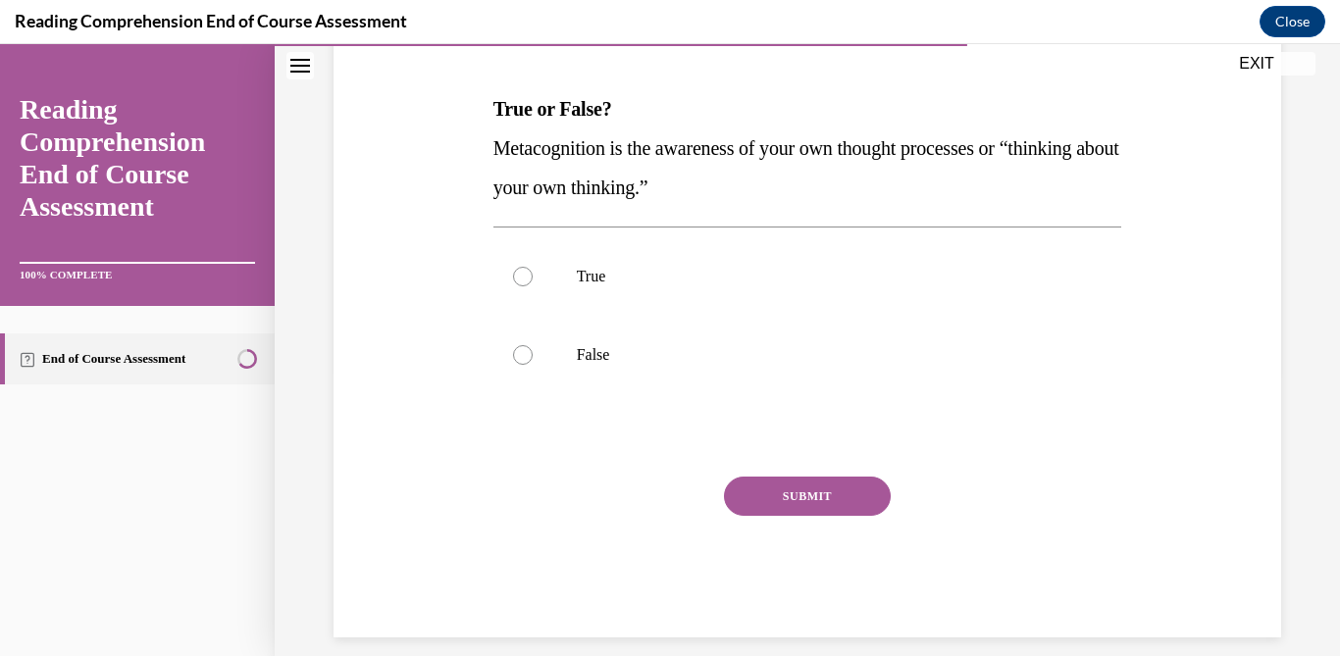
scroll to position [305, 0]
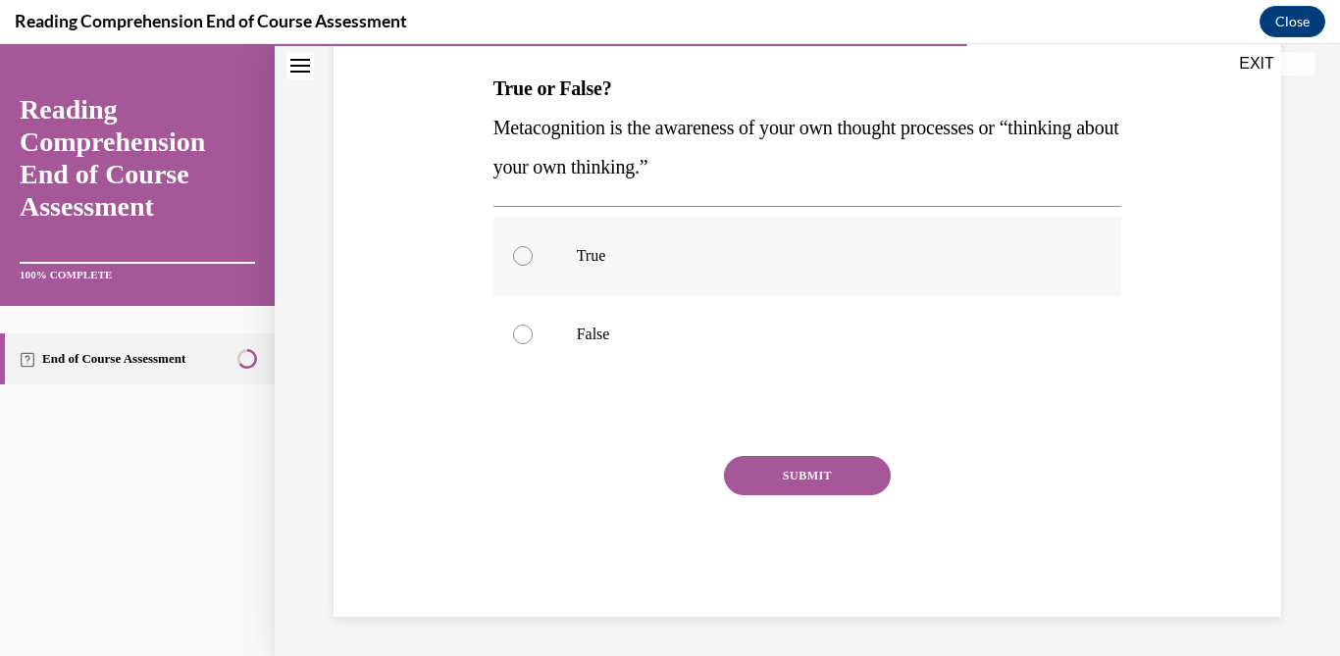
click at [680, 254] on p "True" at bounding box center [825, 256] width 496 height 20
click at [532, 254] on input "True" at bounding box center [523, 256] width 20 height 20
radio input "true"
click at [812, 467] on button "SUBMIT" at bounding box center [807, 475] width 167 height 39
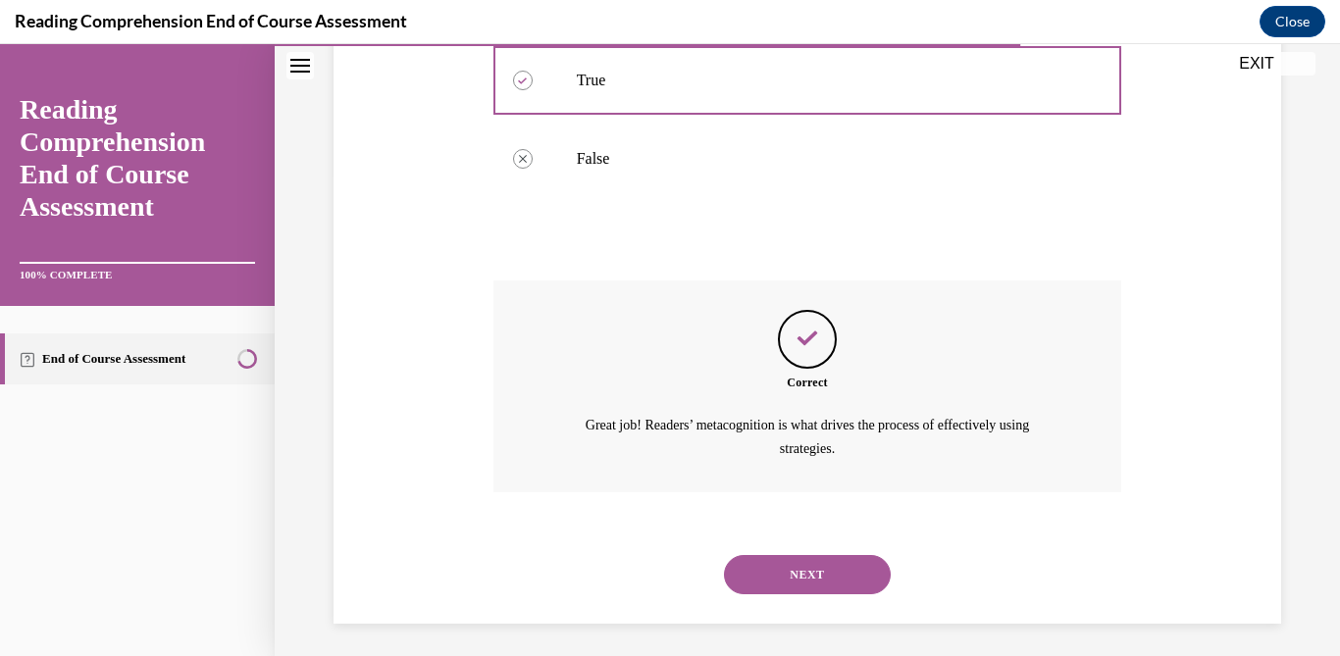
scroll to position [486, 0]
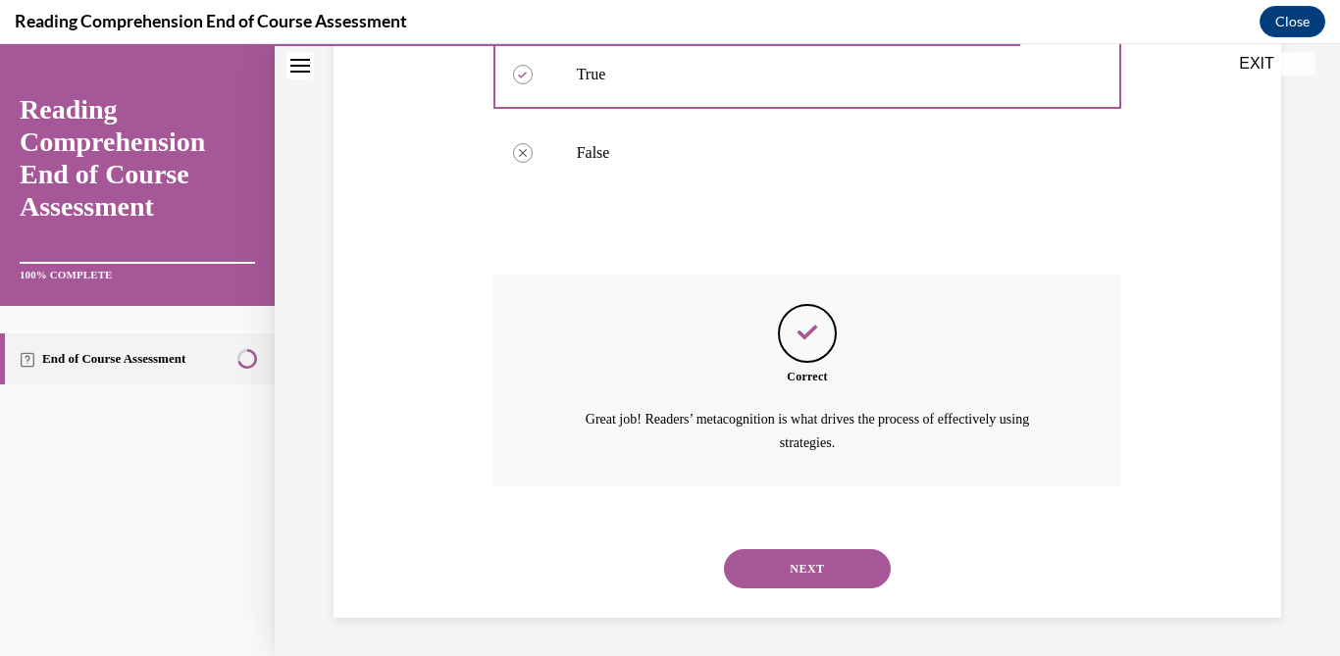
click at [804, 575] on button "NEXT" at bounding box center [807, 568] width 167 height 39
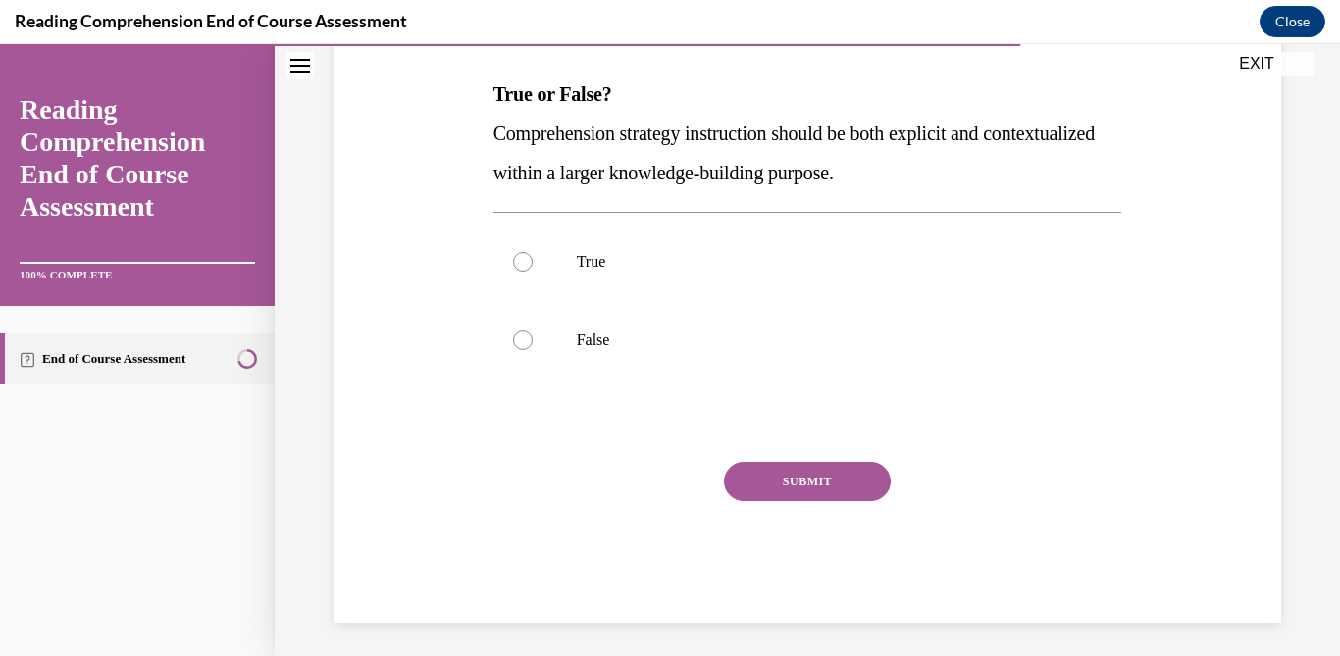
scroll to position [305, 0]
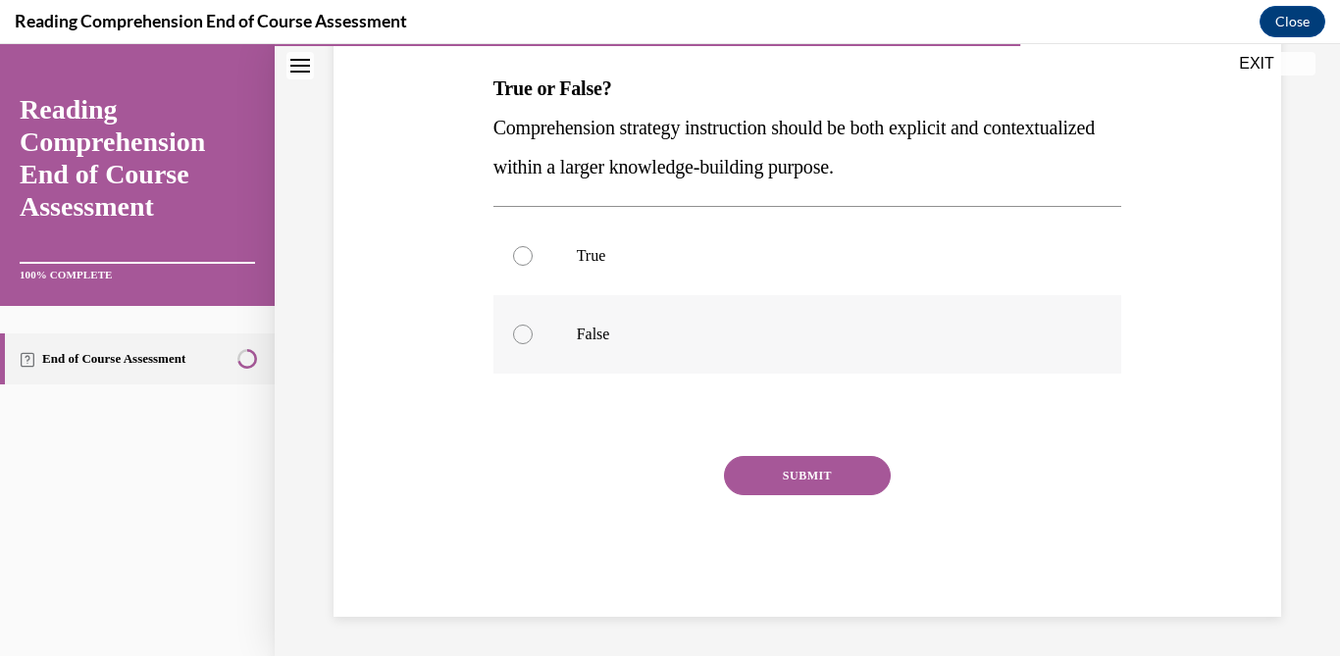
click at [821, 350] on label "False" at bounding box center [807, 334] width 629 height 78
click at [532, 344] on input "False" at bounding box center [523, 335] width 20 height 20
radio input "true"
click at [834, 249] on p "True" at bounding box center [825, 256] width 496 height 20
click at [532, 249] on input "True" at bounding box center [523, 256] width 20 height 20
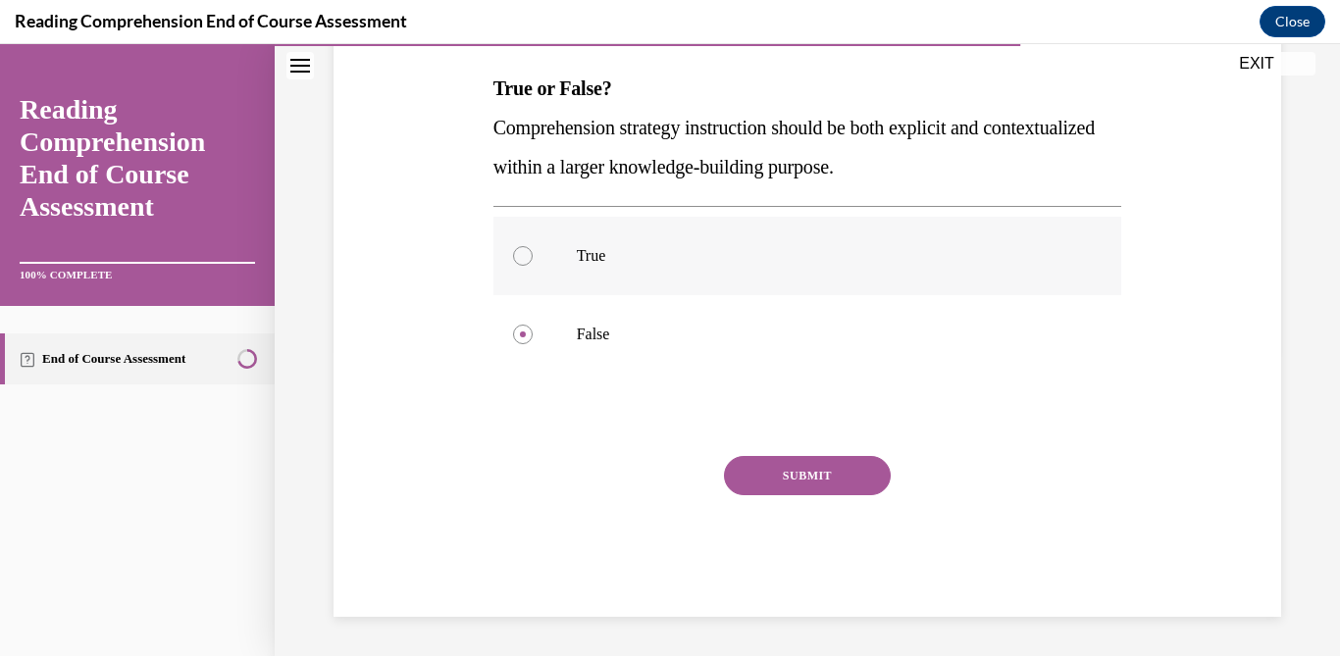
radio input "true"
click at [839, 471] on button "SUBMIT" at bounding box center [807, 475] width 167 height 39
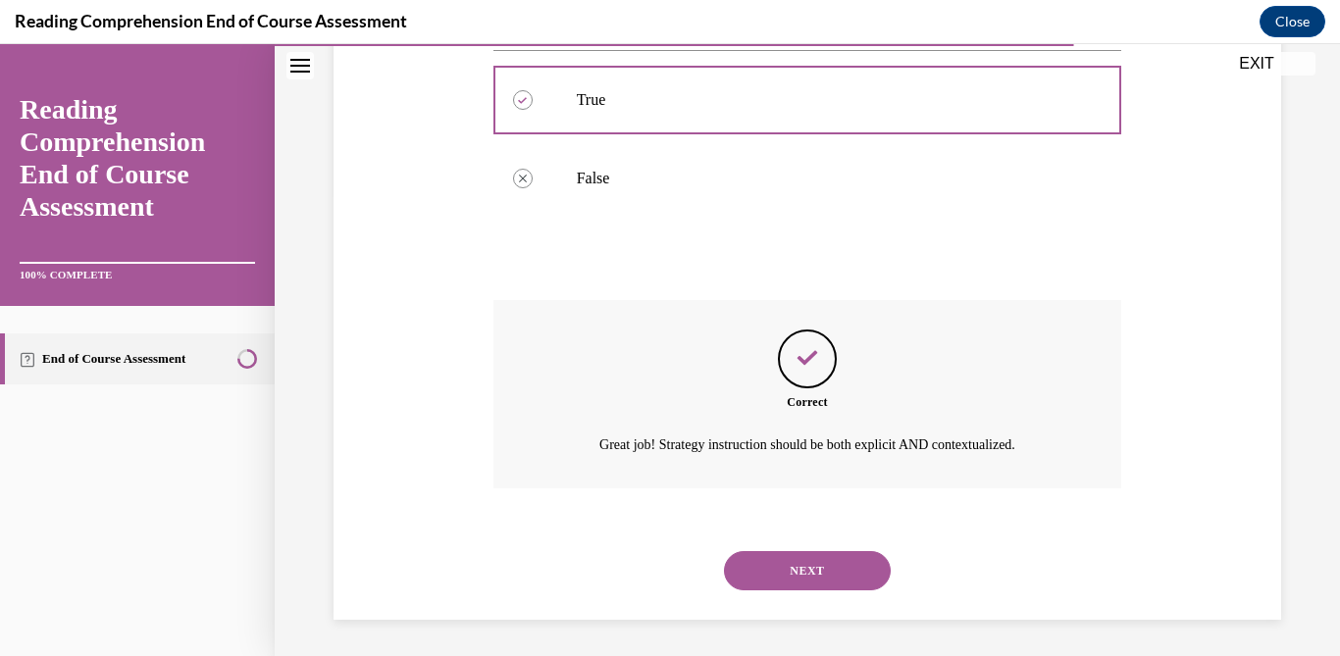
scroll to position [464, 0]
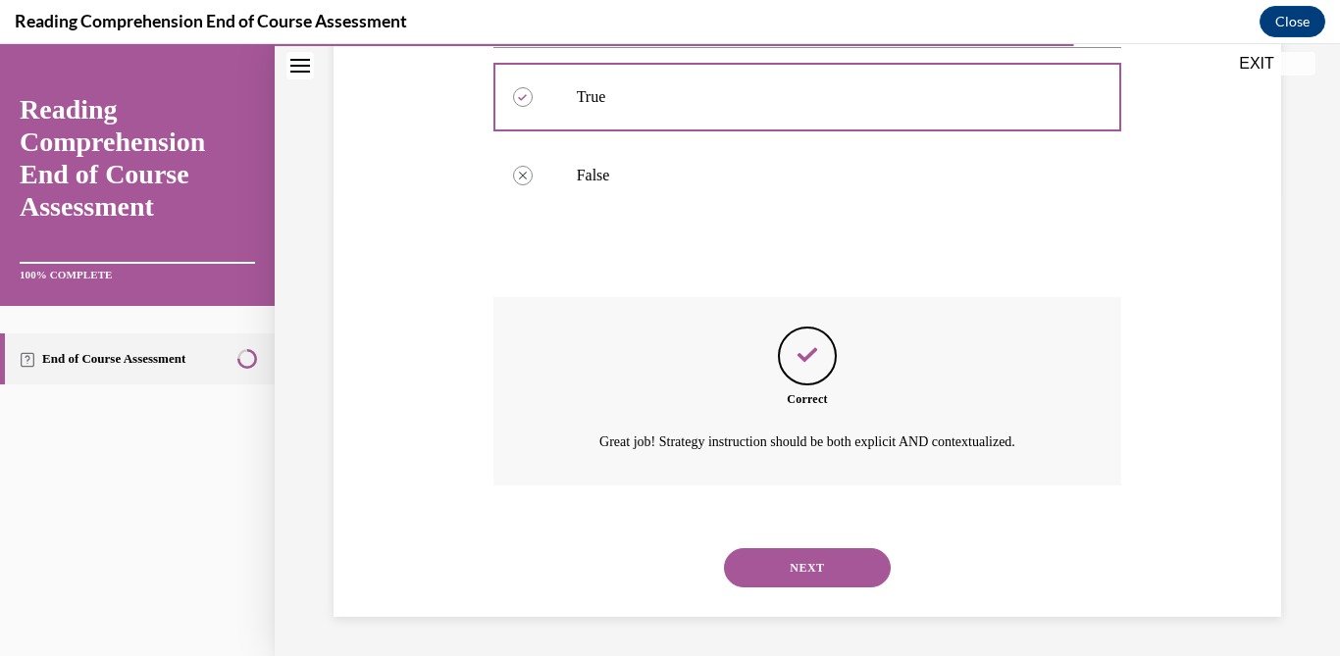
click at [811, 582] on button "NEXT" at bounding box center [807, 567] width 167 height 39
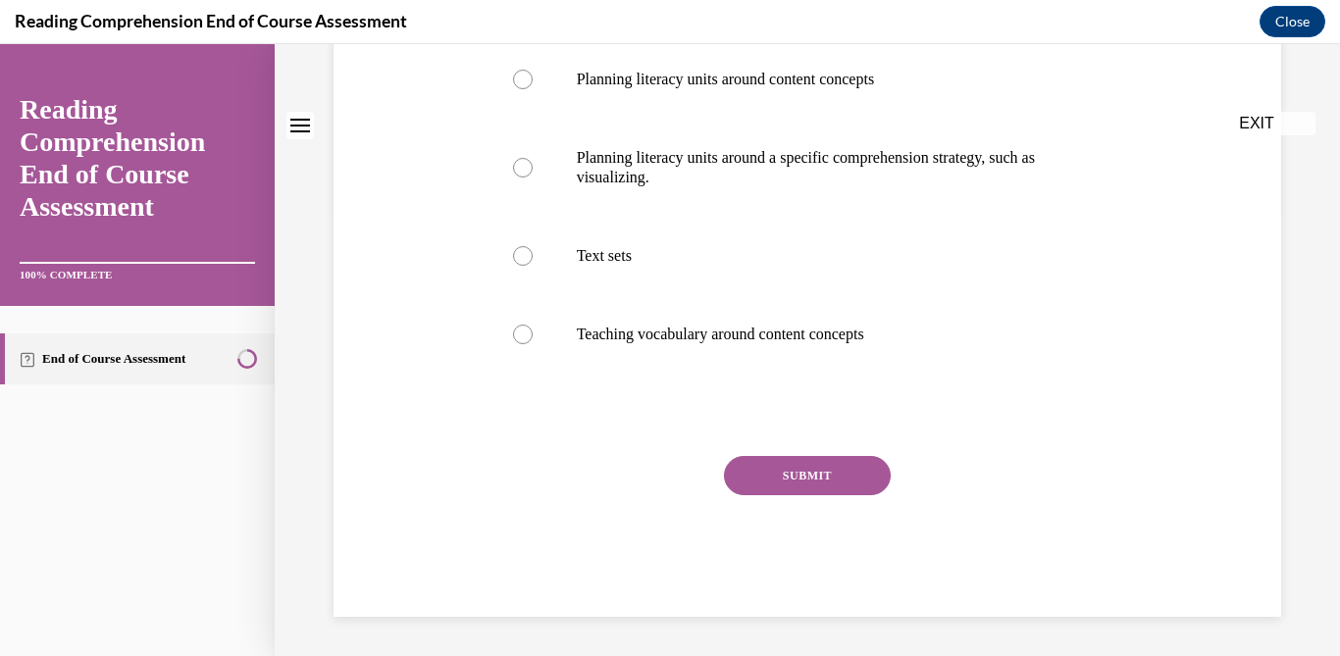
scroll to position [0, 0]
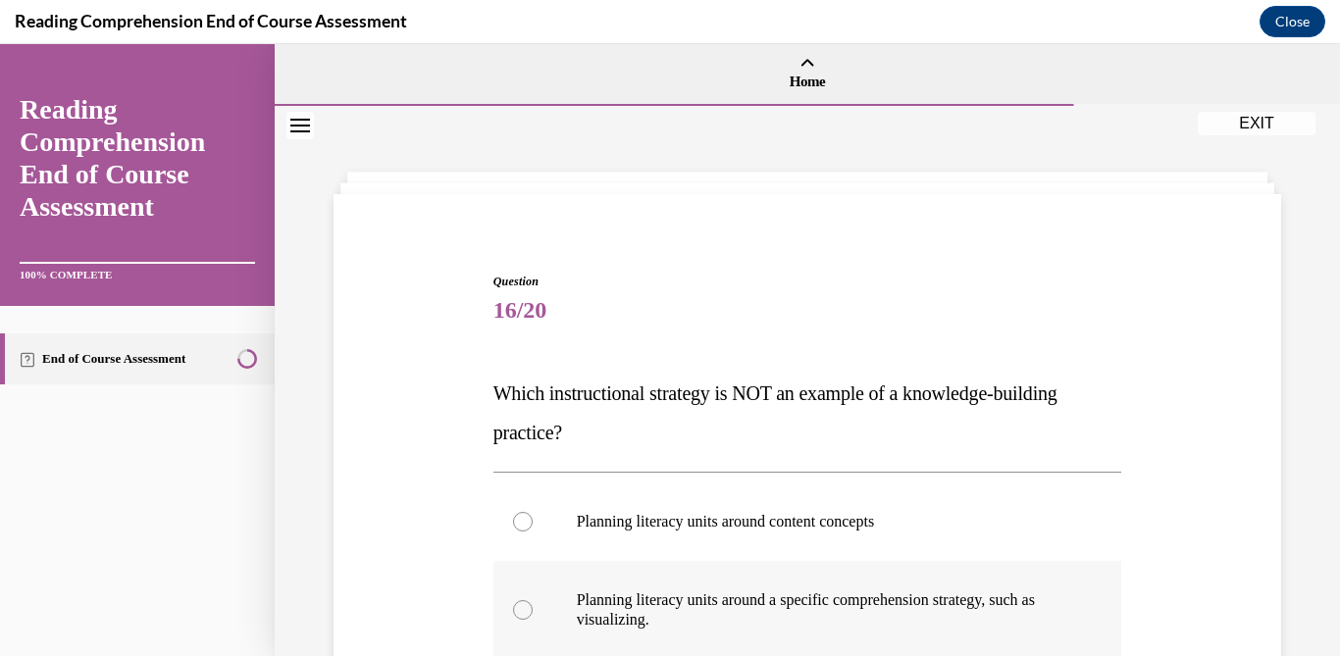
click at [784, 592] on p "Planning literacy units around a specific comprehension strategy, such as visua…" at bounding box center [825, 609] width 496 height 39
click at [532, 600] on input "Planning literacy units around a specific comprehension strategy, such as visua…" at bounding box center [523, 610] width 20 height 20
radio input "true"
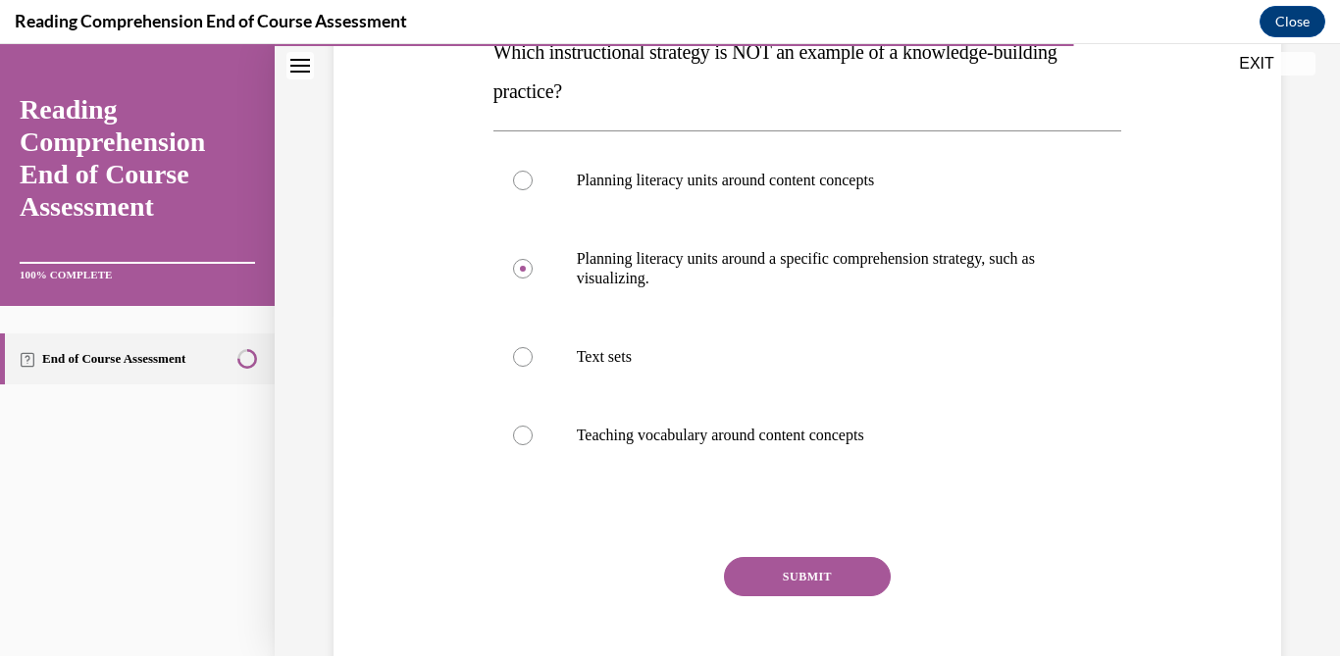
scroll to position [359, 0]
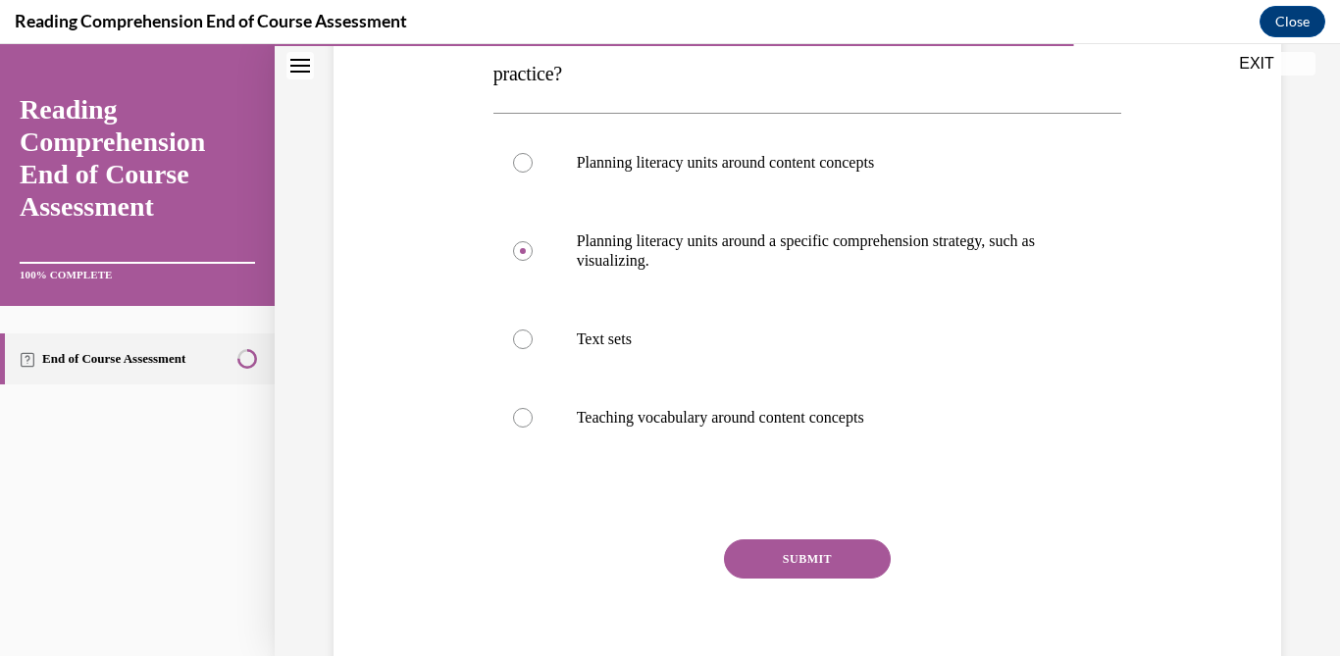
click at [829, 554] on button "SUBMIT" at bounding box center [807, 558] width 167 height 39
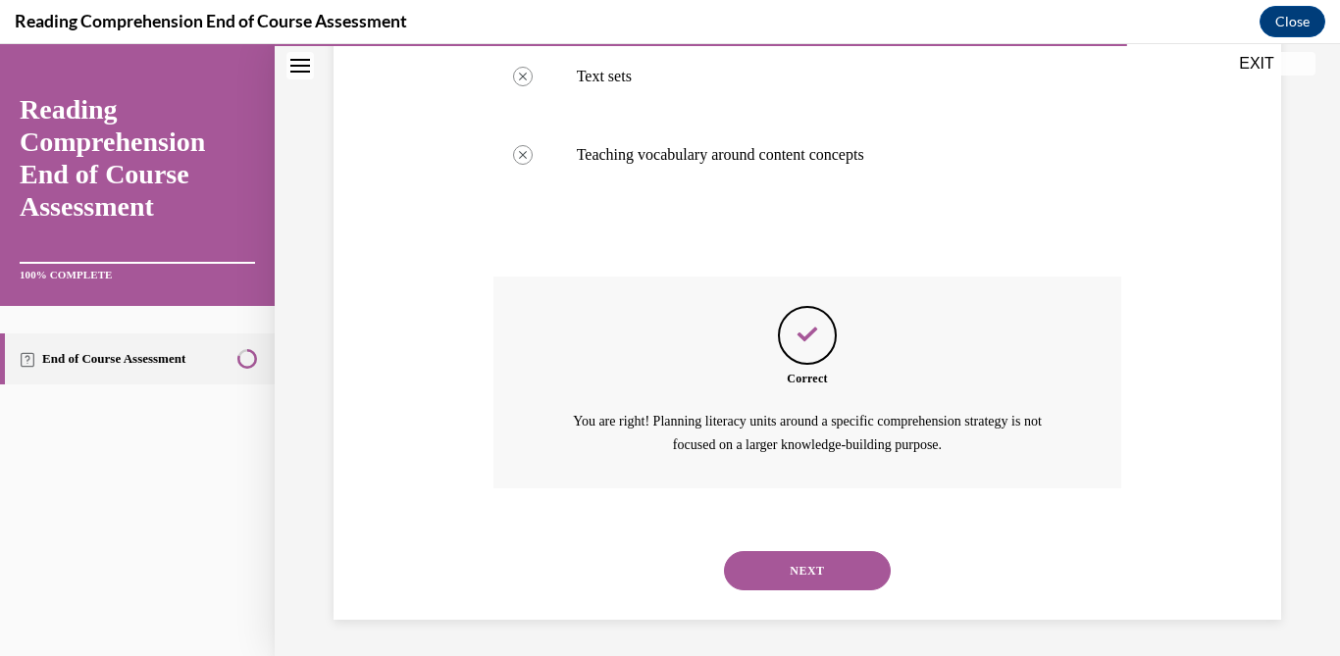
scroll to position [624, 0]
click at [801, 557] on button "NEXT" at bounding box center [807, 568] width 167 height 39
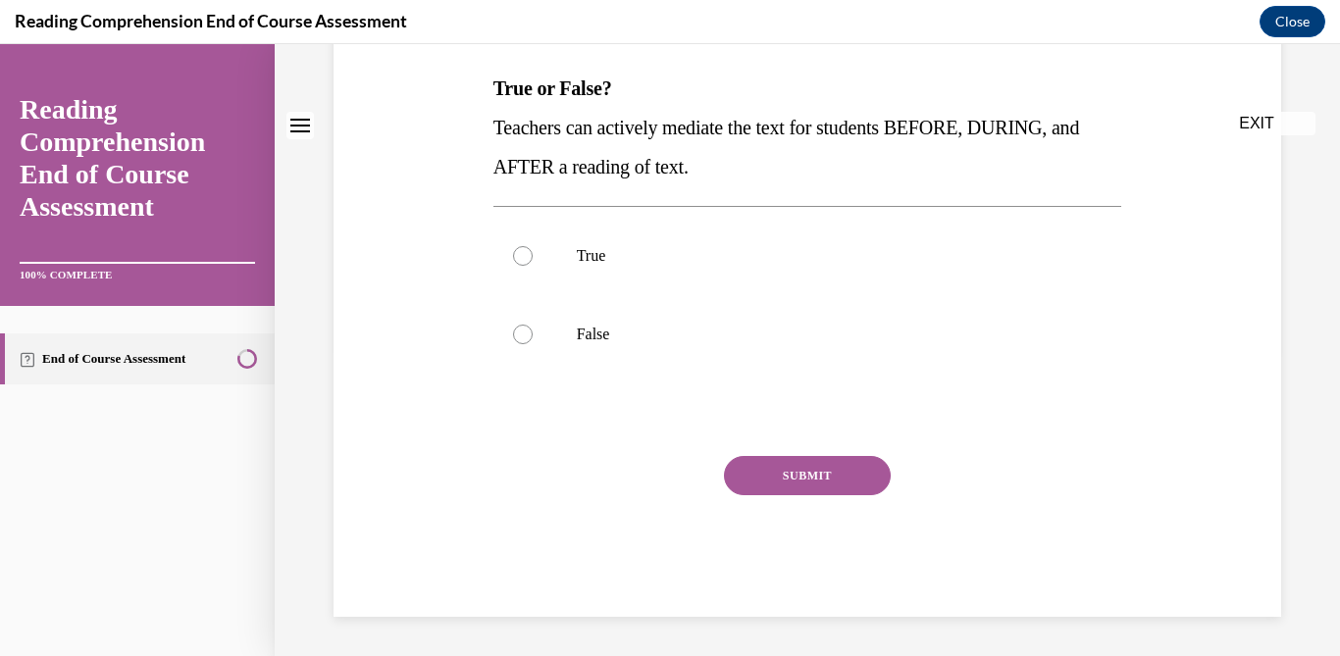
scroll to position [0, 0]
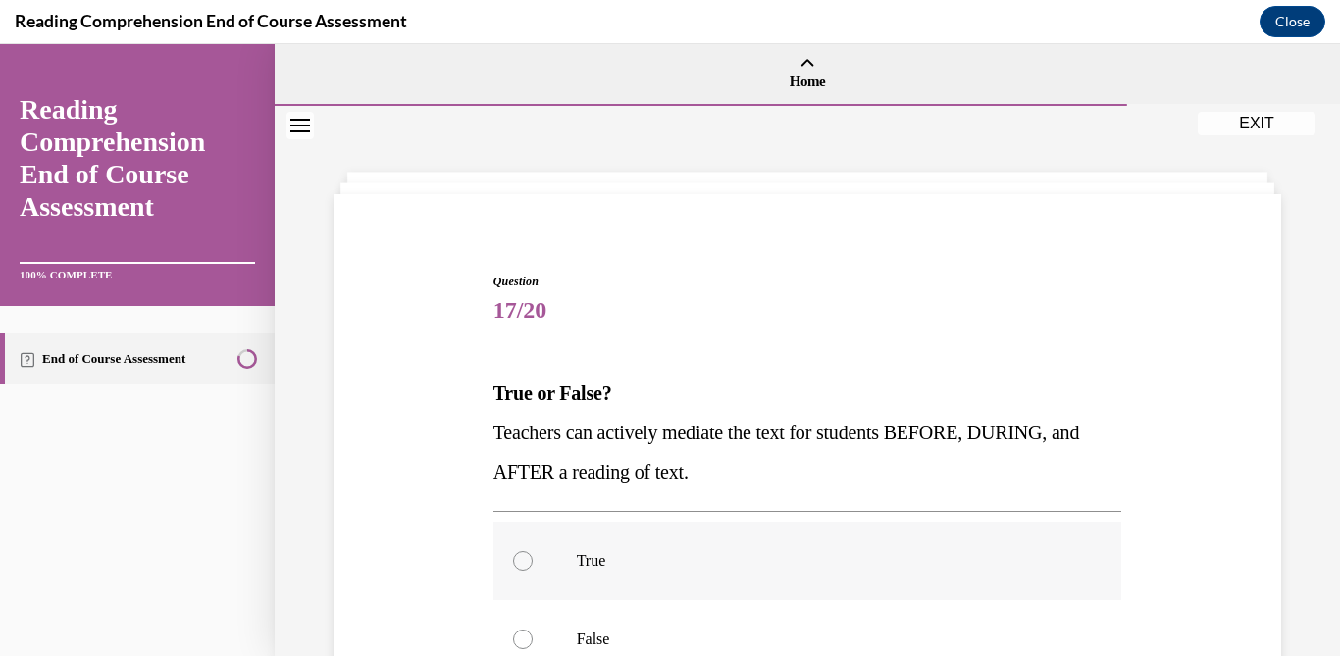
click at [754, 540] on label "True" at bounding box center [807, 561] width 629 height 78
click at [532, 551] on input "True" at bounding box center [523, 561] width 20 height 20
radio input "true"
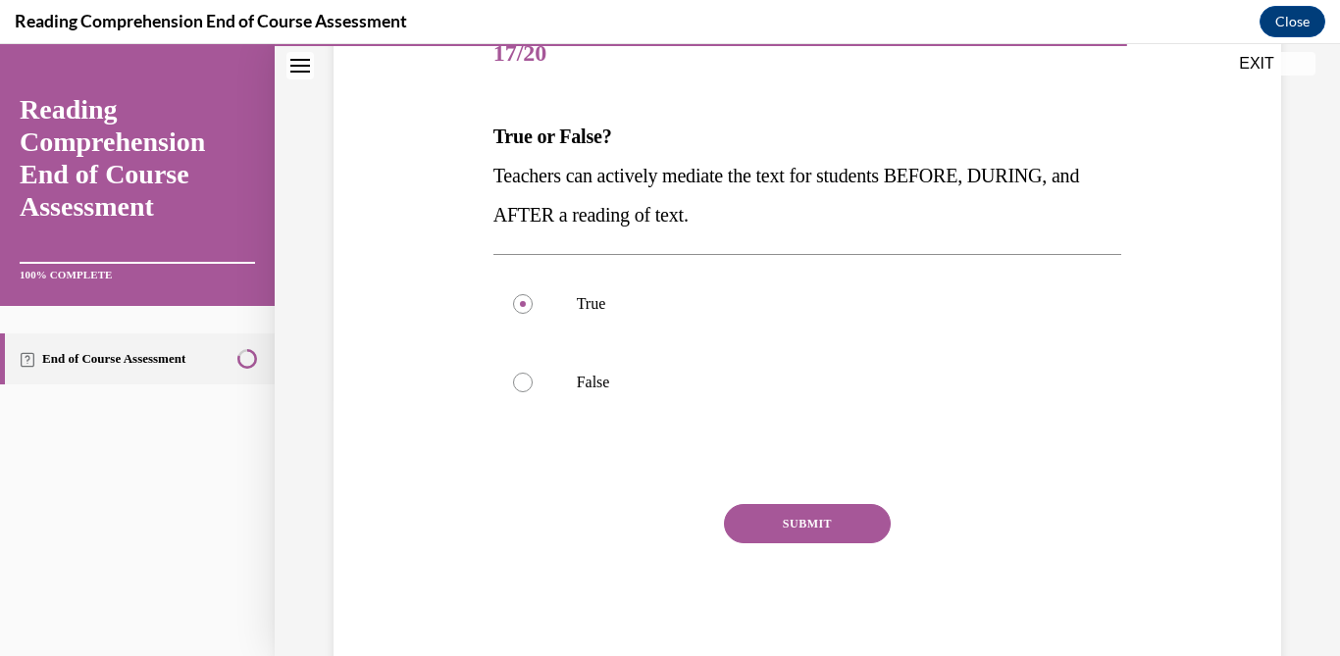
click at [764, 531] on button "SUBMIT" at bounding box center [807, 523] width 167 height 39
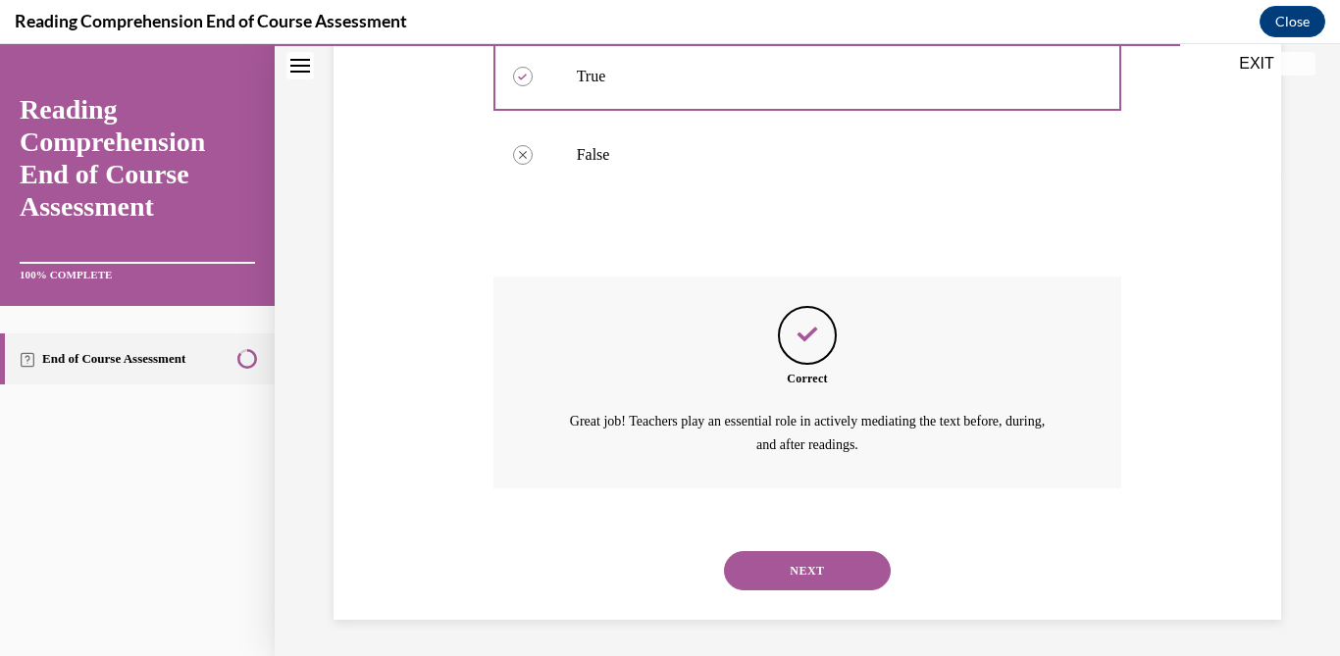
scroll to position [486, 0]
click at [795, 572] on button "NEXT" at bounding box center [807, 568] width 167 height 39
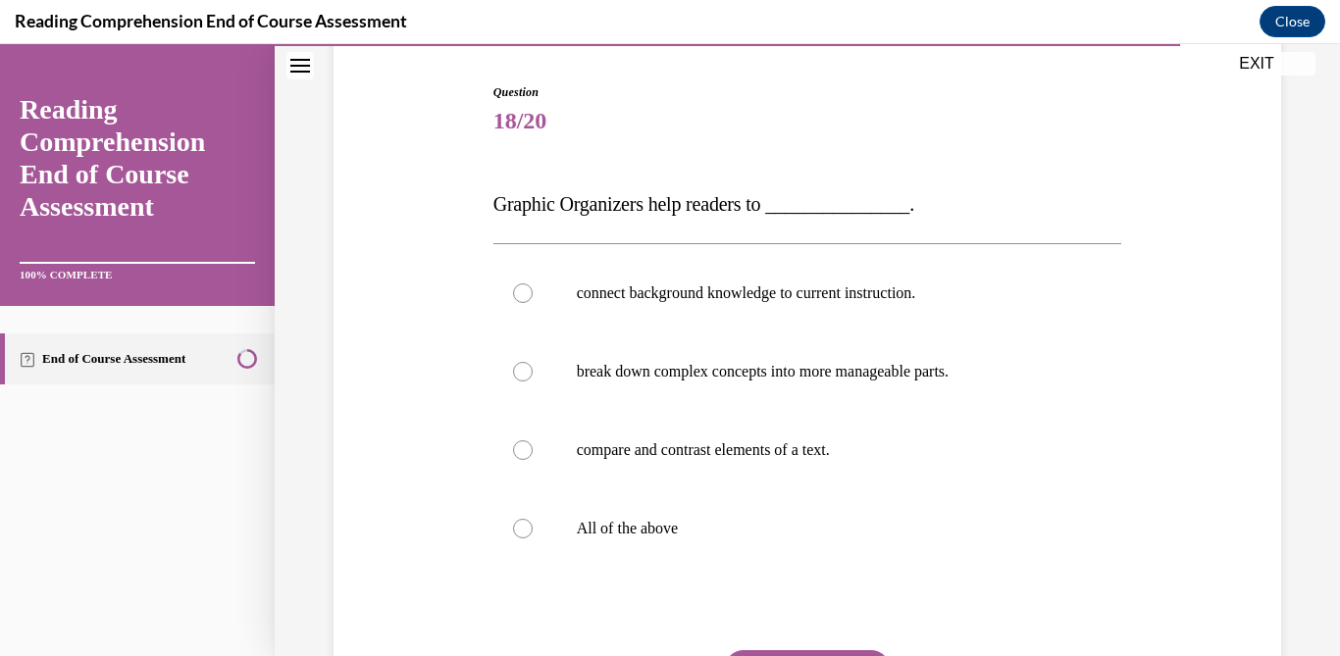
scroll to position [277, 0]
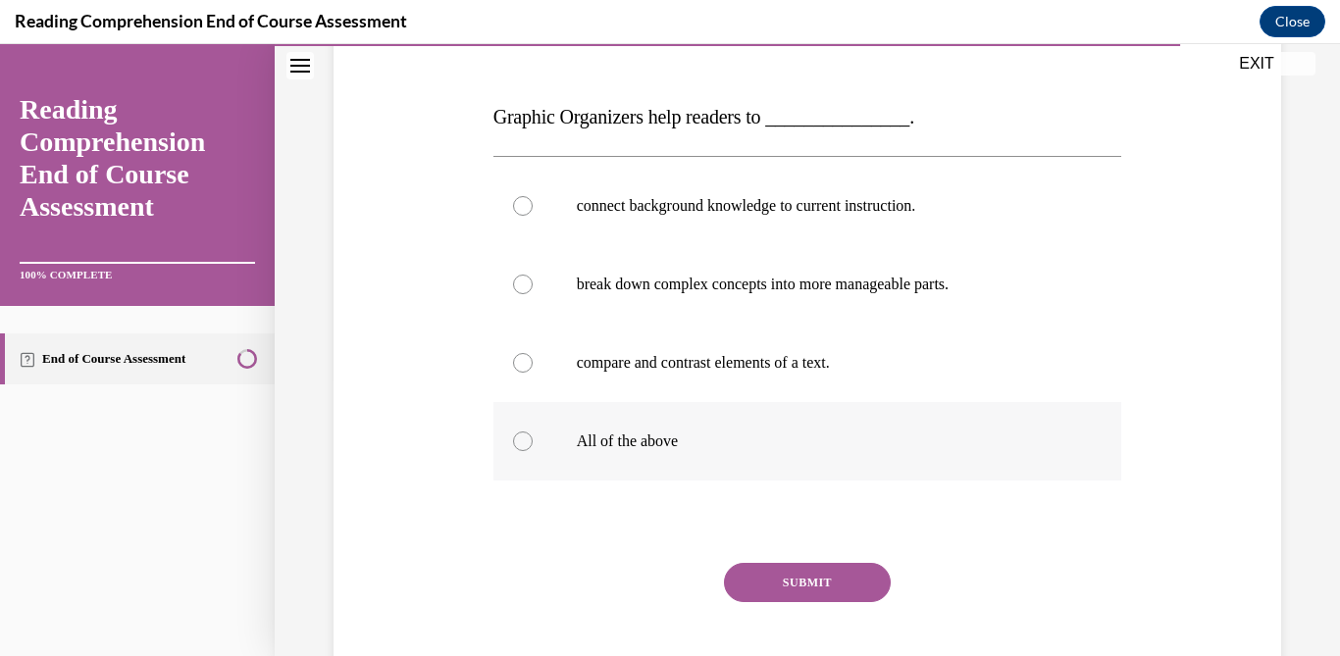
click at [736, 474] on label "All of the above" at bounding box center [807, 441] width 629 height 78
click at [532, 451] on input "All of the above" at bounding box center [523, 441] width 20 height 20
radio input "true"
click at [814, 575] on button "SUBMIT" at bounding box center [807, 582] width 167 height 39
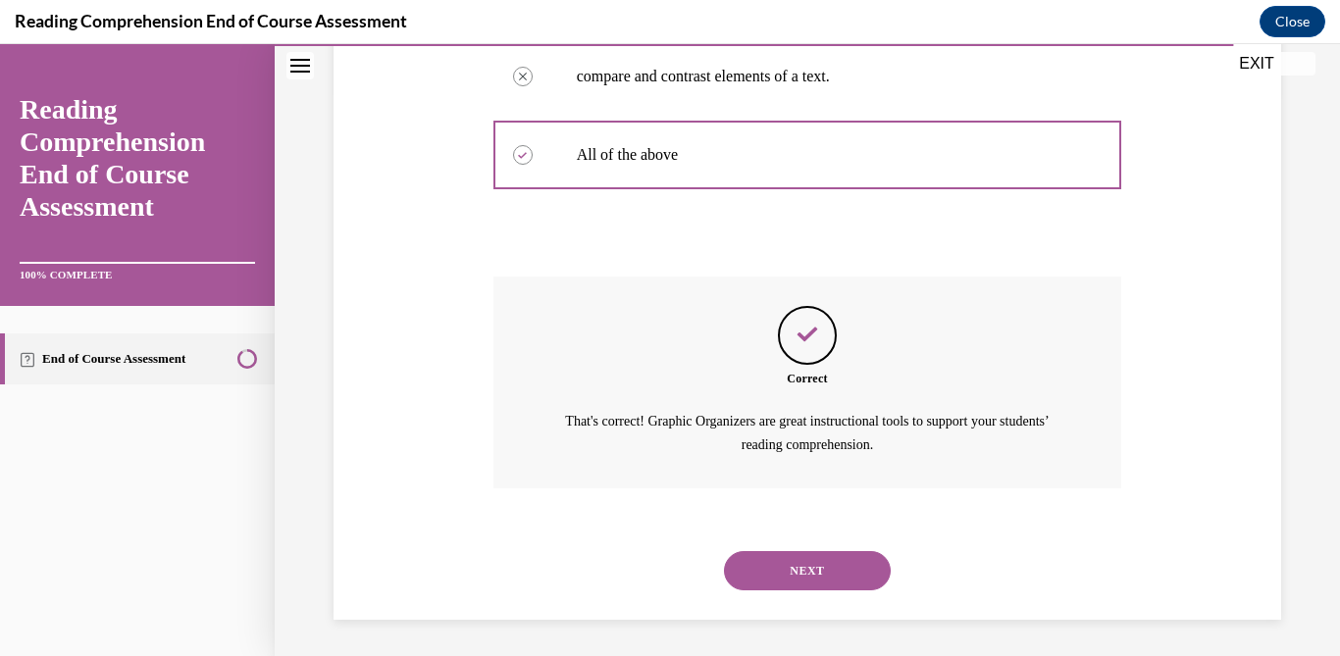
scroll to position [565, 0]
click at [829, 567] on button "NEXT" at bounding box center [807, 568] width 167 height 39
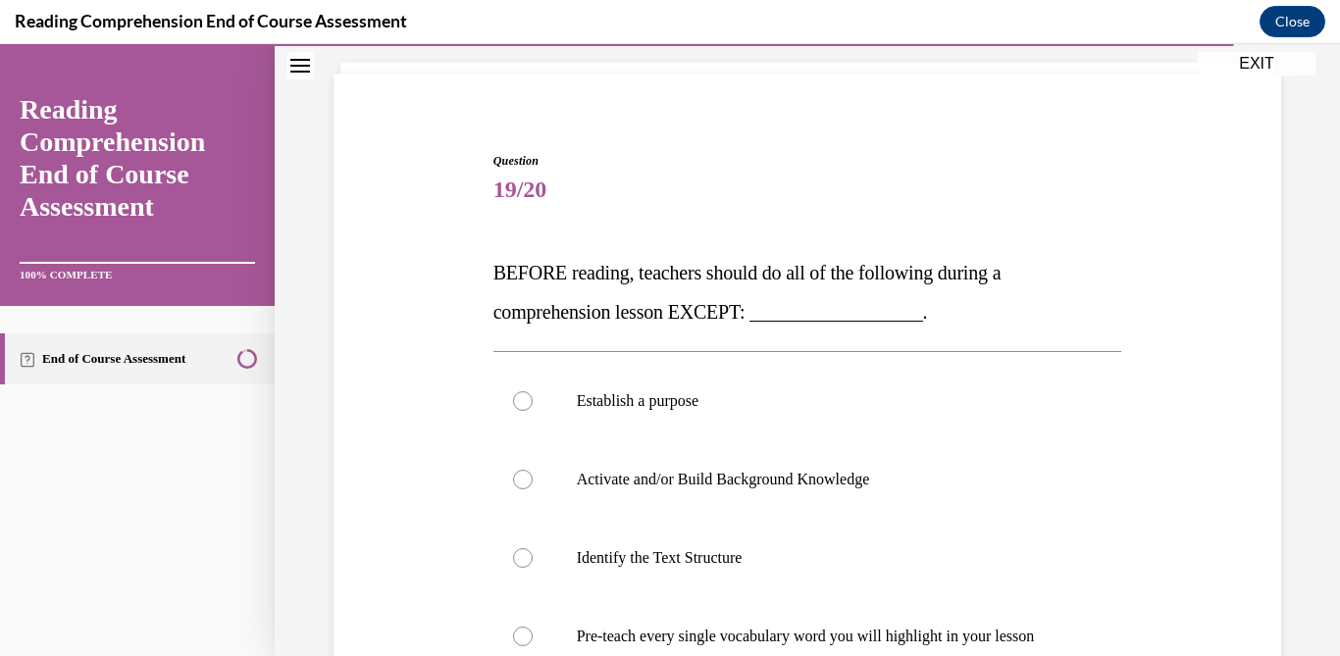
scroll to position [122, 0]
click at [894, 628] on p "Pre-teach every single vocabulary word you will highlight in your lesson" at bounding box center [825, 636] width 496 height 20
click at [532, 628] on input "Pre-teach every single vocabulary word you will highlight in your lesson" at bounding box center [523, 636] width 20 height 20
radio input "true"
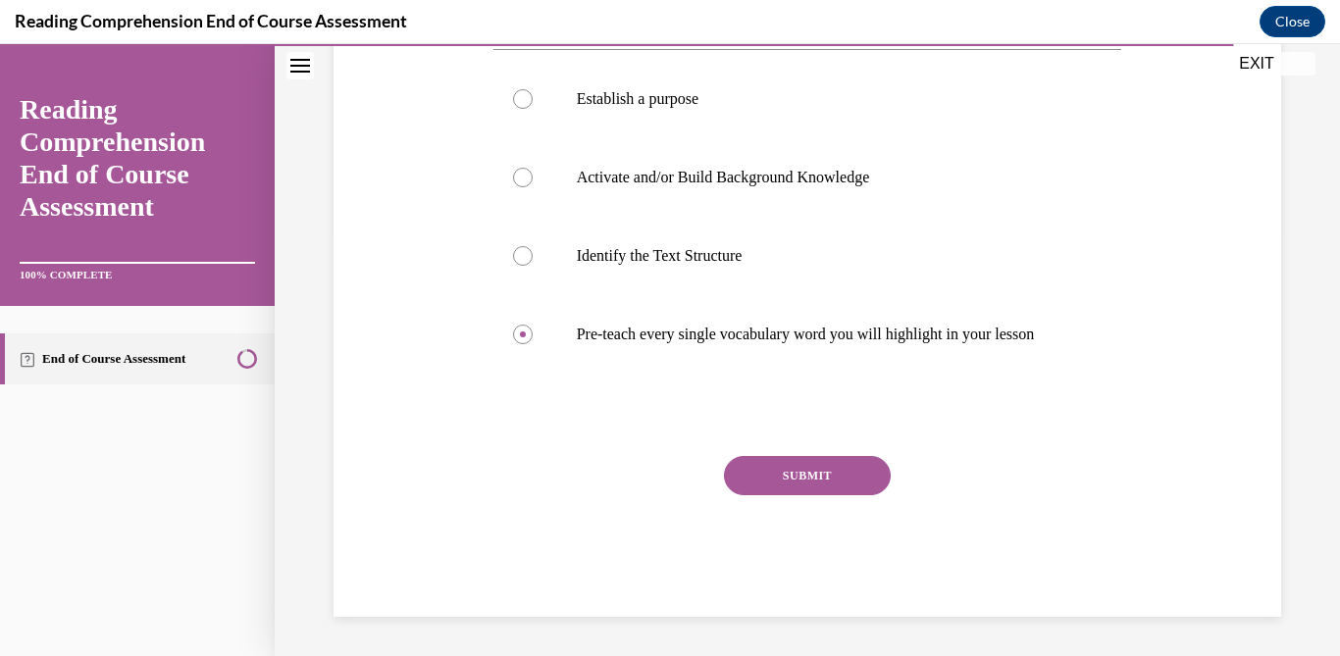
click at [810, 482] on button "SUBMIT" at bounding box center [807, 475] width 167 height 39
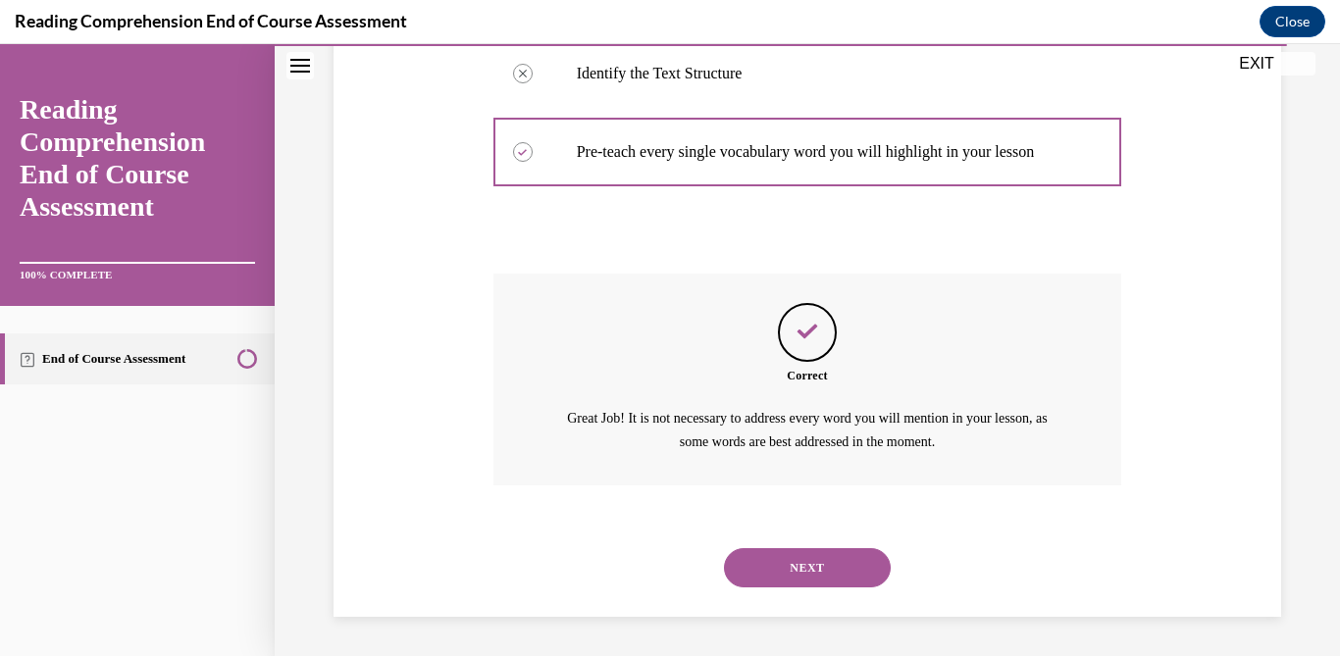
scroll to position [624, 0]
click at [833, 571] on button "NEXT" at bounding box center [807, 567] width 167 height 39
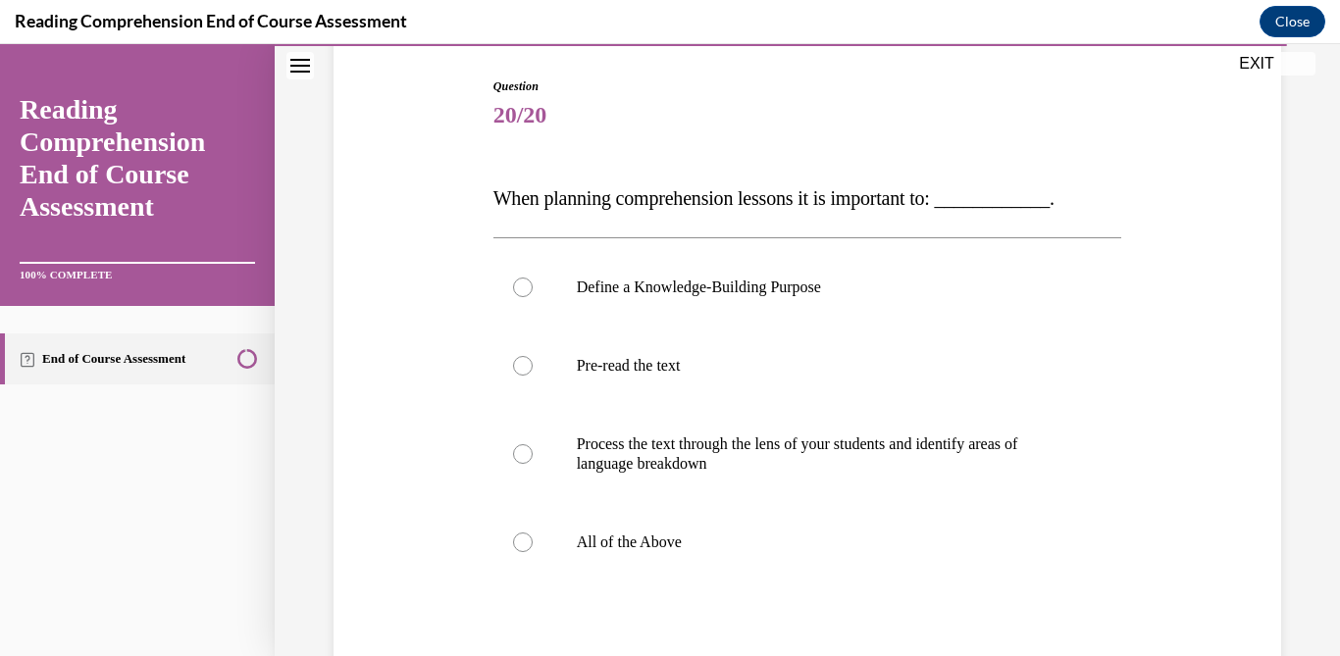
scroll to position [203, 0]
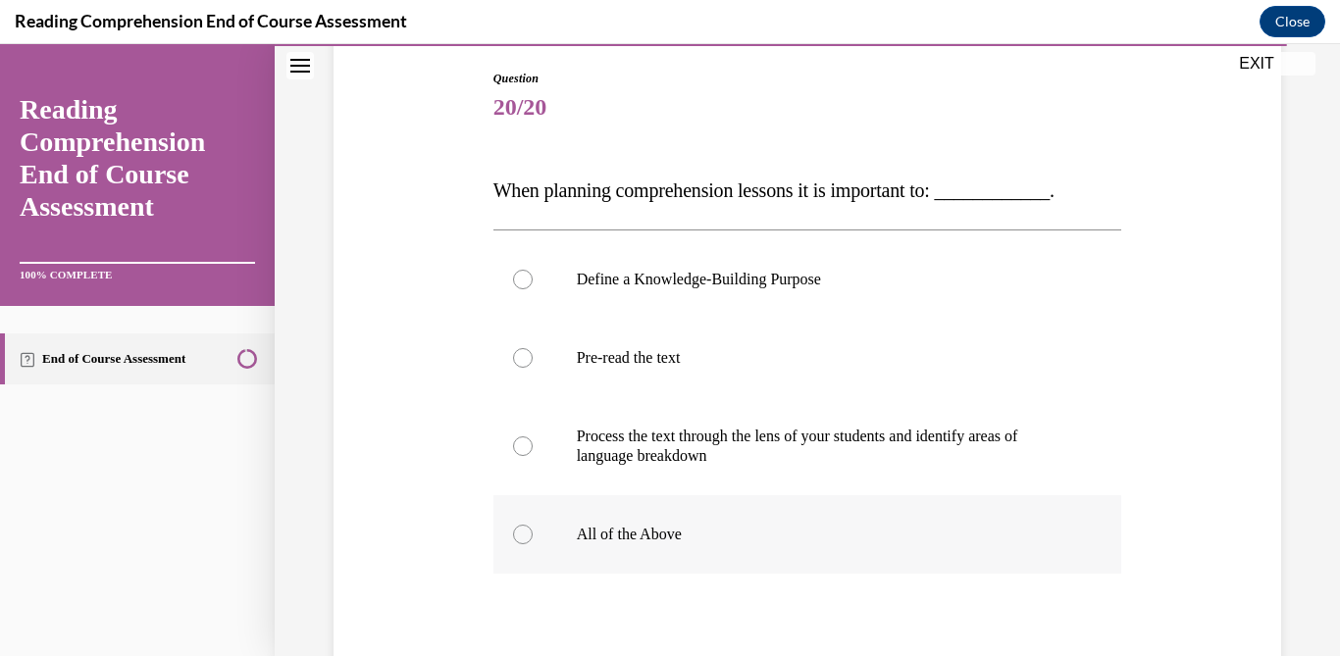
click at [681, 528] on p "All of the Above" at bounding box center [825, 535] width 496 height 20
click at [532, 528] on input "All of the Above" at bounding box center [523, 535] width 20 height 20
radio input "true"
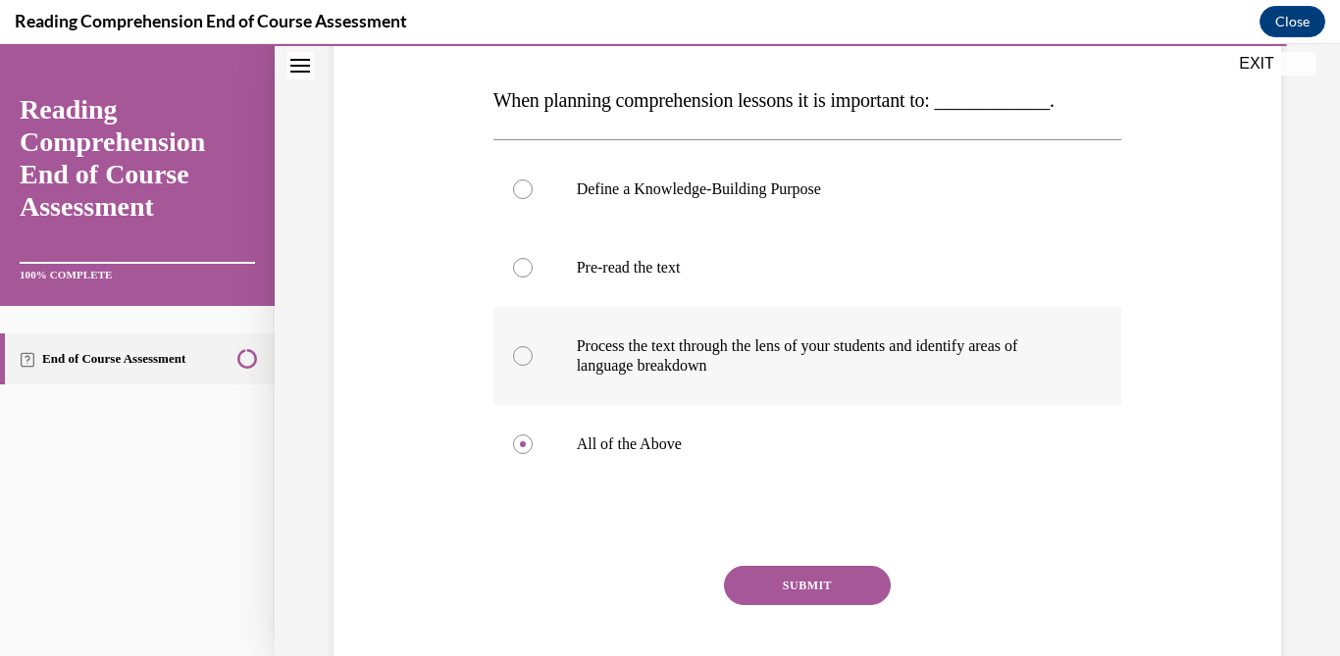
scroll to position [403, 0]
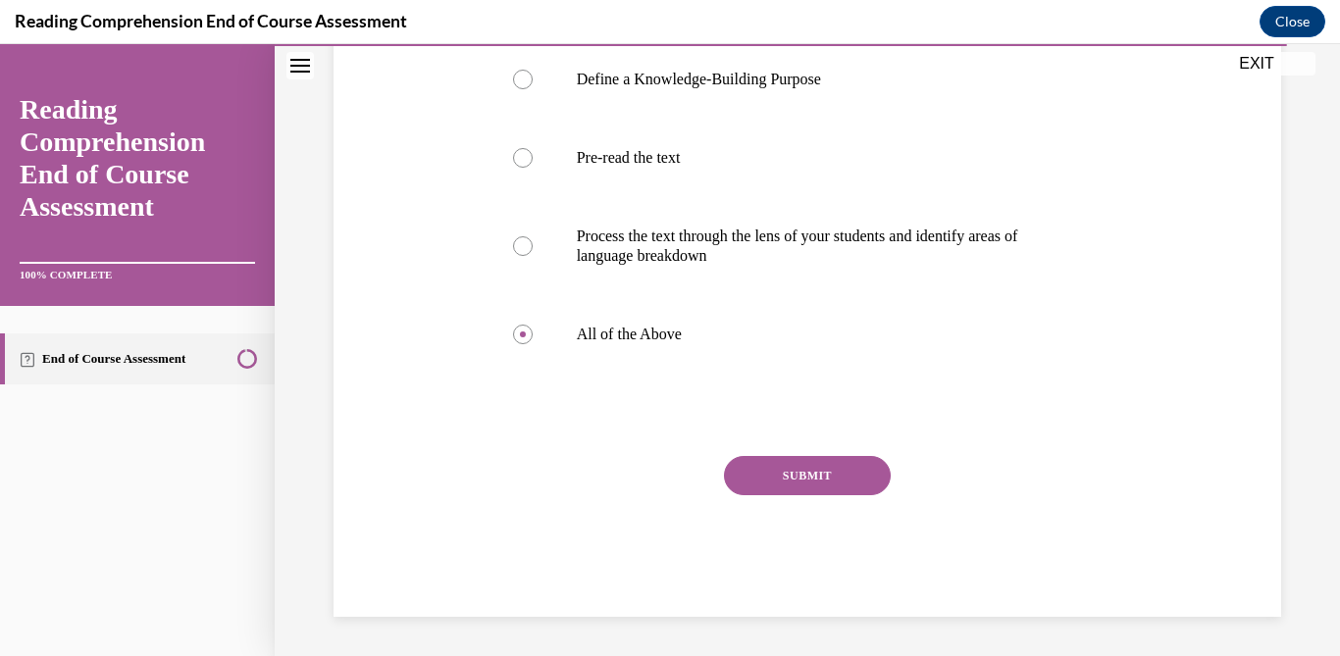
click at [767, 476] on button "SUBMIT" at bounding box center [807, 475] width 167 height 39
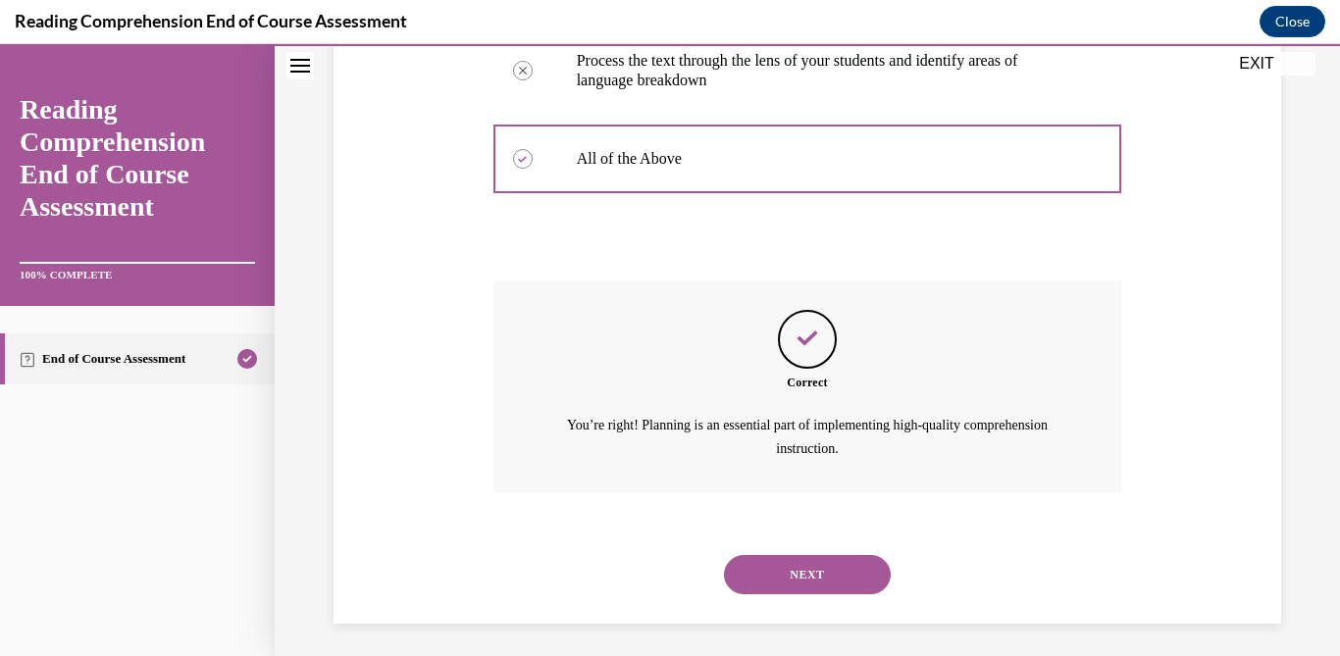
scroll to position [584, 0]
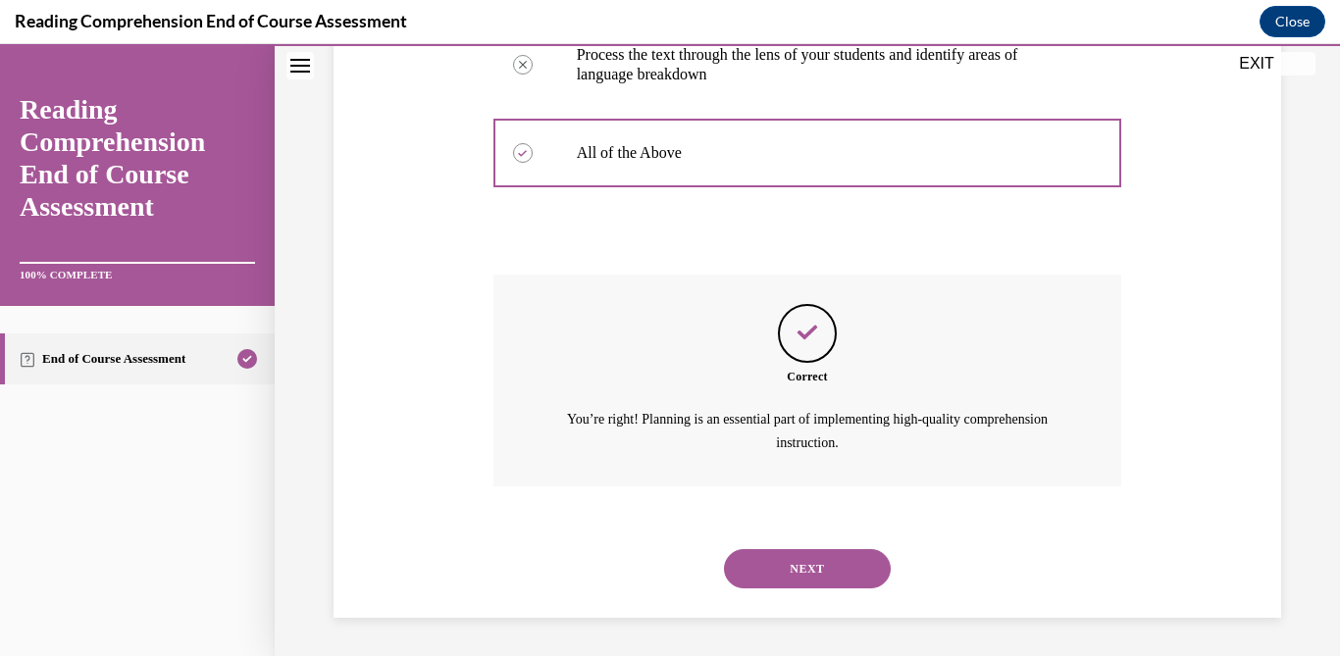
click at [817, 567] on button "NEXT" at bounding box center [807, 568] width 167 height 39
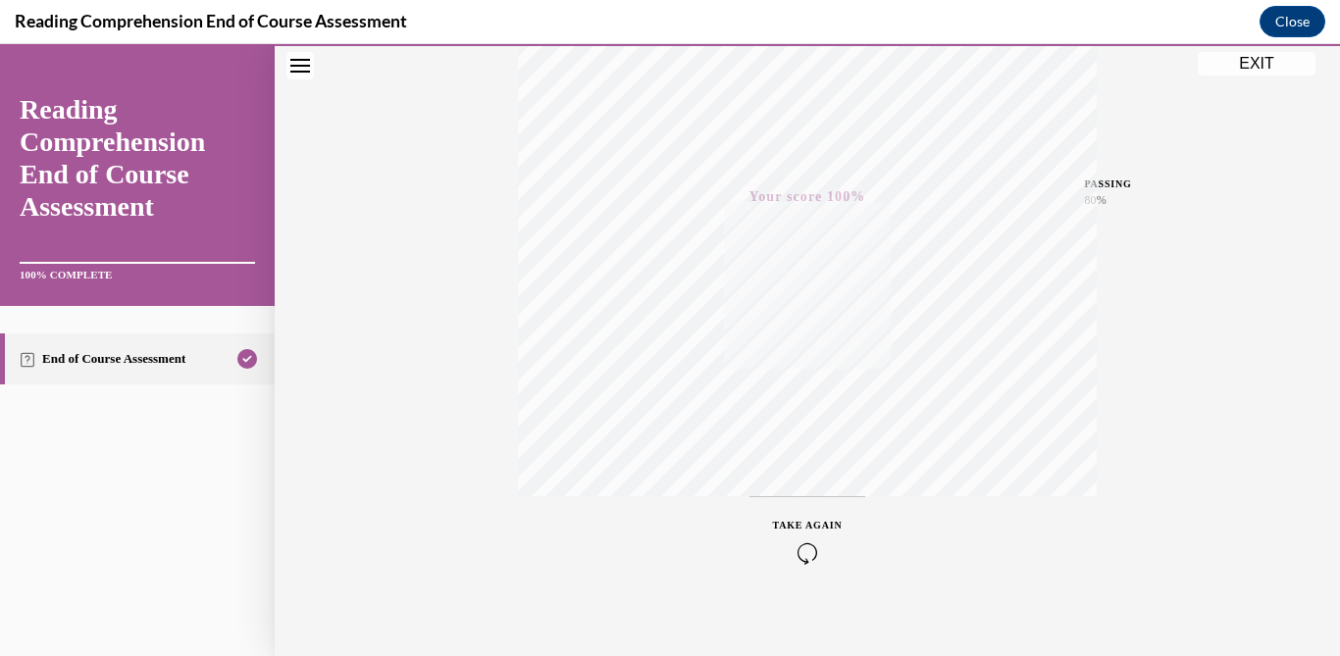
scroll to position [393, 0]
click at [1244, 59] on button "EXIT" at bounding box center [1256, 64] width 118 height 24
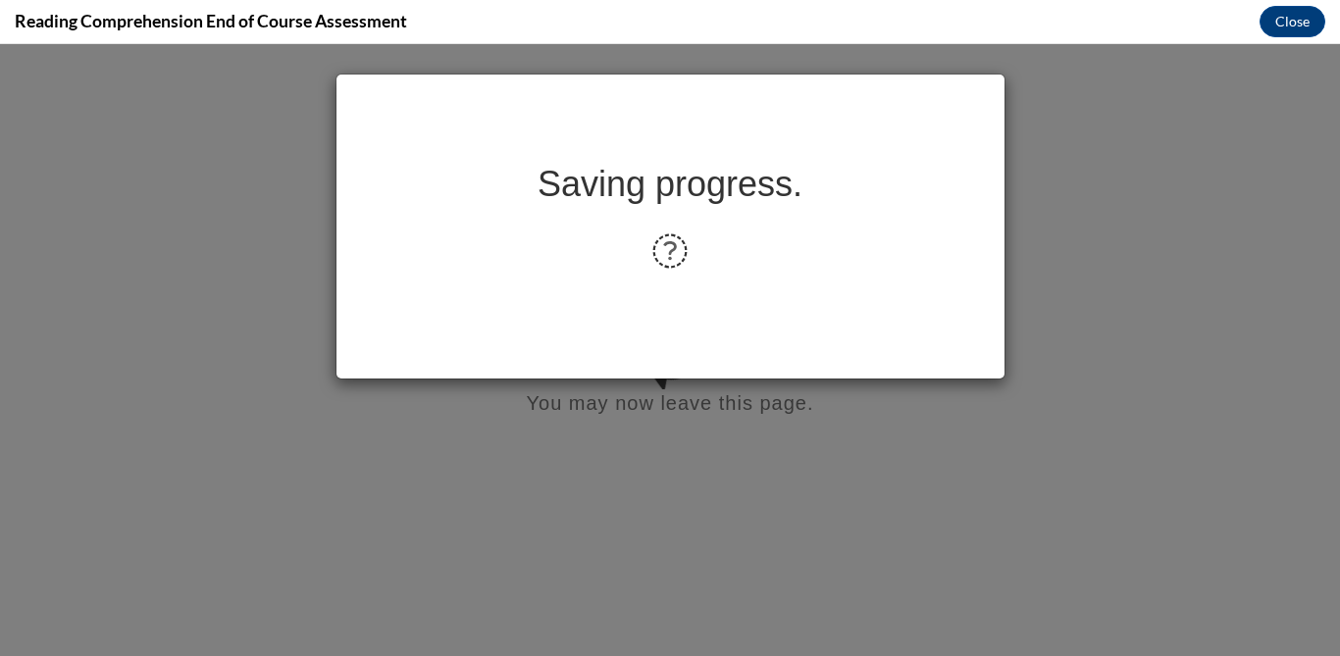
scroll to position [0, 0]
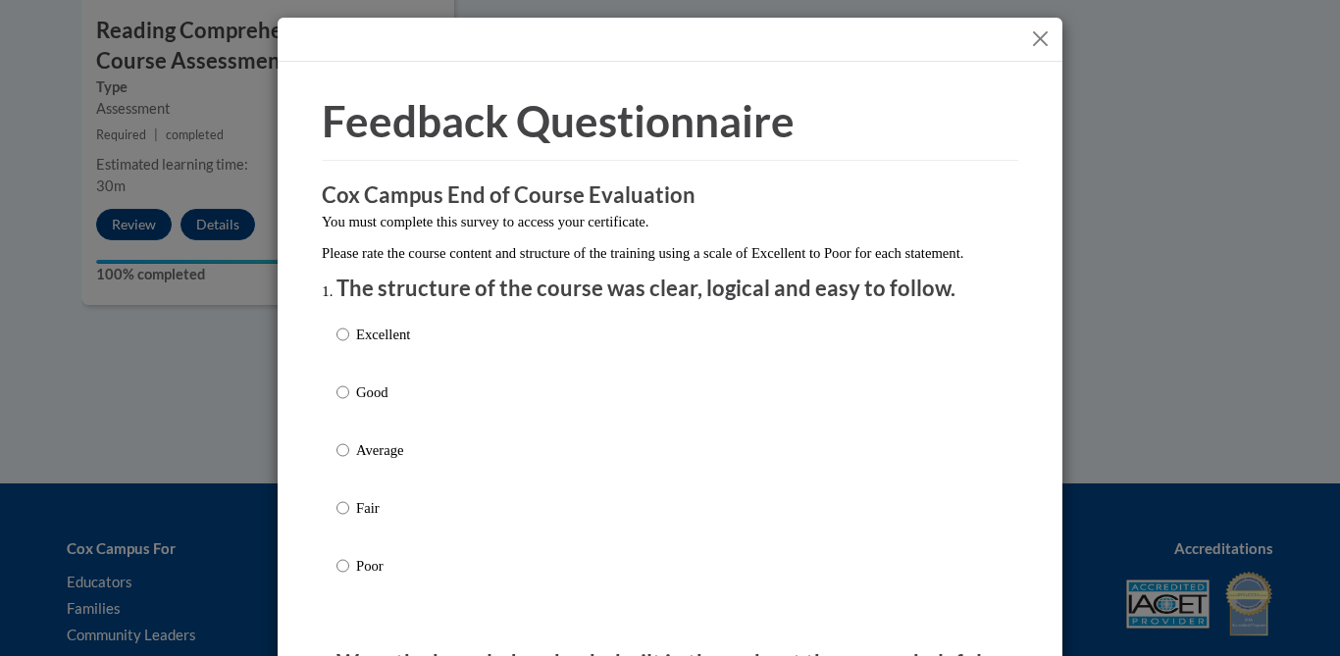
click at [386, 403] on p "Good" at bounding box center [383, 392] width 54 height 22
click at [349, 403] on input "Good" at bounding box center [342, 392] width 13 height 22
radio input "true"
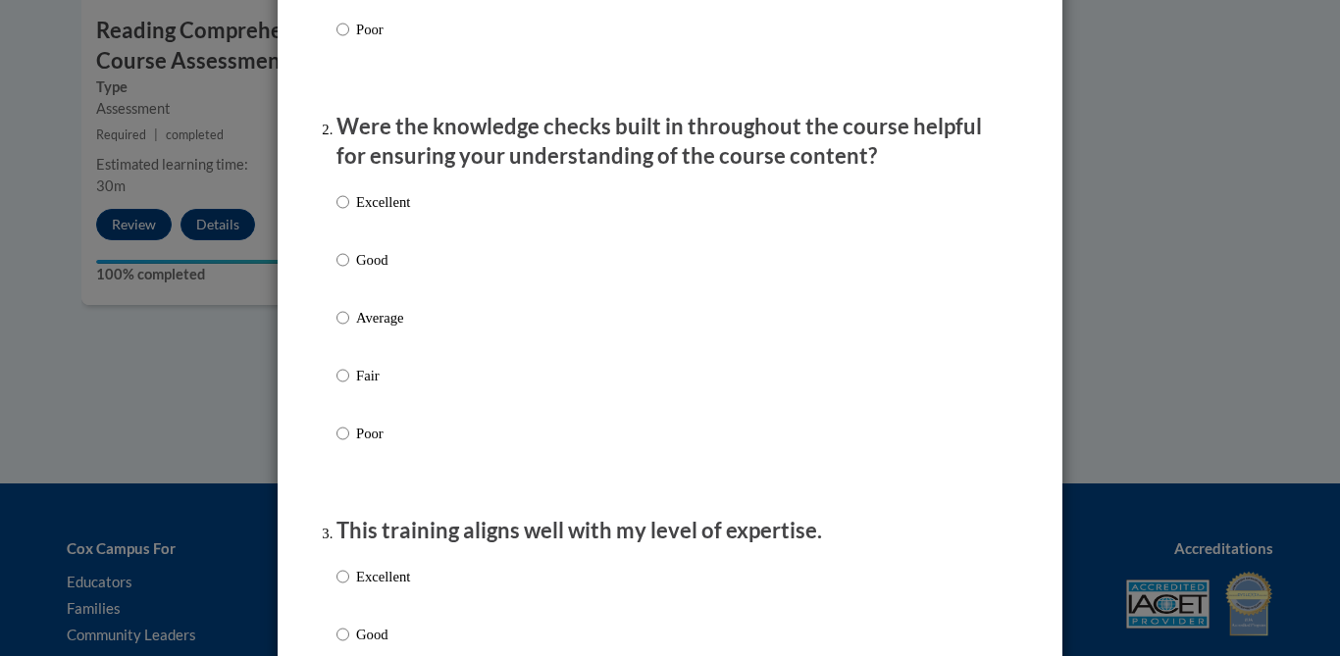
scroll to position [540, 0]
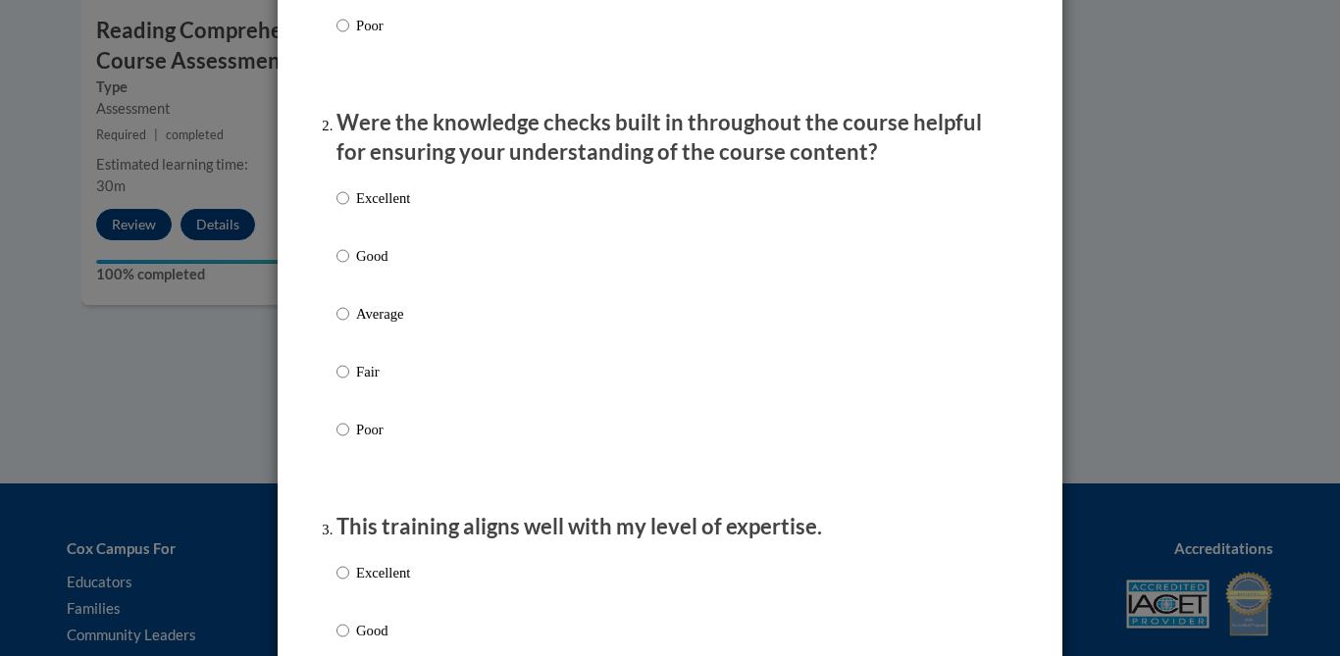
click at [347, 333] on label "Average" at bounding box center [373, 329] width 74 height 53
click at [347, 325] on input "Average" at bounding box center [342, 314] width 13 height 22
radio input "true"
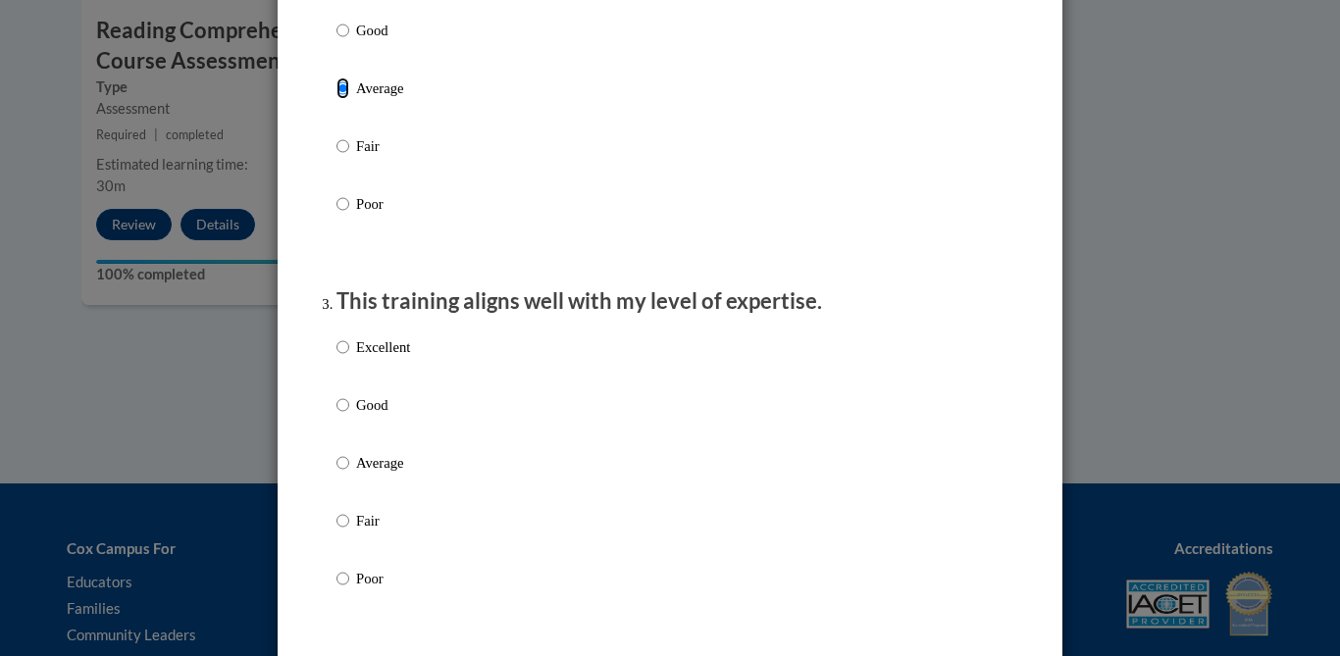
scroll to position [767, 0]
click at [336, 531] on input "Fair" at bounding box center [342, 520] width 13 height 22
radio input "true"
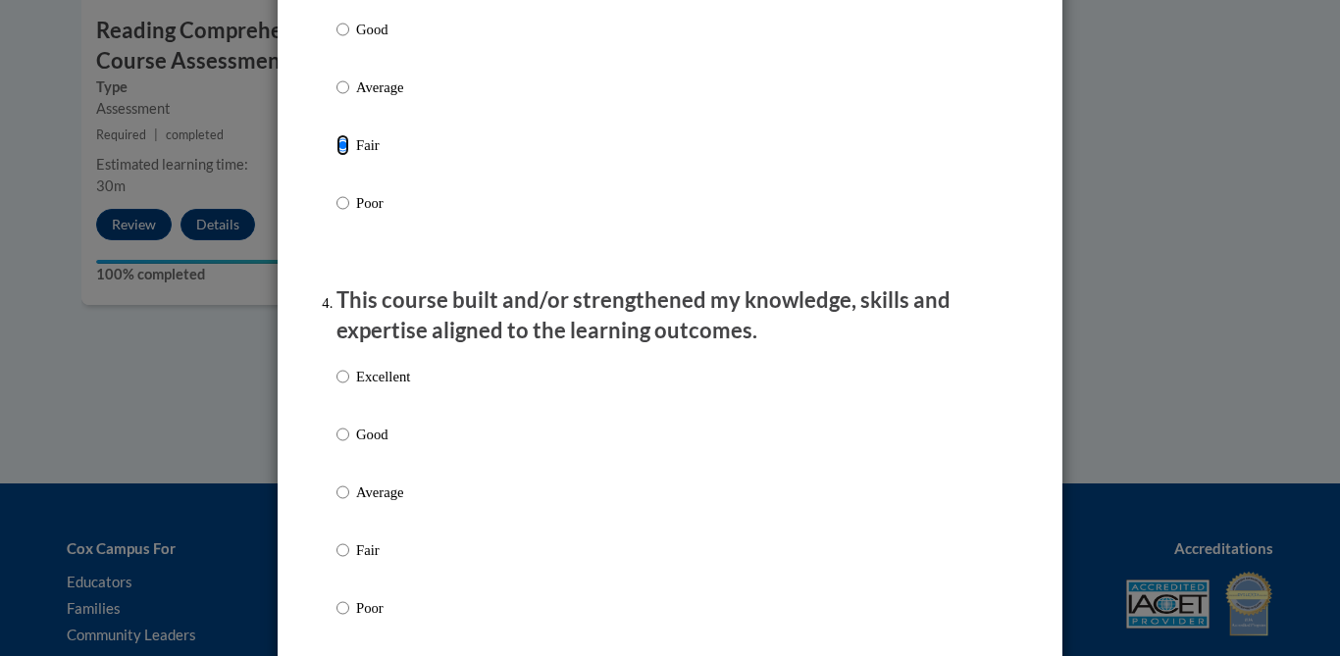
scroll to position [1219, 0]
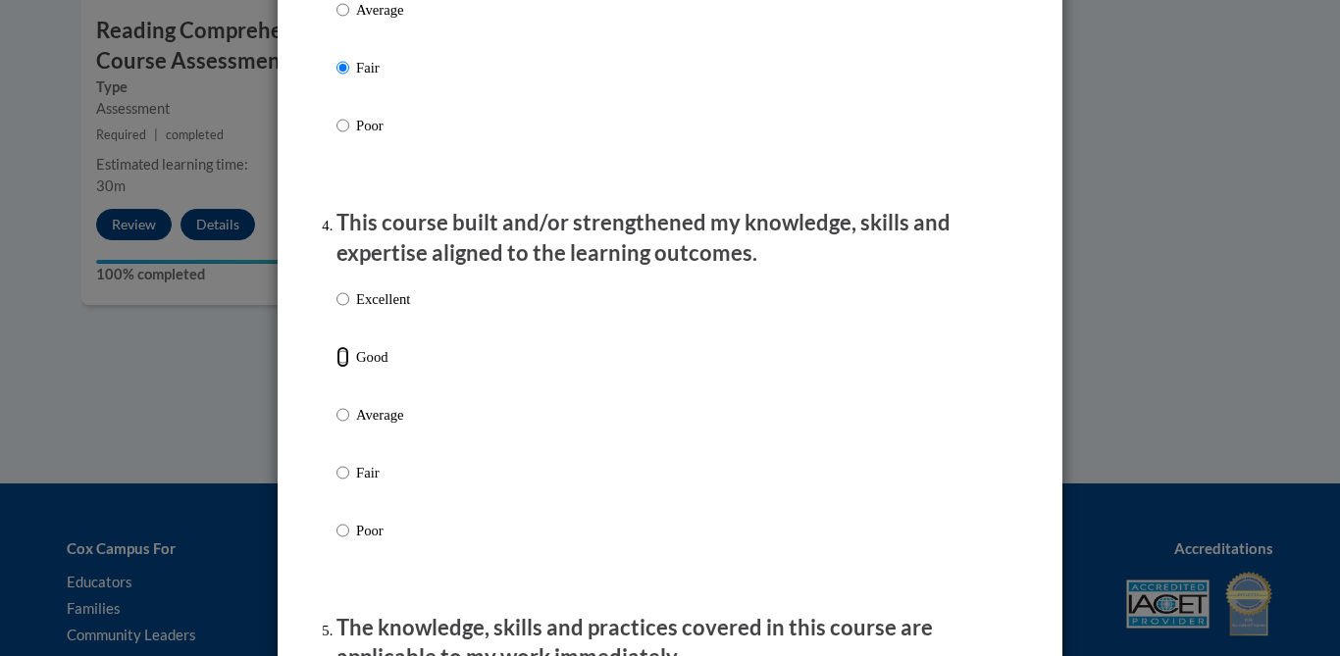
click at [336, 368] on input "Good" at bounding box center [342, 357] width 13 height 22
radio input "true"
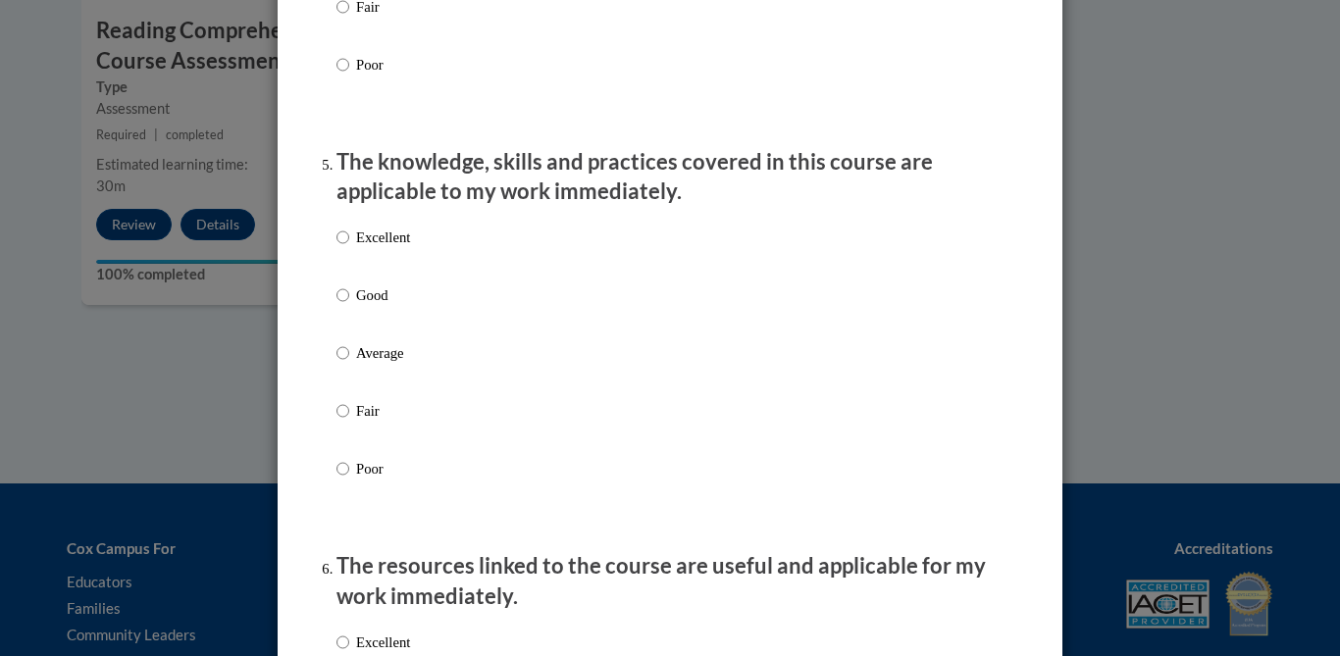
scroll to position [1706, 0]
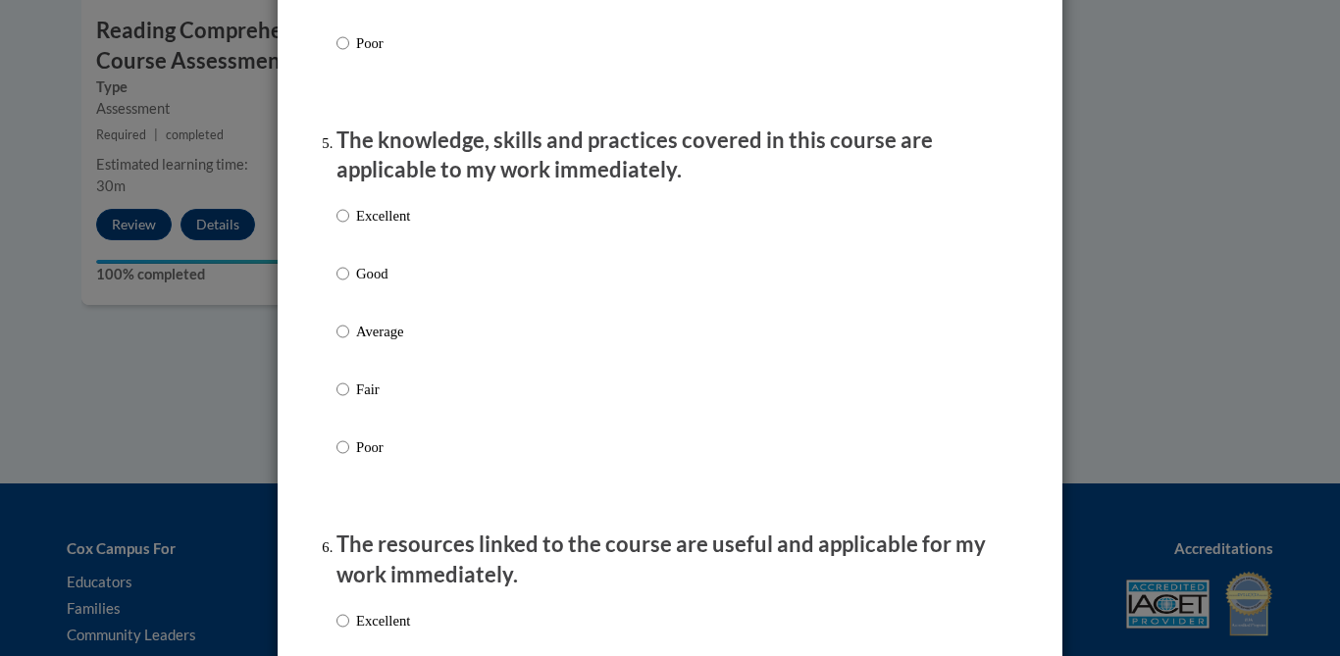
click at [376, 284] on p "Good" at bounding box center [383, 274] width 54 height 22
click at [349, 284] on input "Good" at bounding box center [342, 274] width 13 height 22
radio input "true"
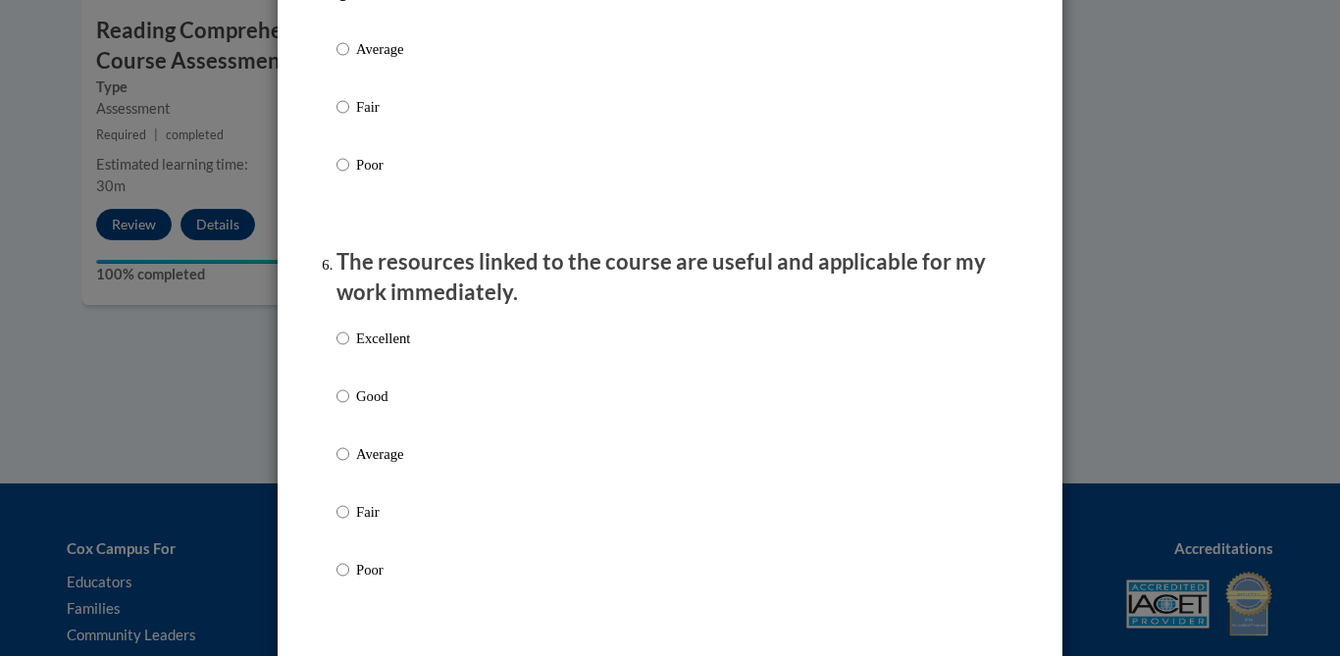
scroll to position [2003, 0]
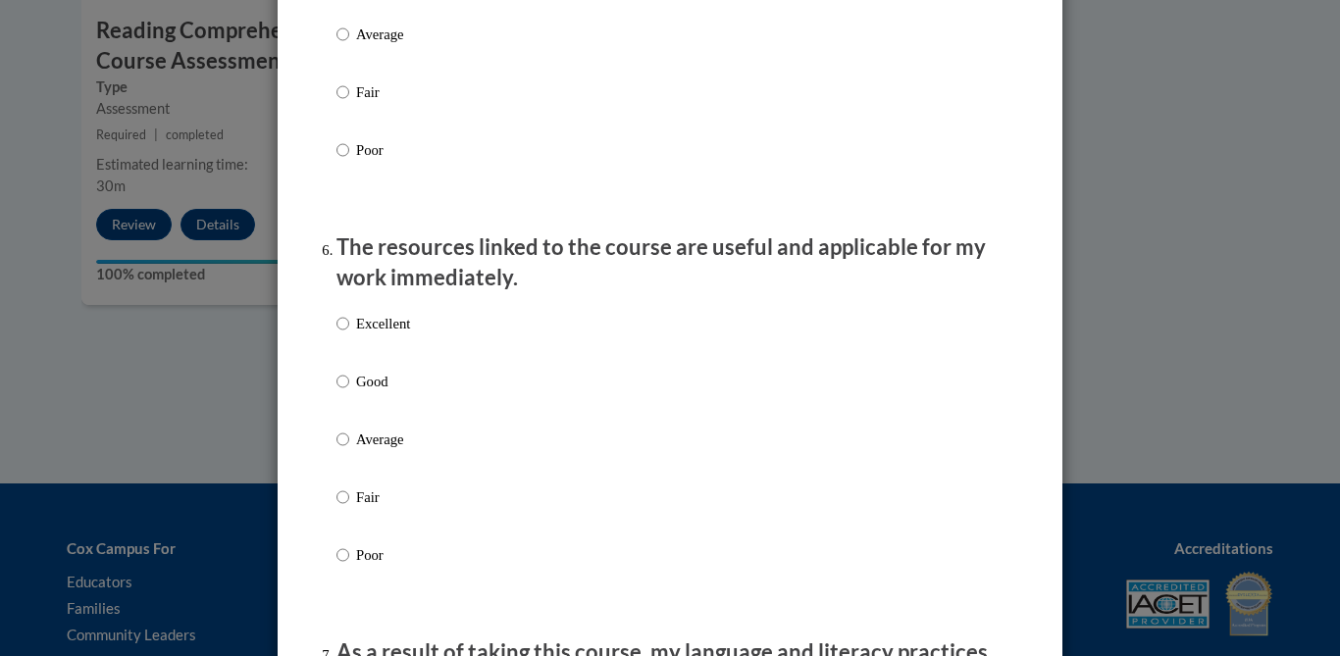
click at [379, 392] on p "Good" at bounding box center [383, 382] width 54 height 22
click at [349, 392] on input "Good" at bounding box center [342, 382] width 13 height 22
radio input "true"
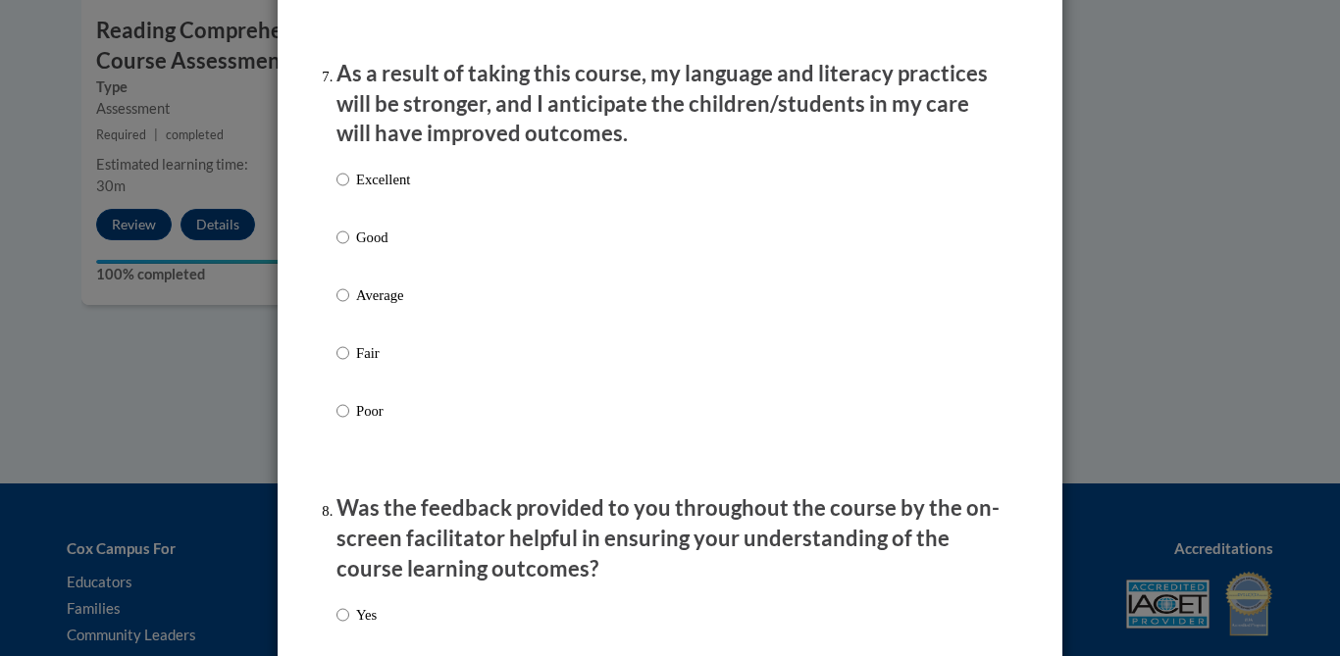
scroll to position [2595, 0]
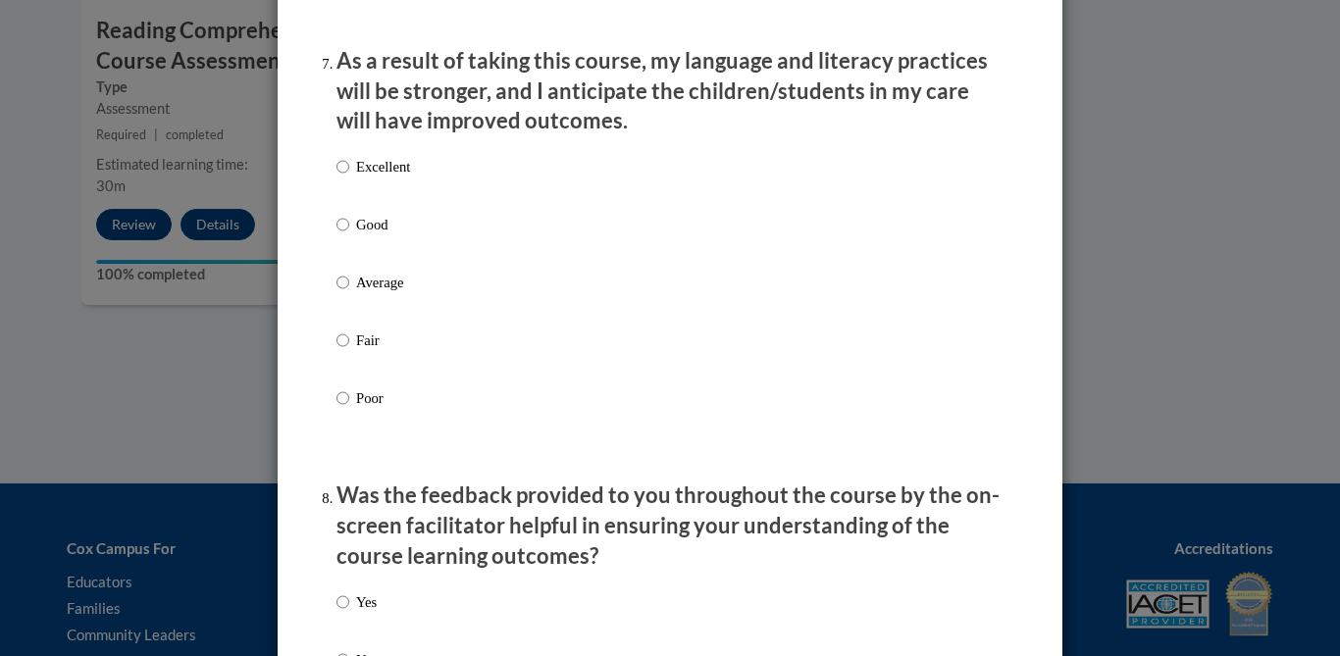
click at [356, 235] on p "Good" at bounding box center [383, 225] width 54 height 22
click at [349, 235] on input "Good" at bounding box center [342, 225] width 13 height 22
radio input "true"
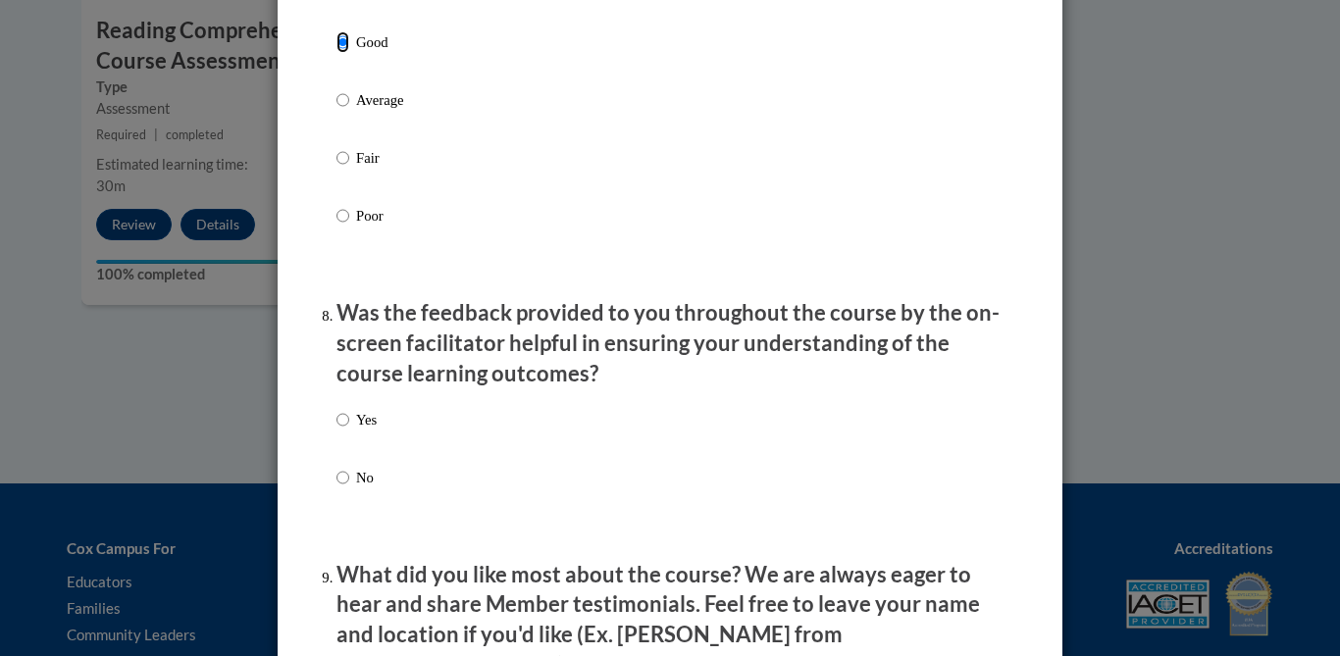
scroll to position [2785, 0]
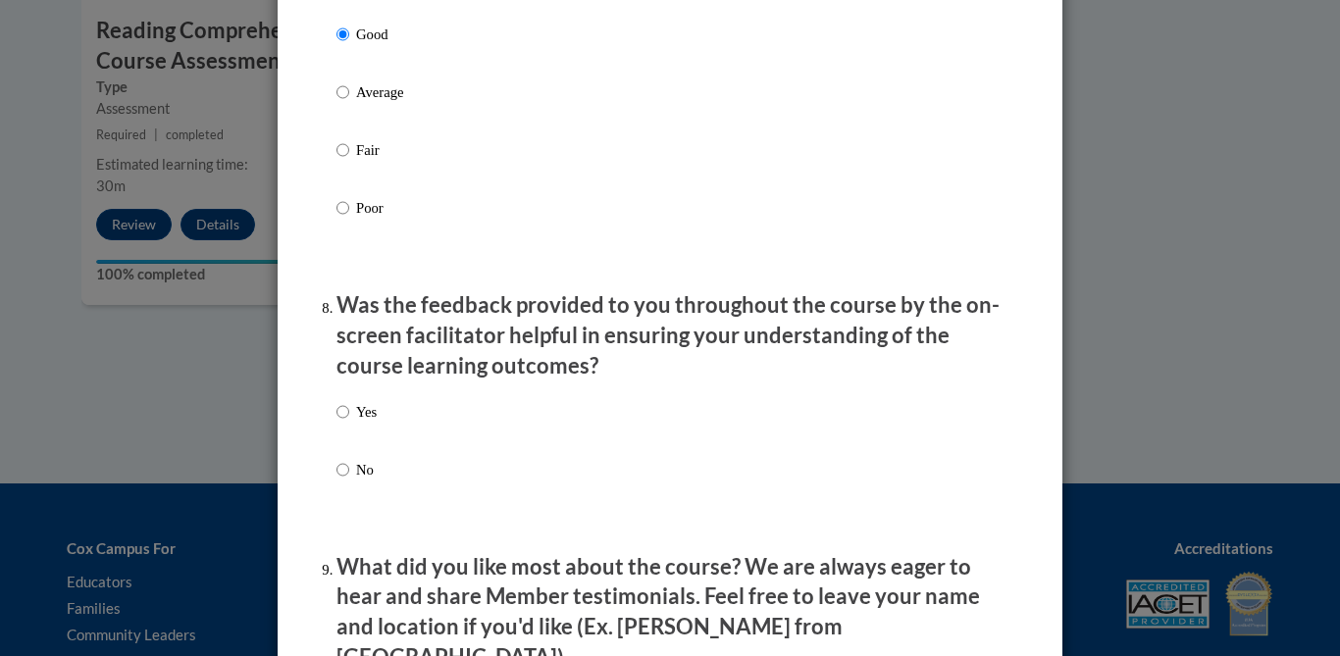
click at [387, 478] on div "Yes No" at bounding box center [669, 464] width 667 height 146
click at [356, 481] on p "No" at bounding box center [366, 470] width 21 height 22
click at [349, 481] on input "No" at bounding box center [342, 470] width 13 height 22
radio input "true"
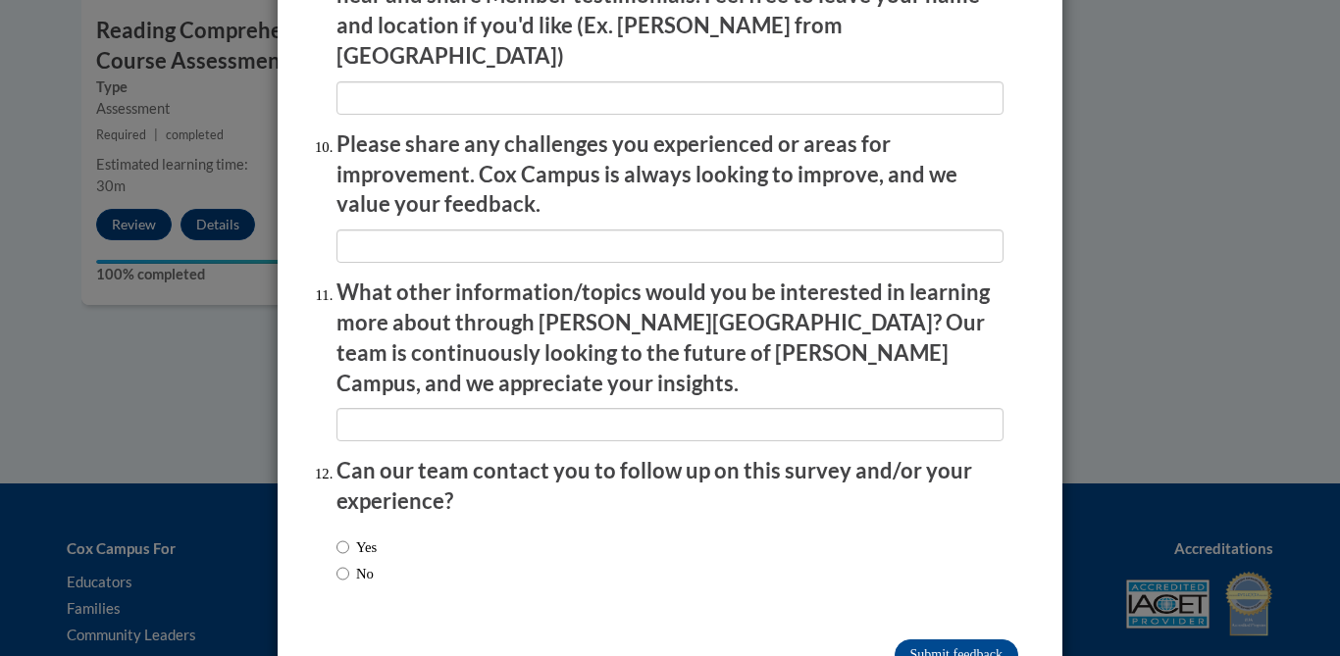
scroll to position [3423, 0]
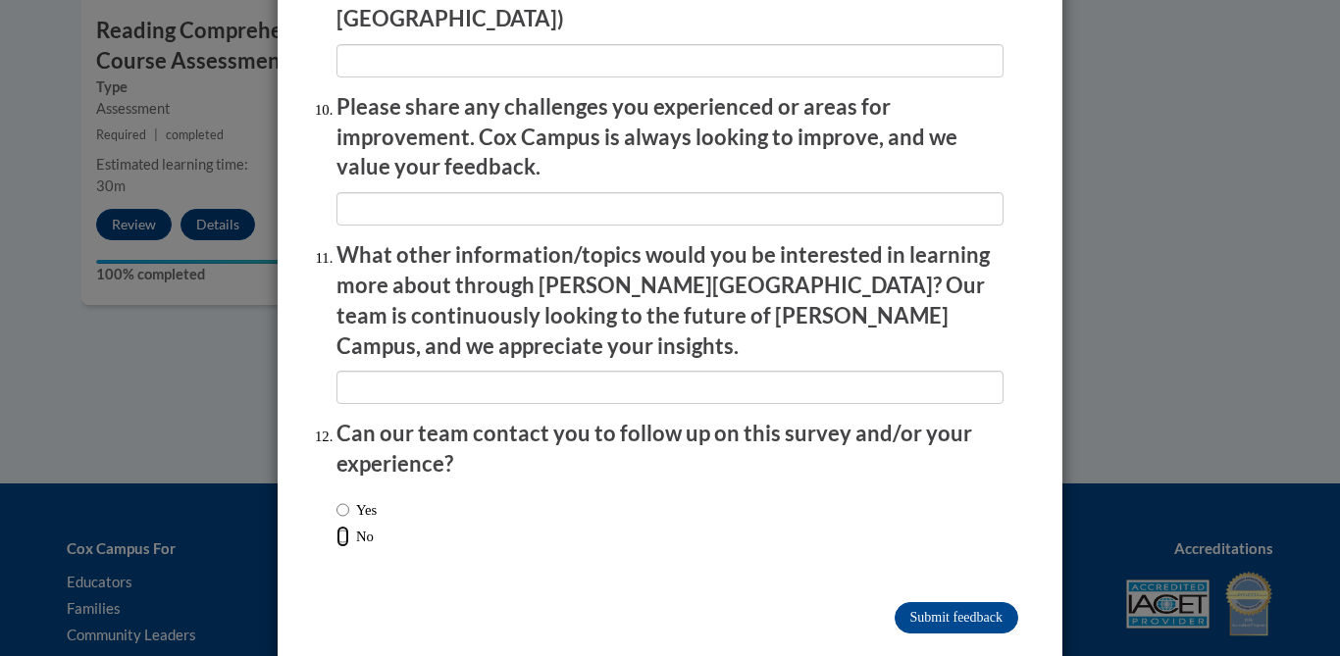
click at [336, 526] on input "No" at bounding box center [342, 537] width 13 height 22
radio input "true"
click at [968, 602] on input "Submit feedback" at bounding box center [956, 617] width 124 height 31
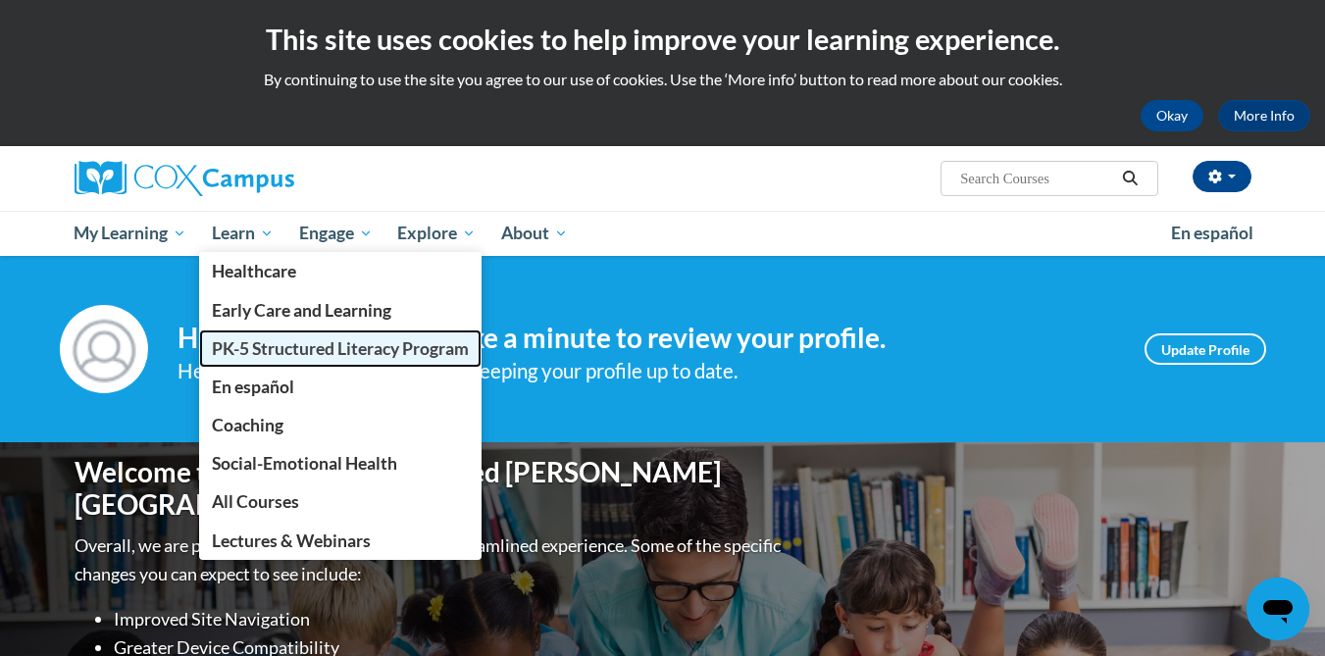
click at [288, 344] on span "PK-5 Structured Literacy Program" at bounding box center [340, 348] width 257 height 21
